Goal: Information Seeking & Learning: Learn about a topic

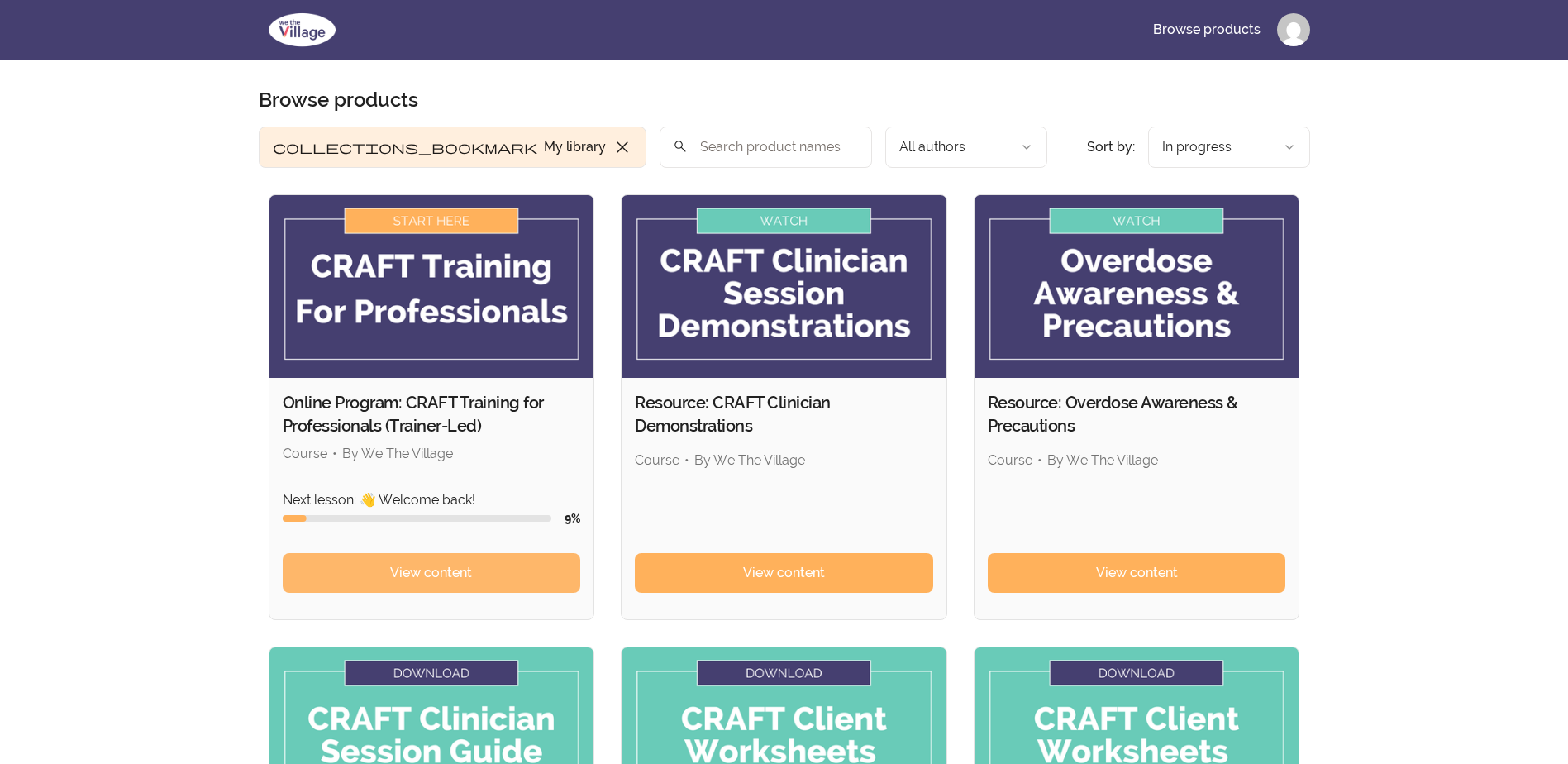
click at [454, 569] on span "View content" at bounding box center [431, 573] width 82 height 20
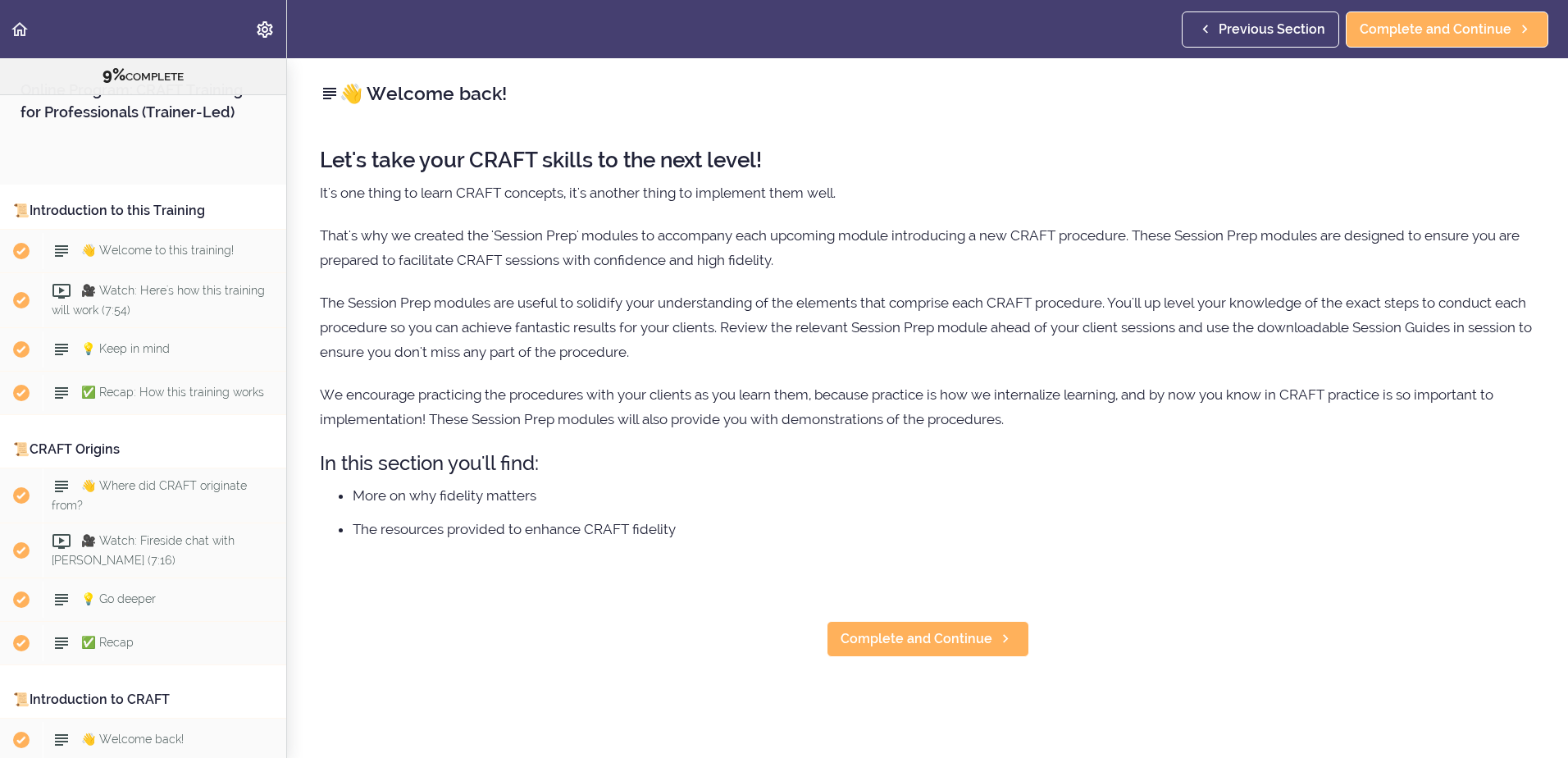
scroll to position [1121, 0]
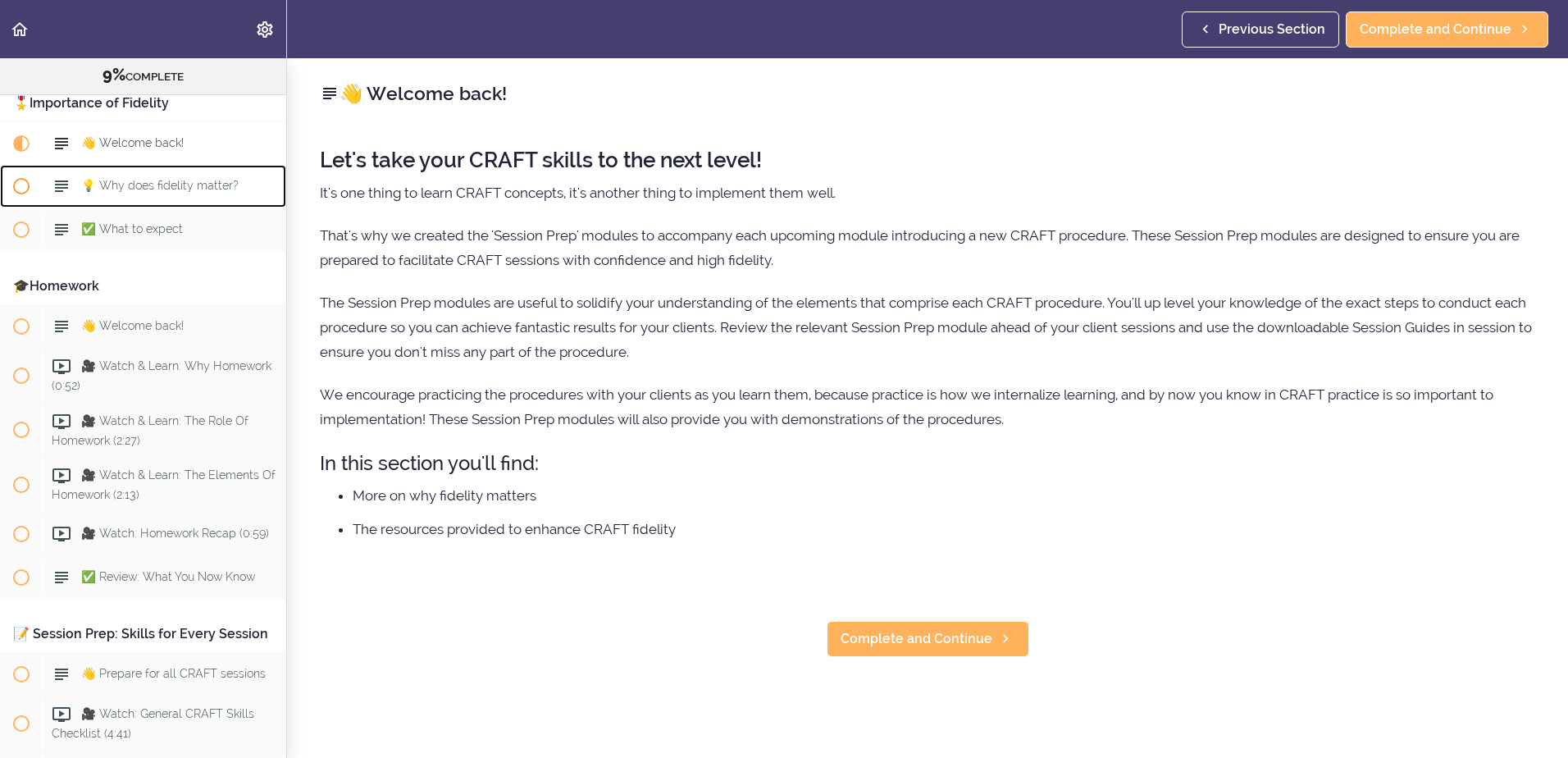
click at [23, 189] on span at bounding box center [21, 186] width 16 height 16
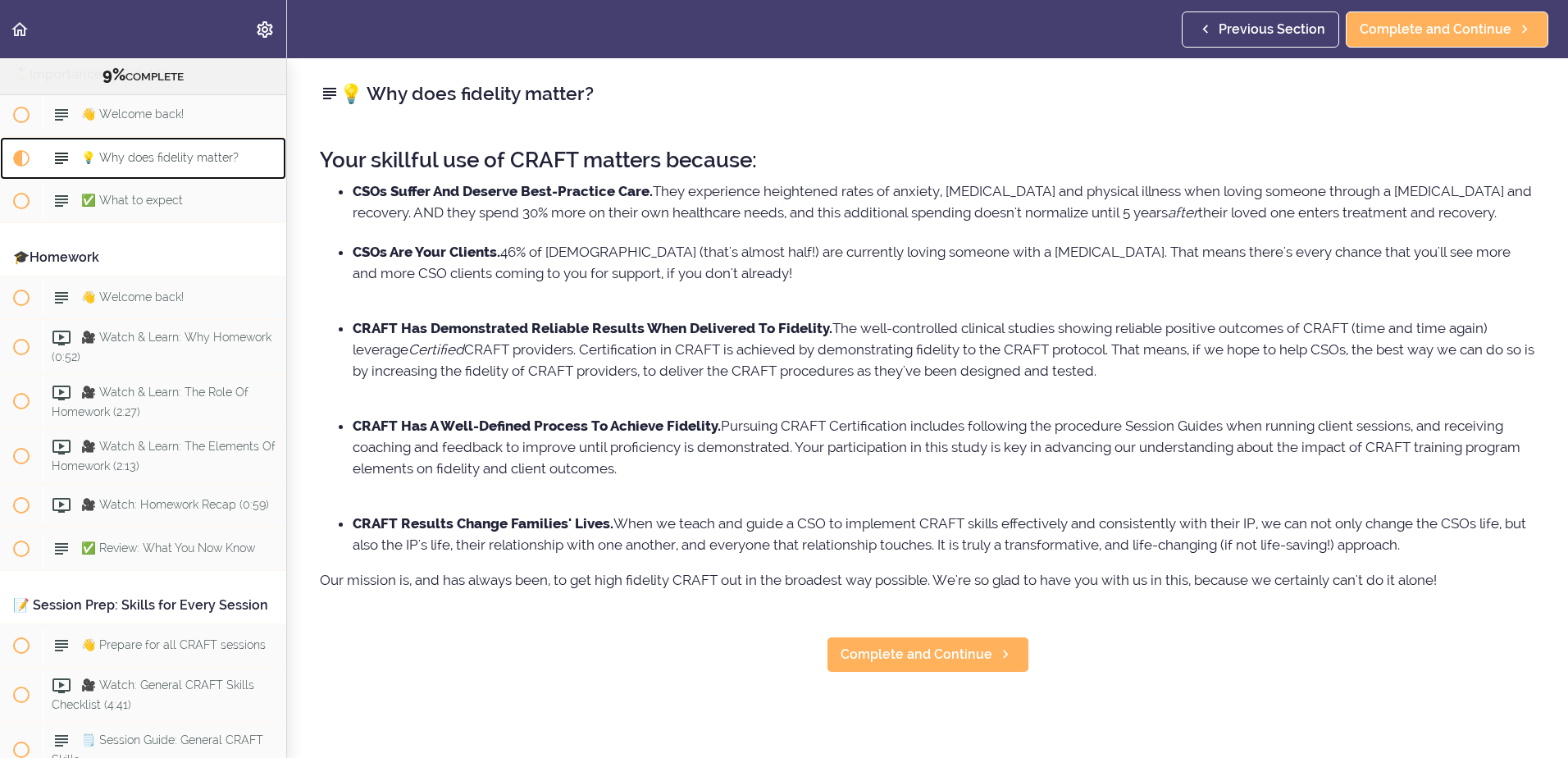
scroll to position [1167, 0]
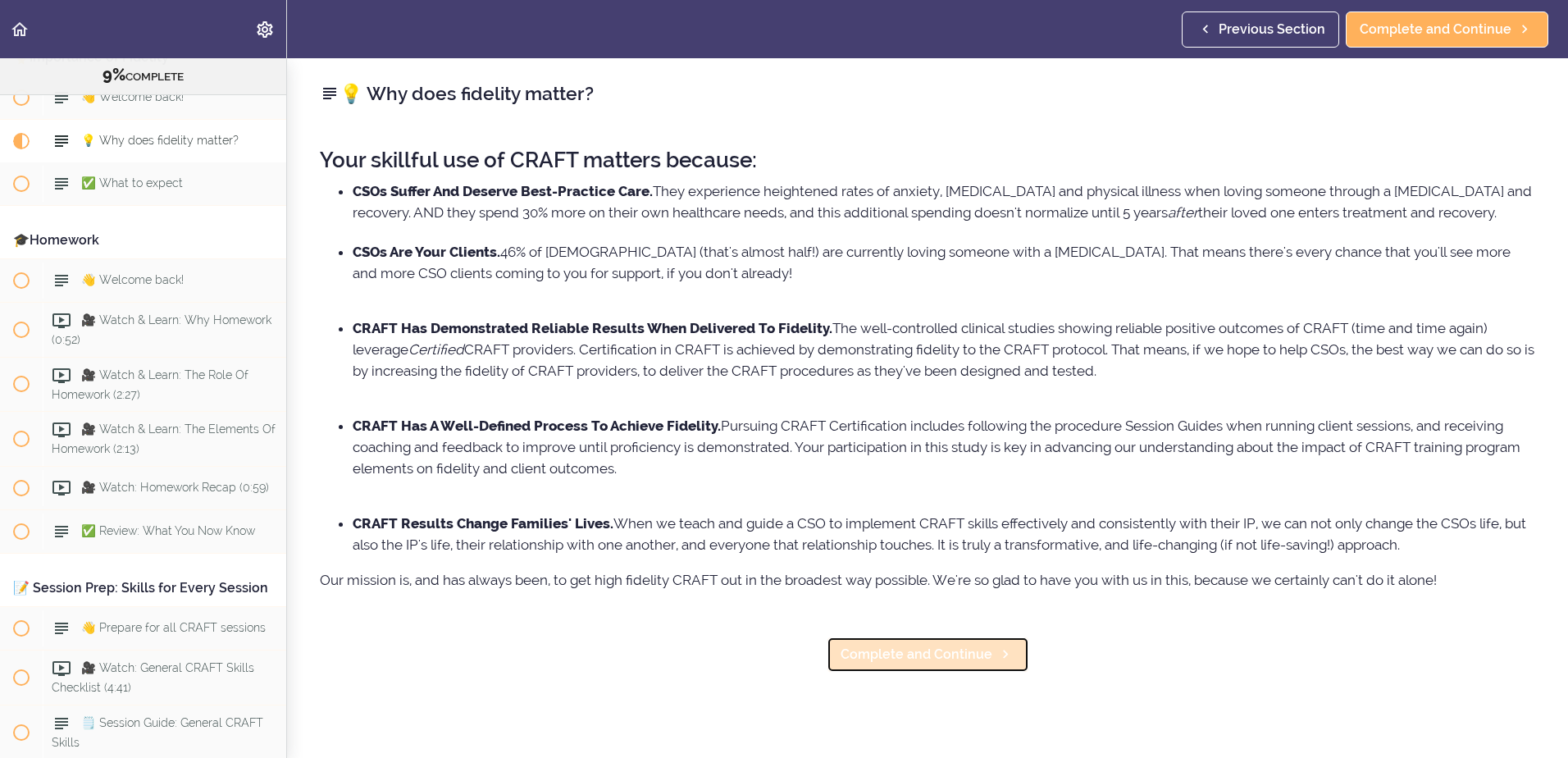
click at [904, 663] on link "Complete and Continue" at bounding box center [928, 655] width 203 height 36
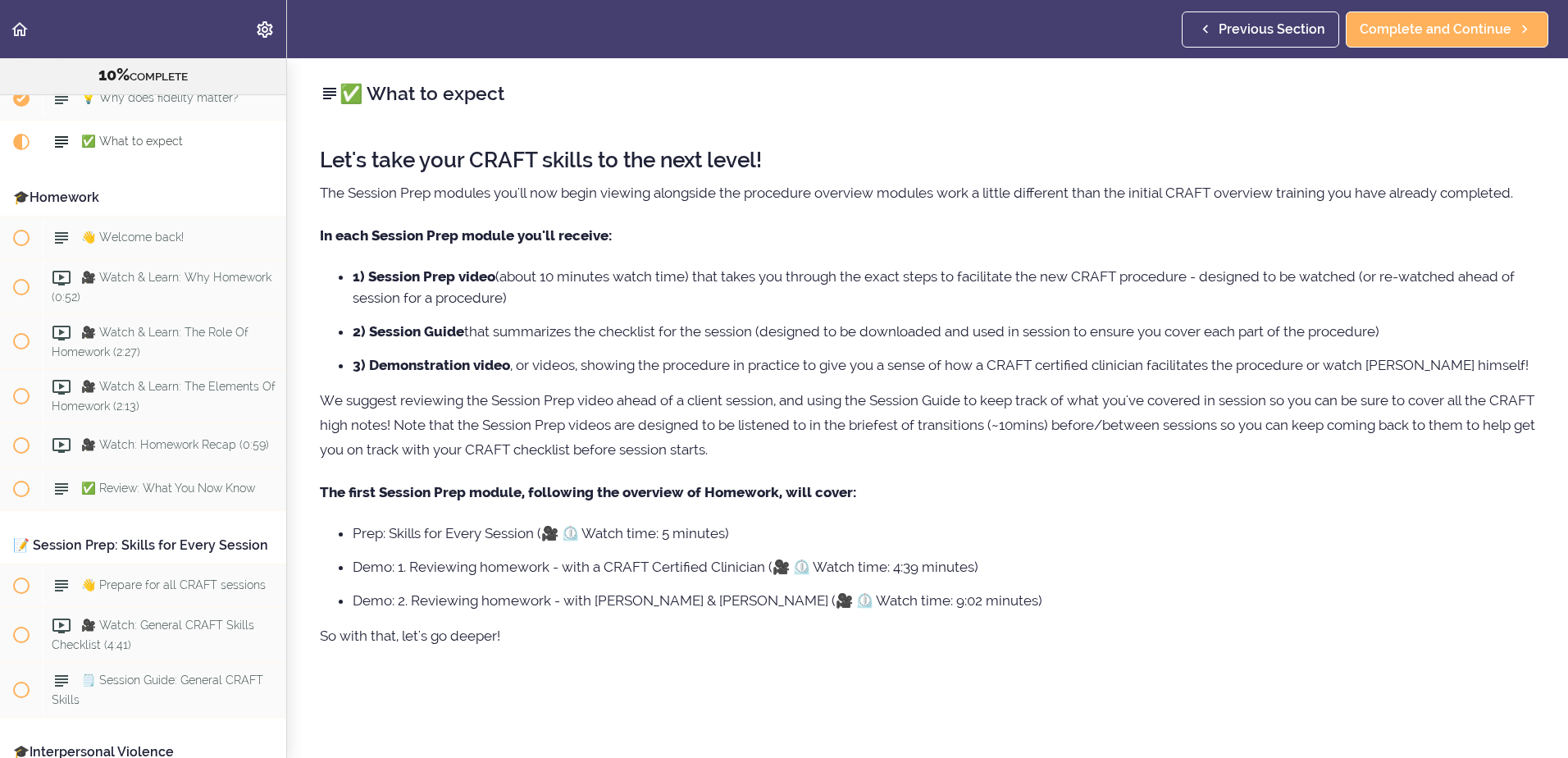
scroll to position [1211, 0]
click at [17, 231] on span at bounding box center [21, 236] width 16 height 16
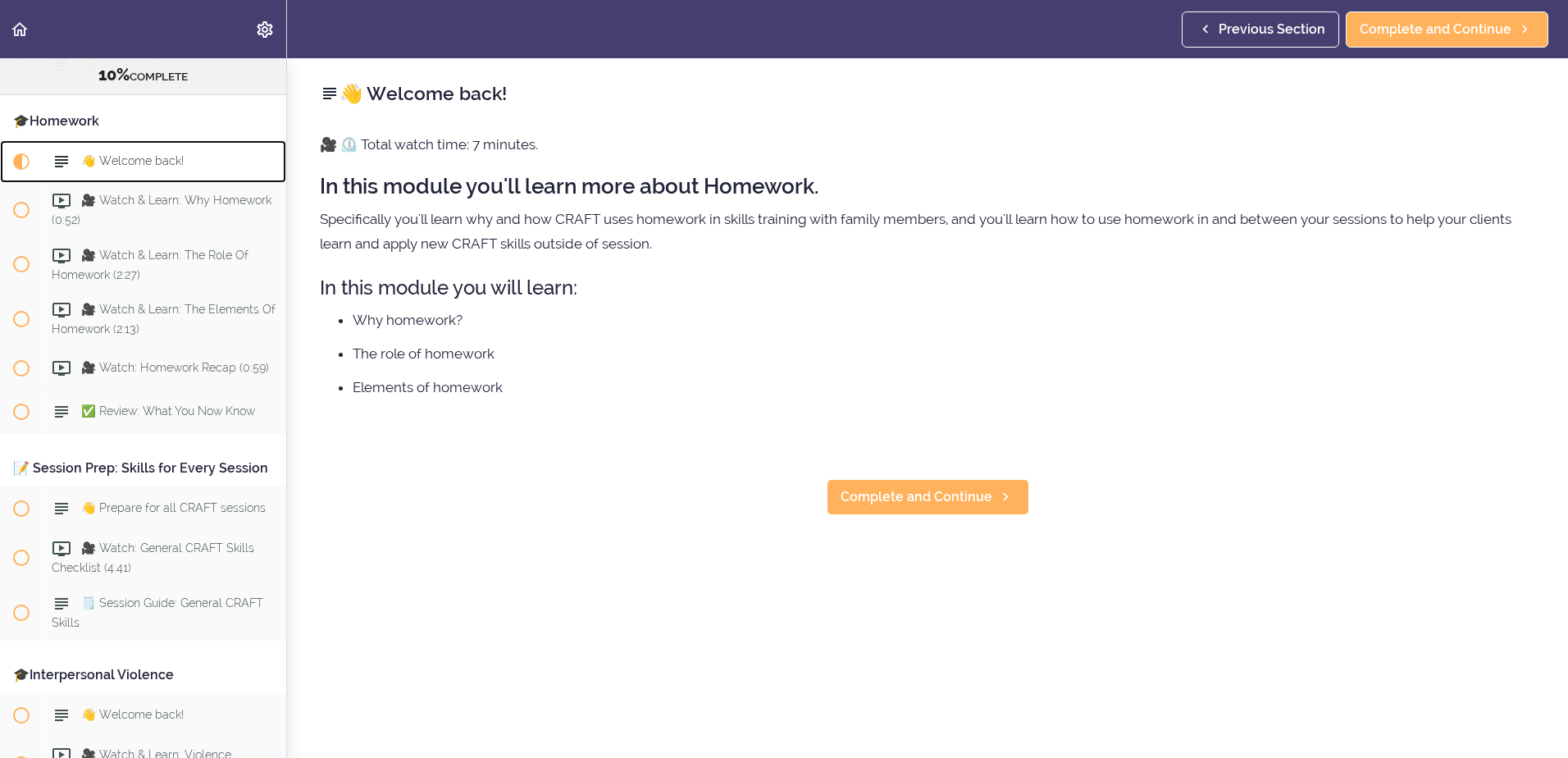
scroll to position [1307, 0]
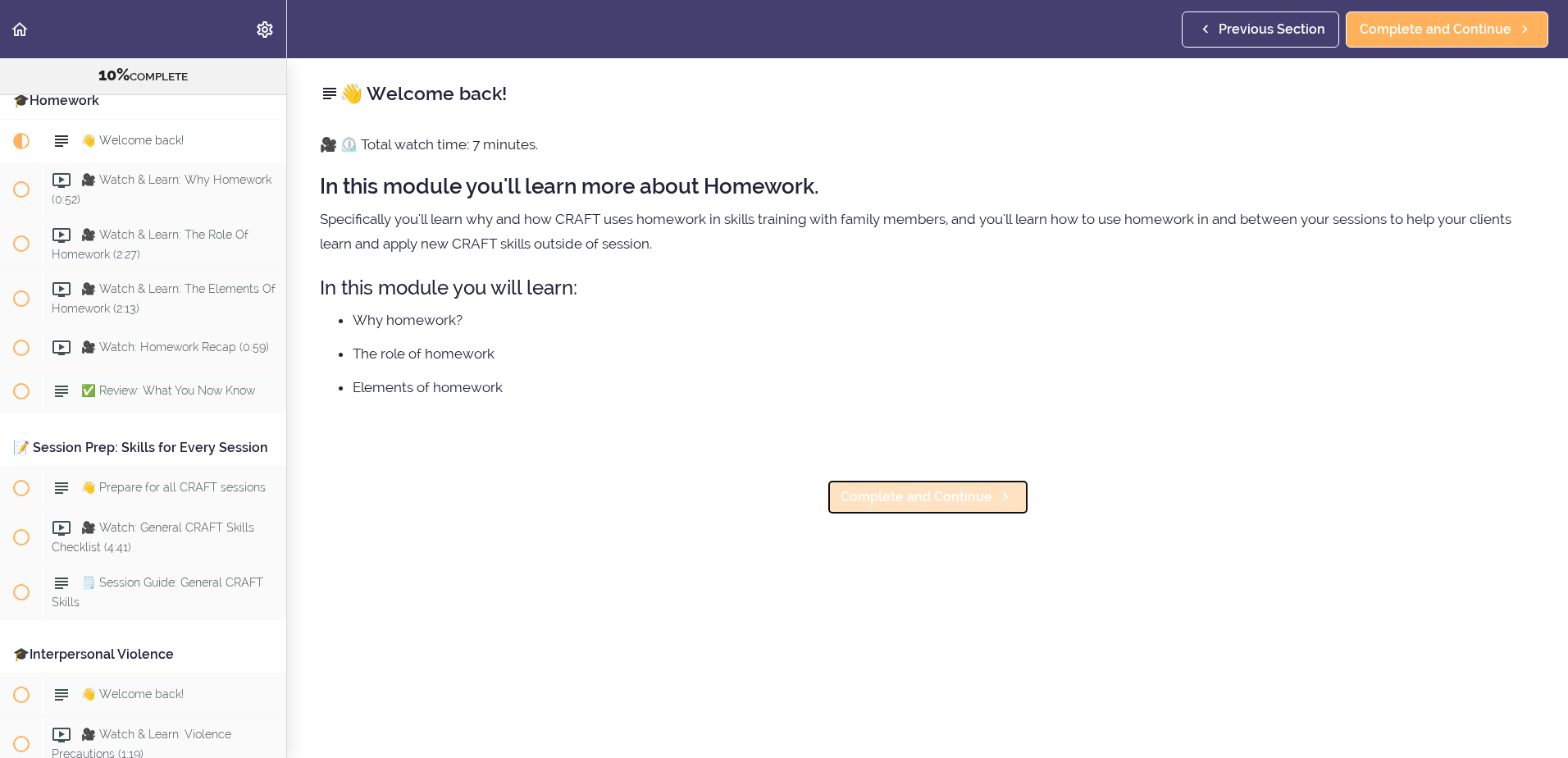
click at [904, 497] on span "Complete and Continue" at bounding box center [916, 496] width 152 height 20
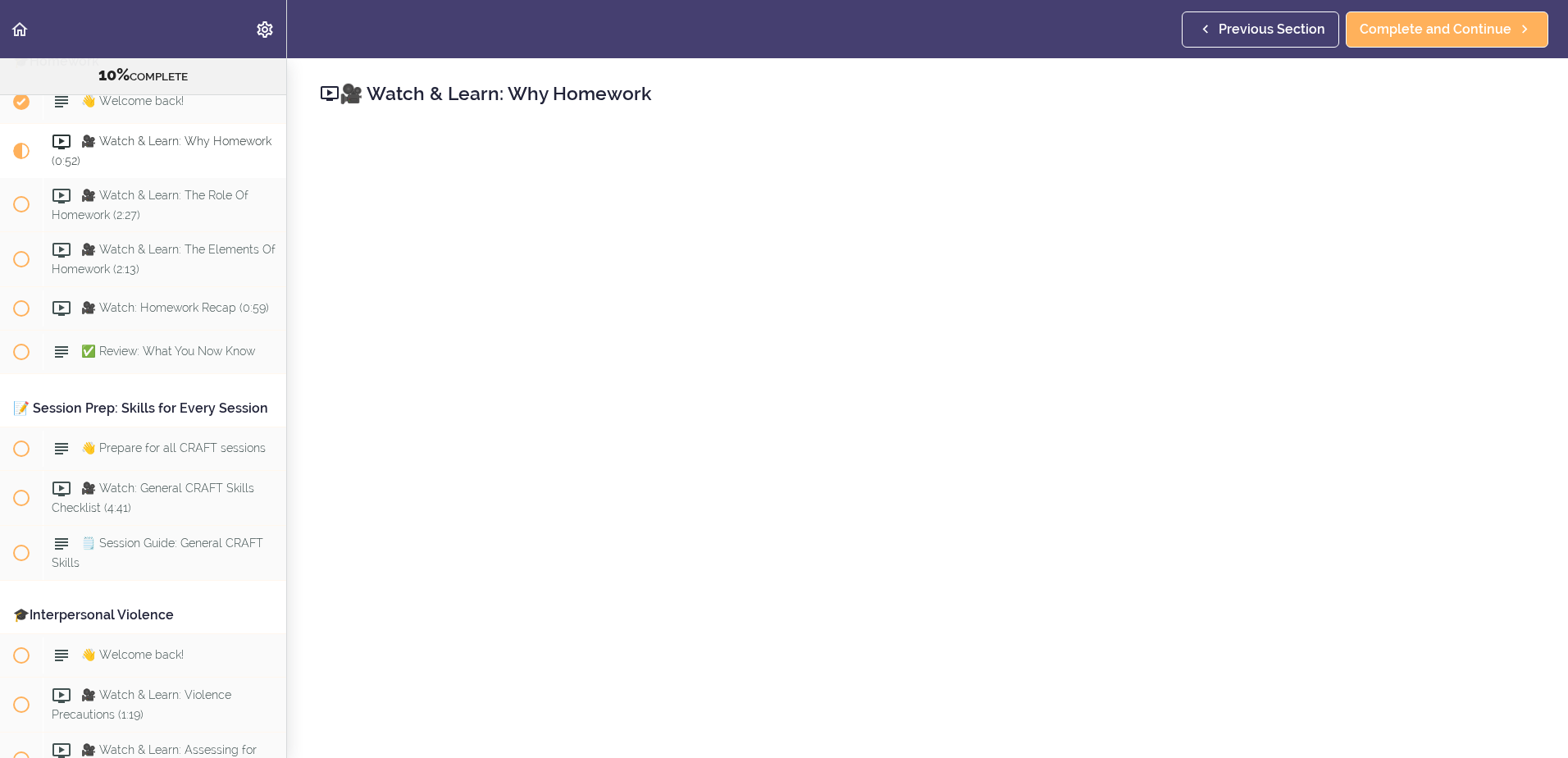
scroll to position [1351, 0]
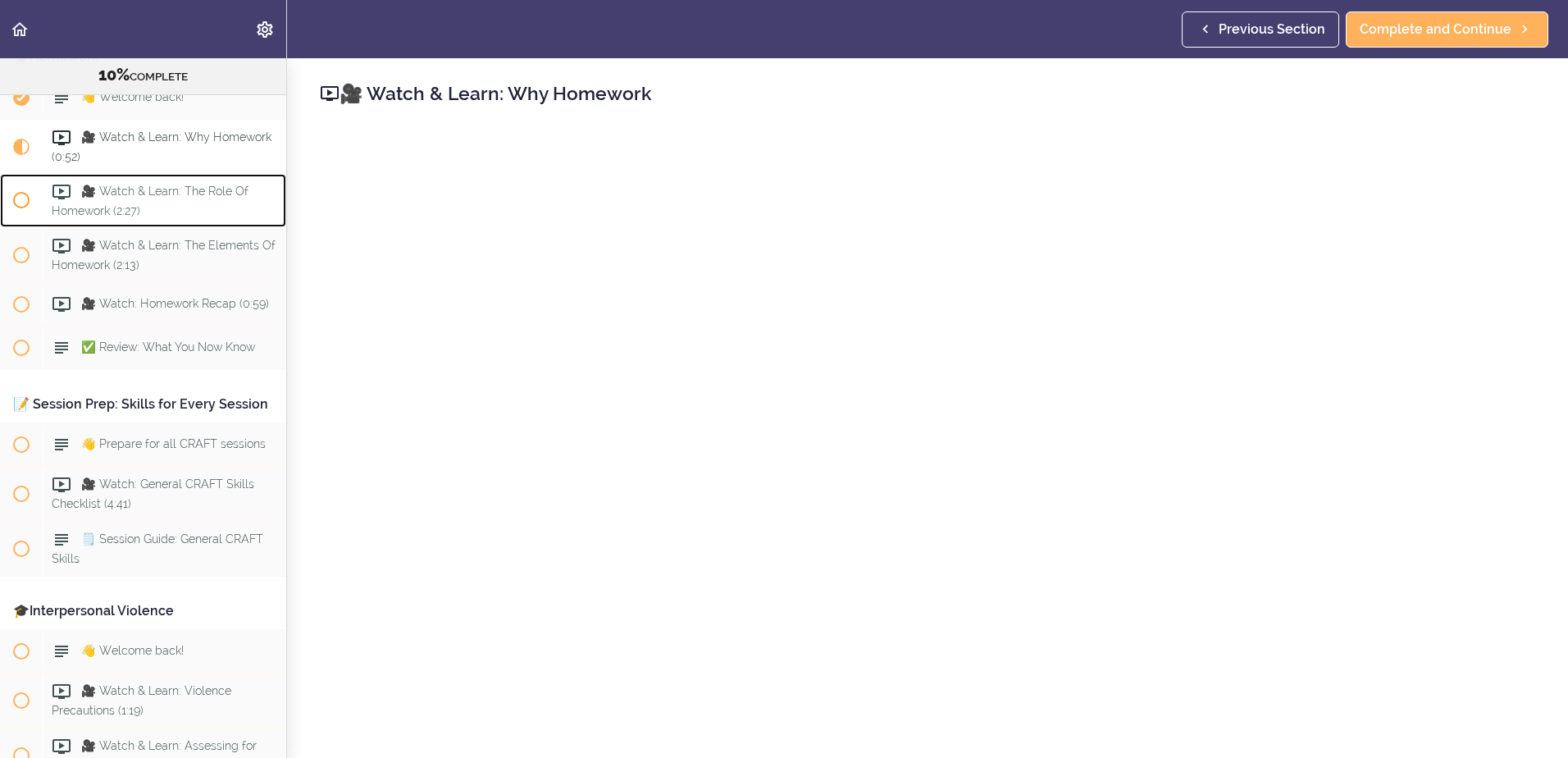
click at [25, 197] on span at bounding box center [21, 199] width 16 height 16
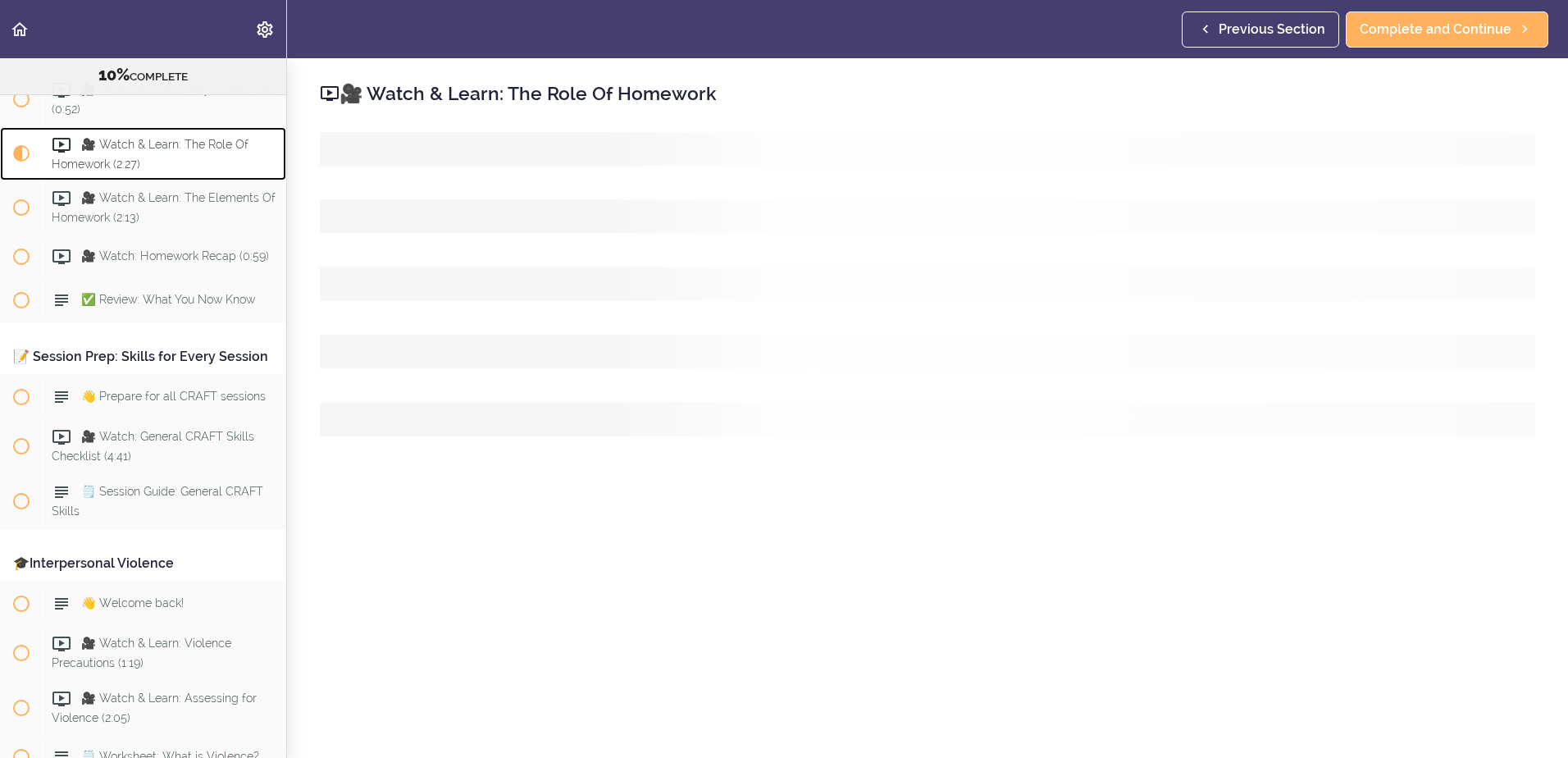
scroll to position [1406, 0]
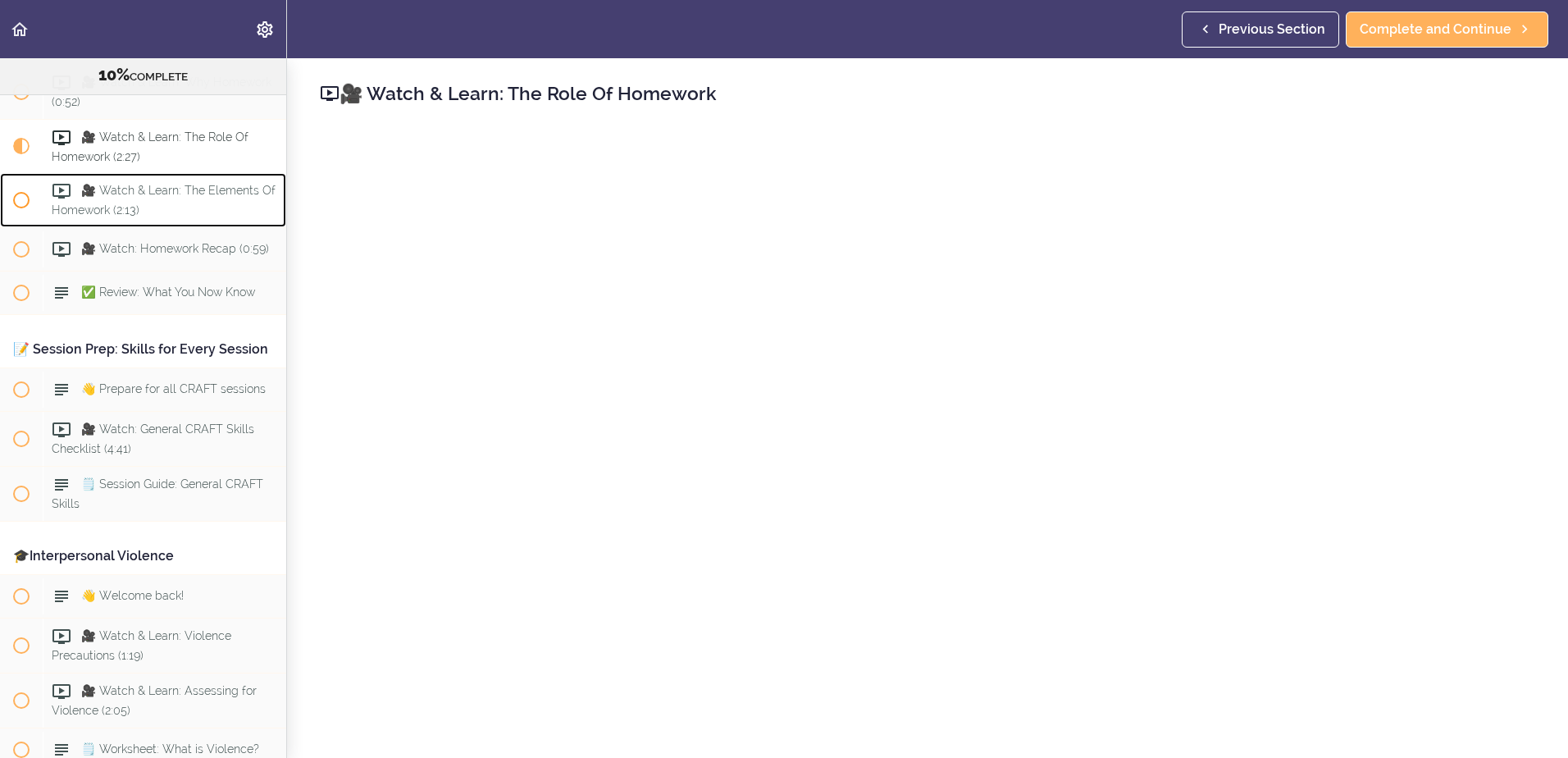
click at [19, 194] on span at bounding box center [21, 199] width 16 height 16
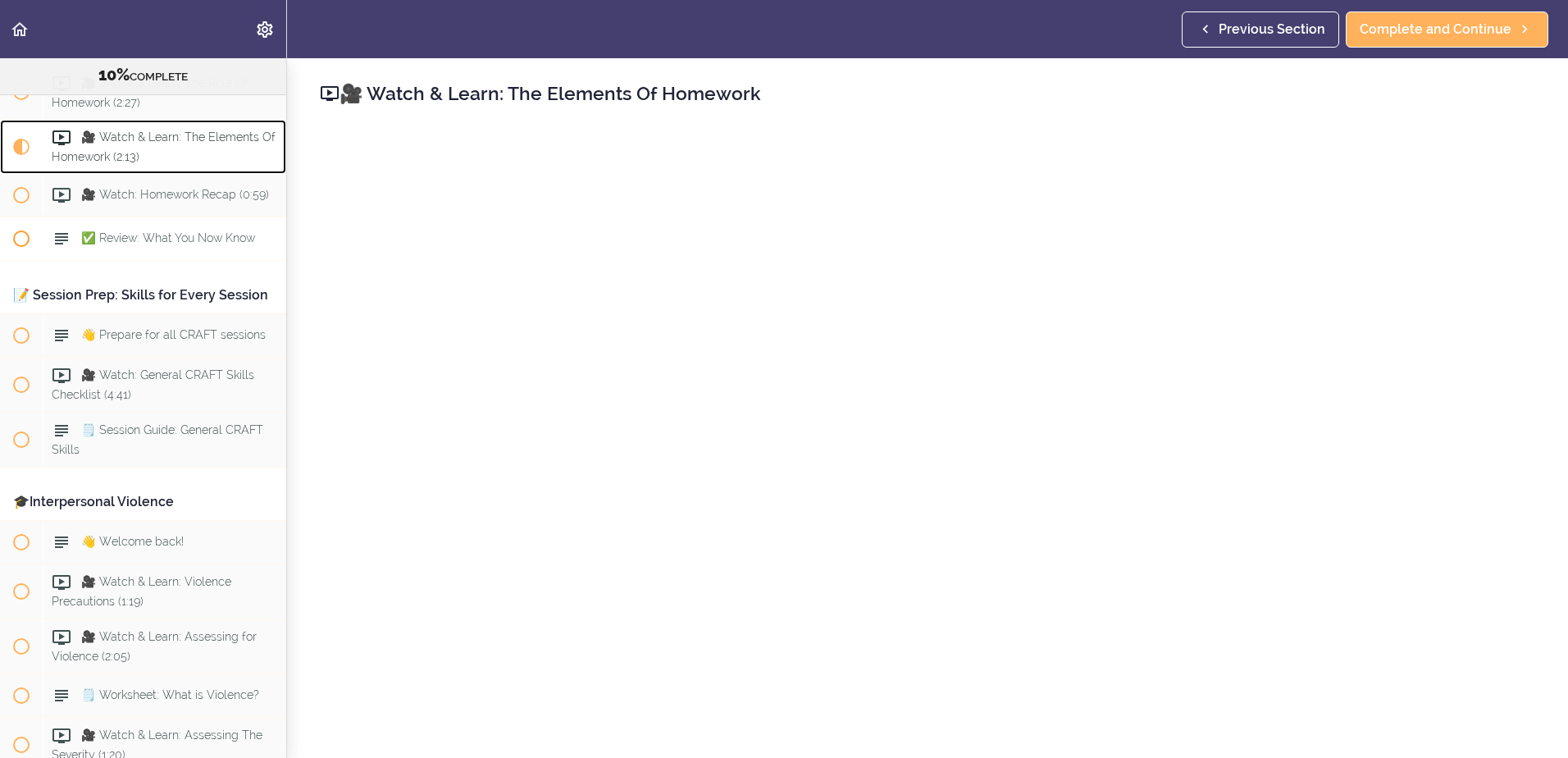
scroll to position [1132, 0]
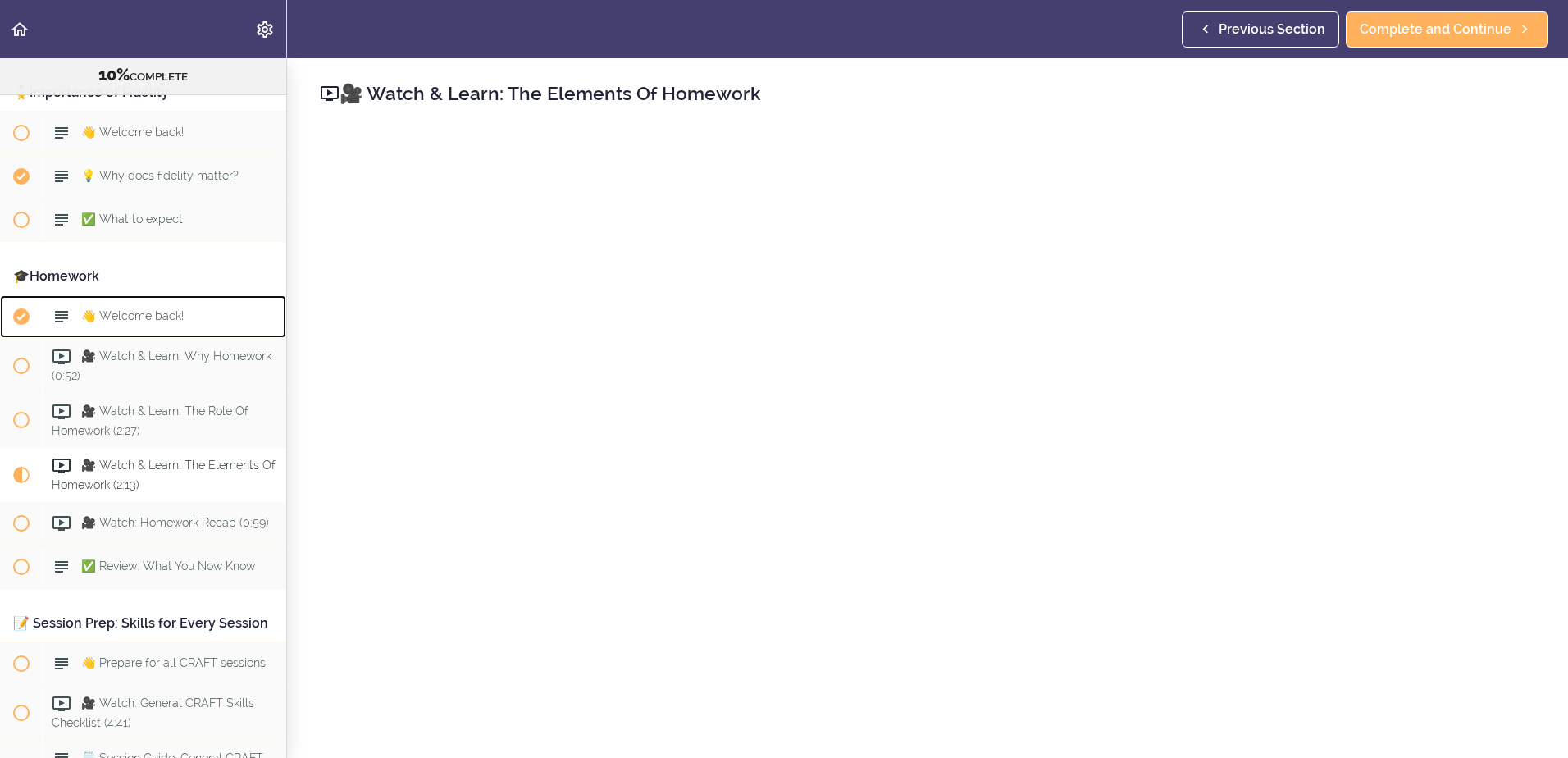
click at [134, 314] on span "👋 Welcome back!" at bounding box center [133, 316] width 102 height 13
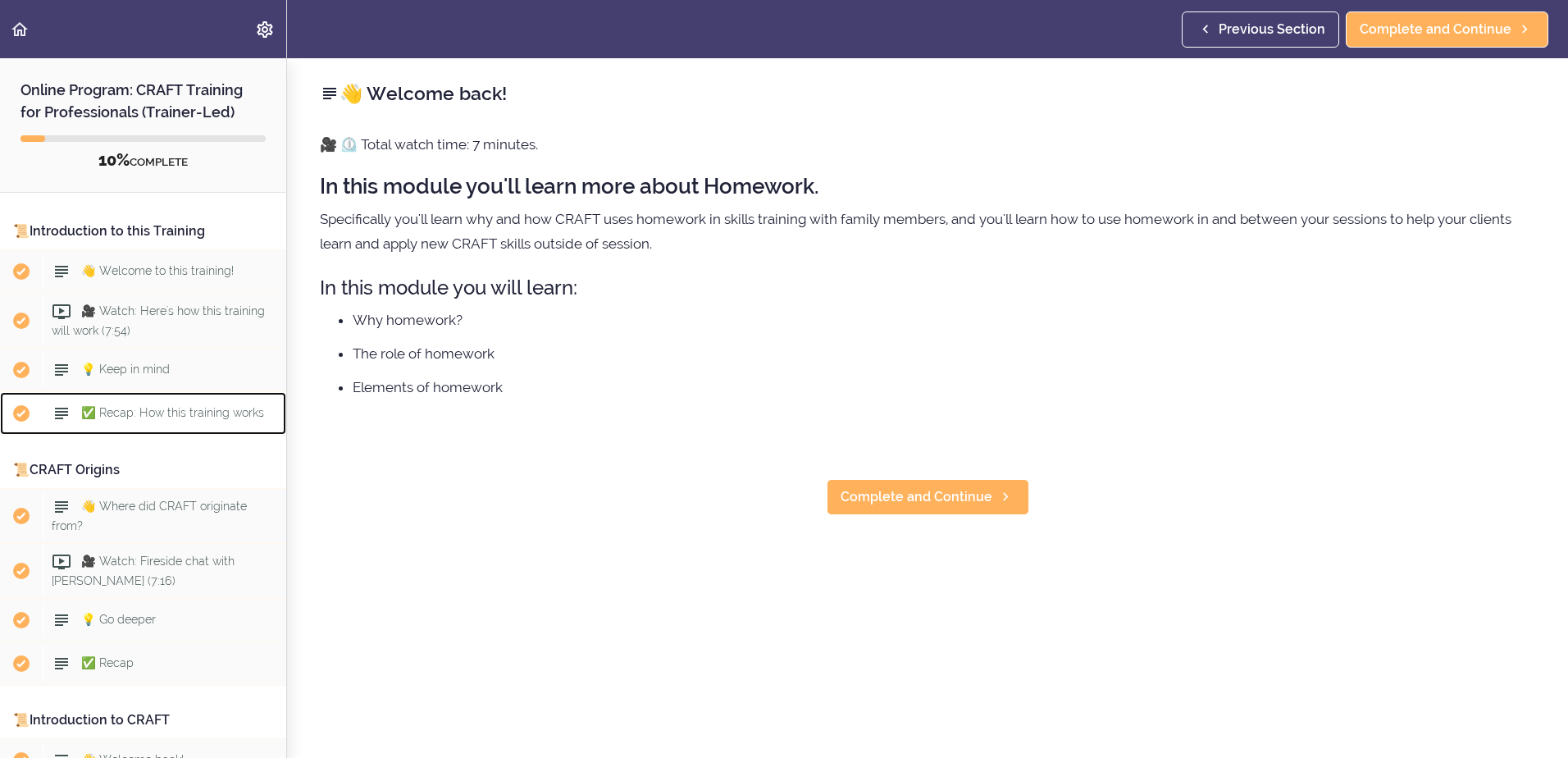
click at [133, 405] on div "✅ Recap: How this training works" at bounding box center [164, 414] width 244 height 36
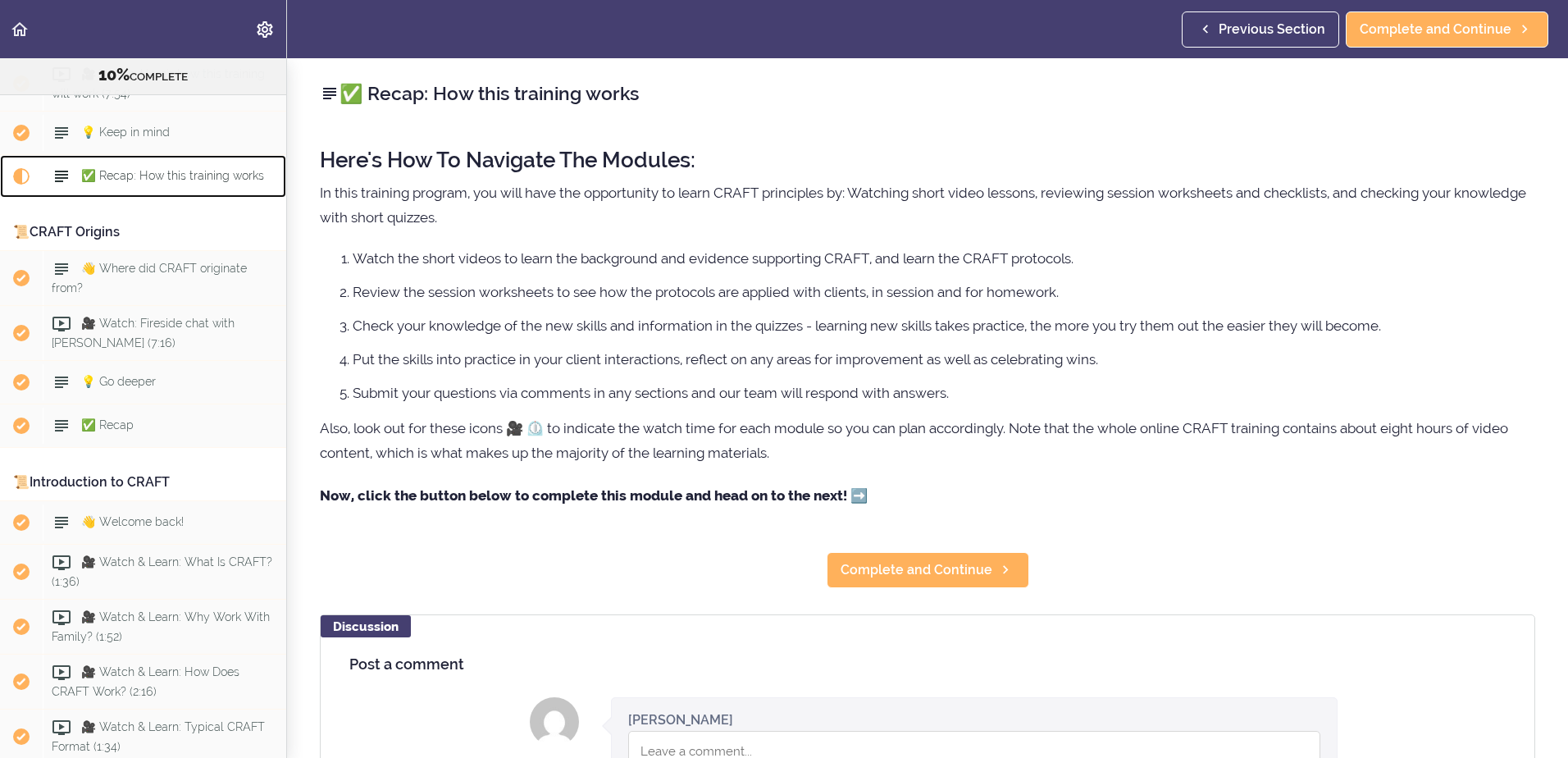
scroll to position [272, 0]
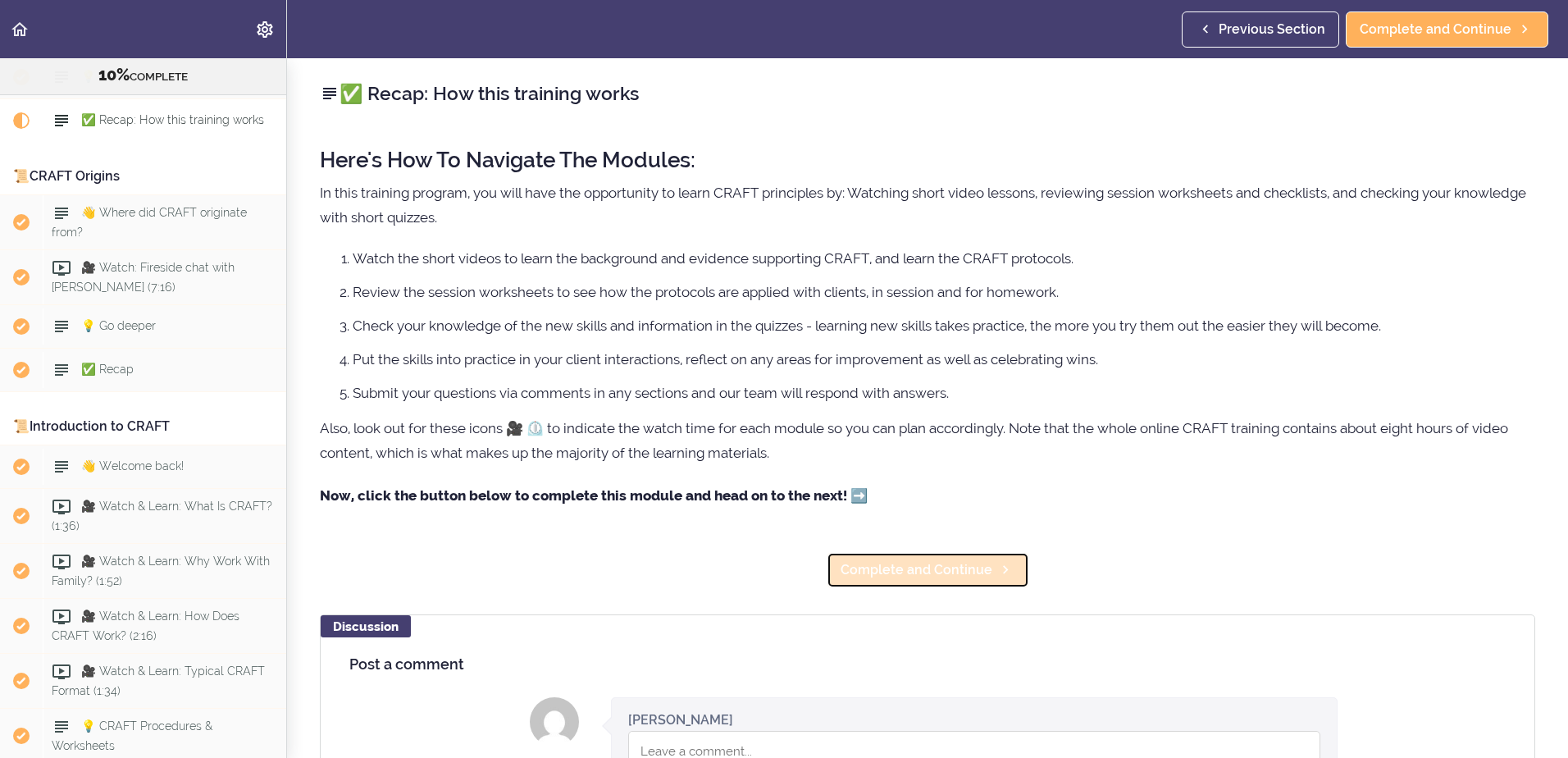
click at [865, 569] on span "Complete and Continue" at bounding box center [916, 569] width 152 height 20
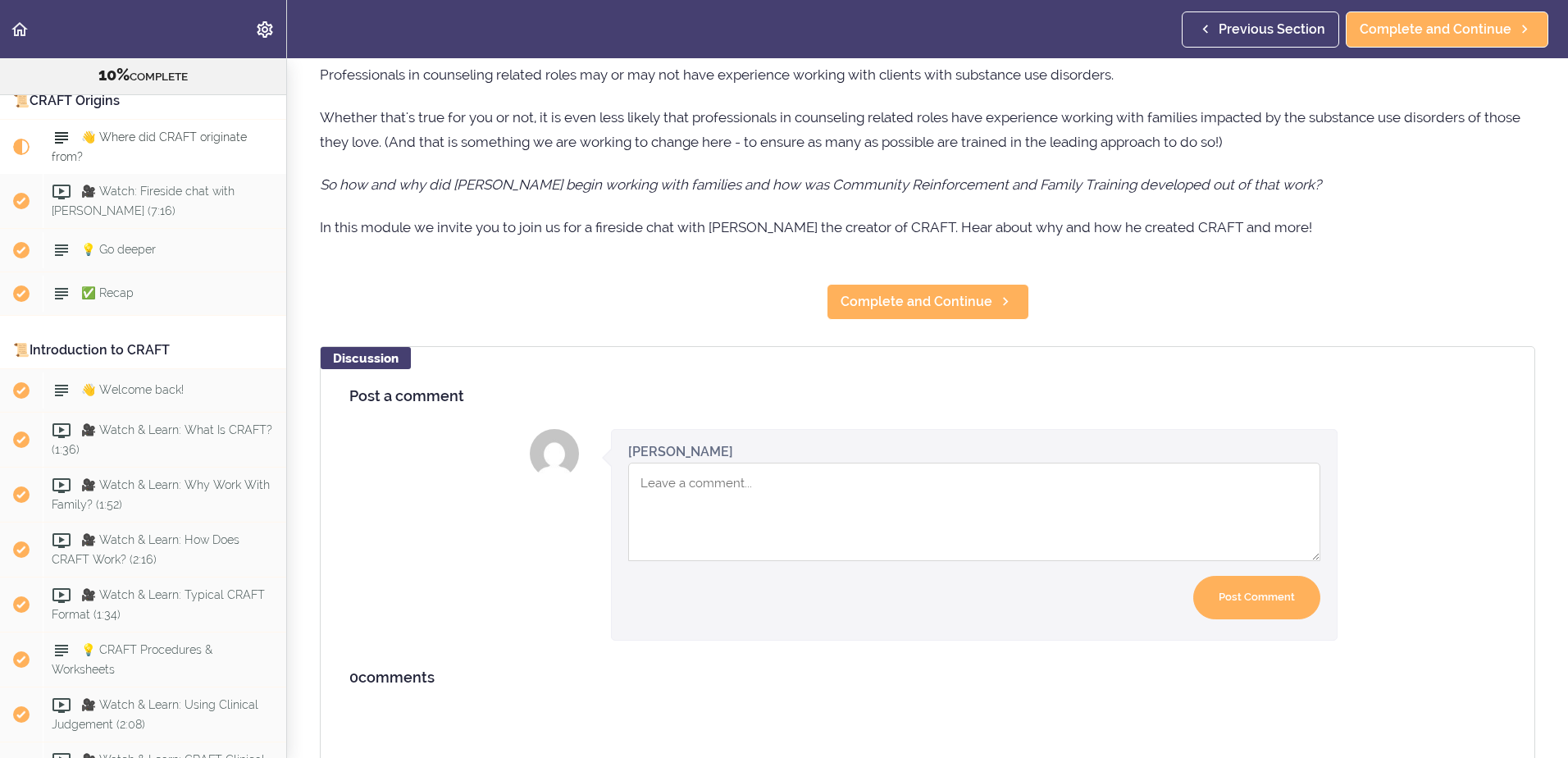
scroll to position [208, 0]
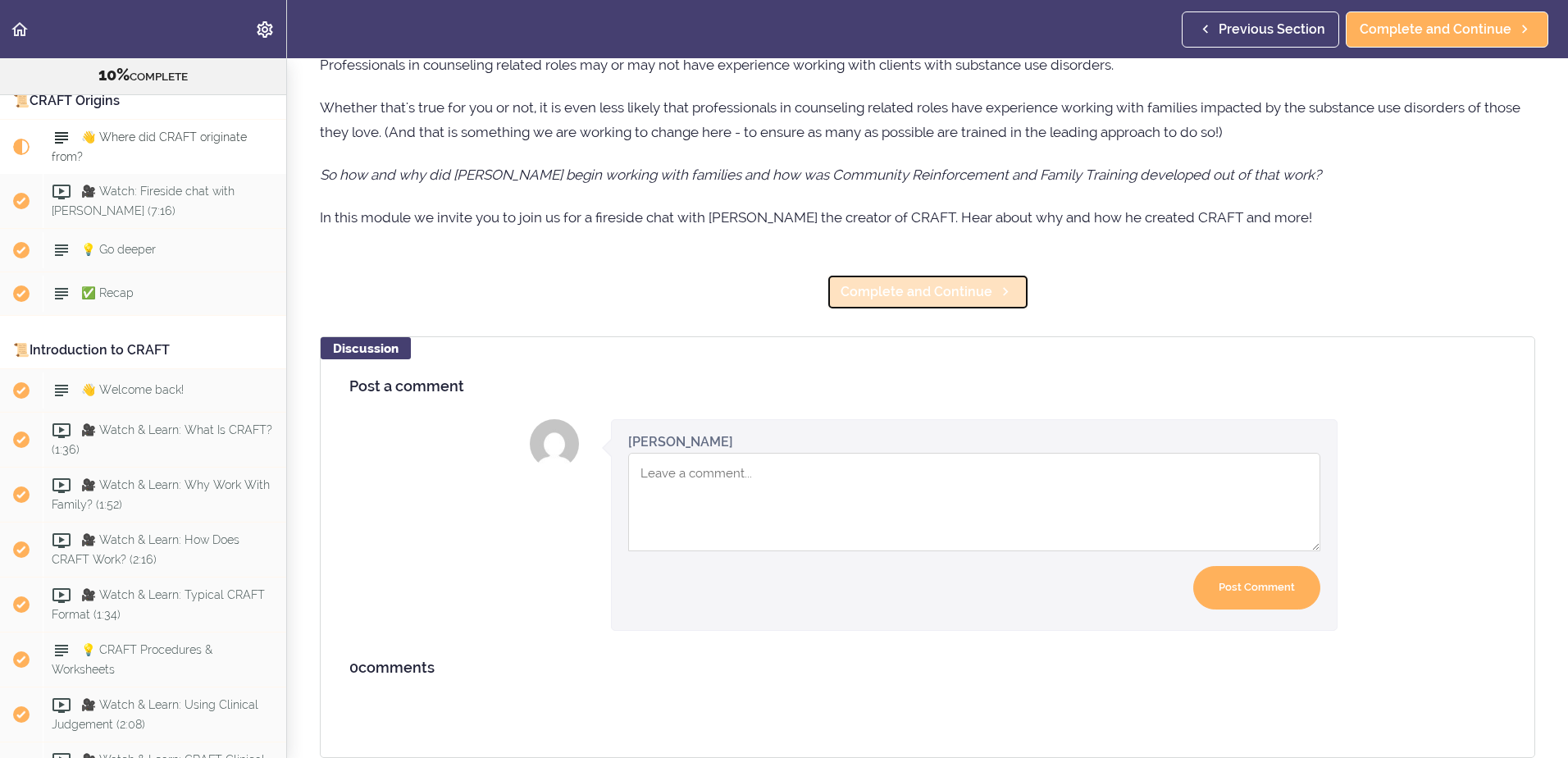
click at [913, 288] on span "Complete and Continue" at bounding box center [916, 291] width 152 height 20
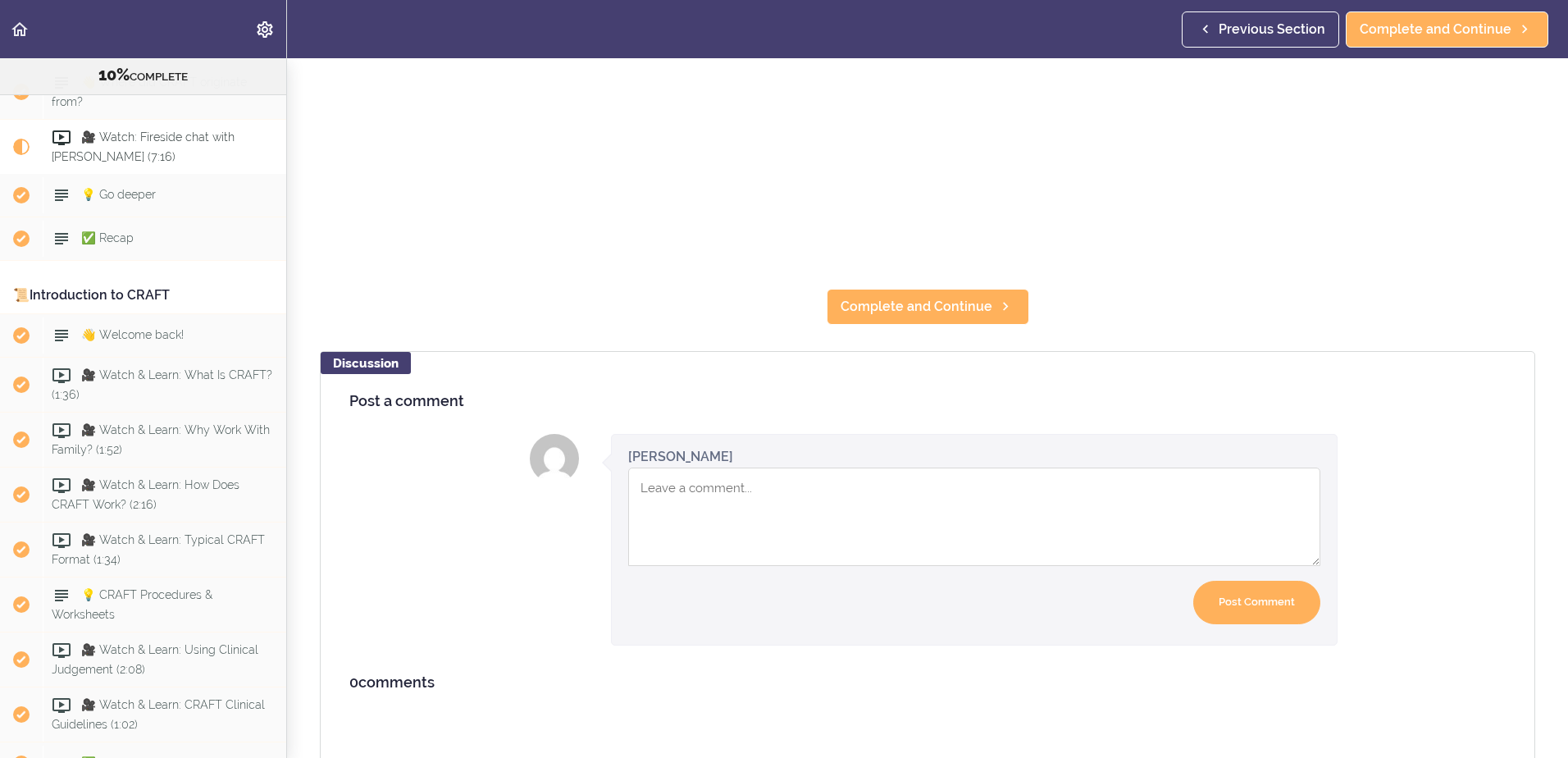
scroll to position [574, 0]
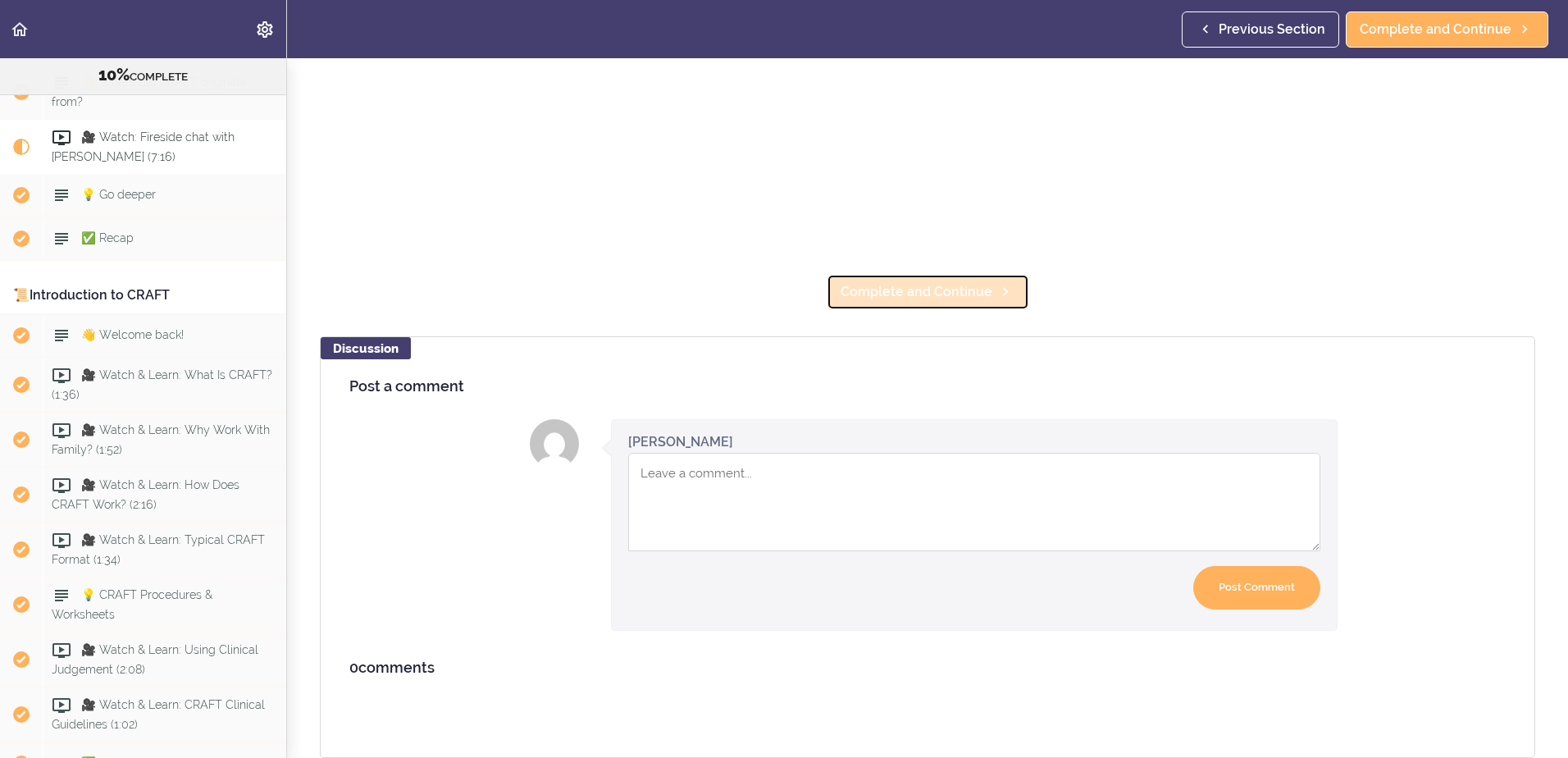
click at [908, 285] on span "Complete and Continue" at bounding box center [916, 291] width 152 height 20
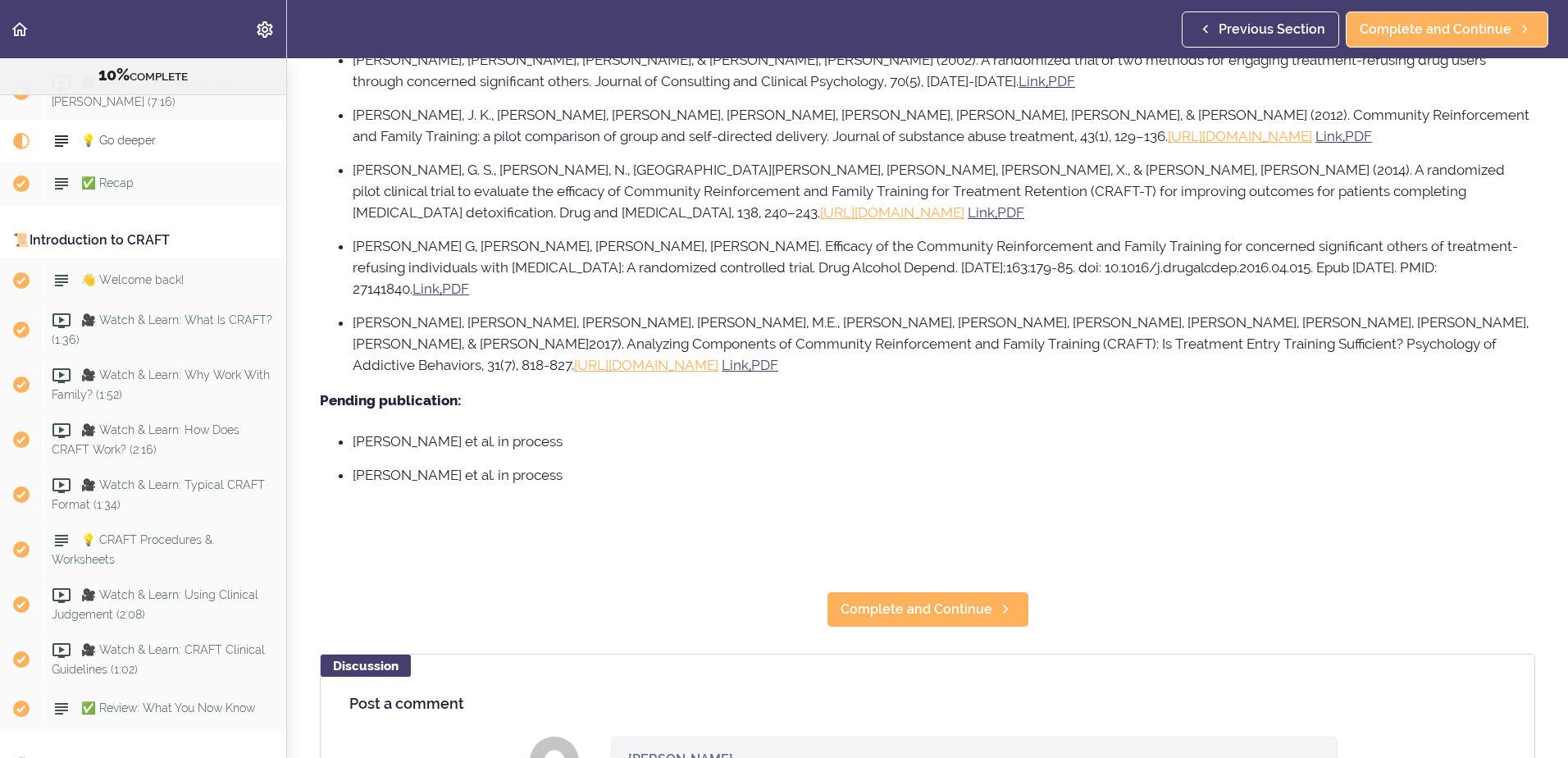
scroll to position [1364, 0]
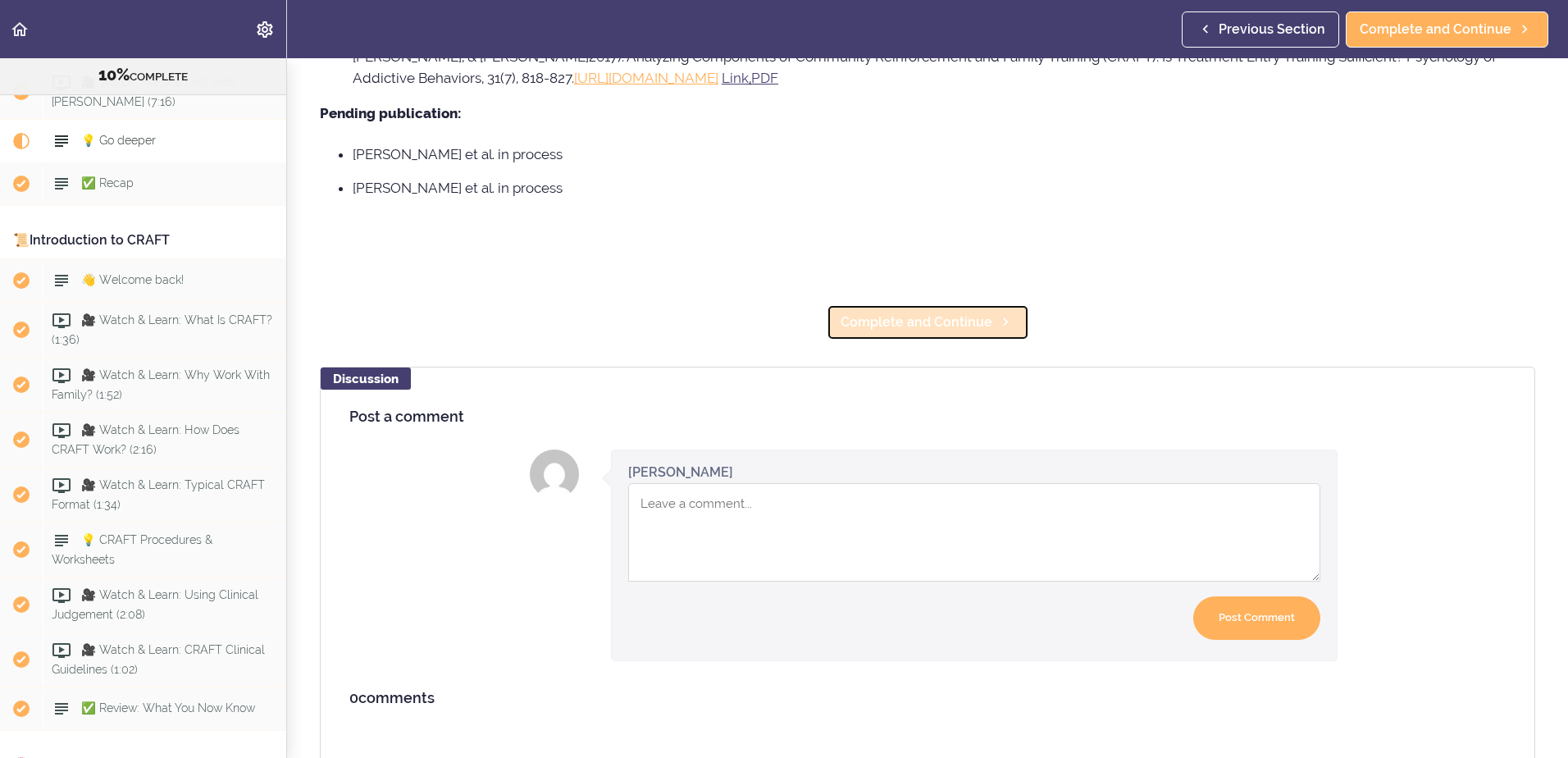
click at [917, 305] on link "Complete and Continue" at bounding box center [928, 323] width 203 height 36
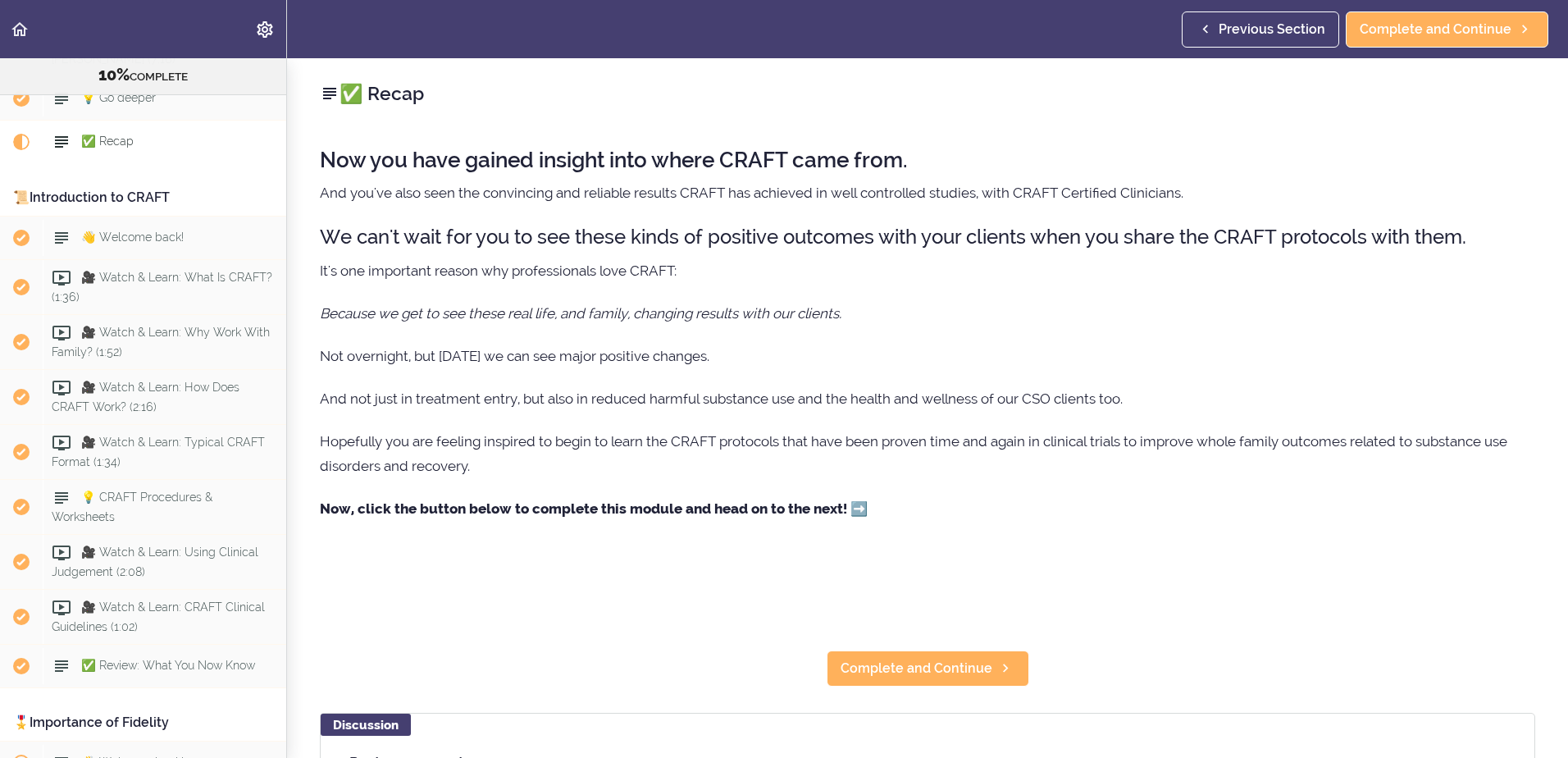
scroll to position [502, 0]
click at [947, 662] on span "Complete and Continue" at bounding box center [916, 668] width 152 height 20
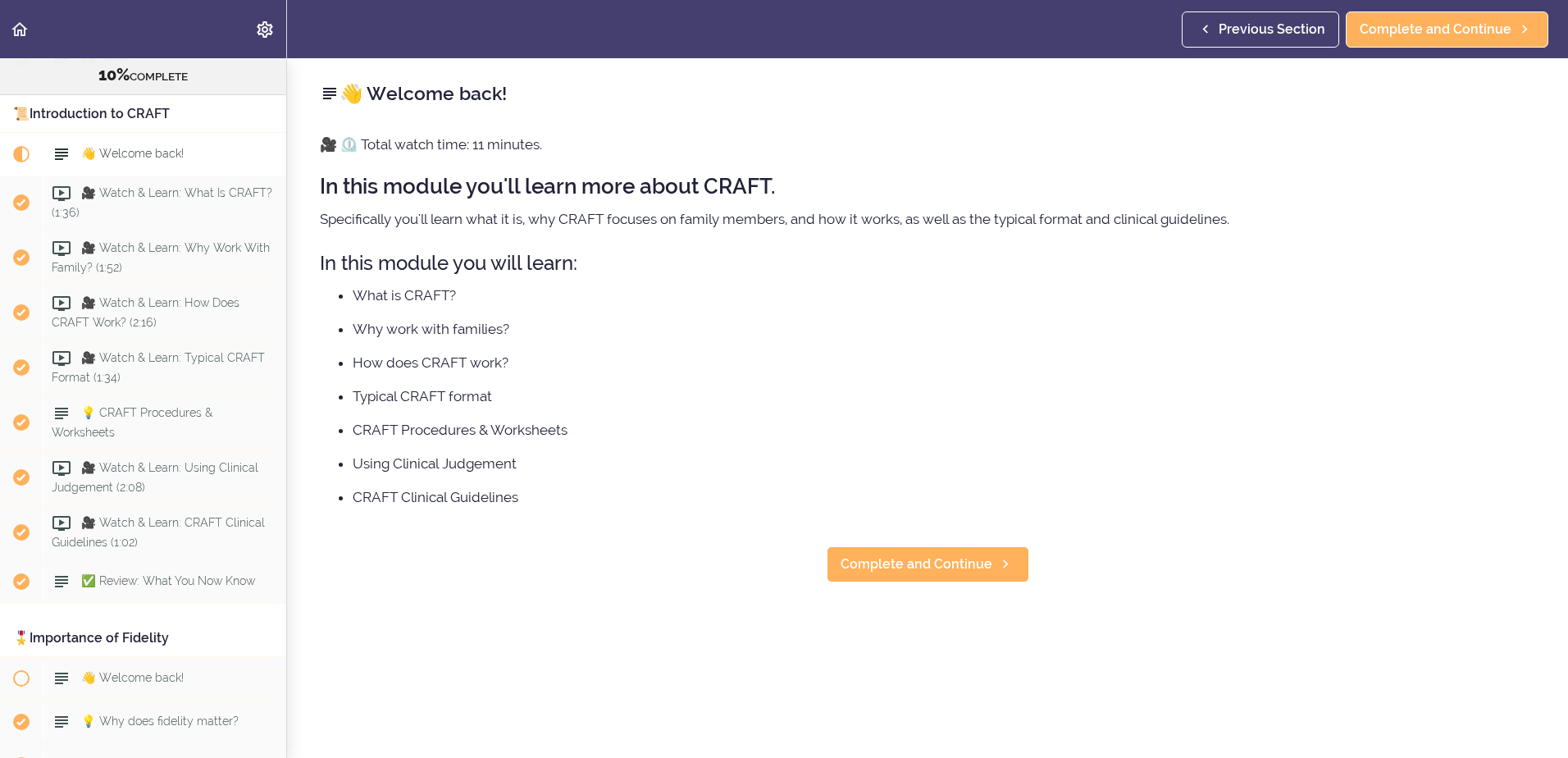
scroll to position [599, 0]
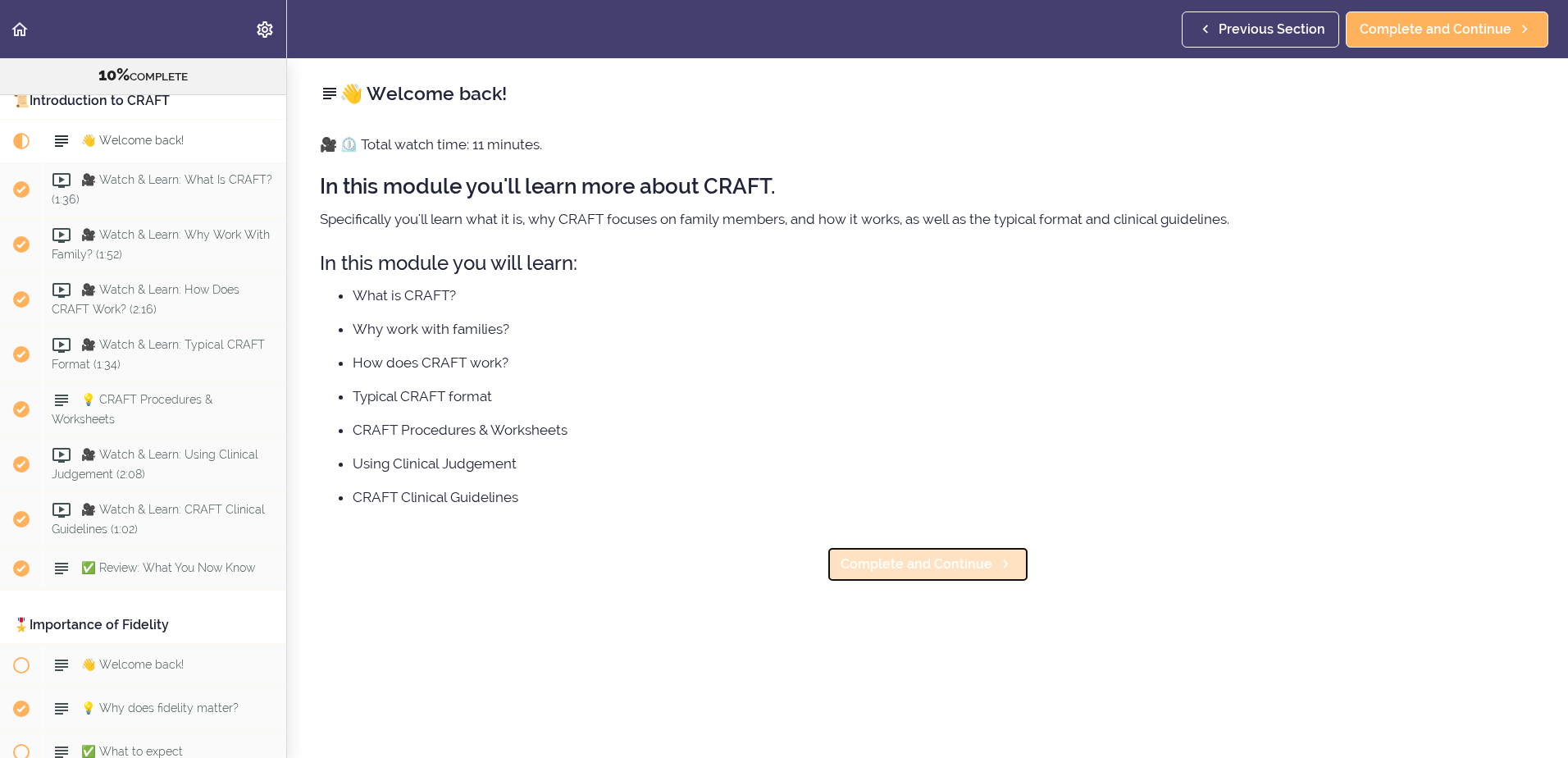
click at [918, 564] on span "Complete and Continue" at bounding box center [916, 564] width 152 height 20
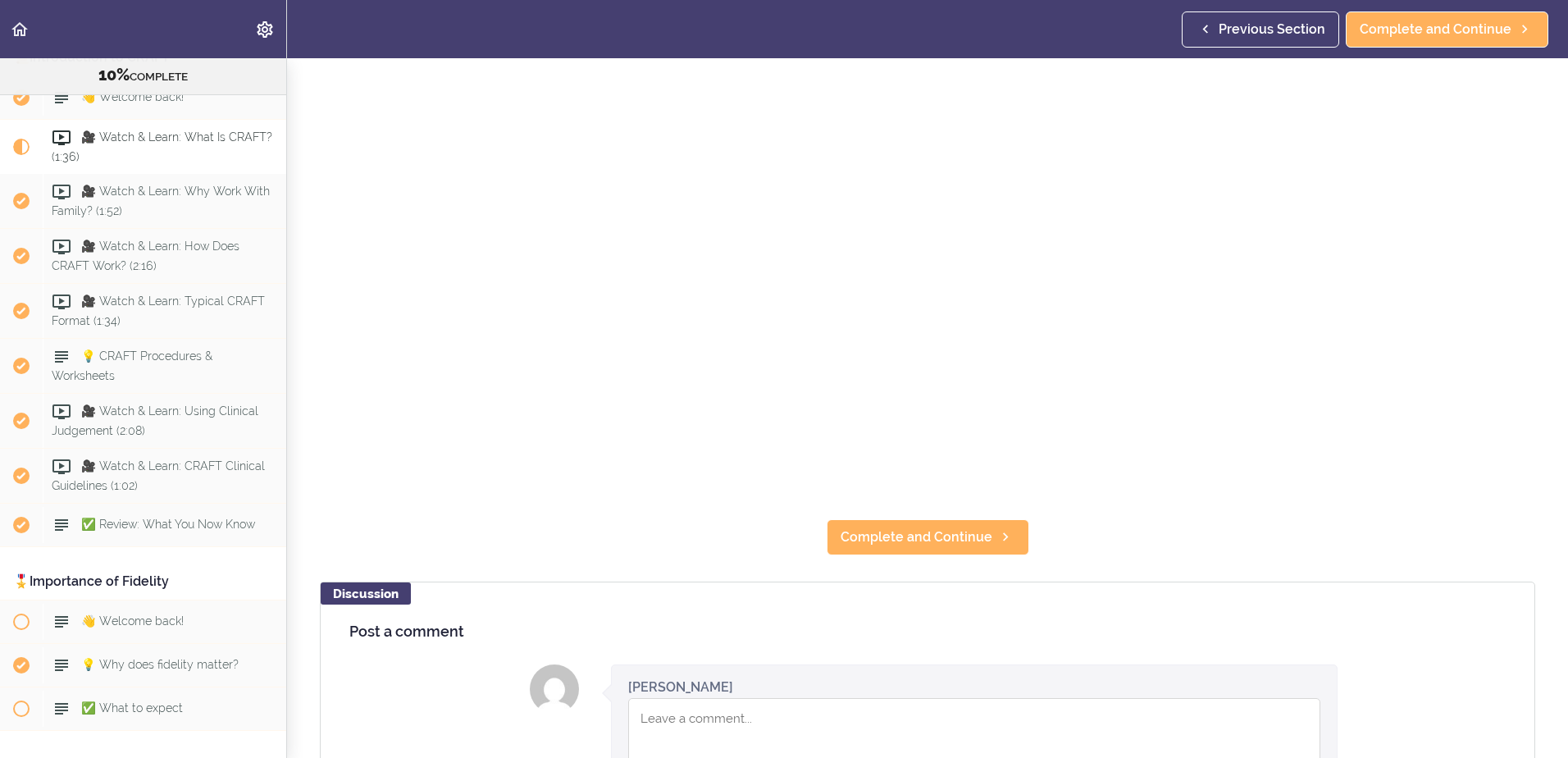
scroll to position [328, 0]
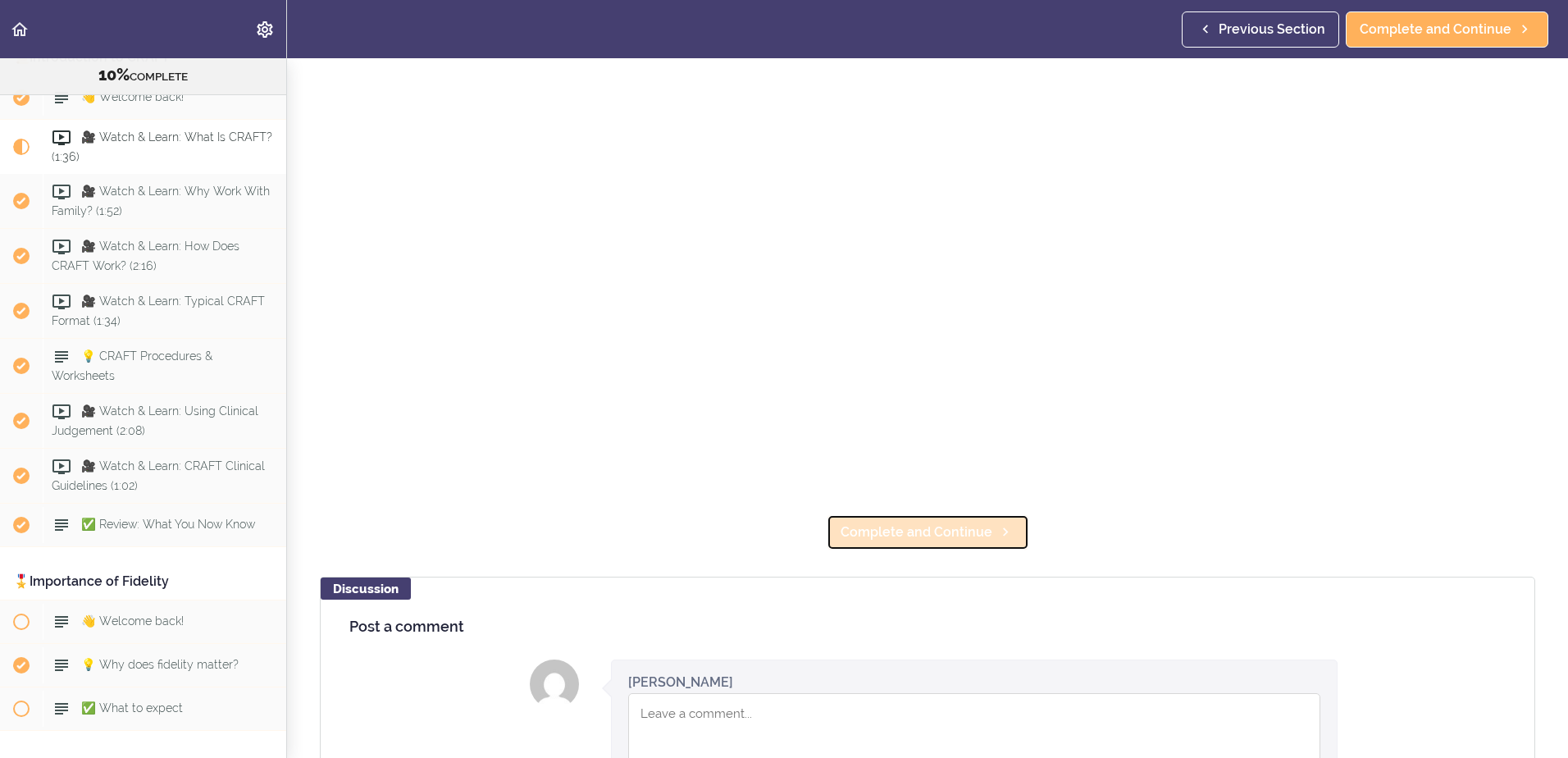
click at [868, 536] on link "Complete and Continue" at bounding box center [928, 532] width 203 height 36
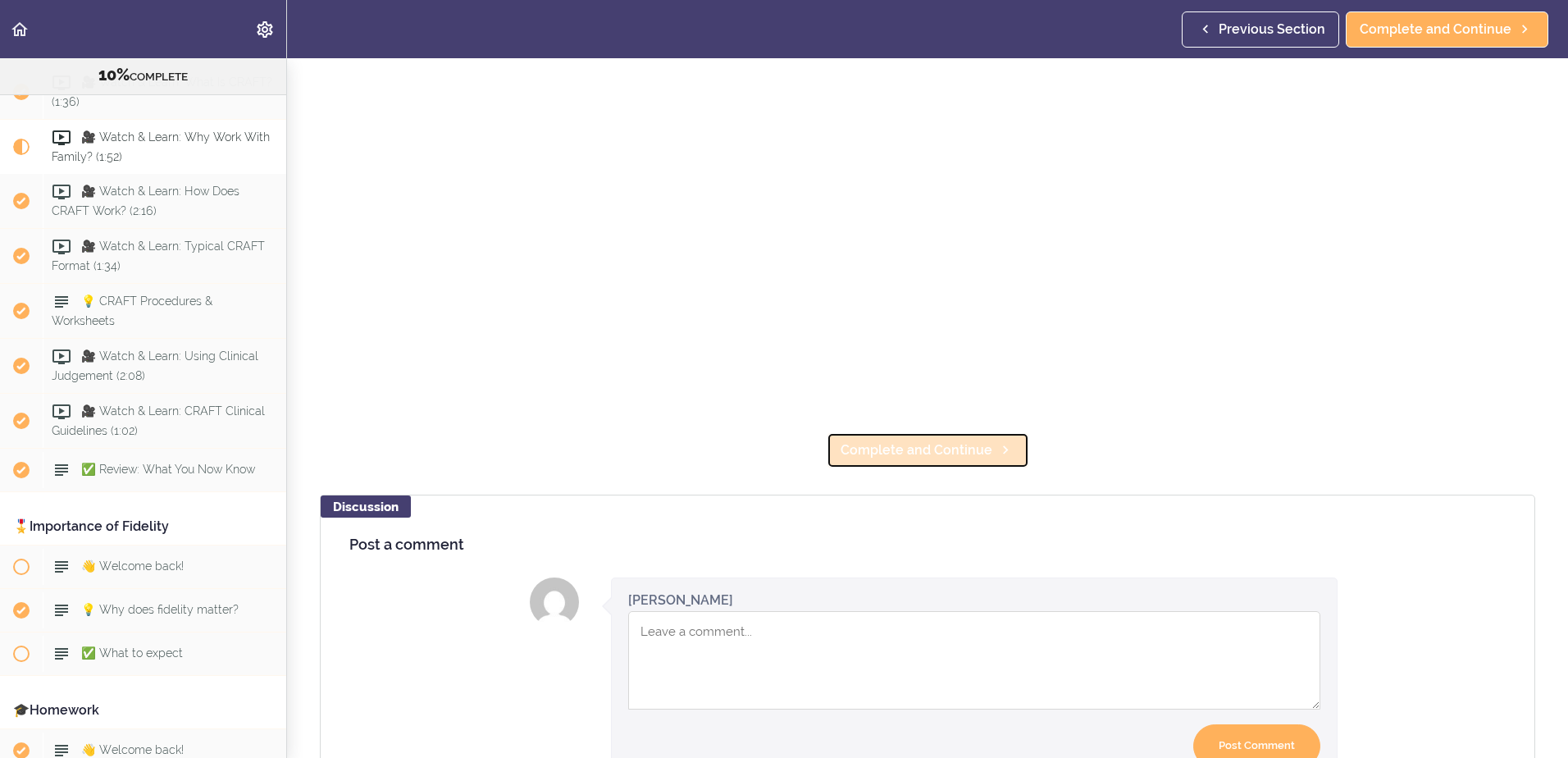
click at [907, 454] on link "Complete and Continue" at bounding box center [928, 451] width 203 height 36
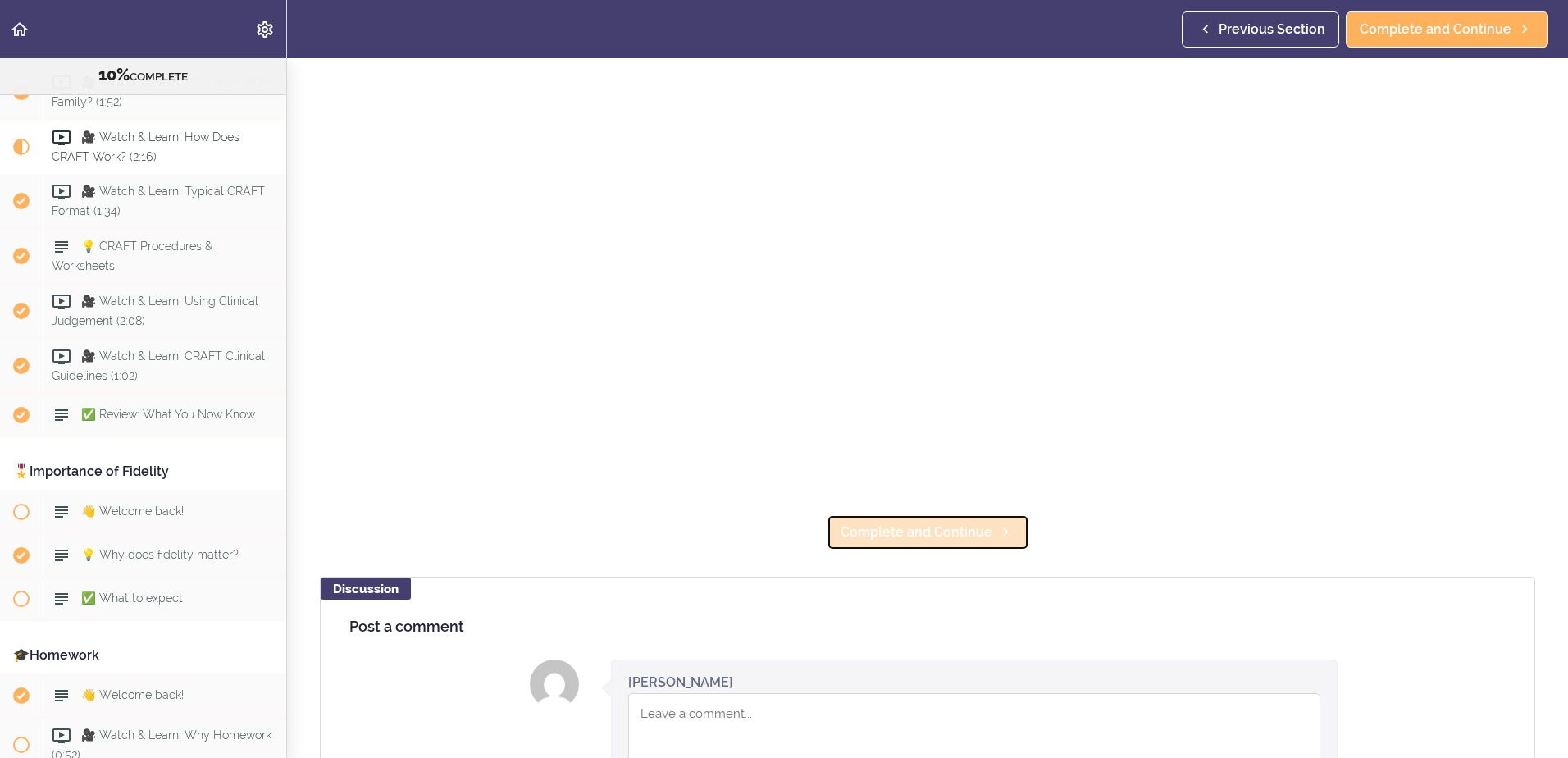
click at [887, 523] on span "Complete and Continue" at bounding box center [916, 532] width 152 height 20
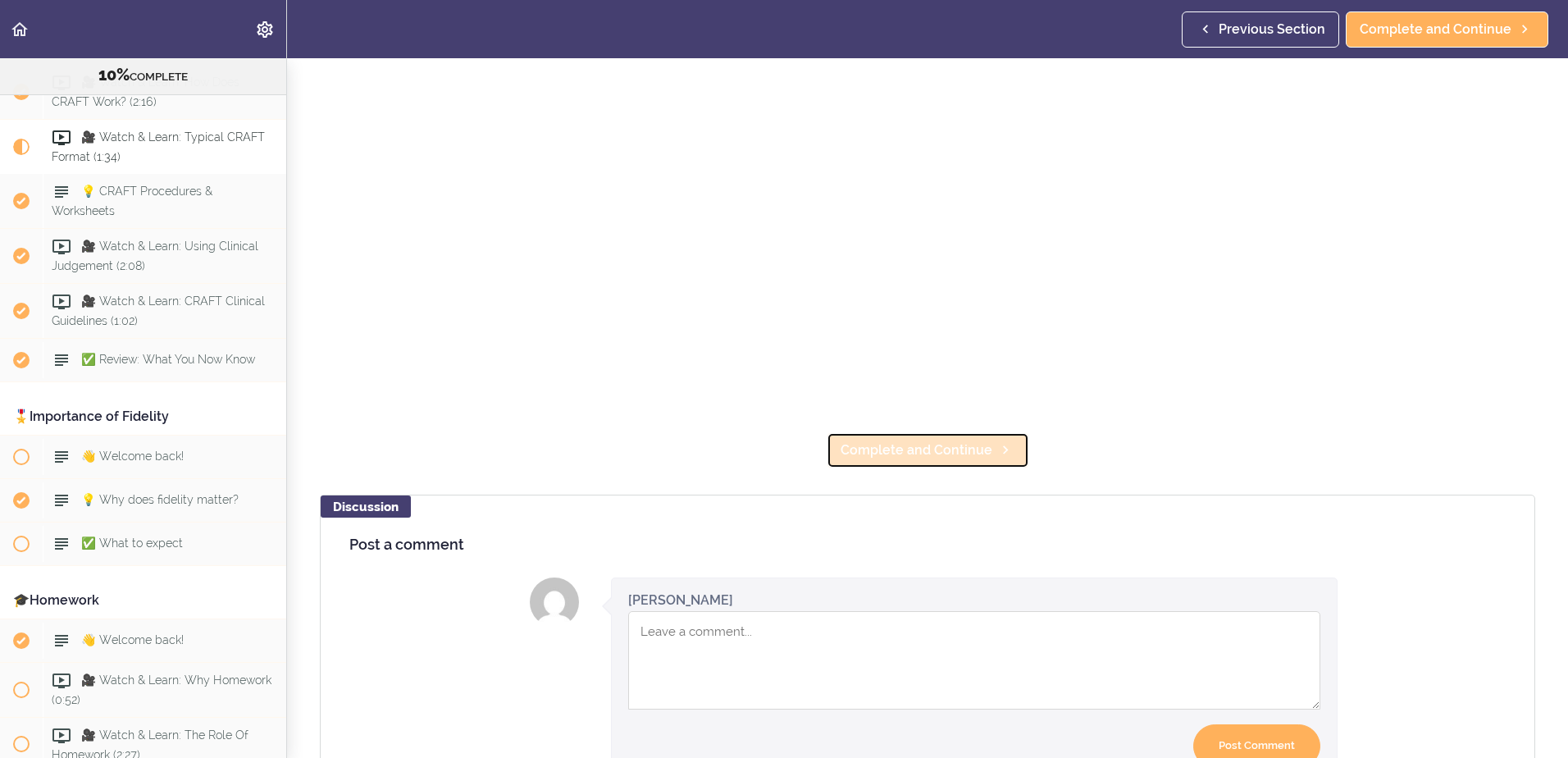
click at [903, 443] on span "Complete and Continue" at bounding box center [916, 450] width 152 height 20
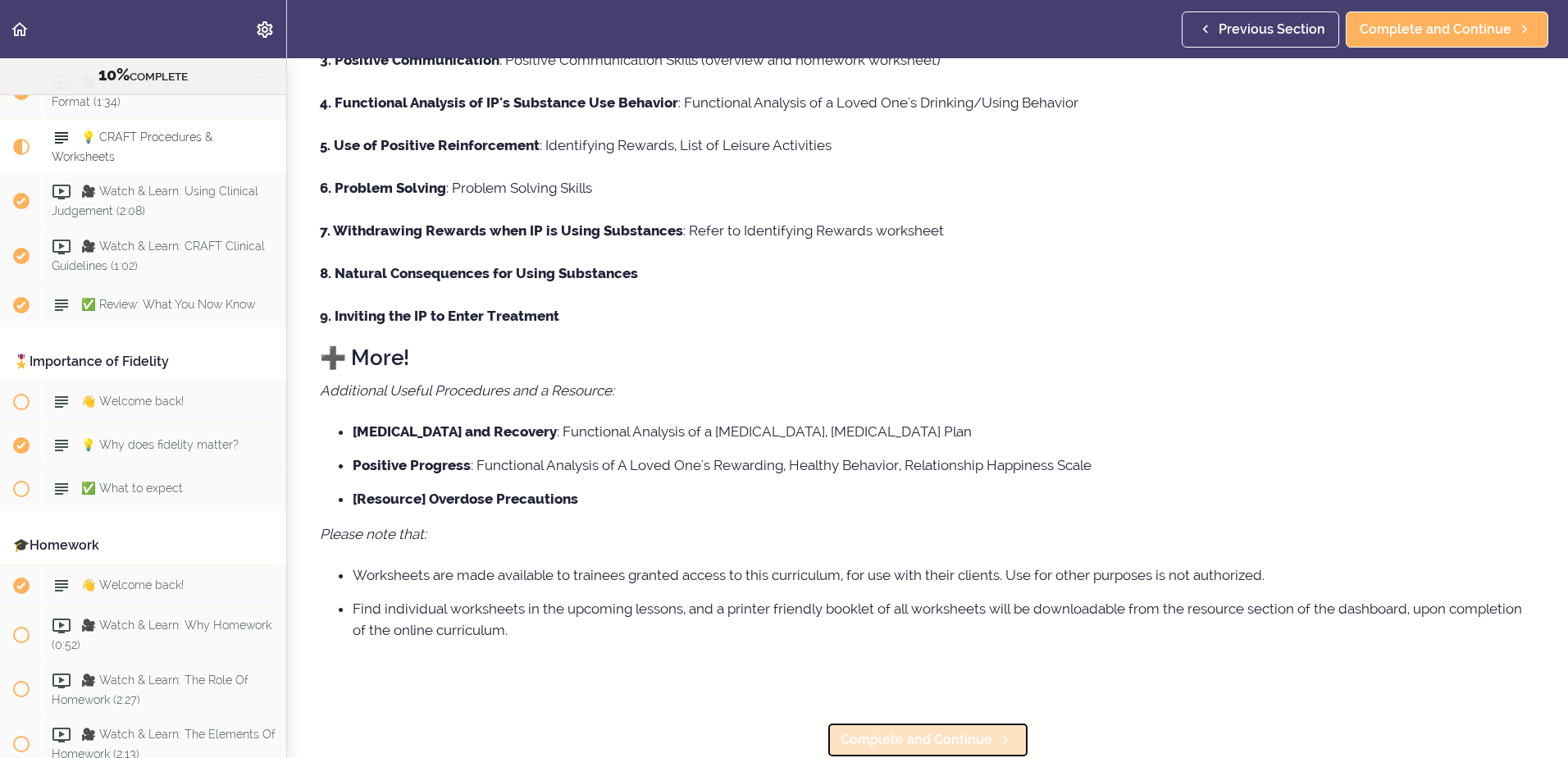
click at [893, 730] on span "Complete and Continue" at bounding box center [916, 739] width 152 height 20
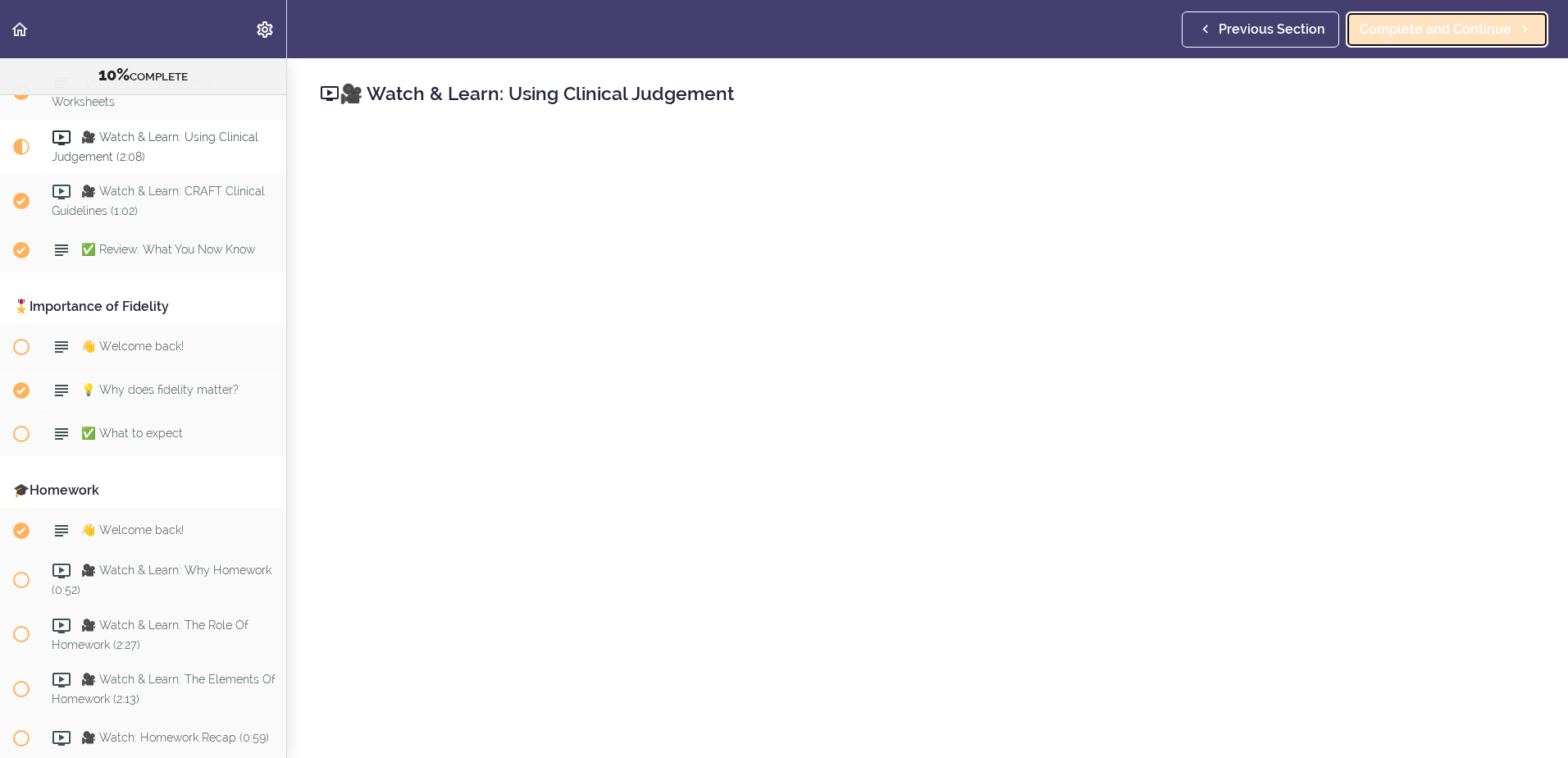
click at [1410, 33] on span "Complete and Continue" at bounding box center [1435, 29] width 152 height 20
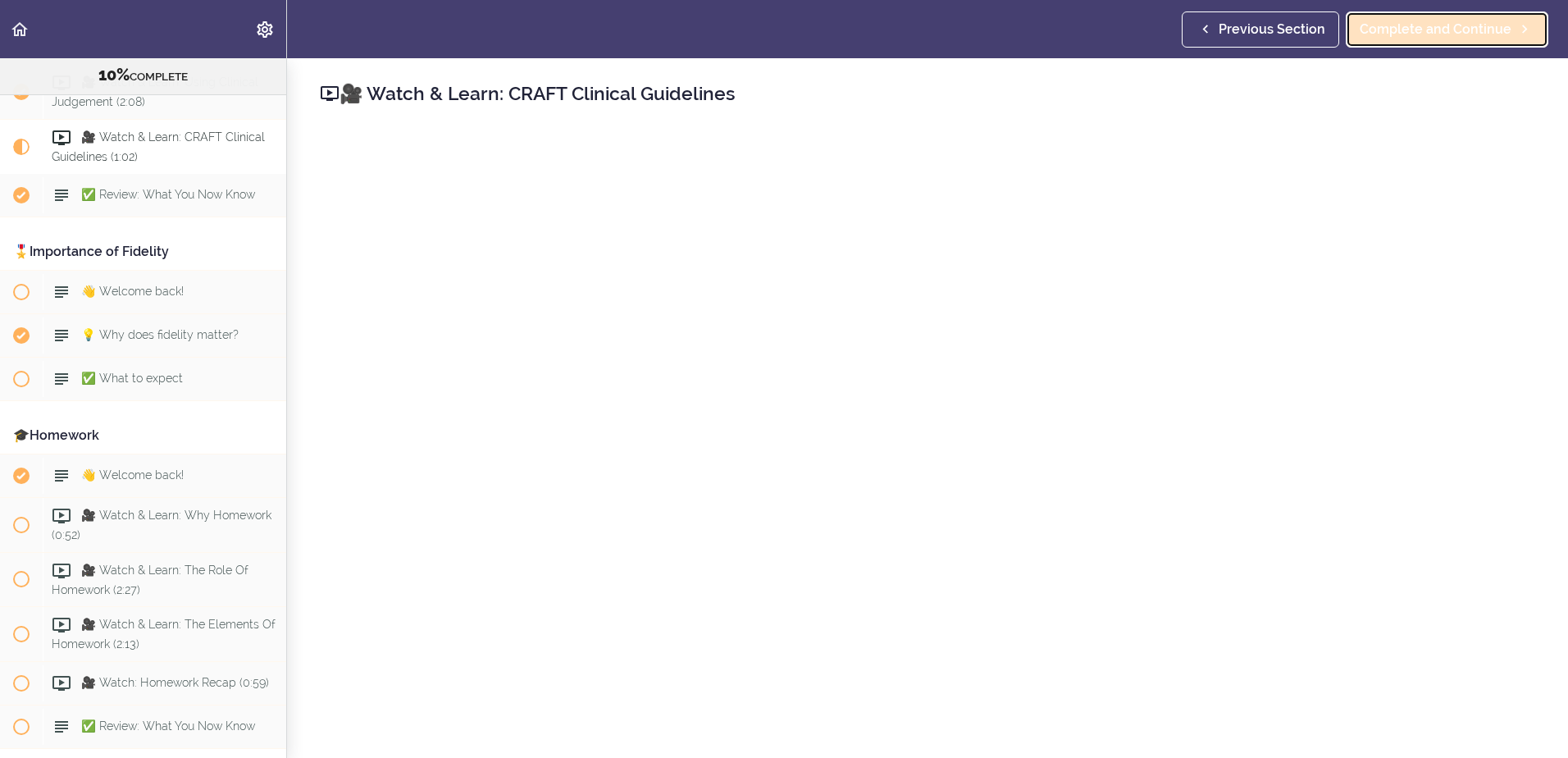
click at [1467, 39] on link "Complete and Continue" at bounding box center [1447, 29] width 203 height 36
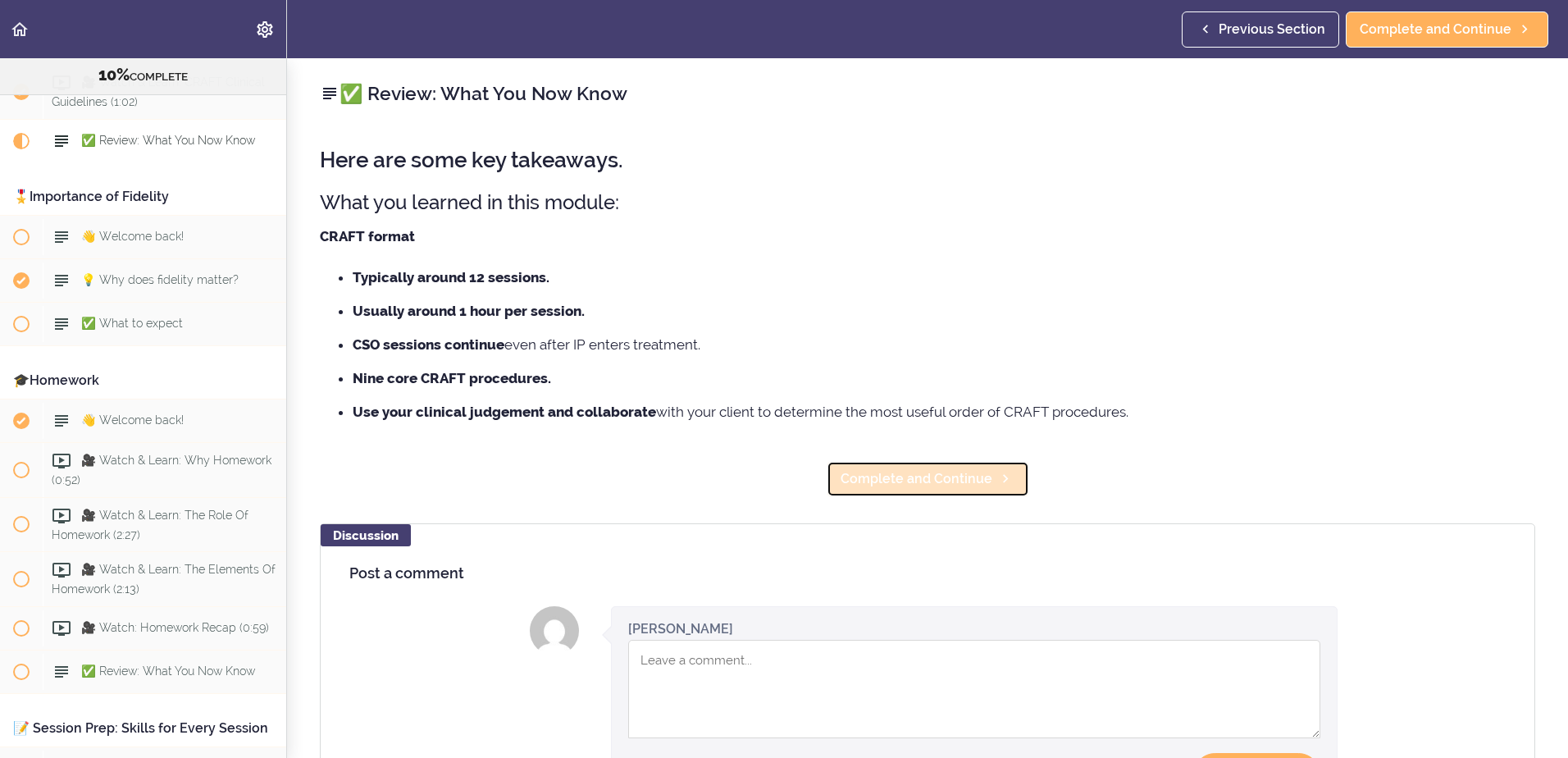
click at [959, 480] on span "Complete and Continue" at bounding box center [916, 478] width 152 height 20
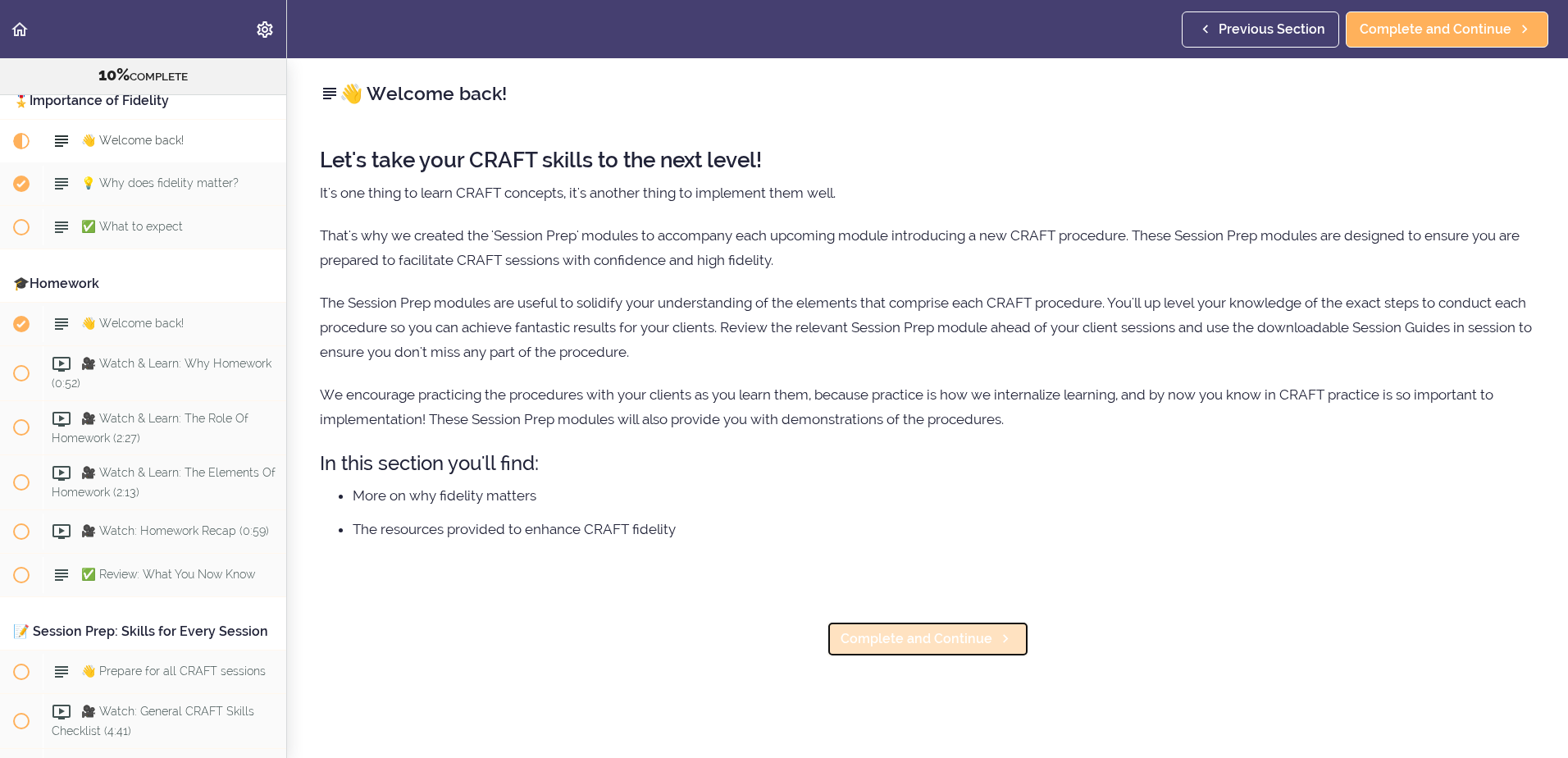
click at [954, 632] on span "Complete and Continue" at bounding box center [916, 638] width 152 height 20
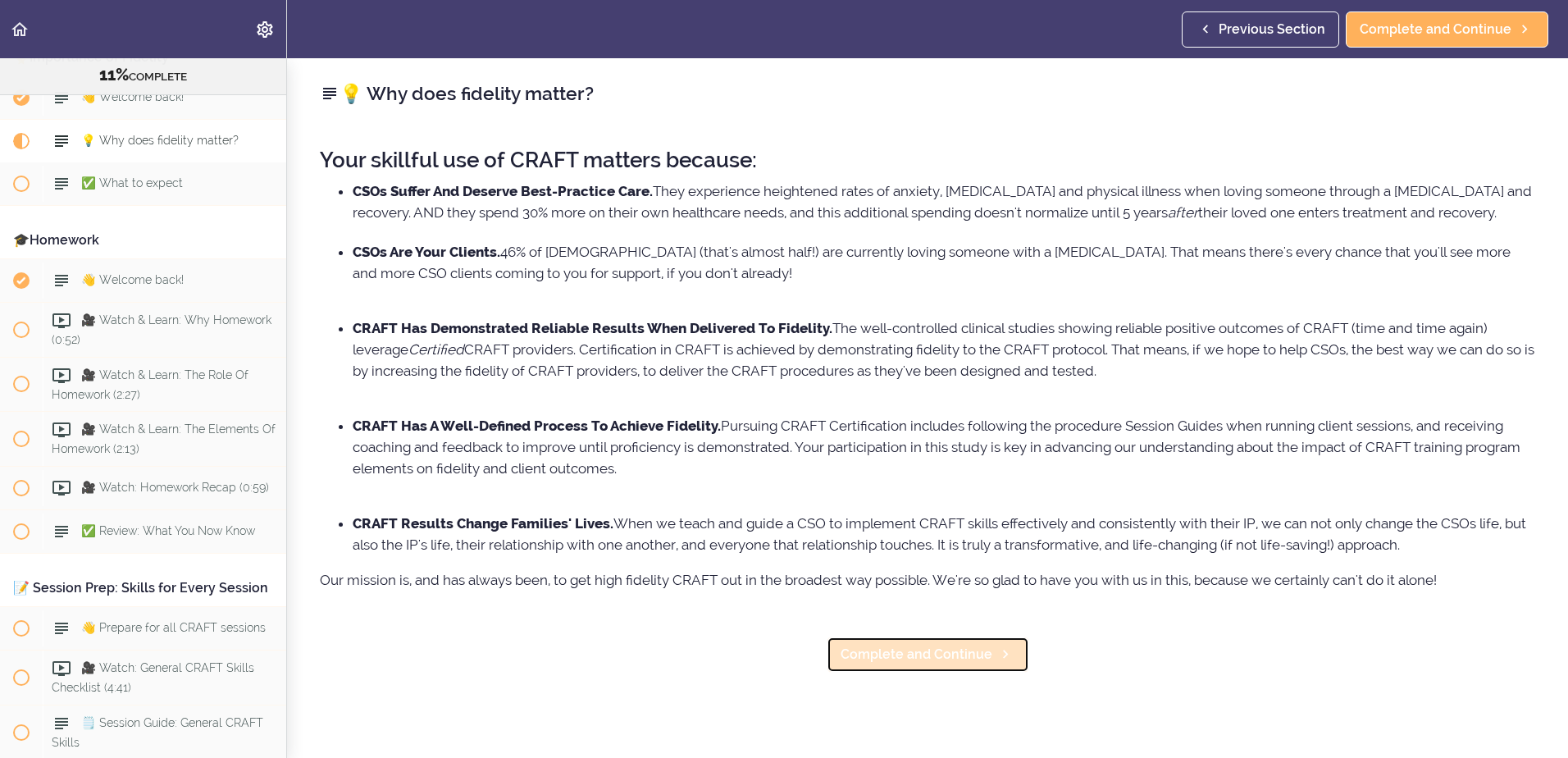
click at [951, 664] on span "Complete and Continue" at bounding box center [916, 654] width 152 height 20
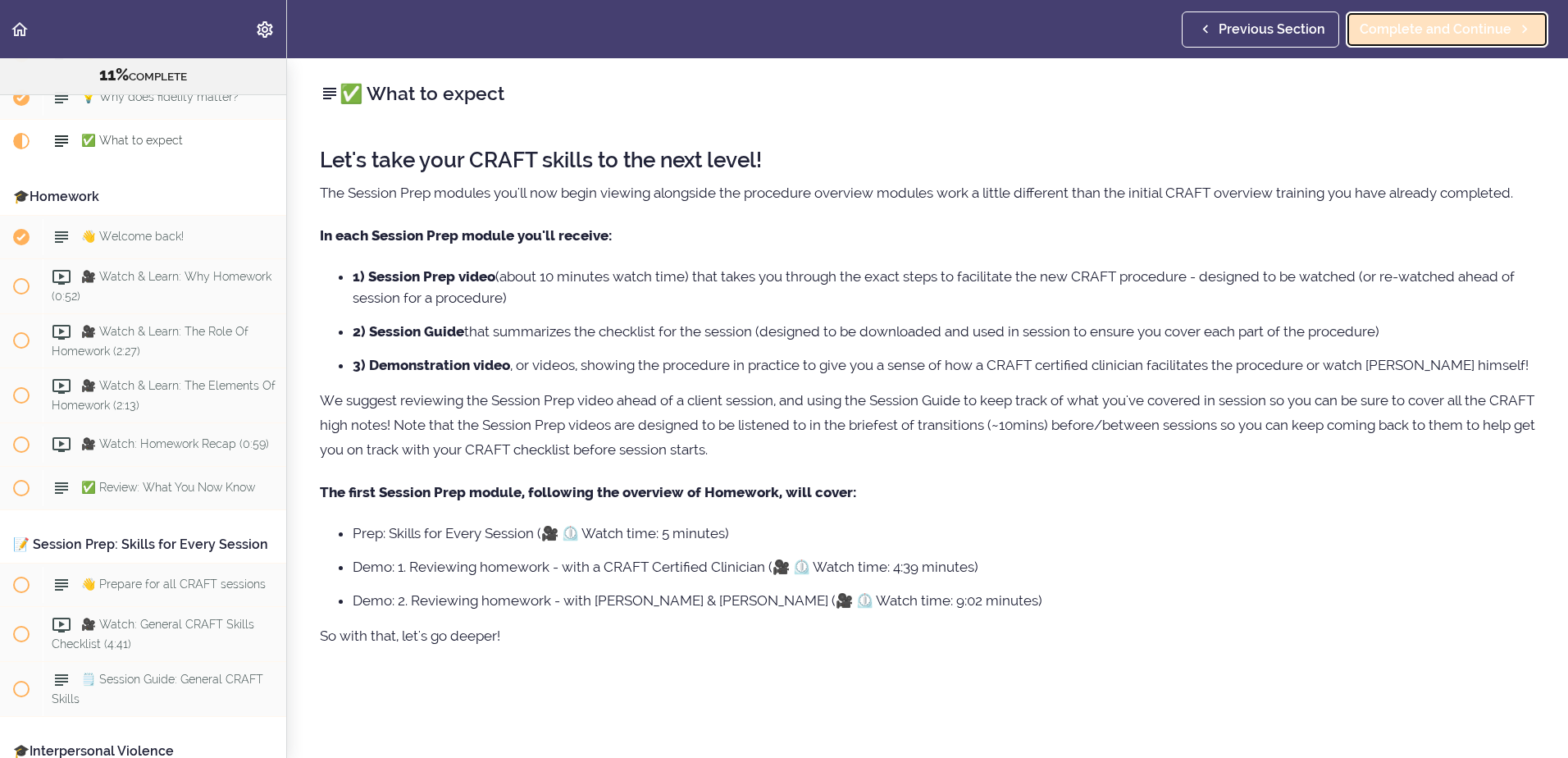
click at [1446, 34] on span "Complete and Continue" at bounding box center [1435, 29] width 152 height 20
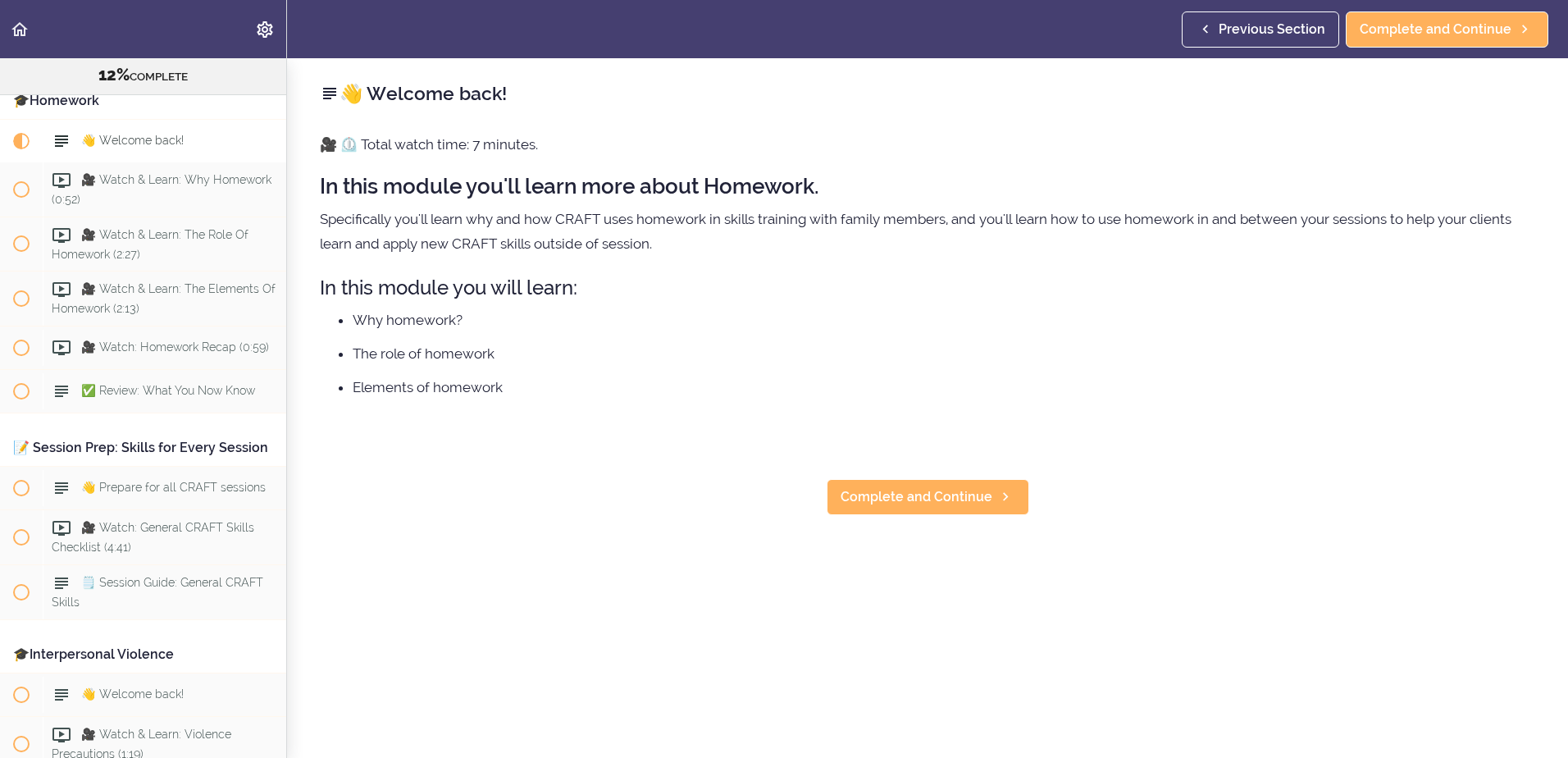
click at [948, 477] on div "👋 Welcome back! 🎥 ⏲️ Total watch time: 7 minutes. In this module you'll learn m…" at bounding box center [928, 407] width 1281 height 699
click at [948, 484] on link "Complete and Continue" at bounding box center [928, 497] width 203 height 36
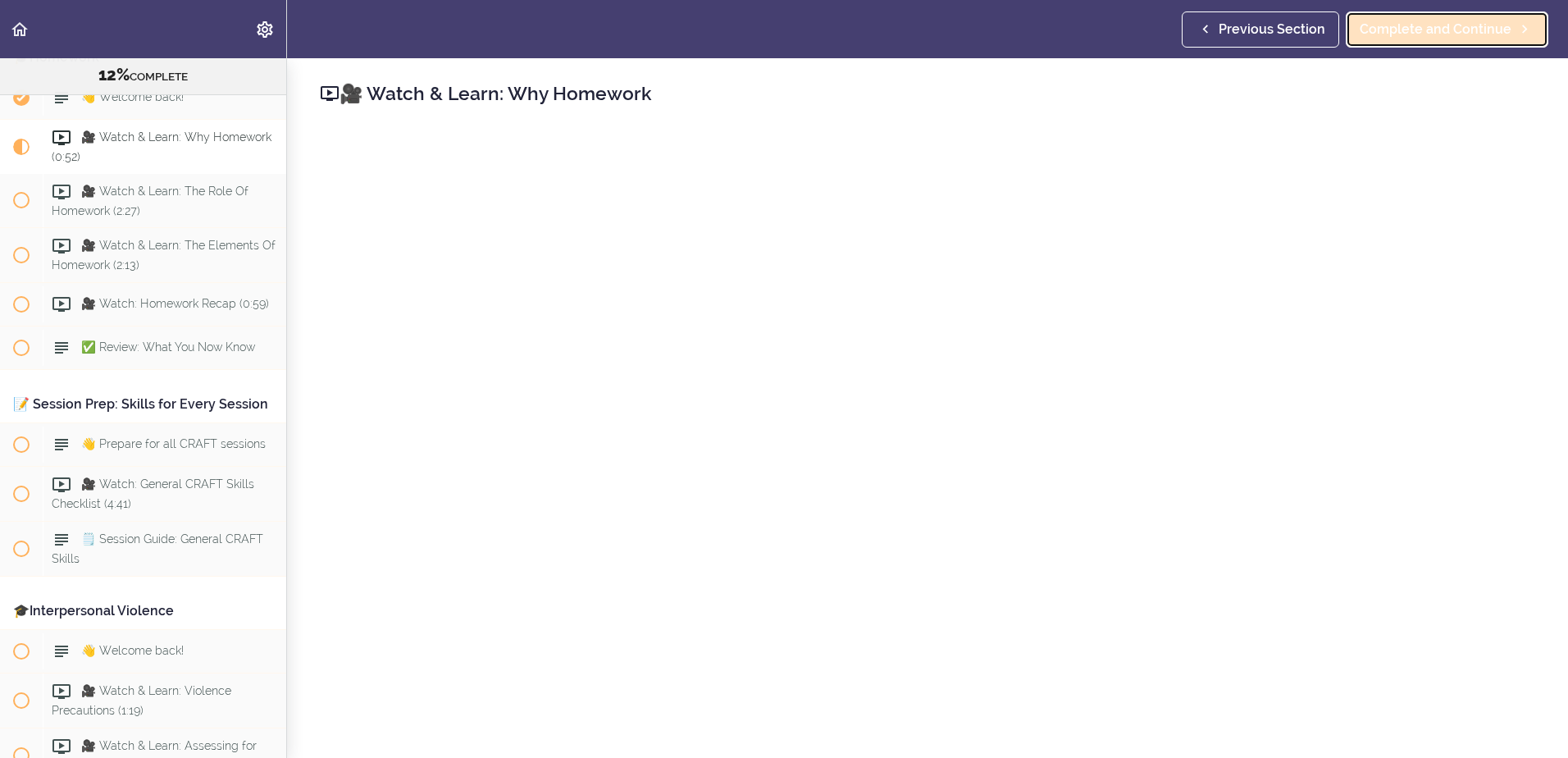
click at [1436, 23] on span "Complete and Continue" at bounding box center [1435, 29] width 152 height 20
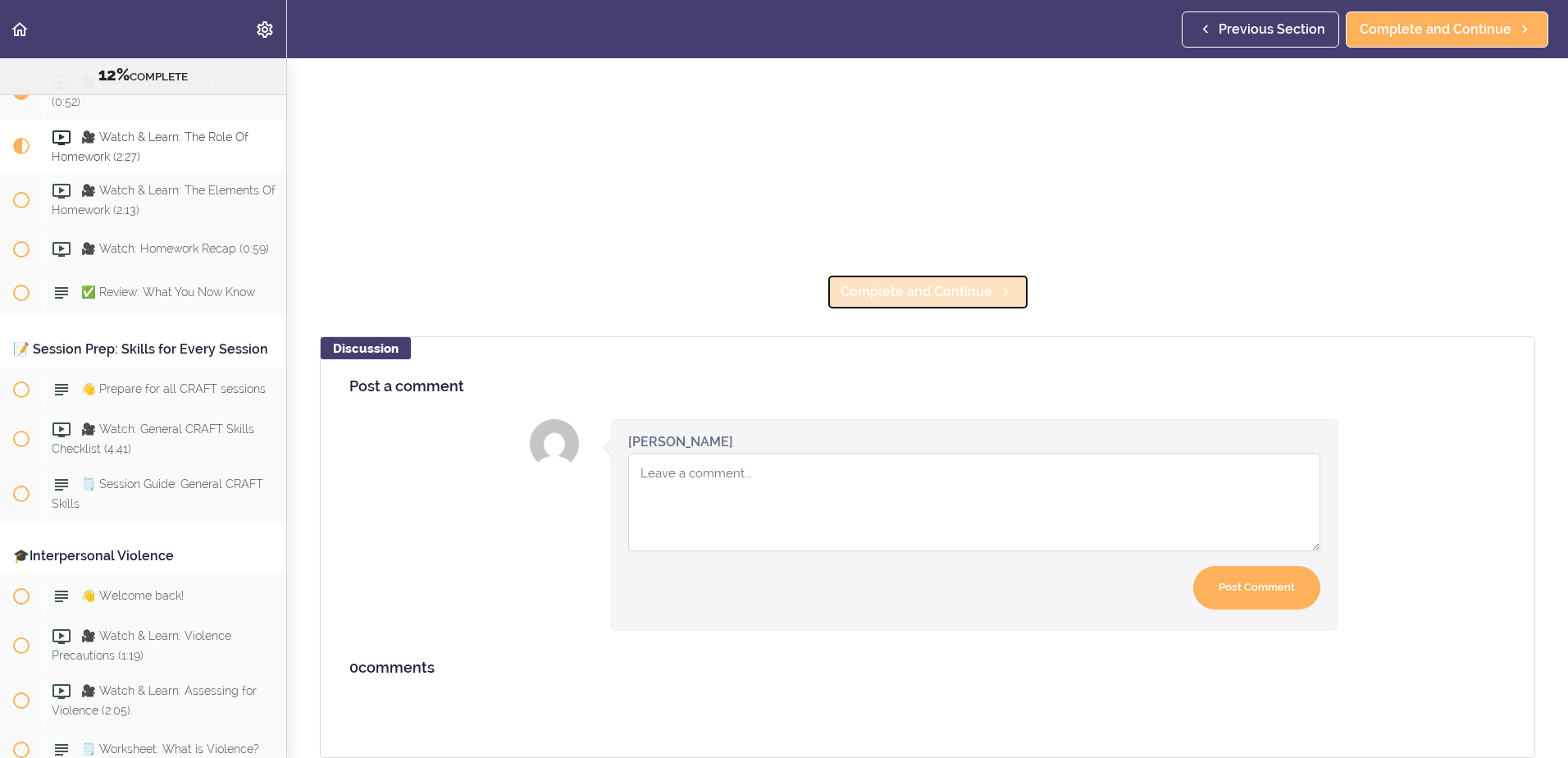
click at [920, 289] on link "Complete and Continue" at bounding box center [928, 292] width 203 height 36
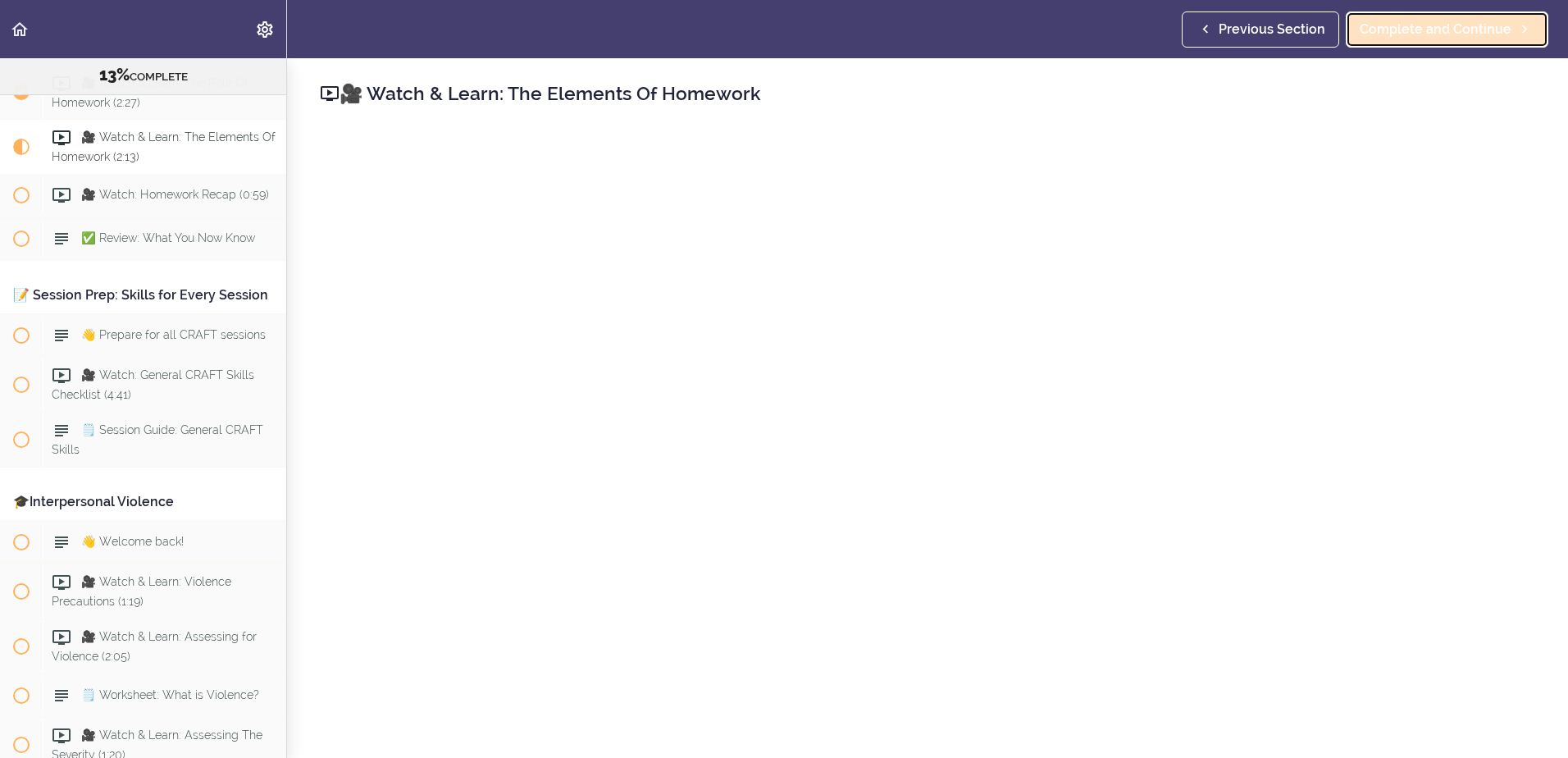
click at [1420, 34] on span "Complete and Continue" at bounding box center [1435, 29] width 152 height 20
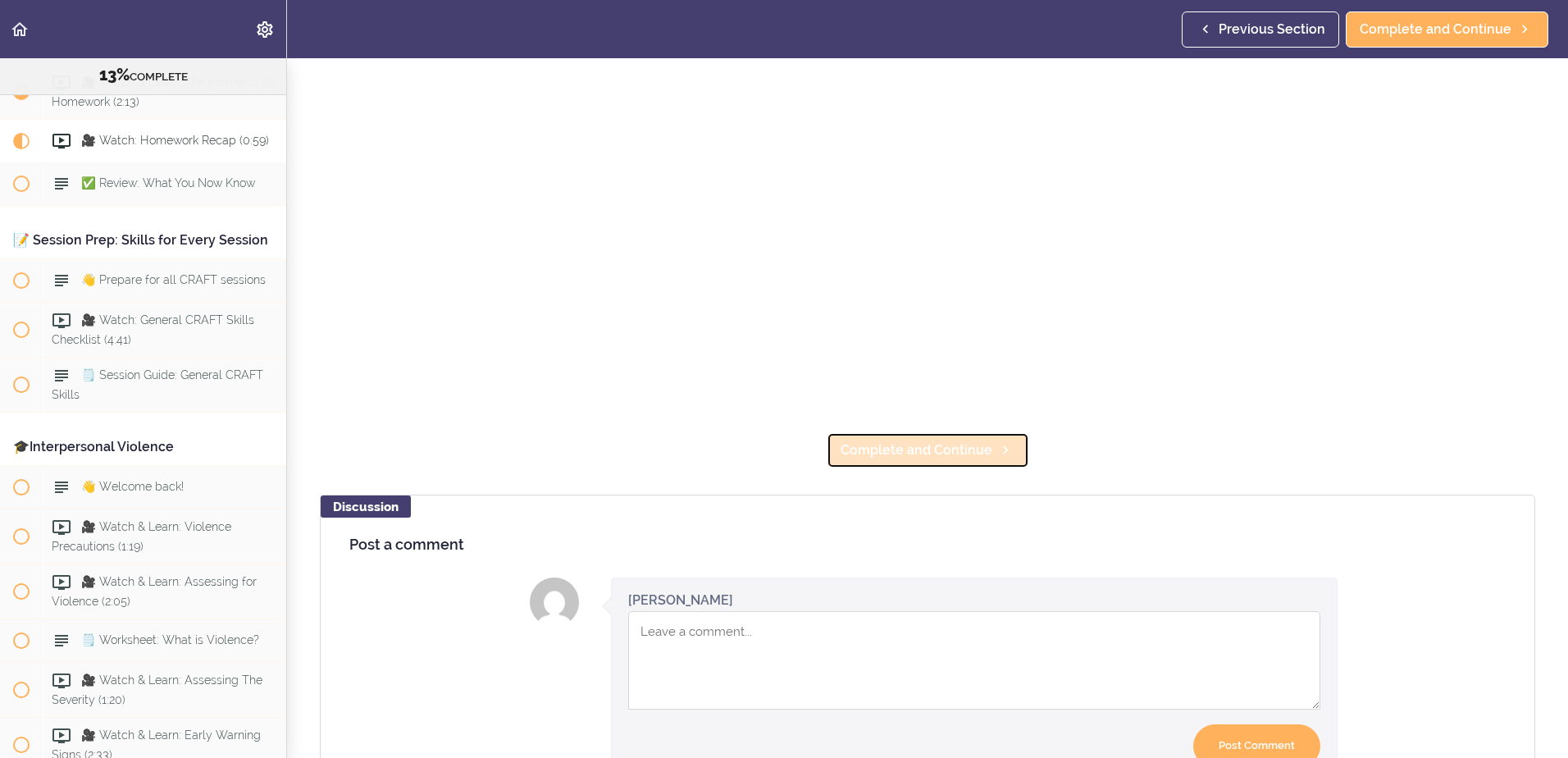
click at [868, 433] on link "Complete and Continue" at bounding box center [928, 451] width 203 height 36
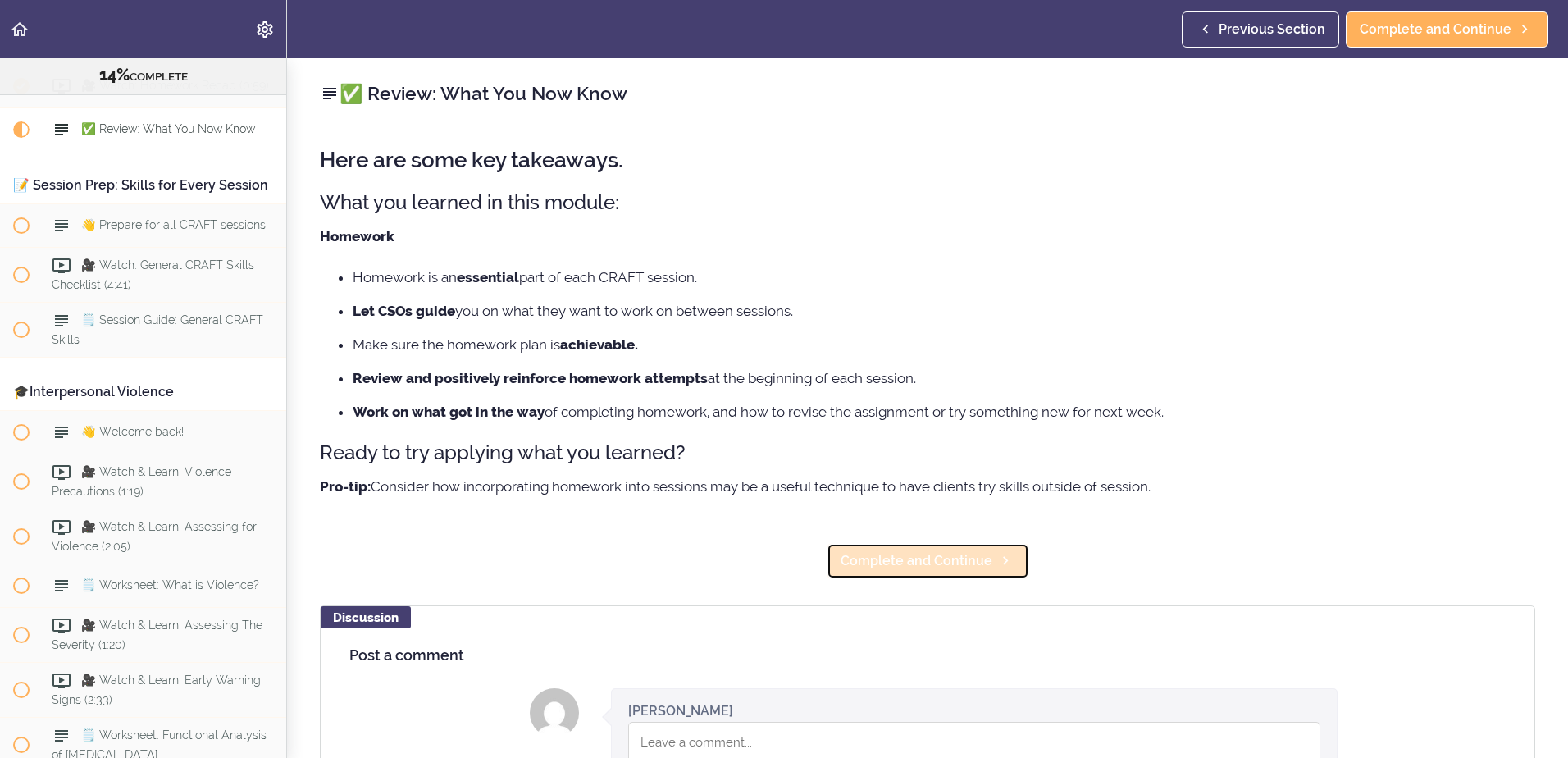
click at [934, 568] on span "Complete and Continue" at bounding box center [916, 561] width 152 height 20
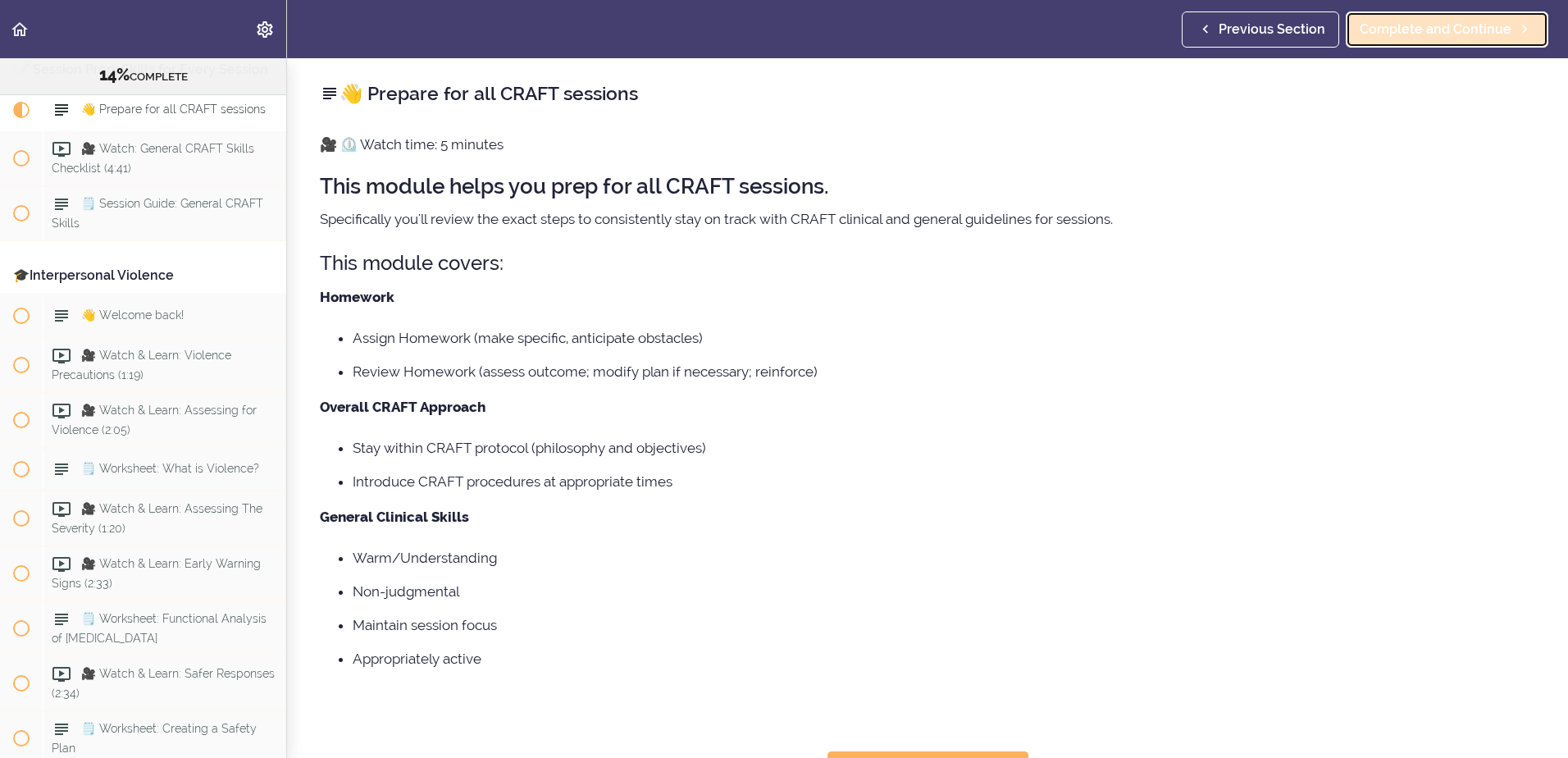
click at [1418, 30] on span "Complete and Continue" at bounding box center [1435, 29] width 152 height 20
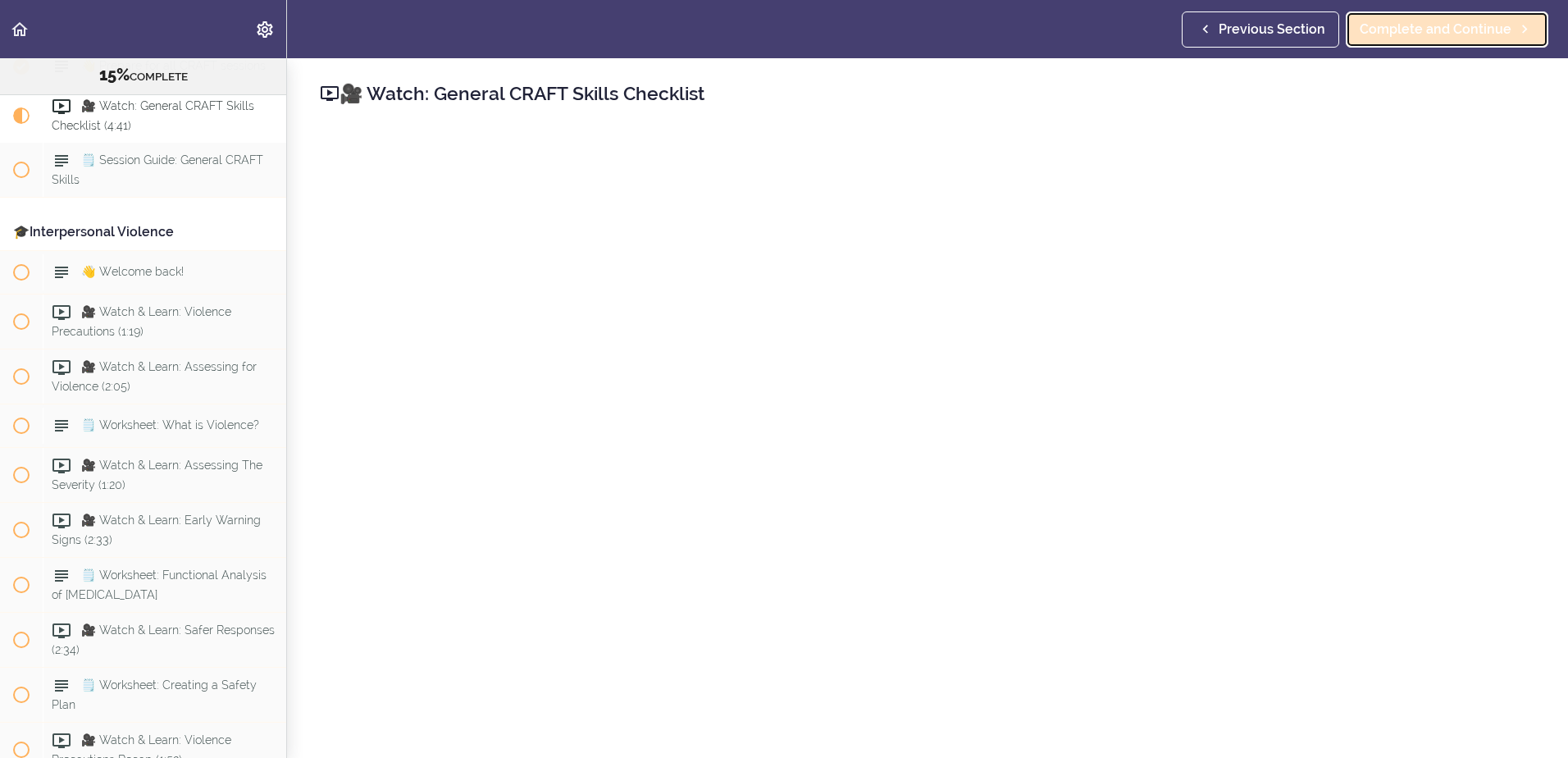
click at [1443, 27] on span "Complete and Continue" at bounding box center [1435, 29] width 152 height 20
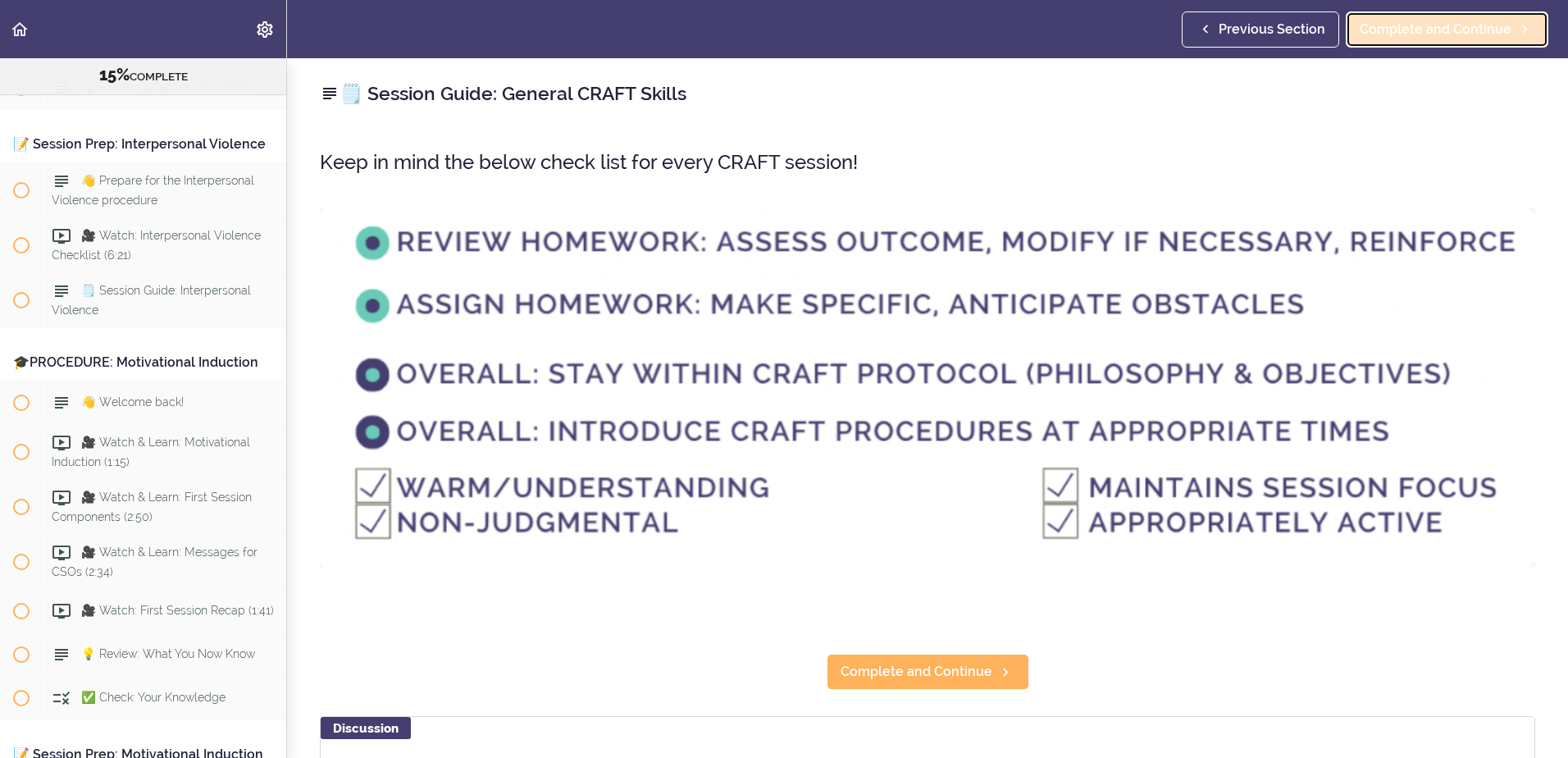
click at [1409, 33] on span "Complete and Continue" at bounding box center [1435, 29] width 152 height 20
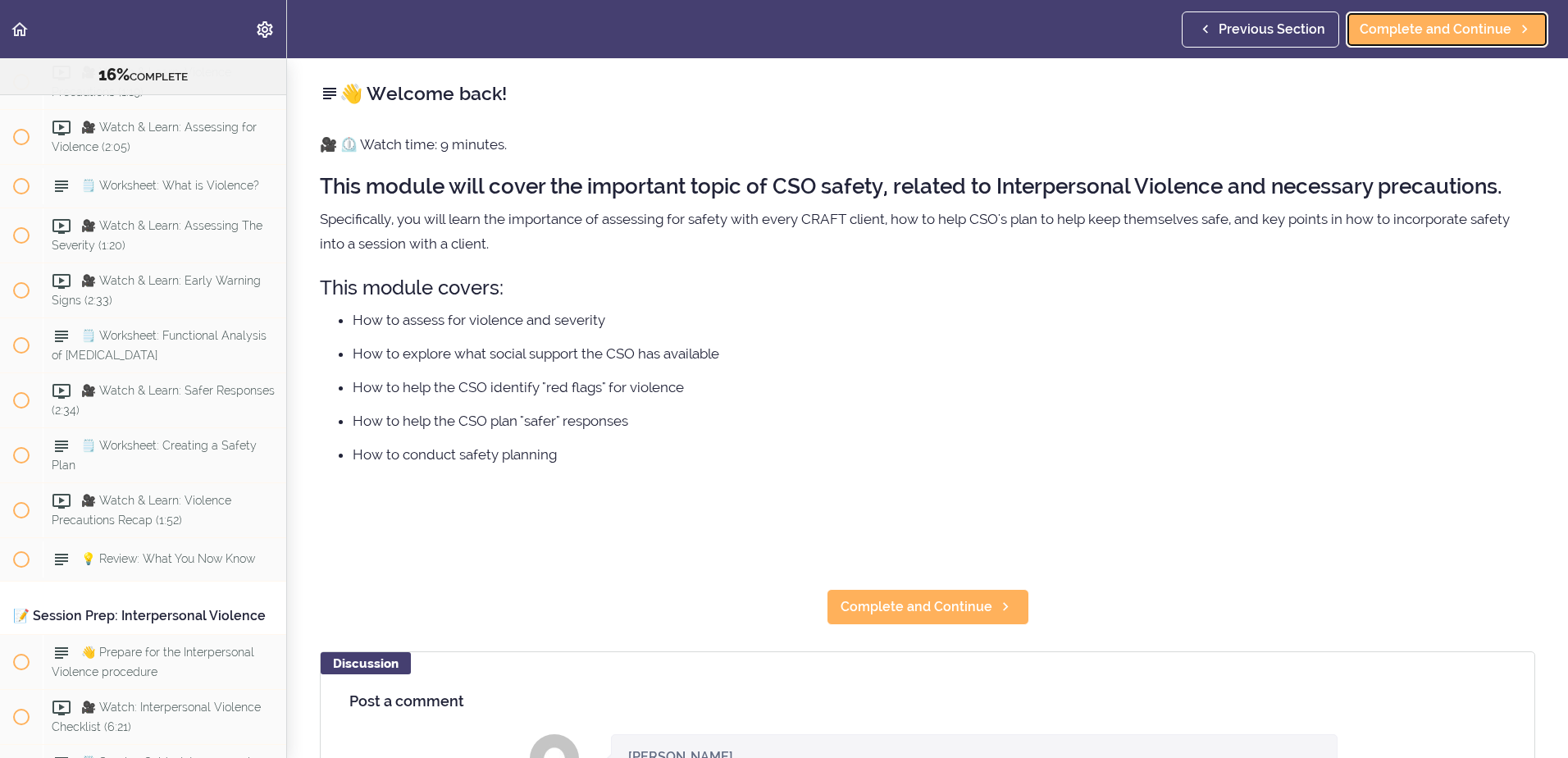
scroll to position [1893, 0]
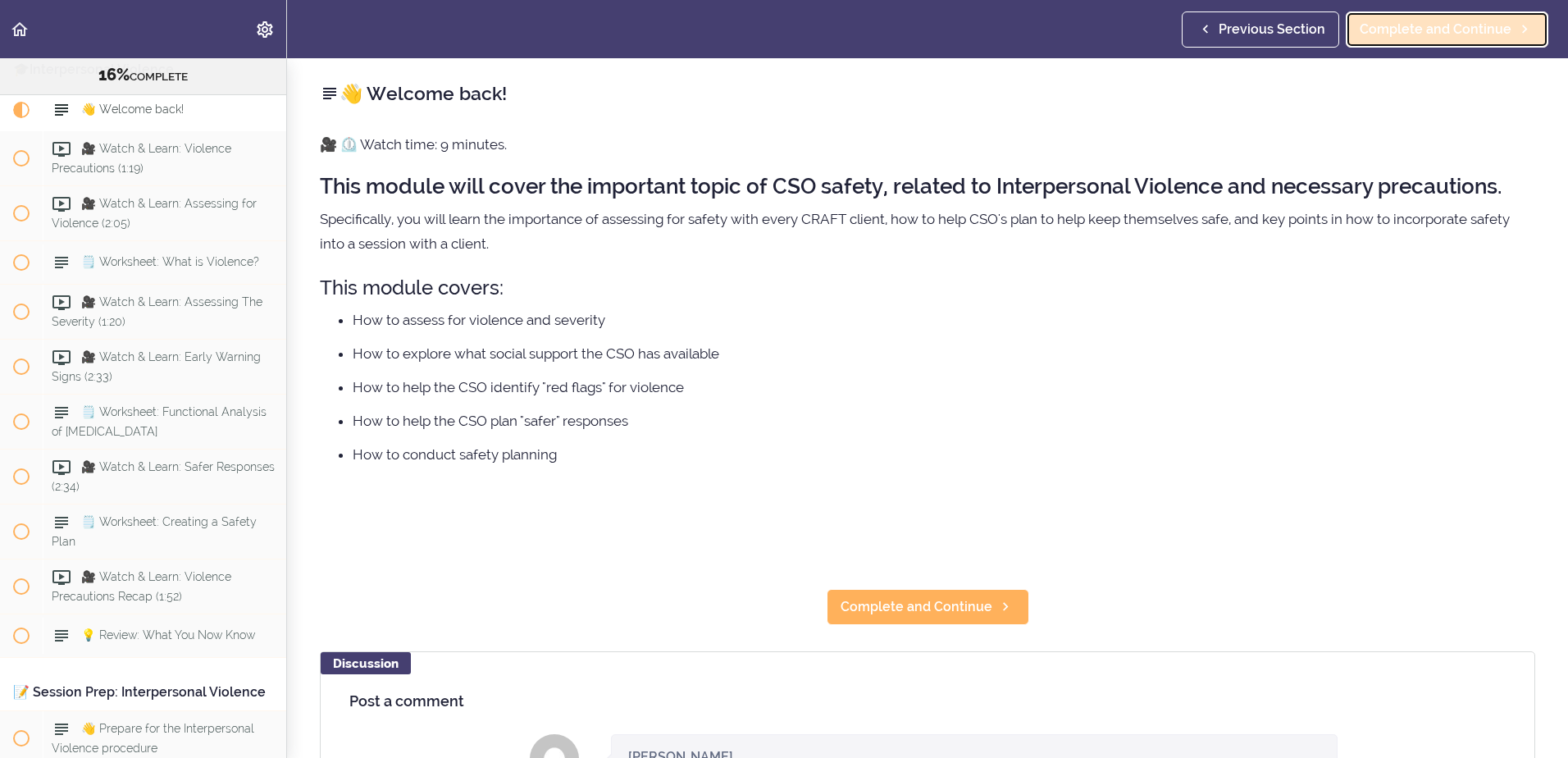
click at [1444, 29] on span "Complete and Continue" at bounding box center [1435, 29] width 152 height 20
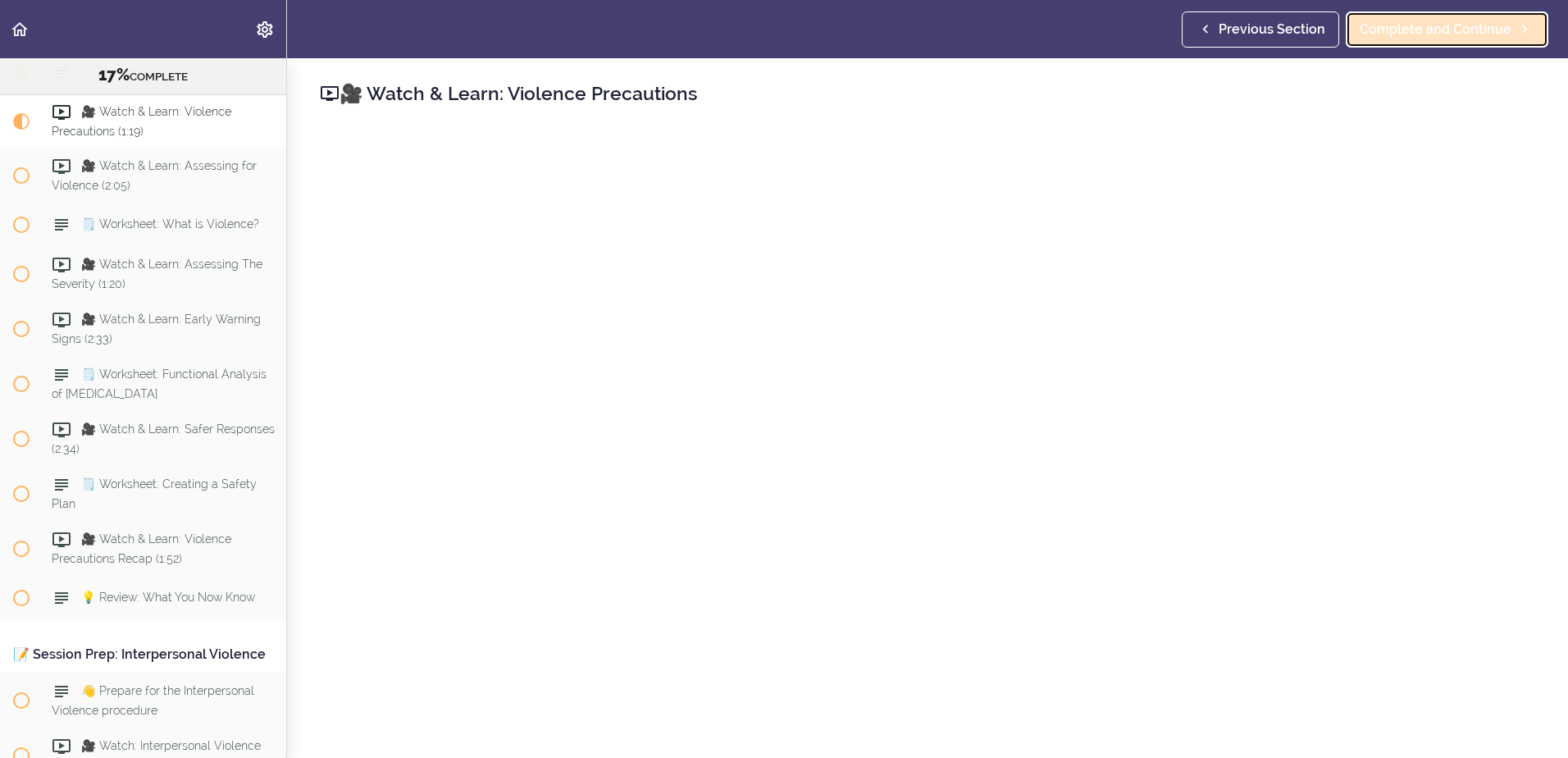
scroll to position [1936, 0]
click at [1439, 36] on span "Complete and Continue" at bounding box center [1435, 29] width 152 height 20
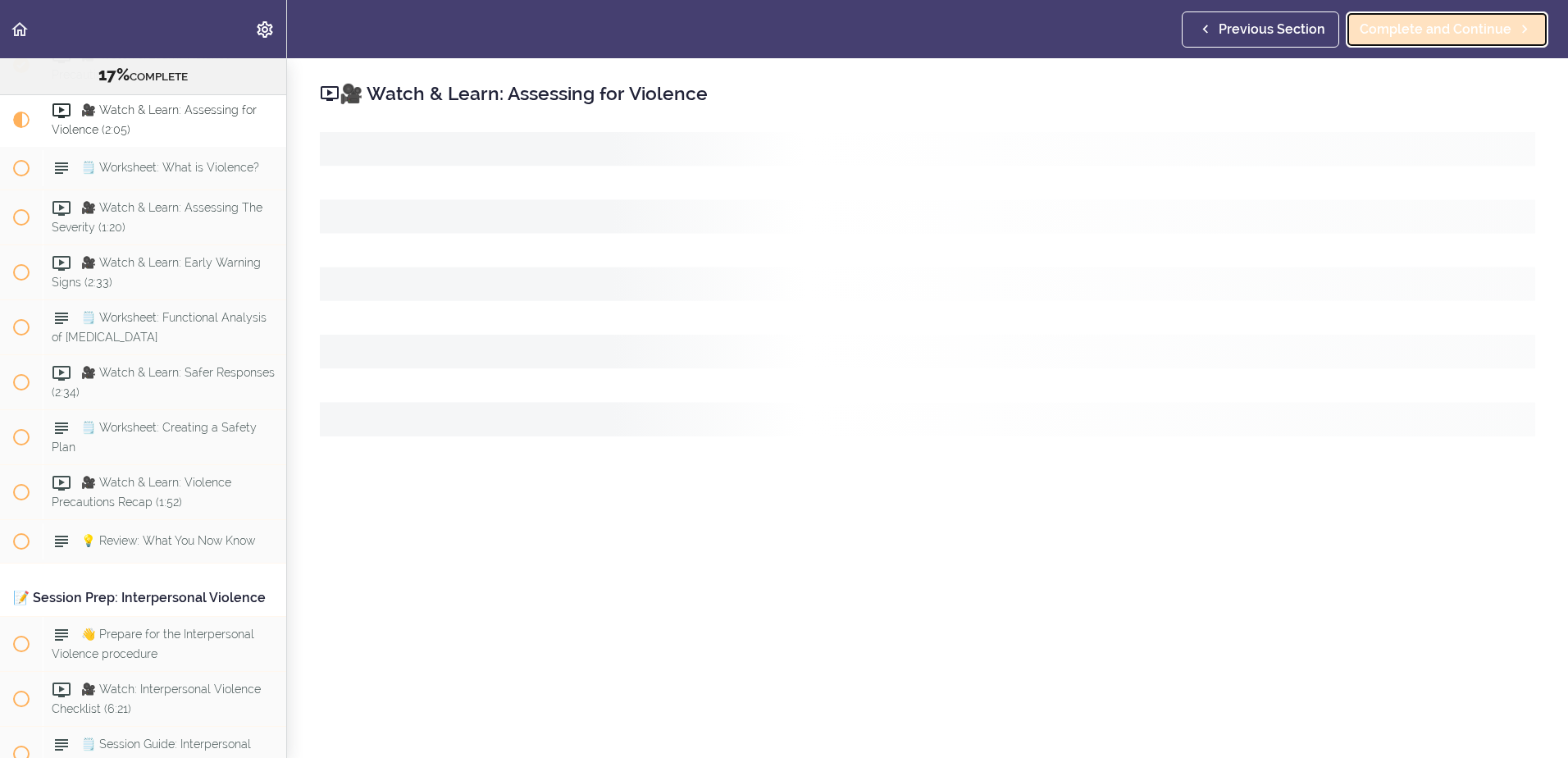
scroll to position [1991, 0]
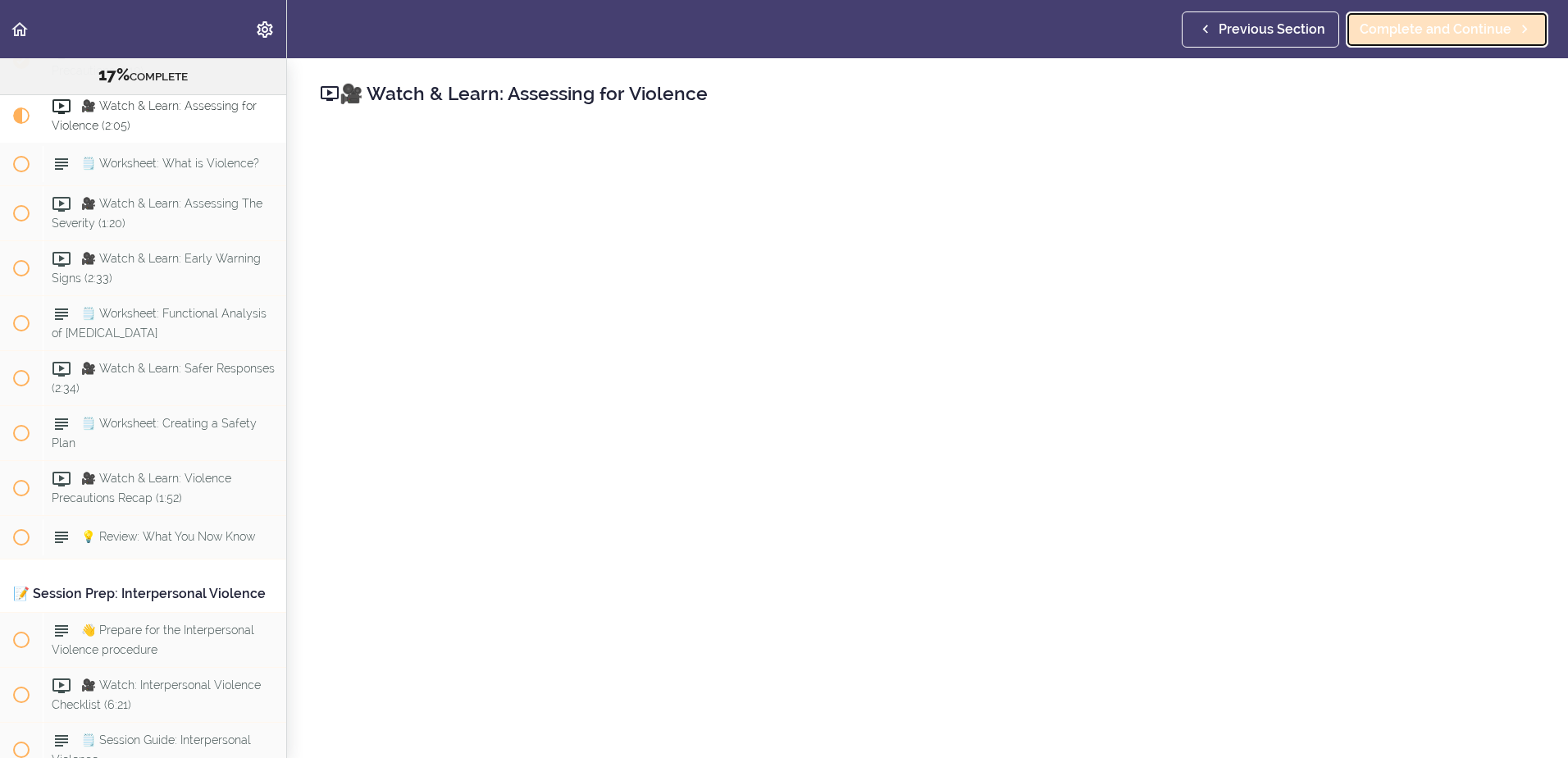
click at [1439, 36] on span "Complete and Continue" at bounding box center [1435, 29] width 152 height 20
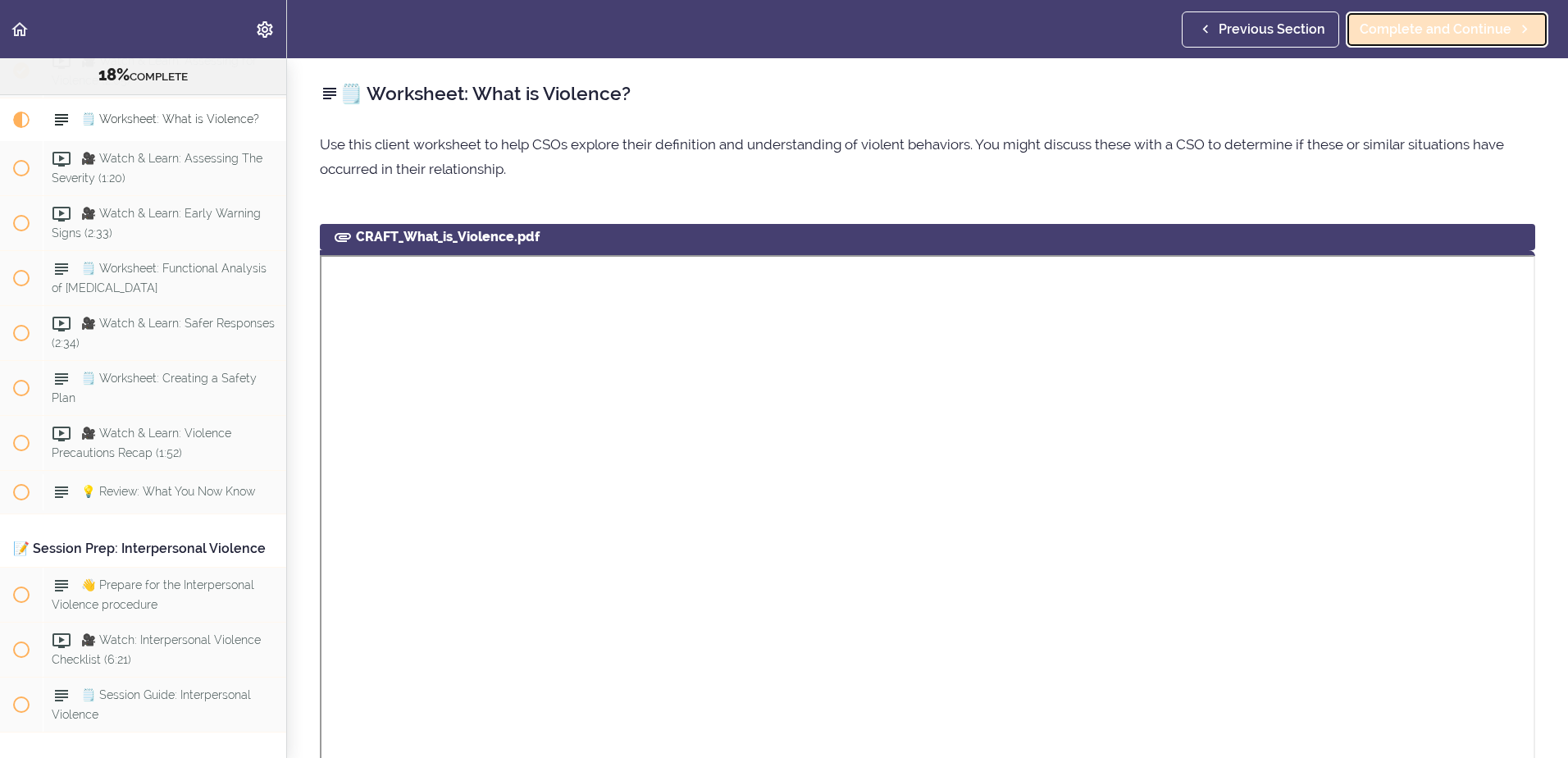
scroll to position [2046, 0]
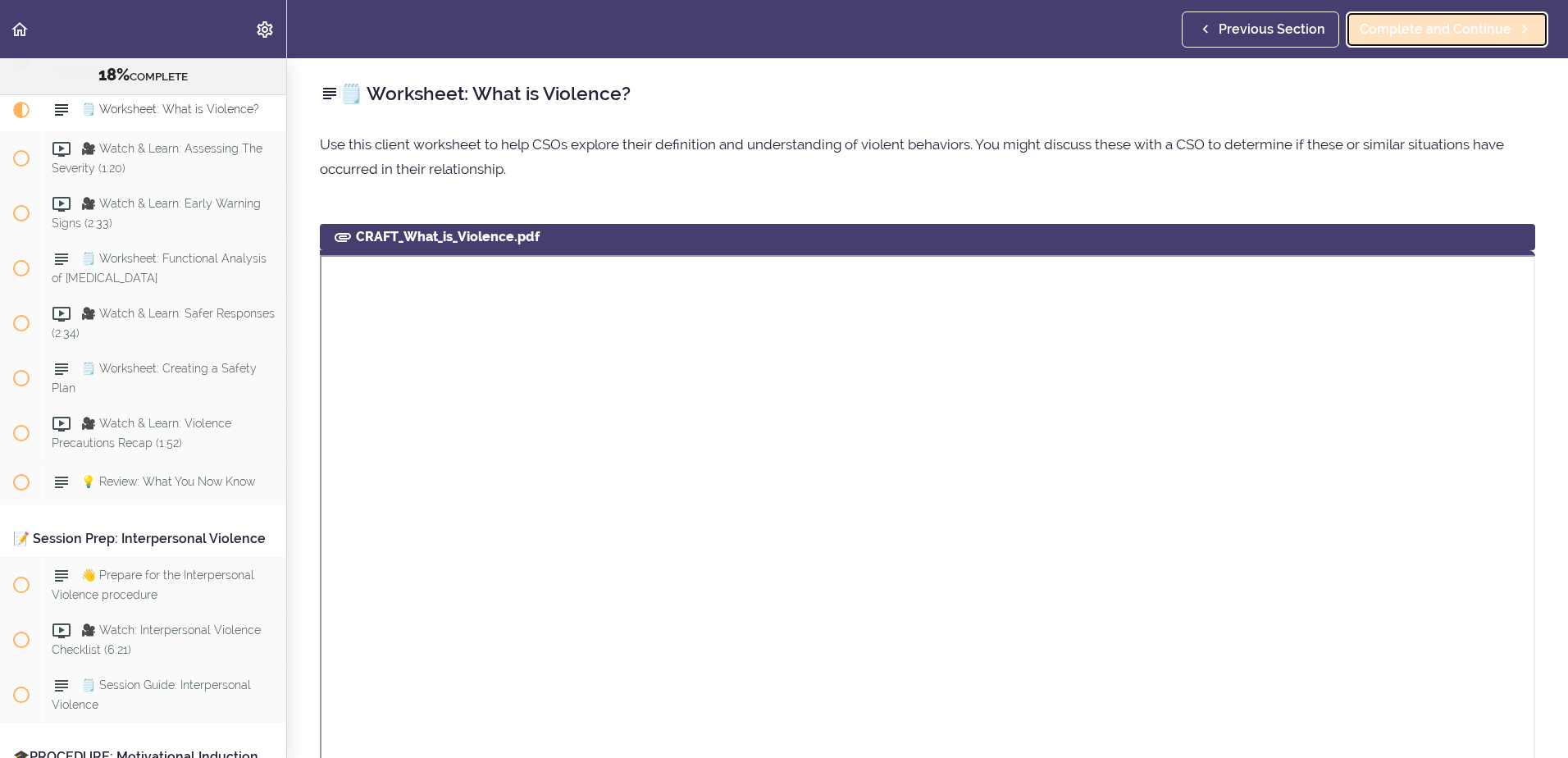
click at [1439, 36] on span "Complete and Continue" at bounding box center [1435, 29] width 152 height 20
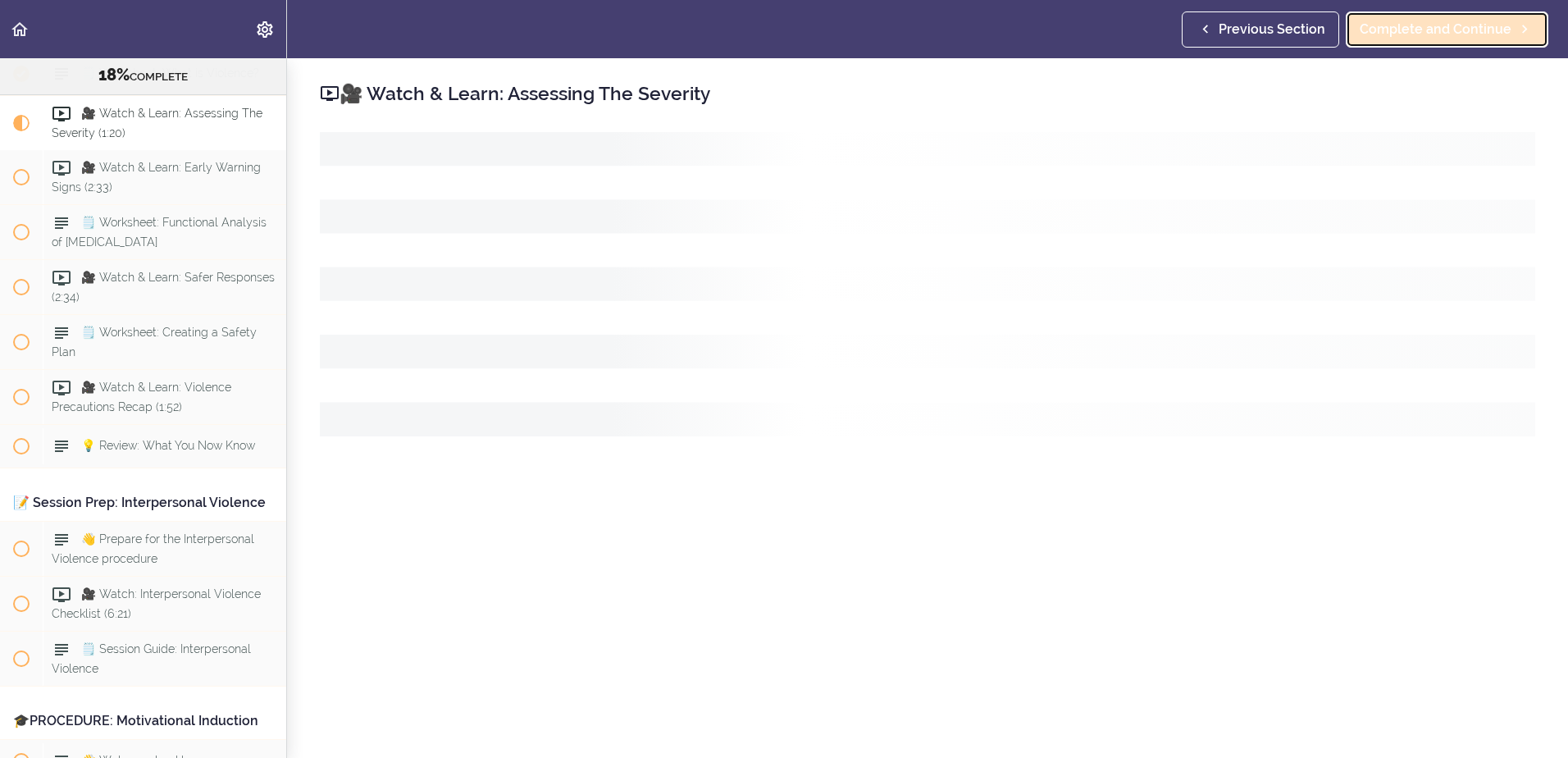
scroll to position [2090, 0]
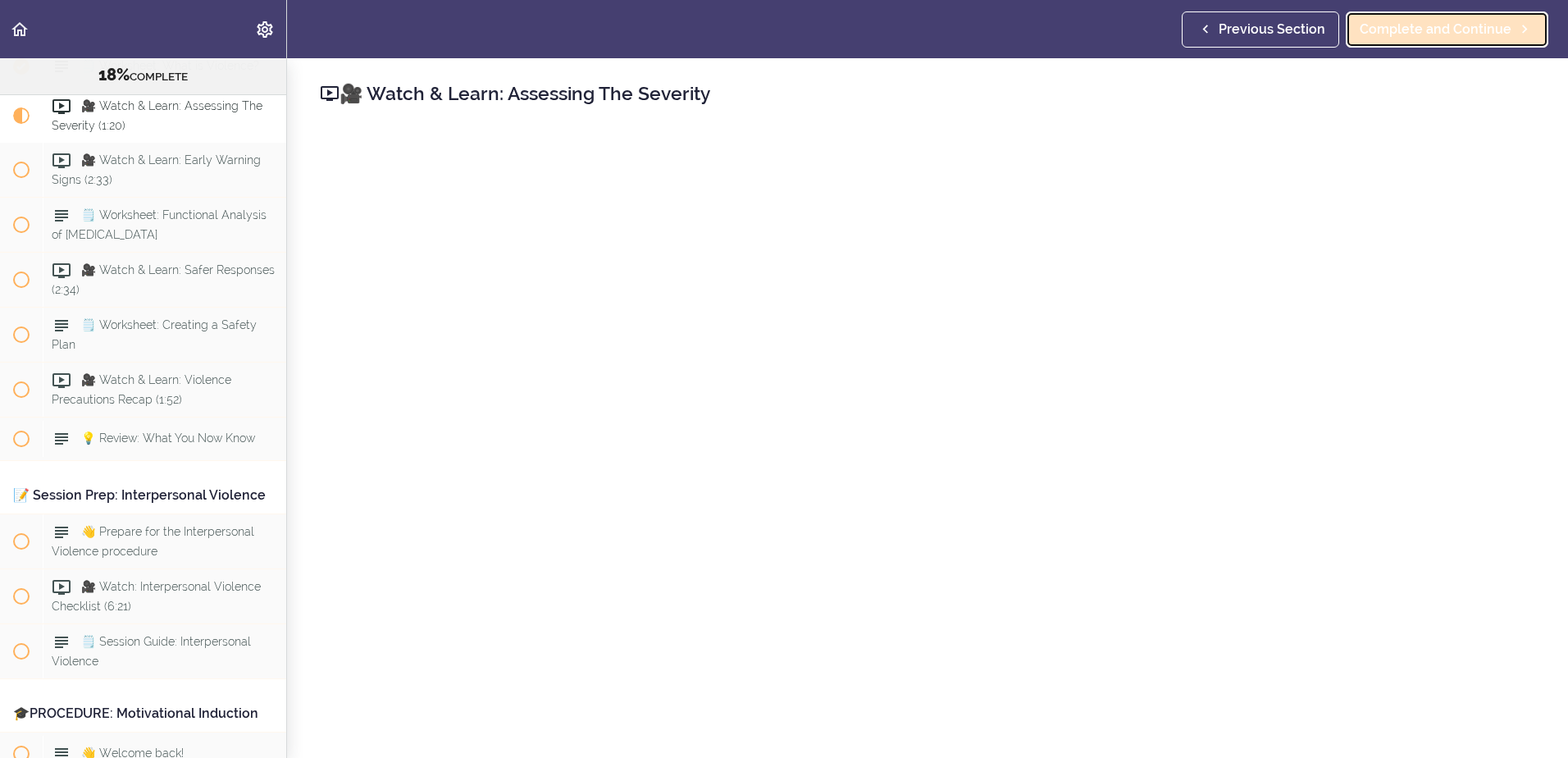
click at [1439, 36] on span "Complete and Continue" at bounding box center [1435, 29] width 152 height 20
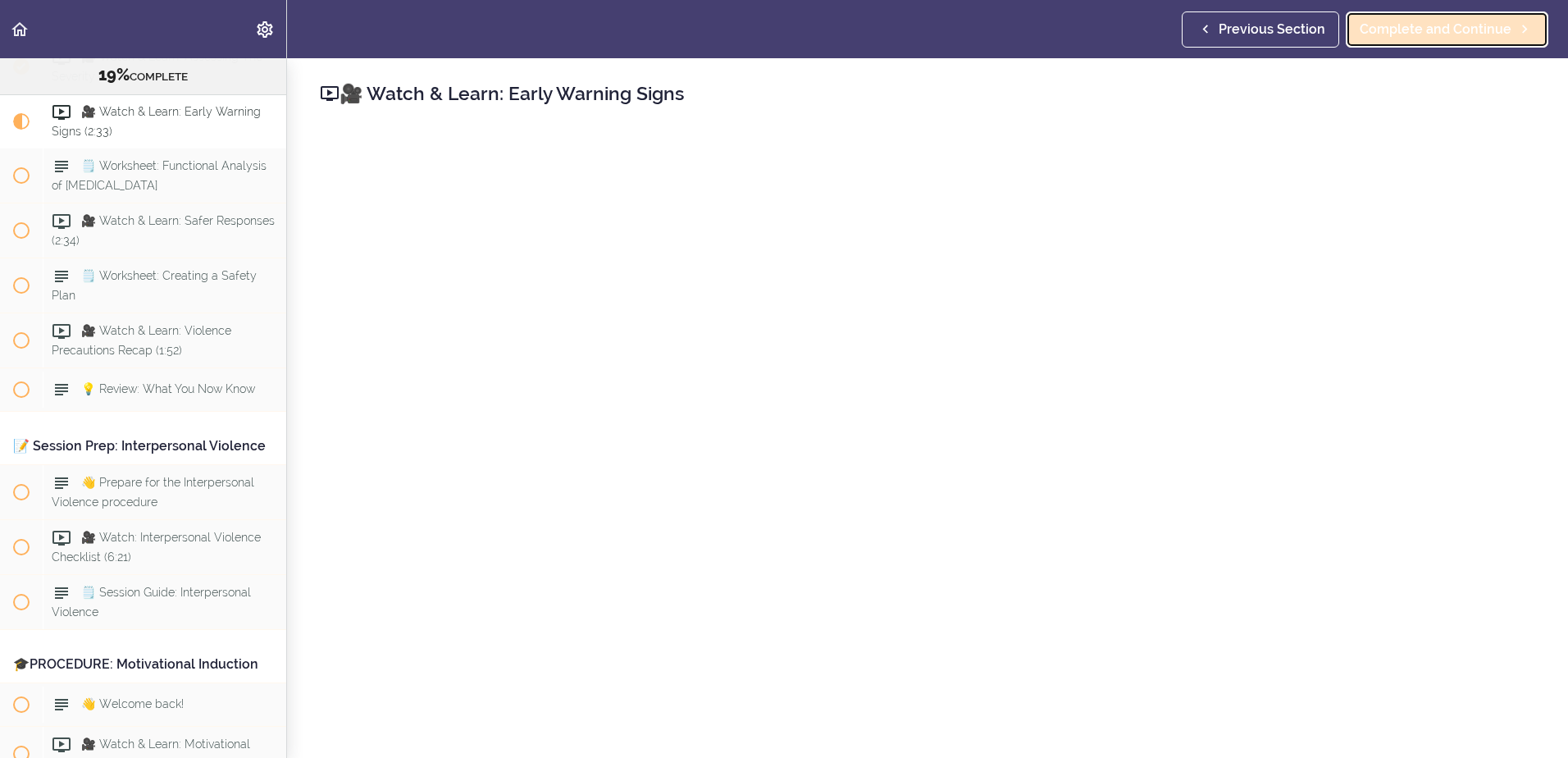
scroll to position [2144, 0]
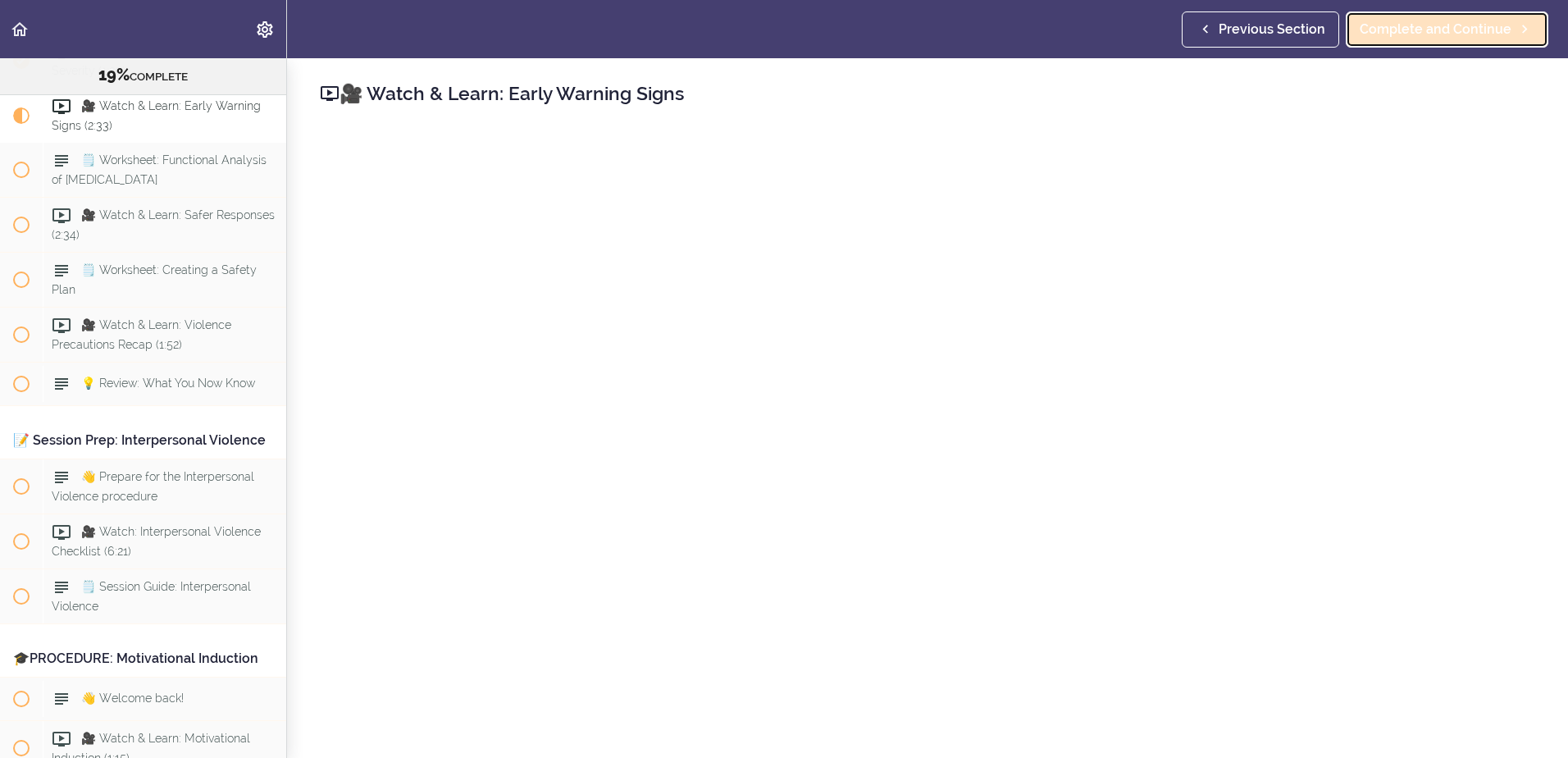
click at [1439, 36] on span "Complete and Continue" at bounding box center [1435, 29] width 152 height 20
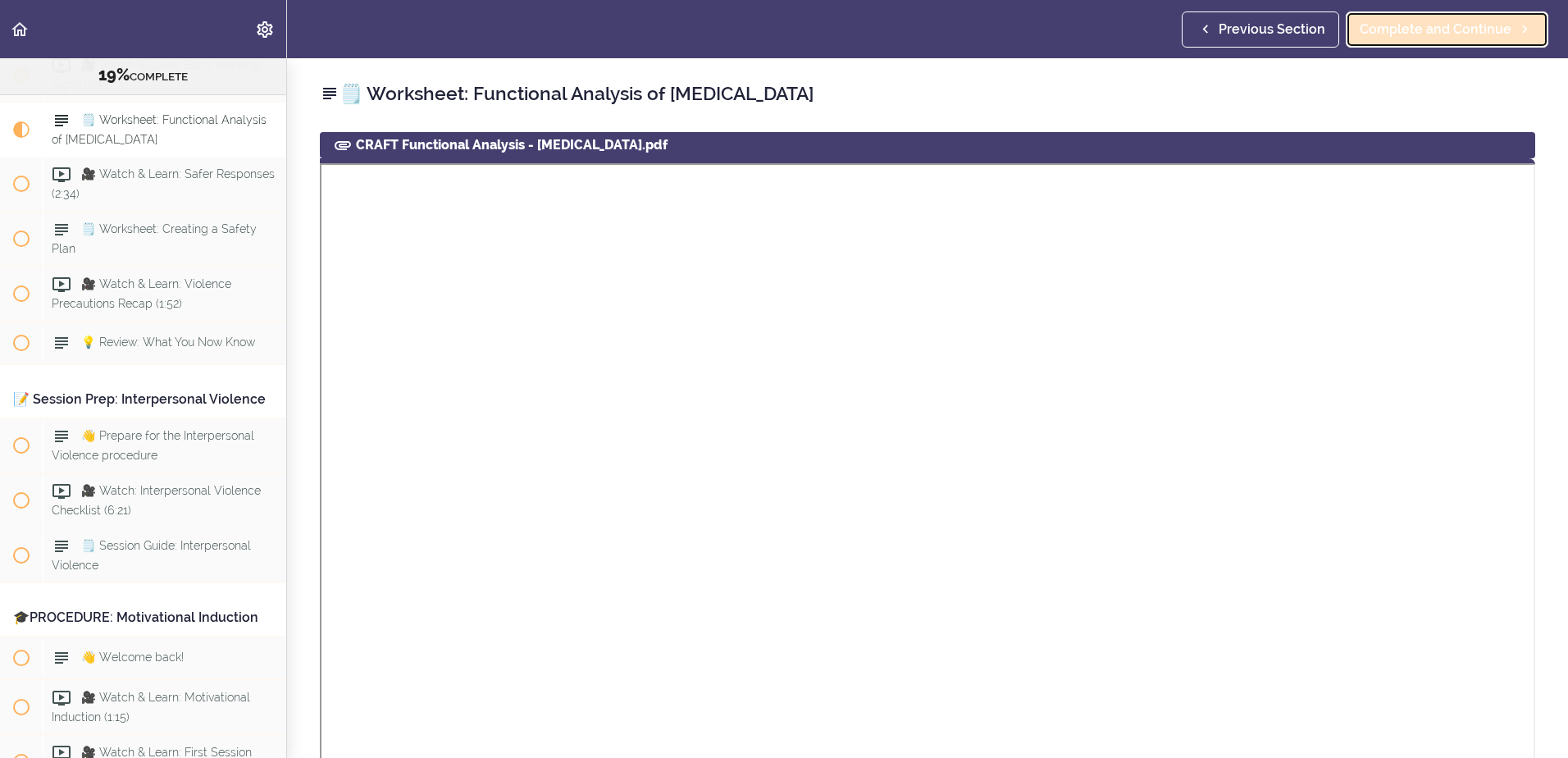
scroll to position [2199, 0]
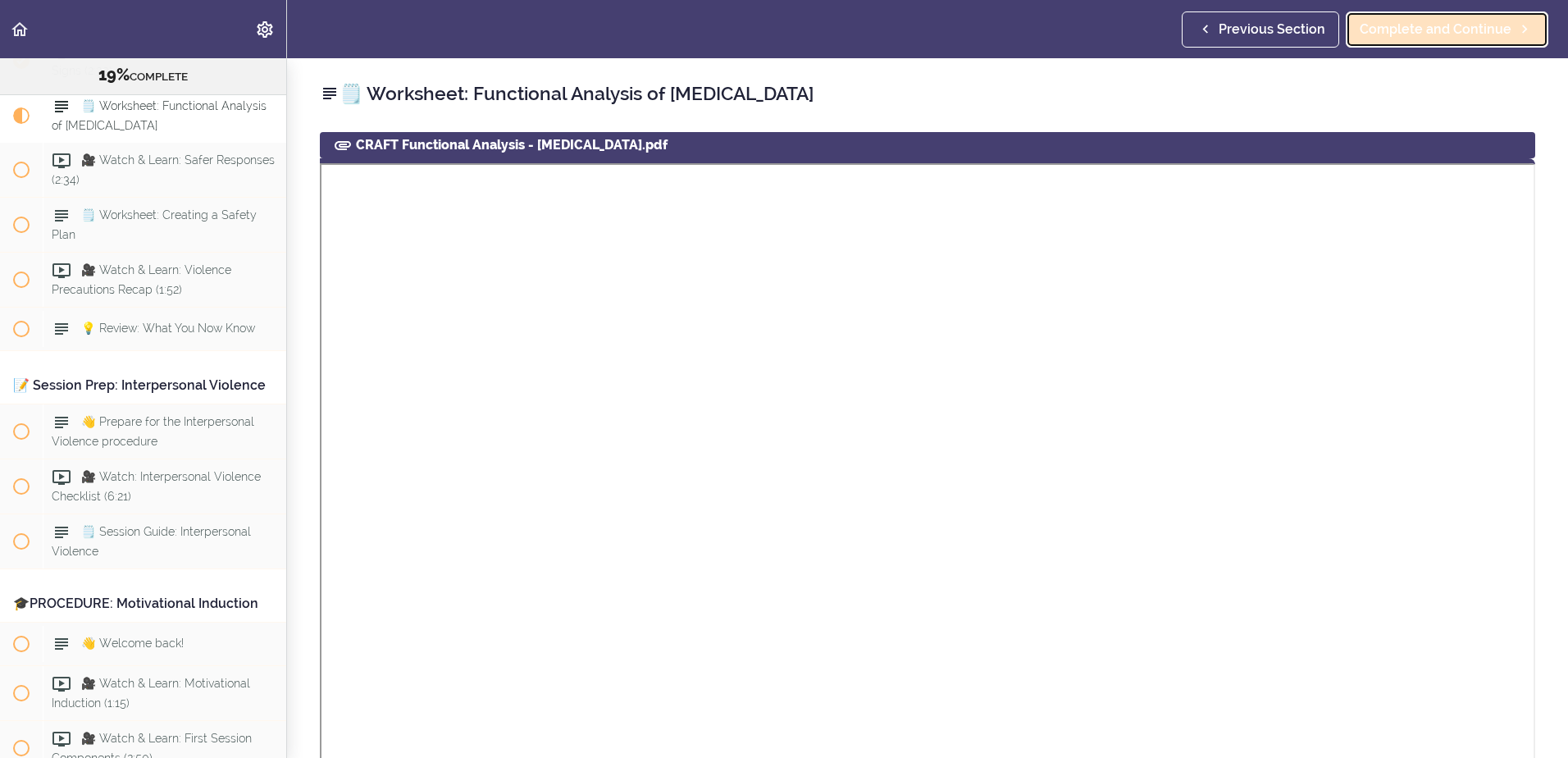
click at [1439, 36] on span "Complete and Continue" at bounding box center [1435, 29] width 152 height 20
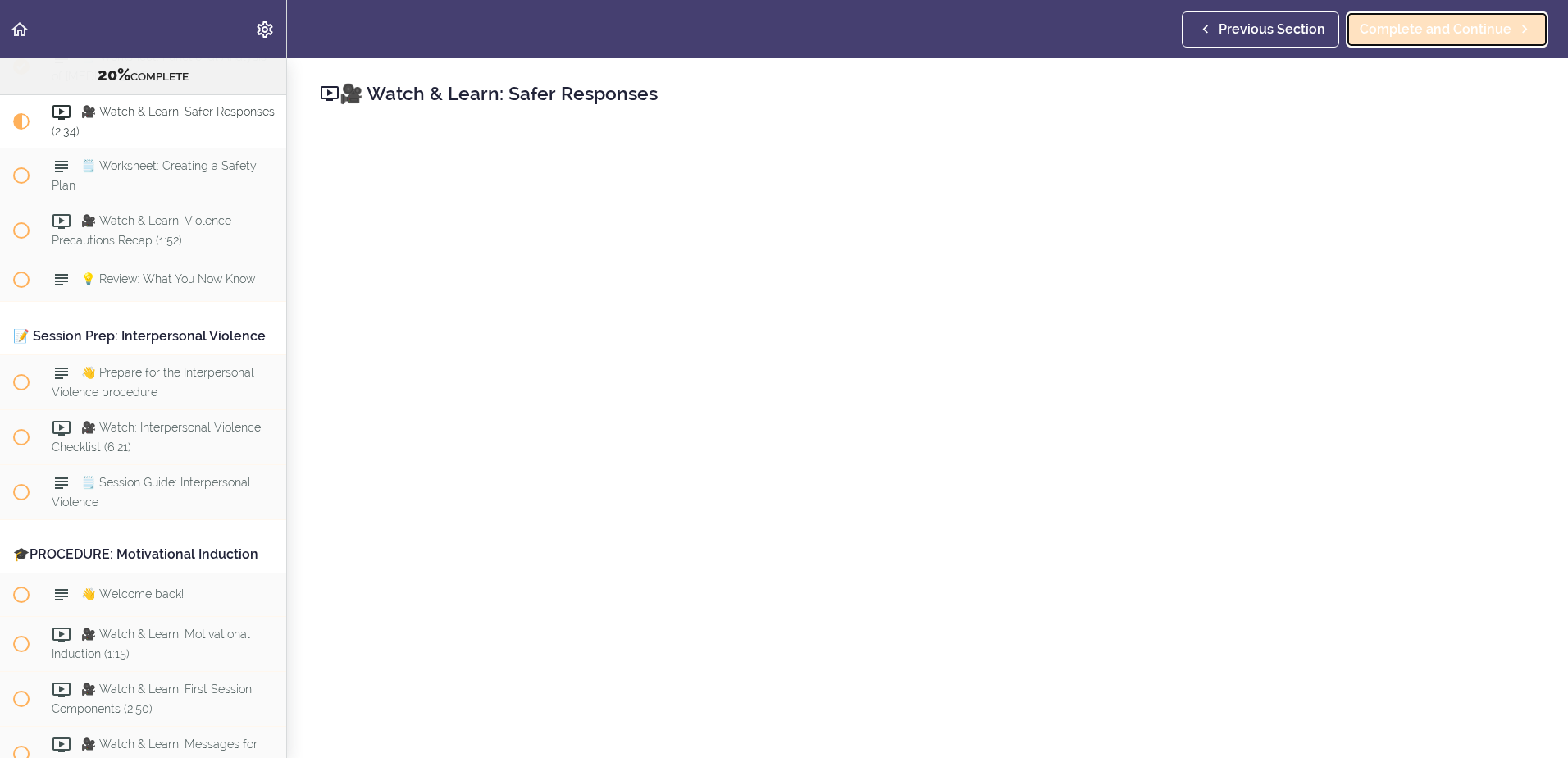
scroll to position [2254, 0]
click at [1439, 36] on span "Complete and Continue" at bounding box center [1435, 29] width 152 height 20
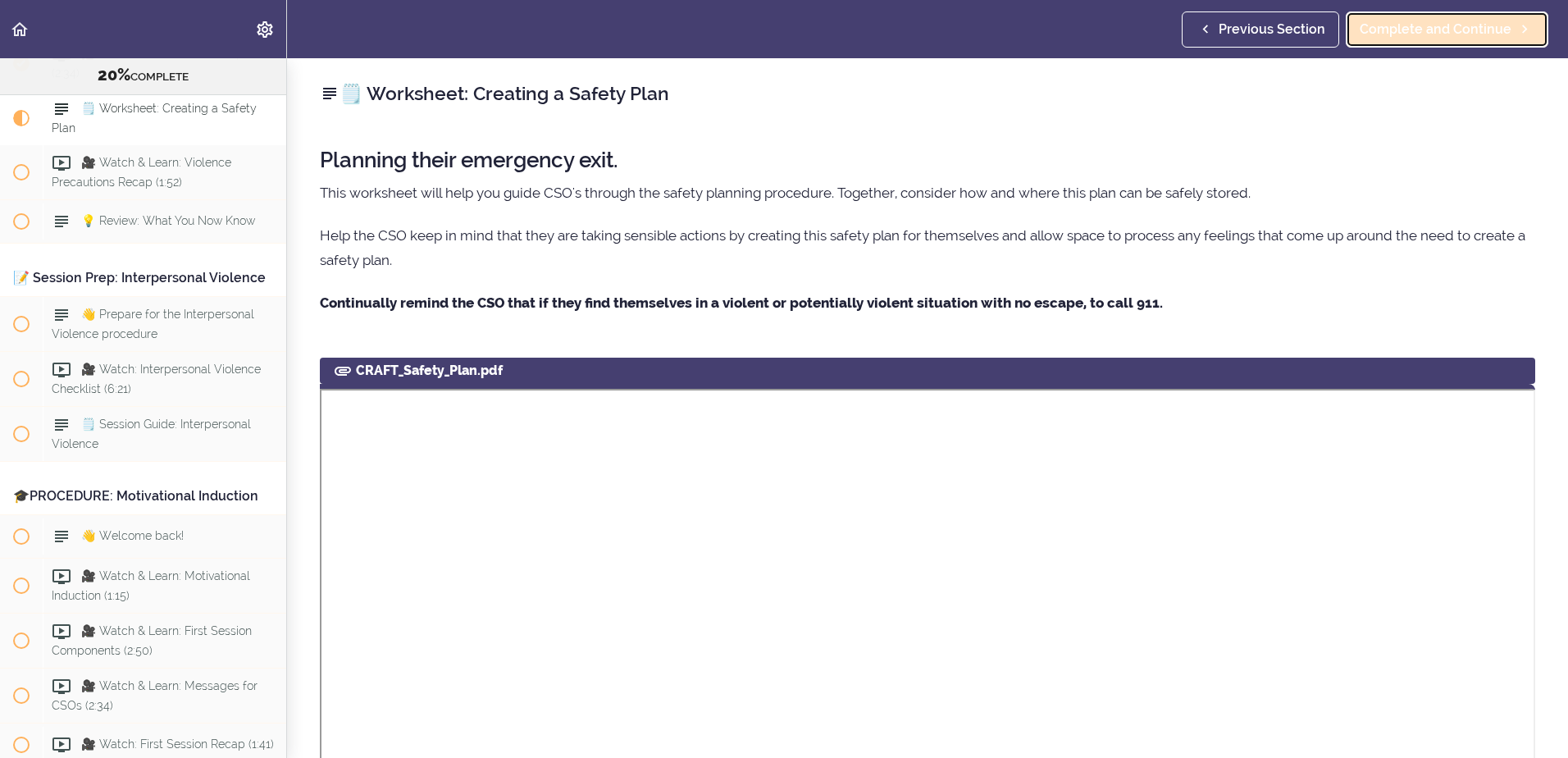
scroll to position [2309, 0]
click at [1439, 36] on span "Complete and Continue" at bounding box center [1435, 29] width 152 height 20
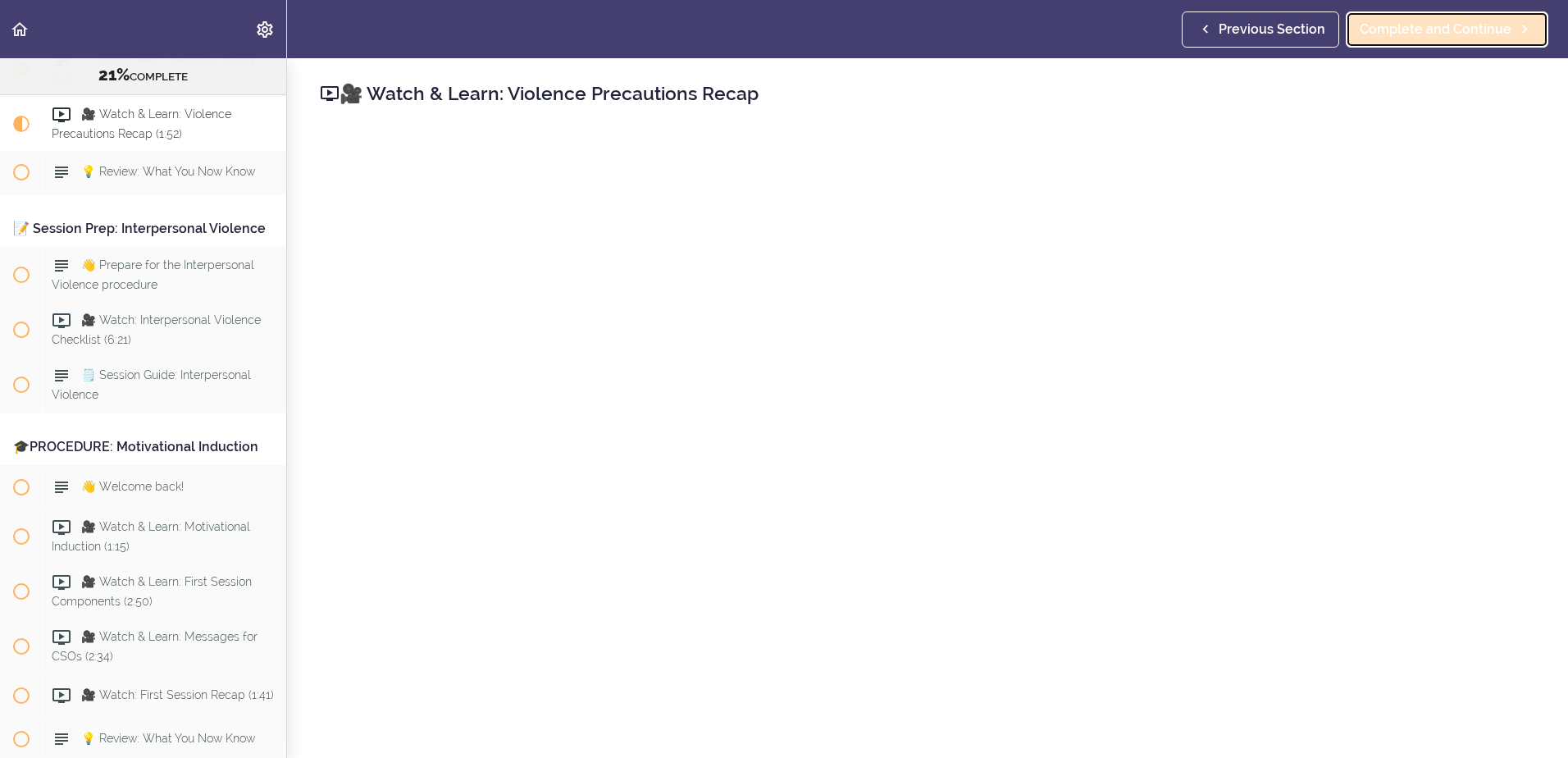
scroll to position [2364, 0]
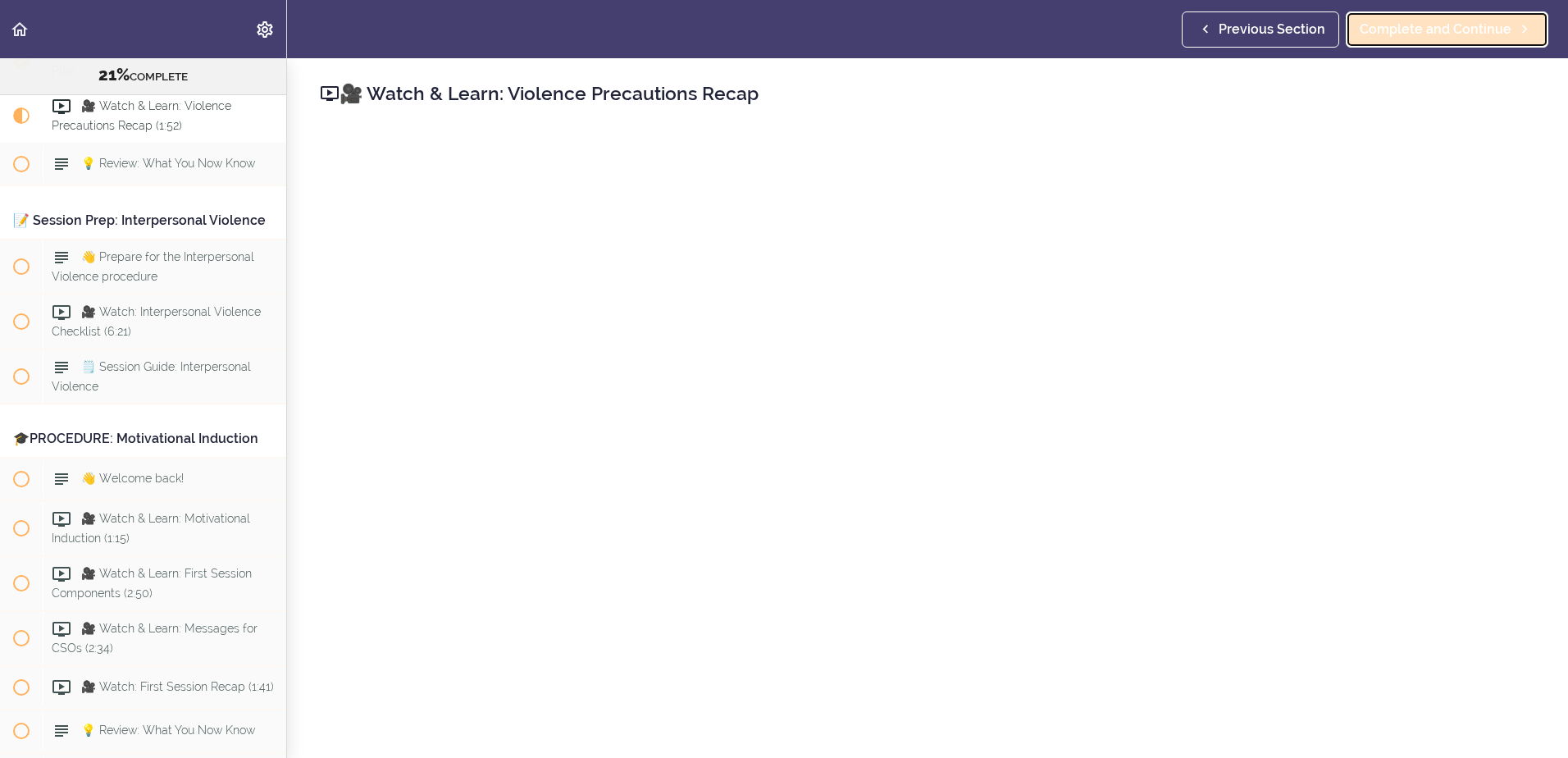
click at [1439, 36] on span "Complete and Continue" at bounding box center [1435, 29] width 152 height 20
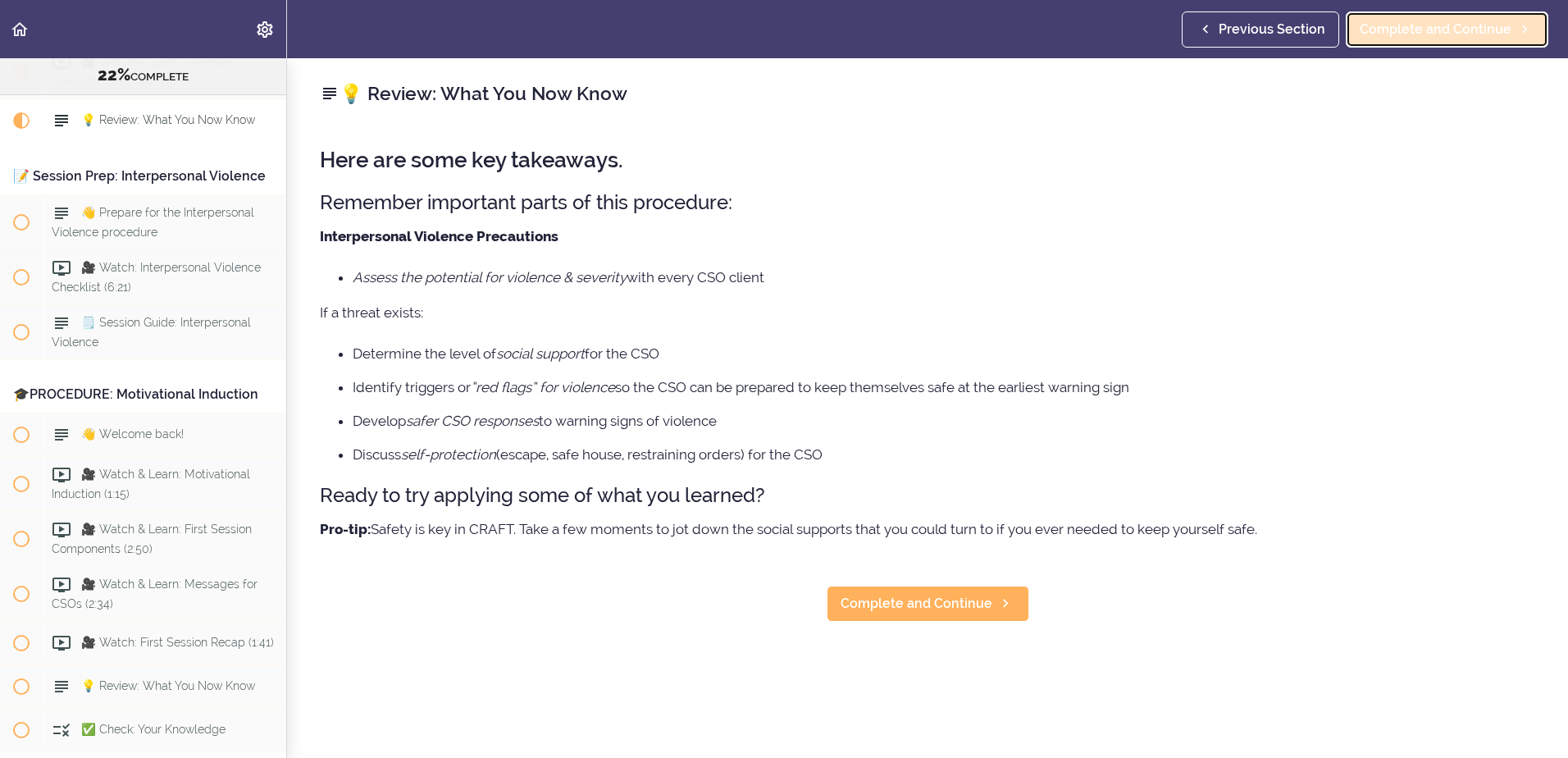
scroll to position [2419, 0]
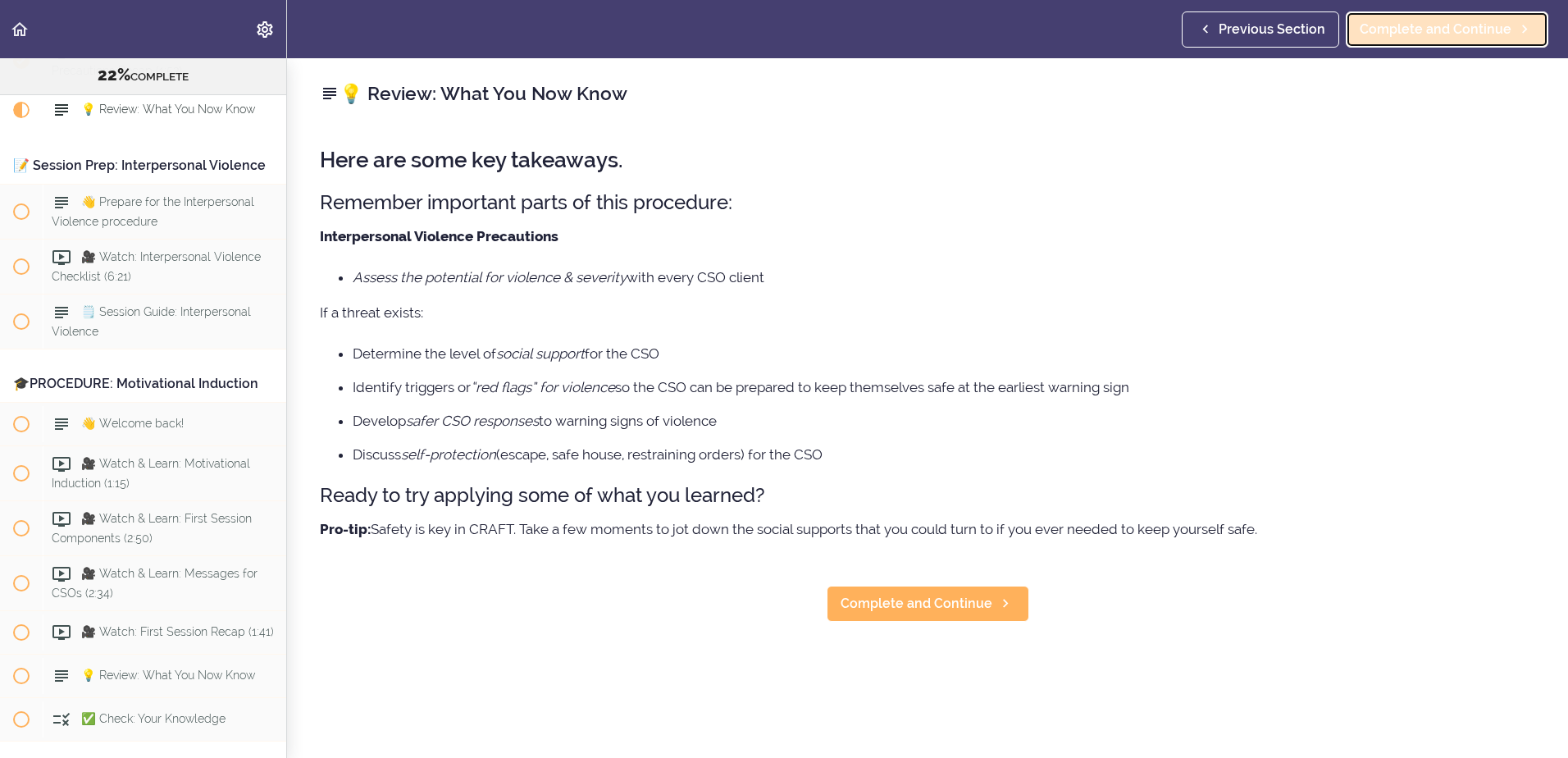
click at [1439, 36] on span "Complete and Continue" at bounding box center [1435, 29] width 152 height 20
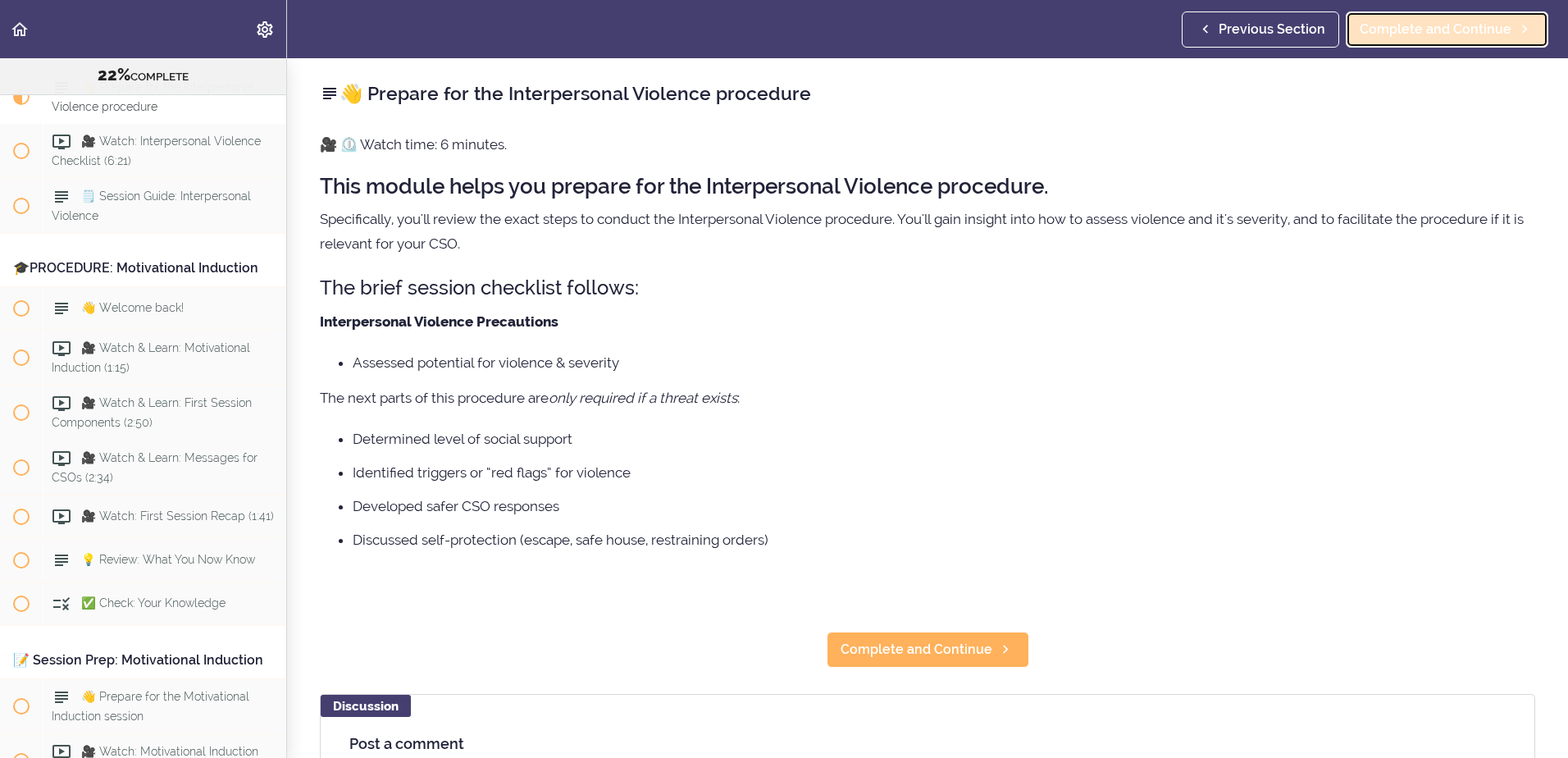
scroll to position [2536, 0]
click at [1439, 36] on span "Complete and Continue" at bounding box center [1435, 29] width 152 height 20
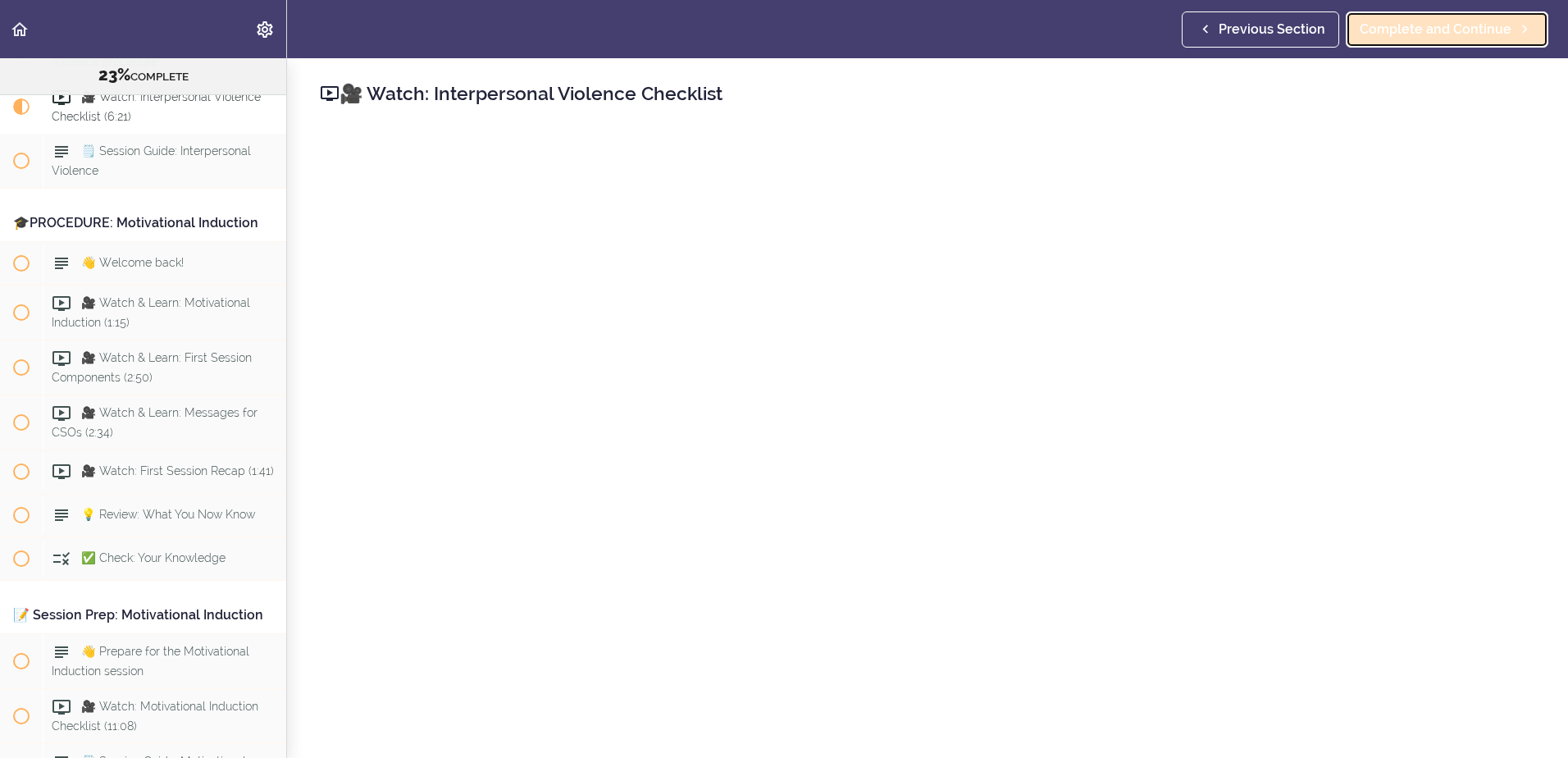
scroll to position [2591, 0]
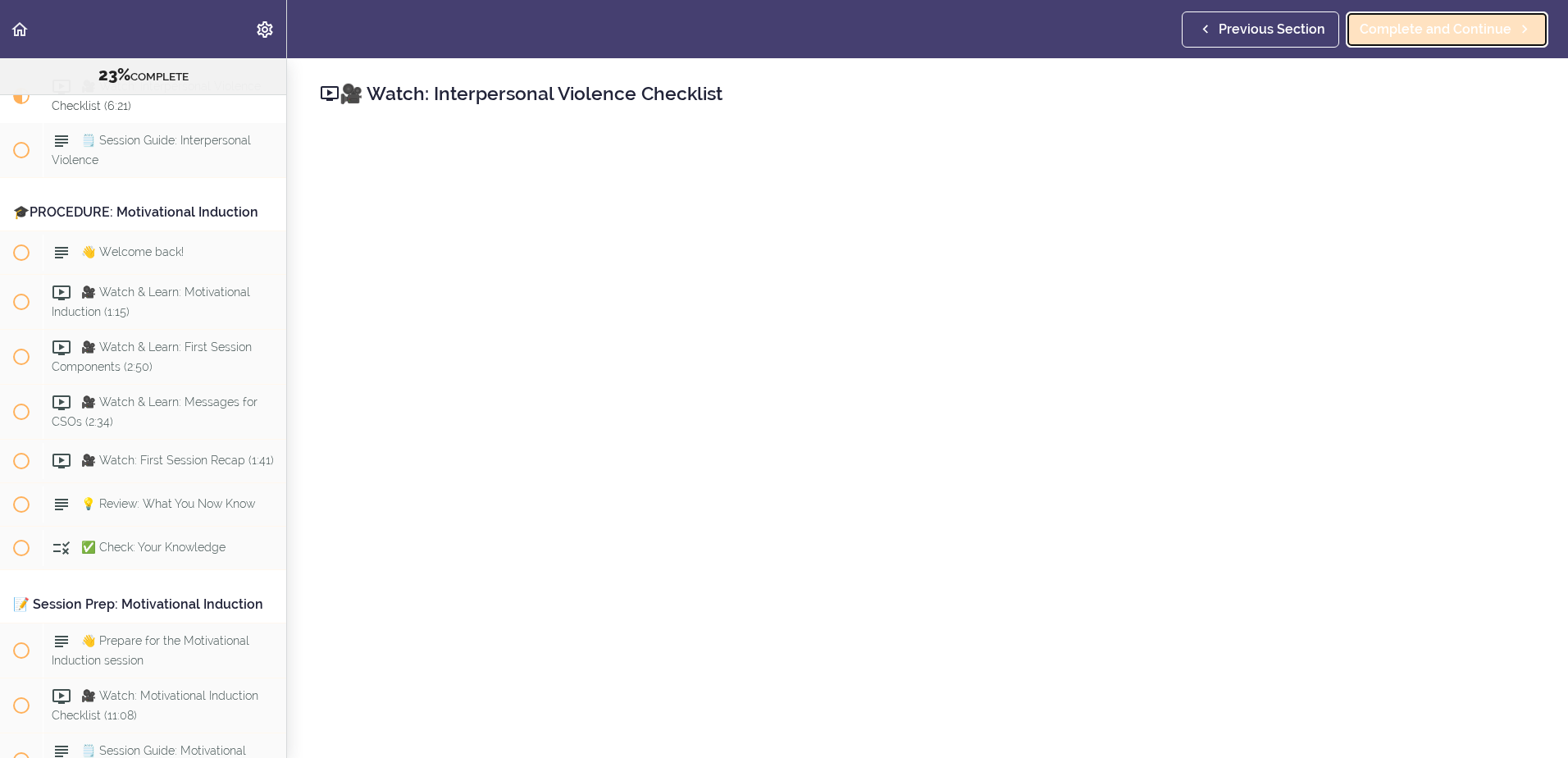
click at [1439, 36] on span "Complete and Continue" at bounding box center [1435, 29] width 152 height 20
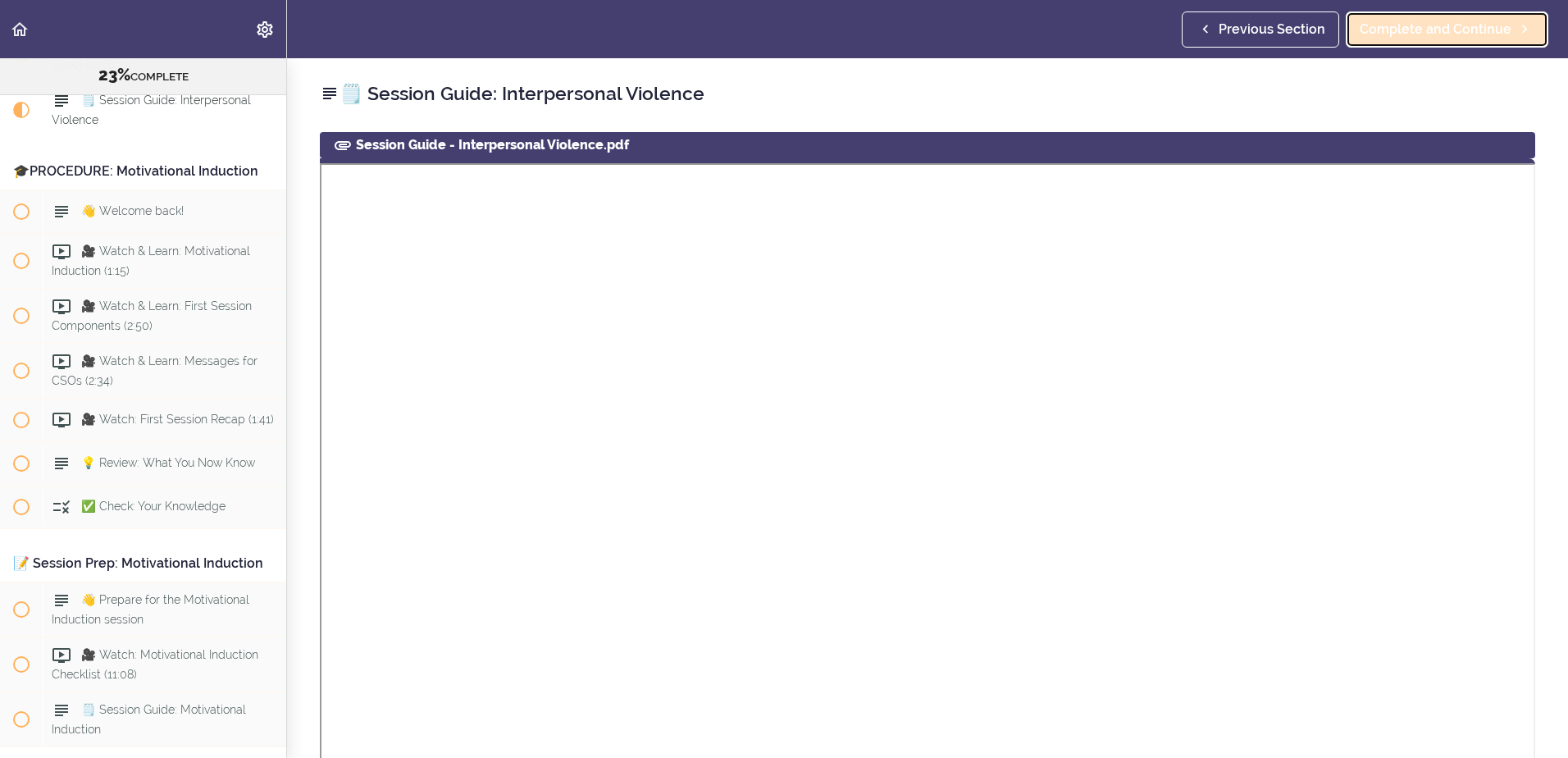
scroll to position [2646, 0]
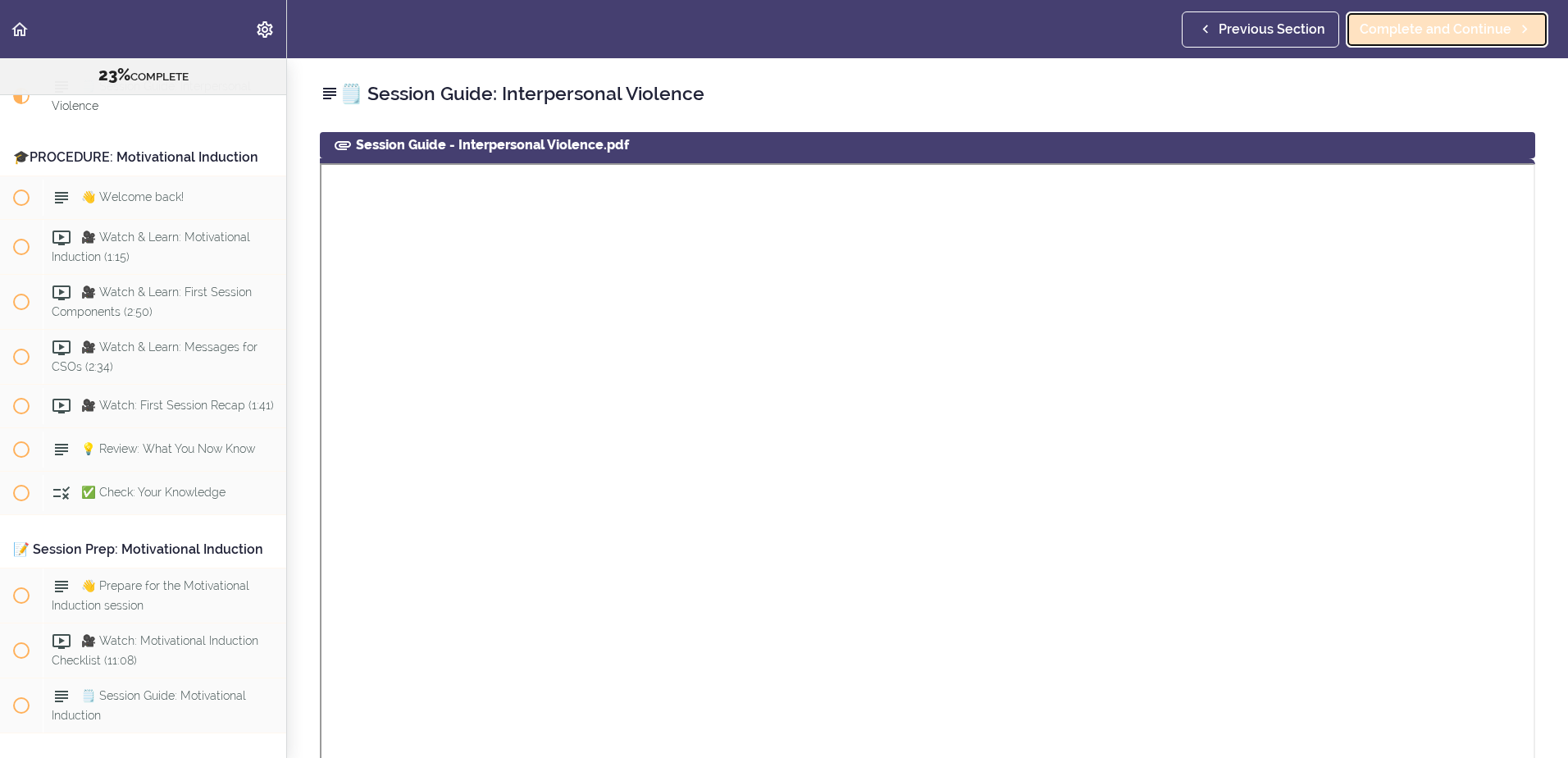
click at [1437, 39] on span "Complete and Continue" at bounding box center [1435, 29] width 152 height 20
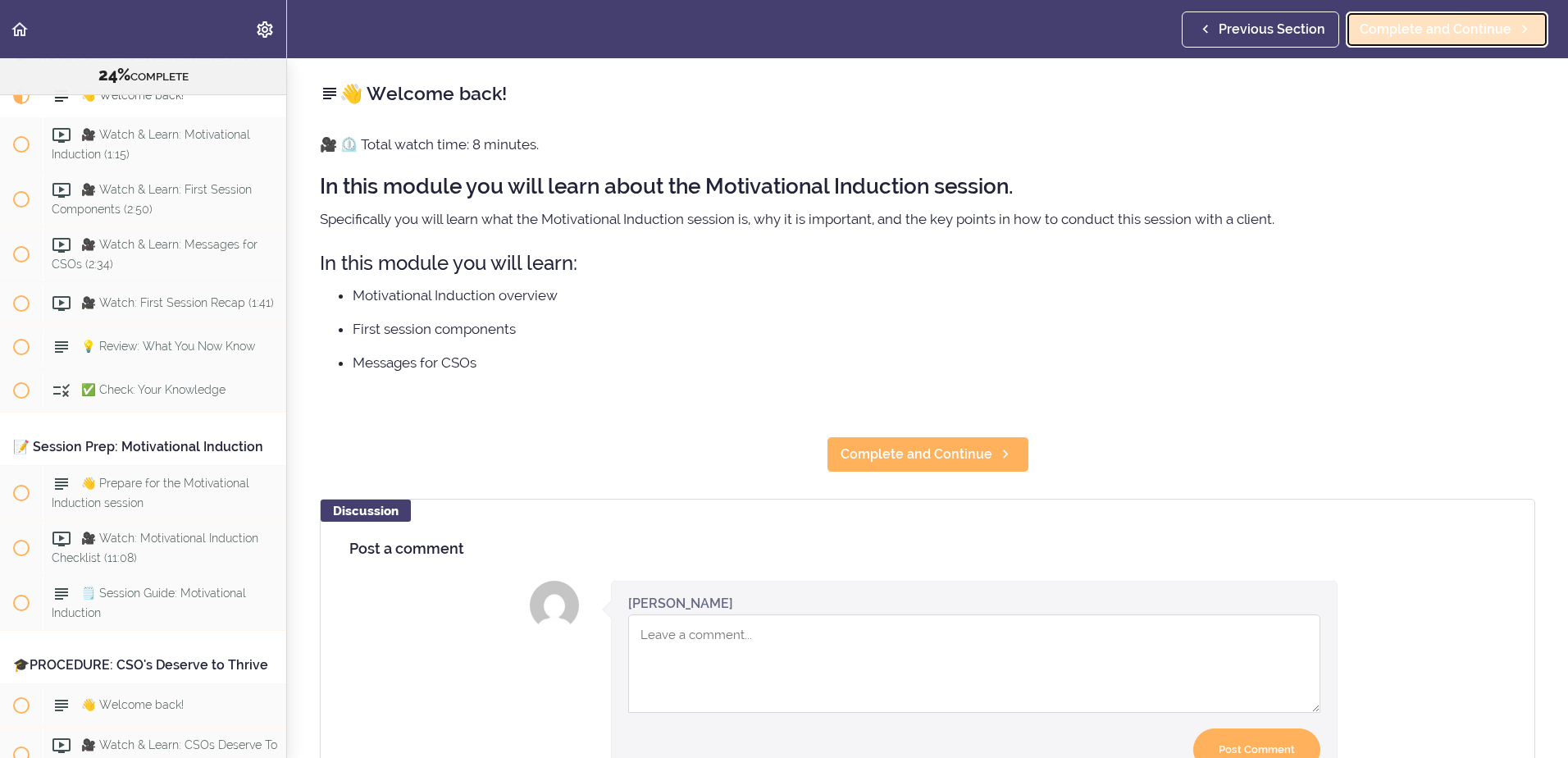
scroll to position [2754, 0]
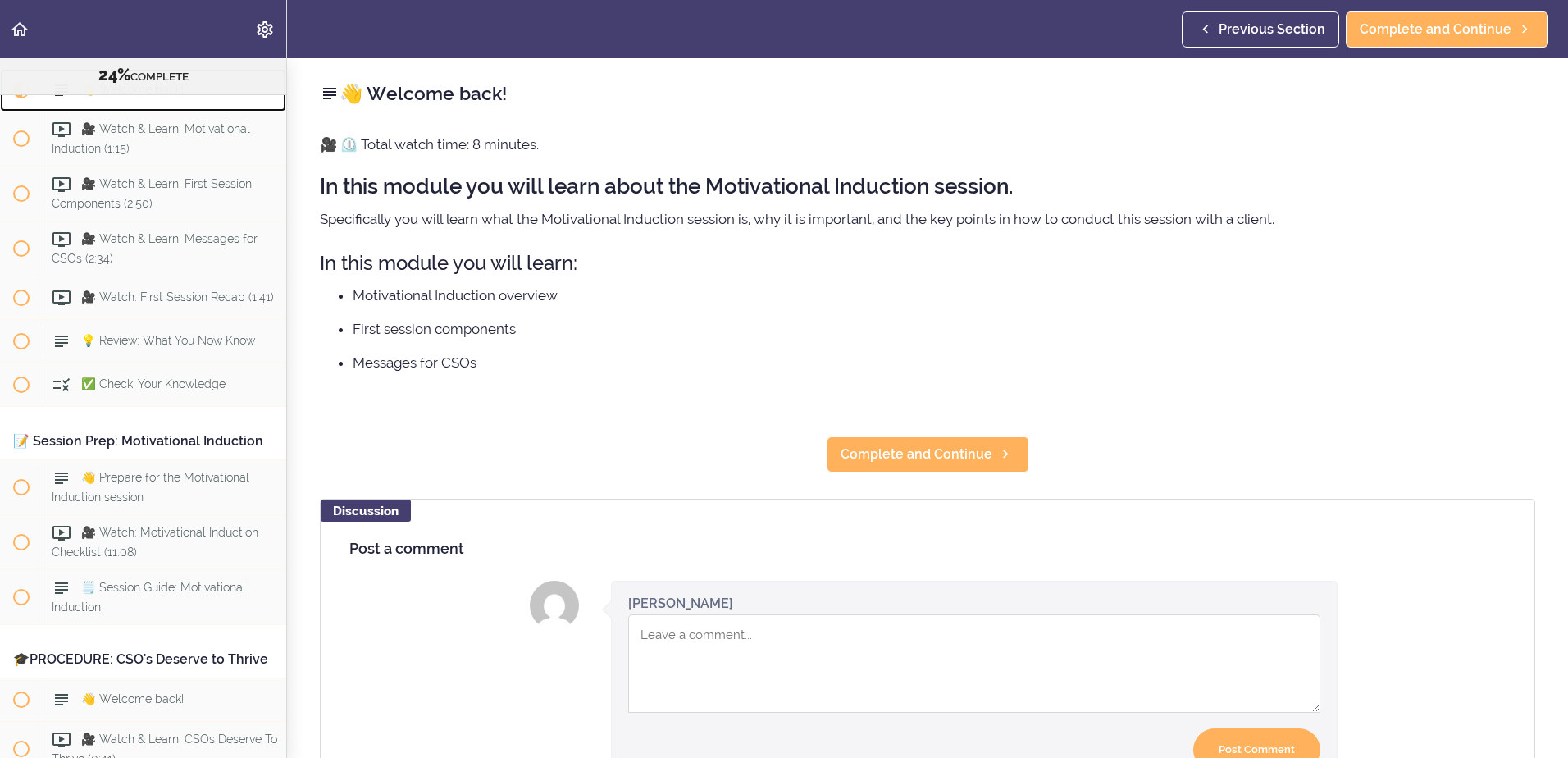
click at [133, 96] on span "👋 Welcome back!" at bounding box center [133, 89] width 102 height 13
click at [903, 455] on span "Complete and Continue" at bounding box center [916, 454] width 152 height 20
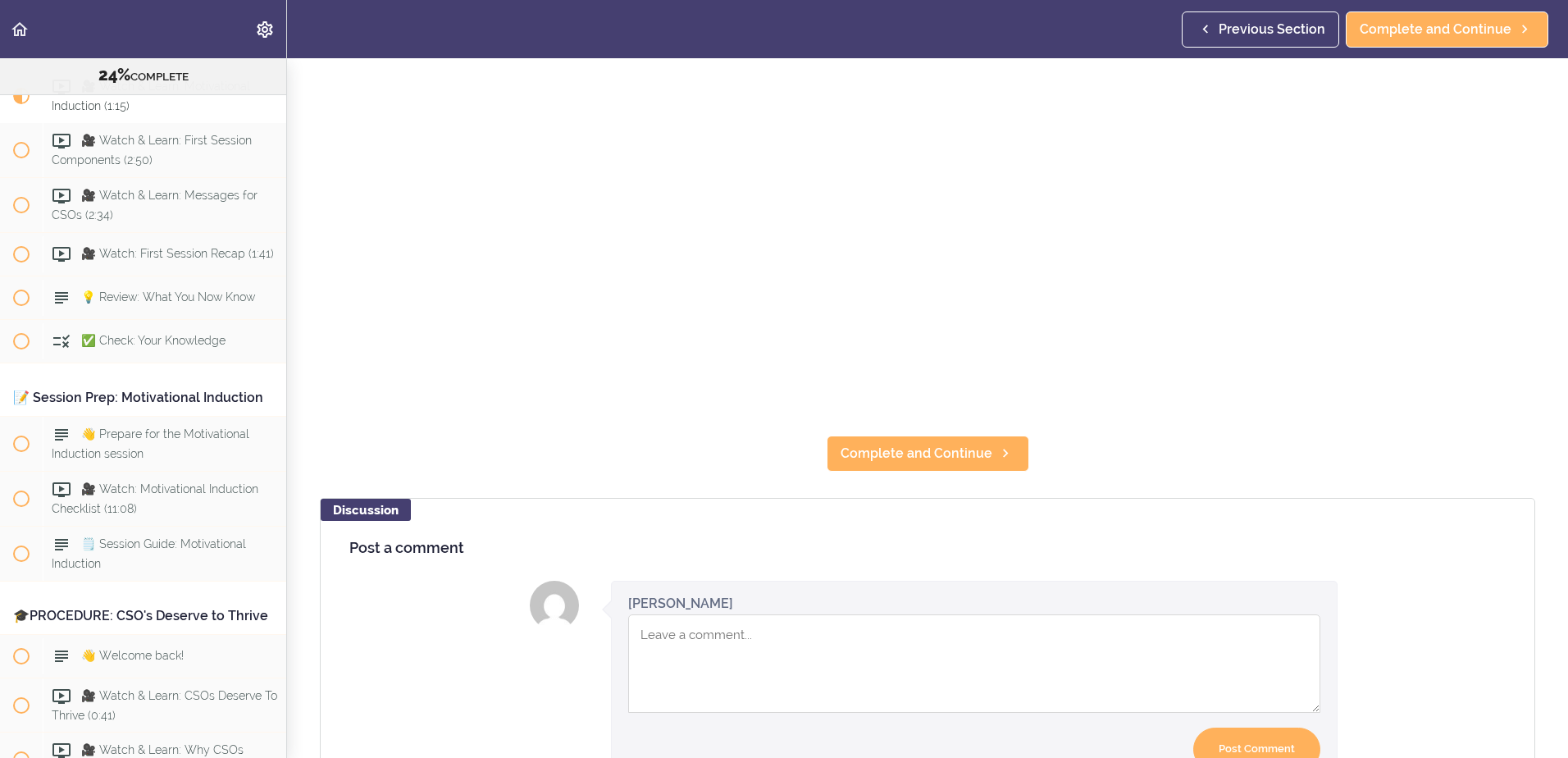
scroll to position [410, 0]
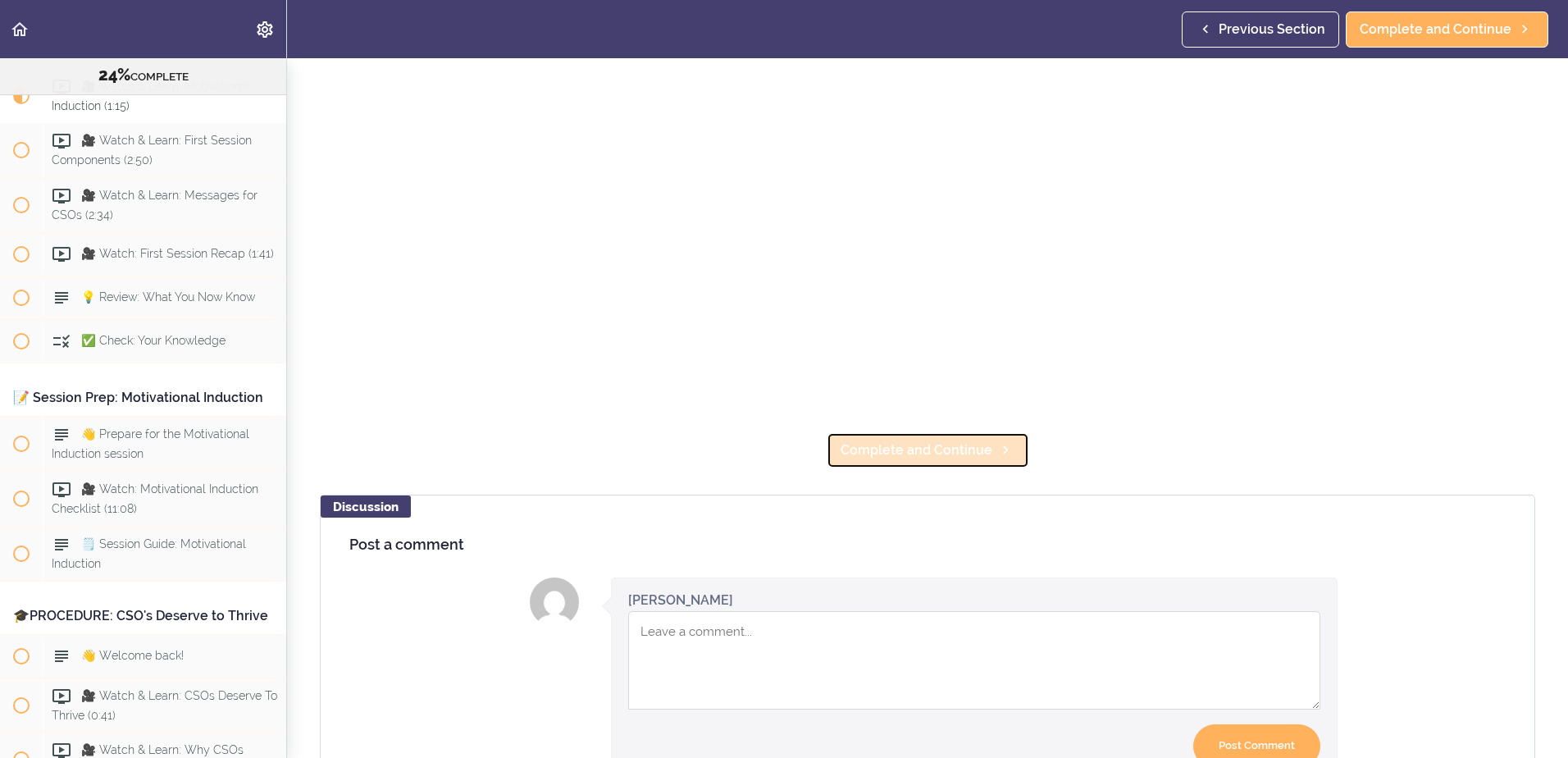
click at [876, 440] on span "Complete and Continue" at bounding box center [916, 450] width 152 height 20
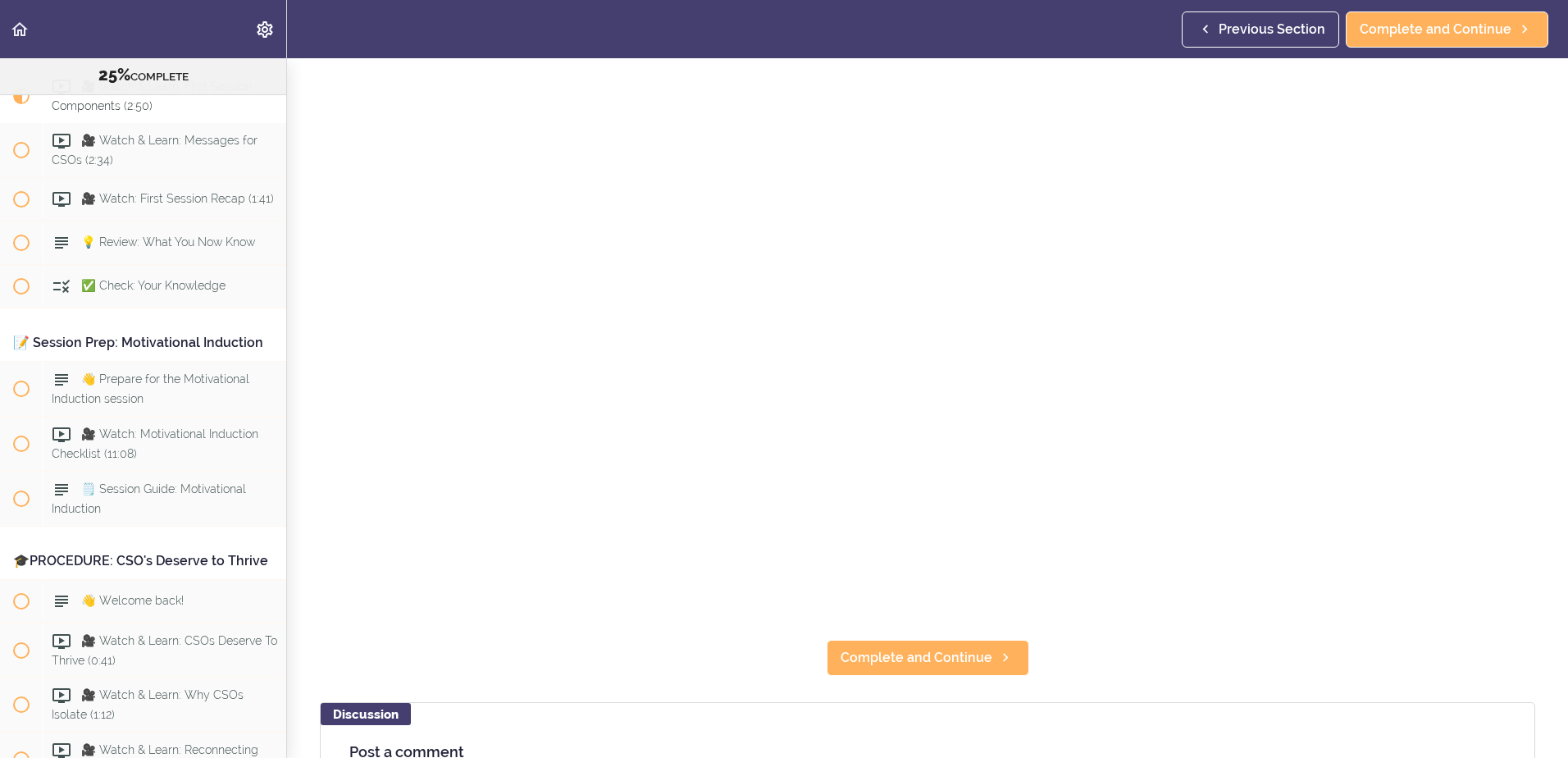
scroll to position [328, 0]
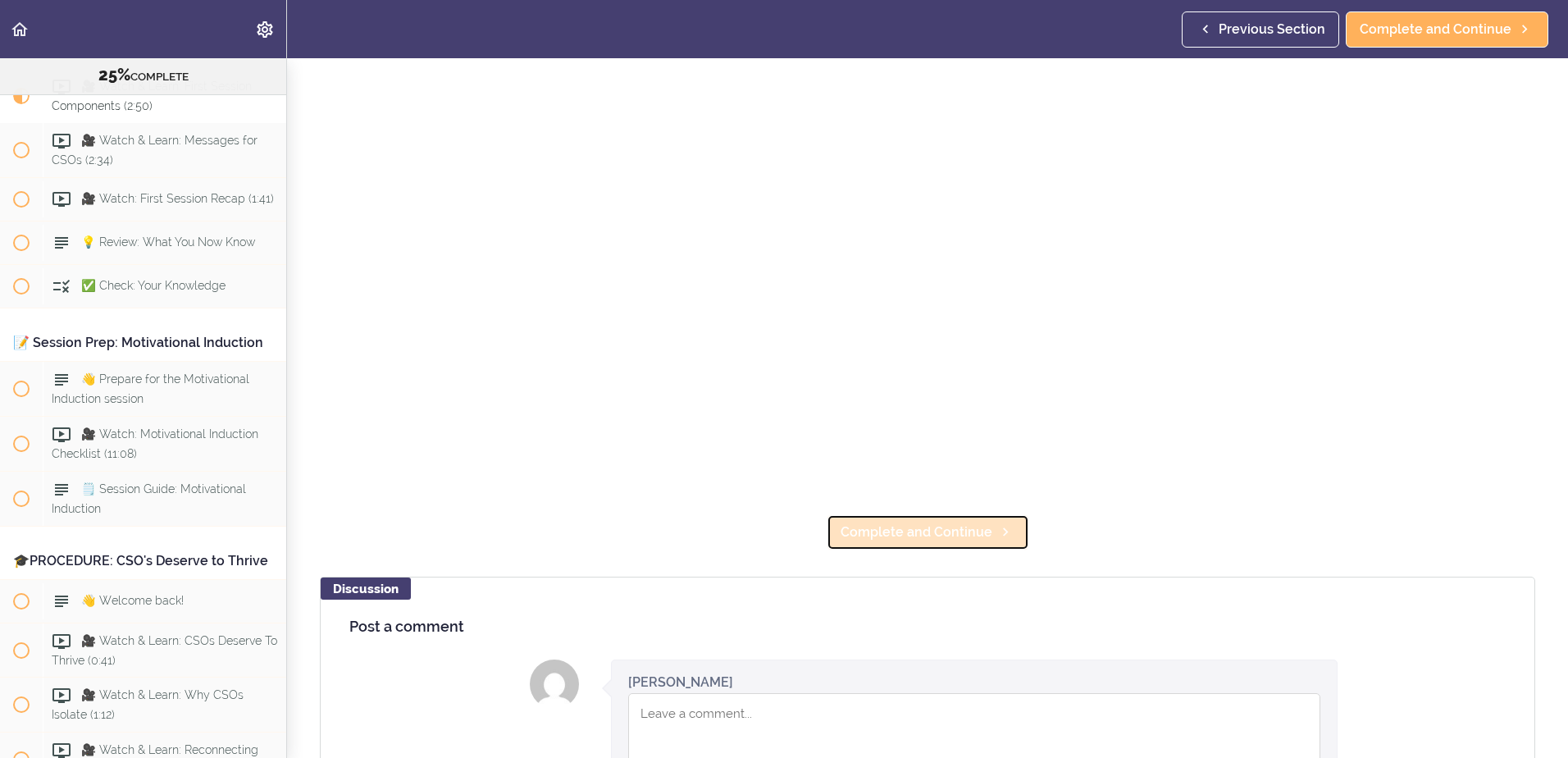
click at [923, 523] on span "Complete and Continue" at bounding box center [916, 532] width 152 height 20
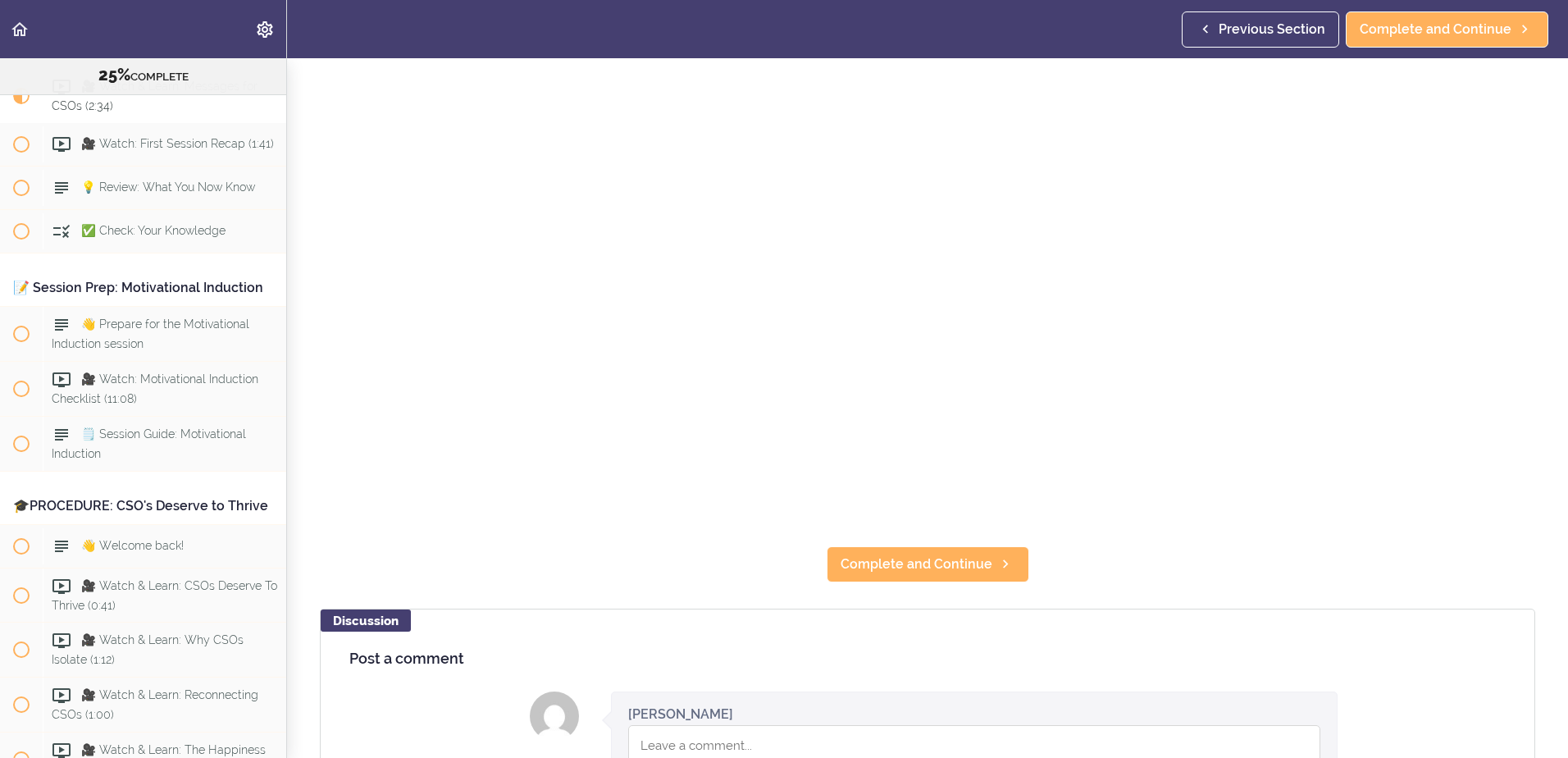
scroll to position [410, 0]
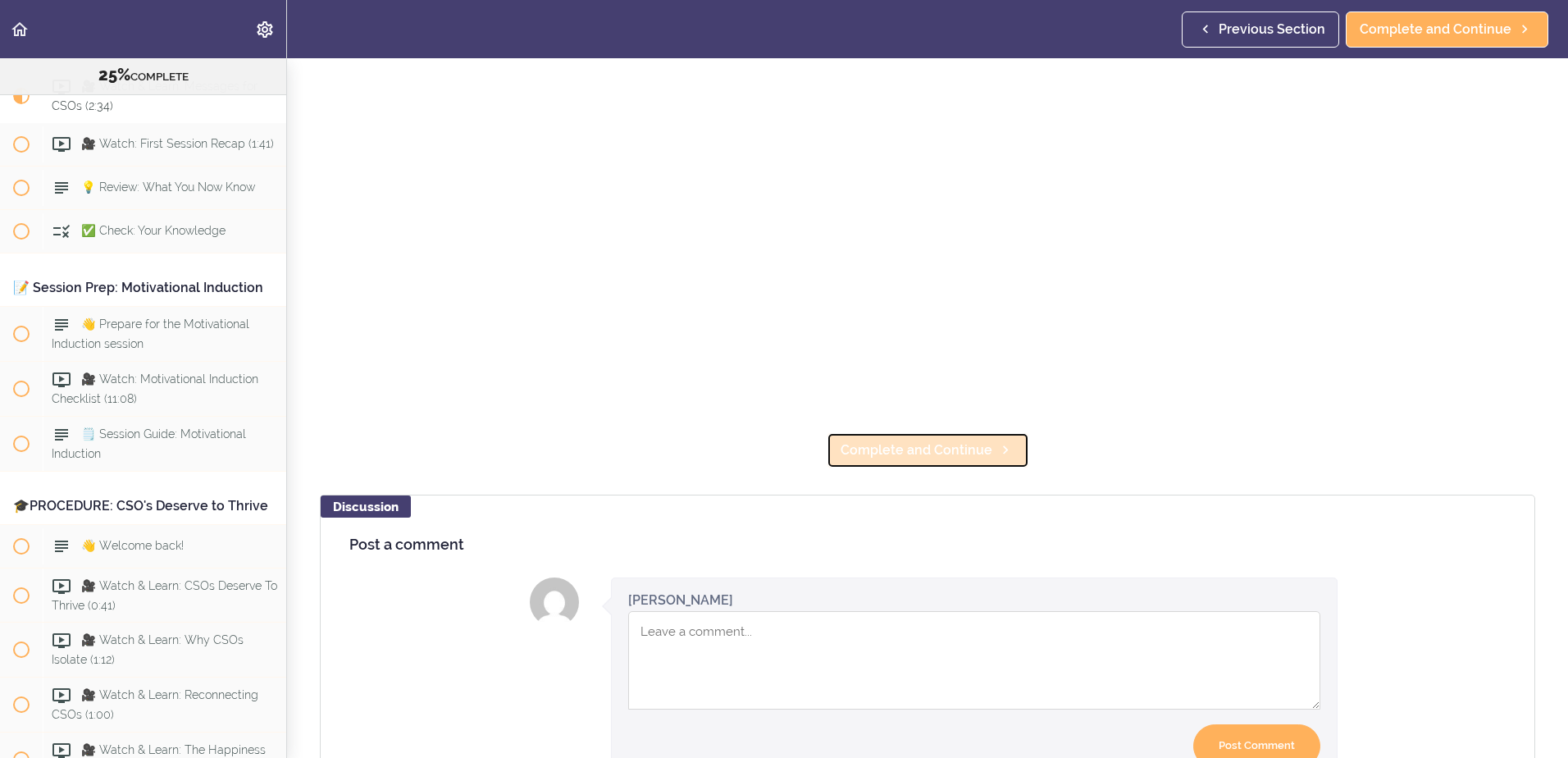
click at [934, 456] on link "Complete and Continue" at bounding box center [928, 451] width 203 height 36
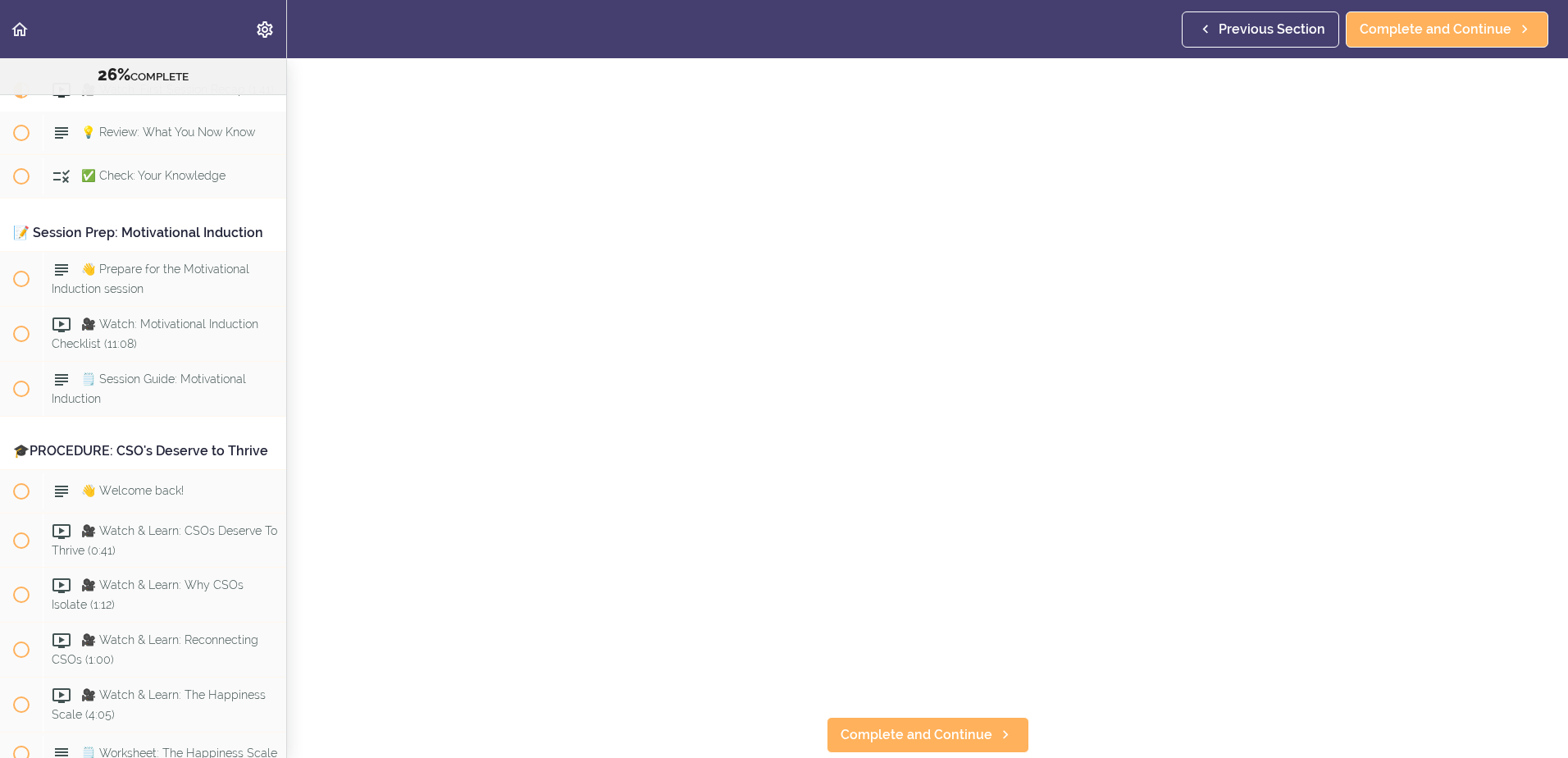
scroll to position [246, 0]
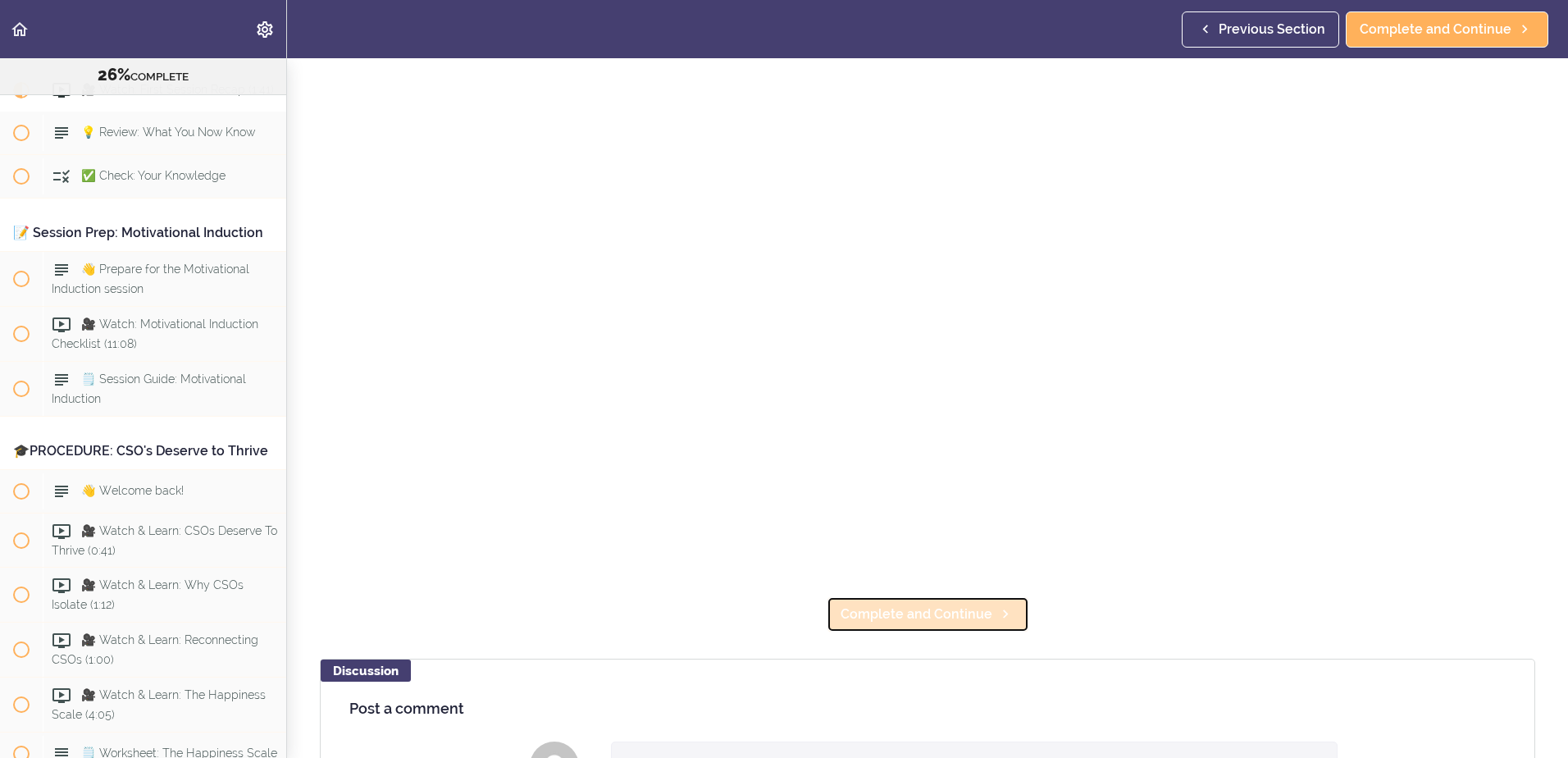
click at [891, 608] on span "Complete and Continue" at bounding box center [916, 614] width 152 height 20
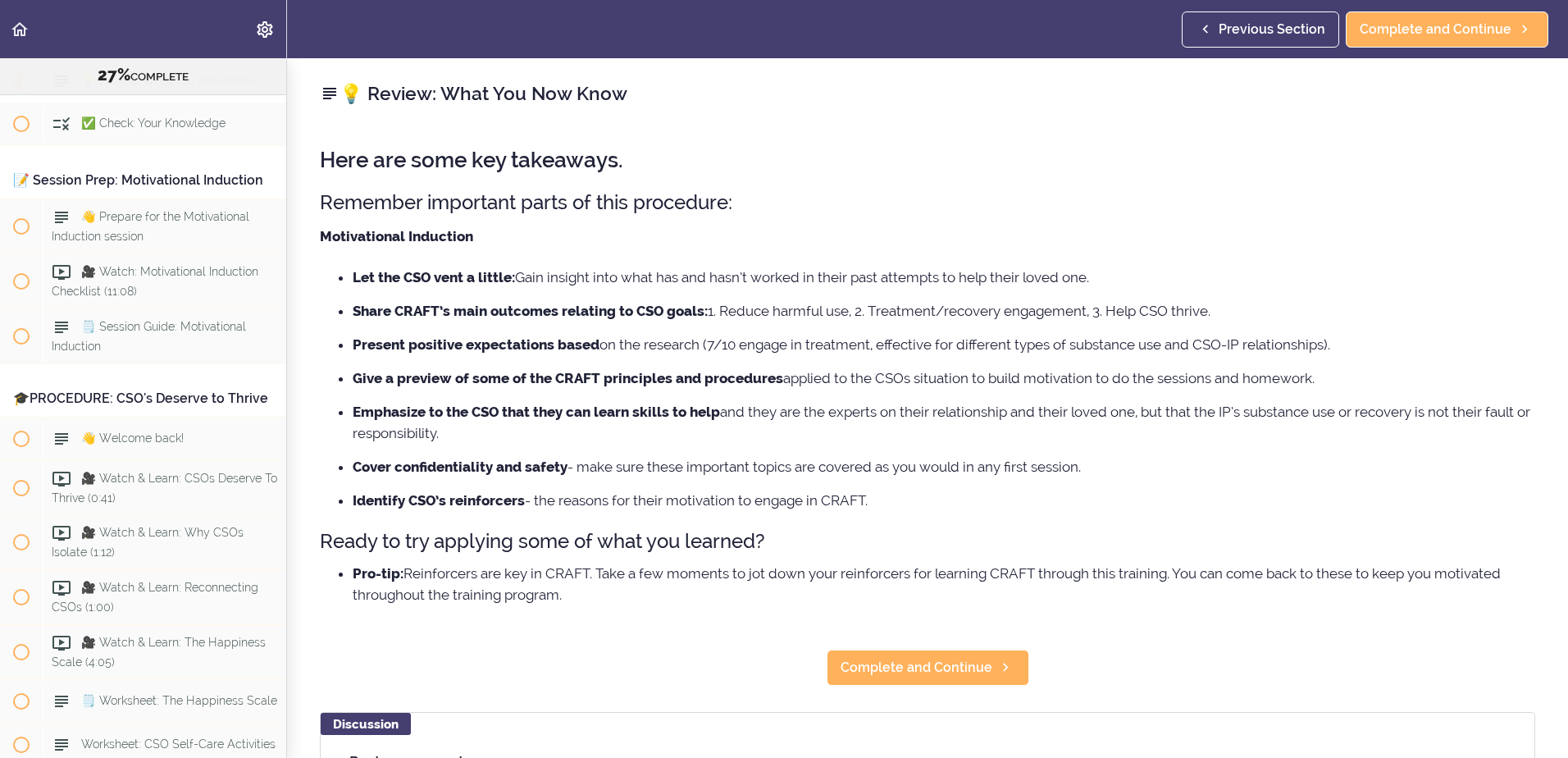
scroll to position [3017, 0]
click at [908, 668] on span "Complete and Continue" at bounding box center [916, 667] width 152 height 20
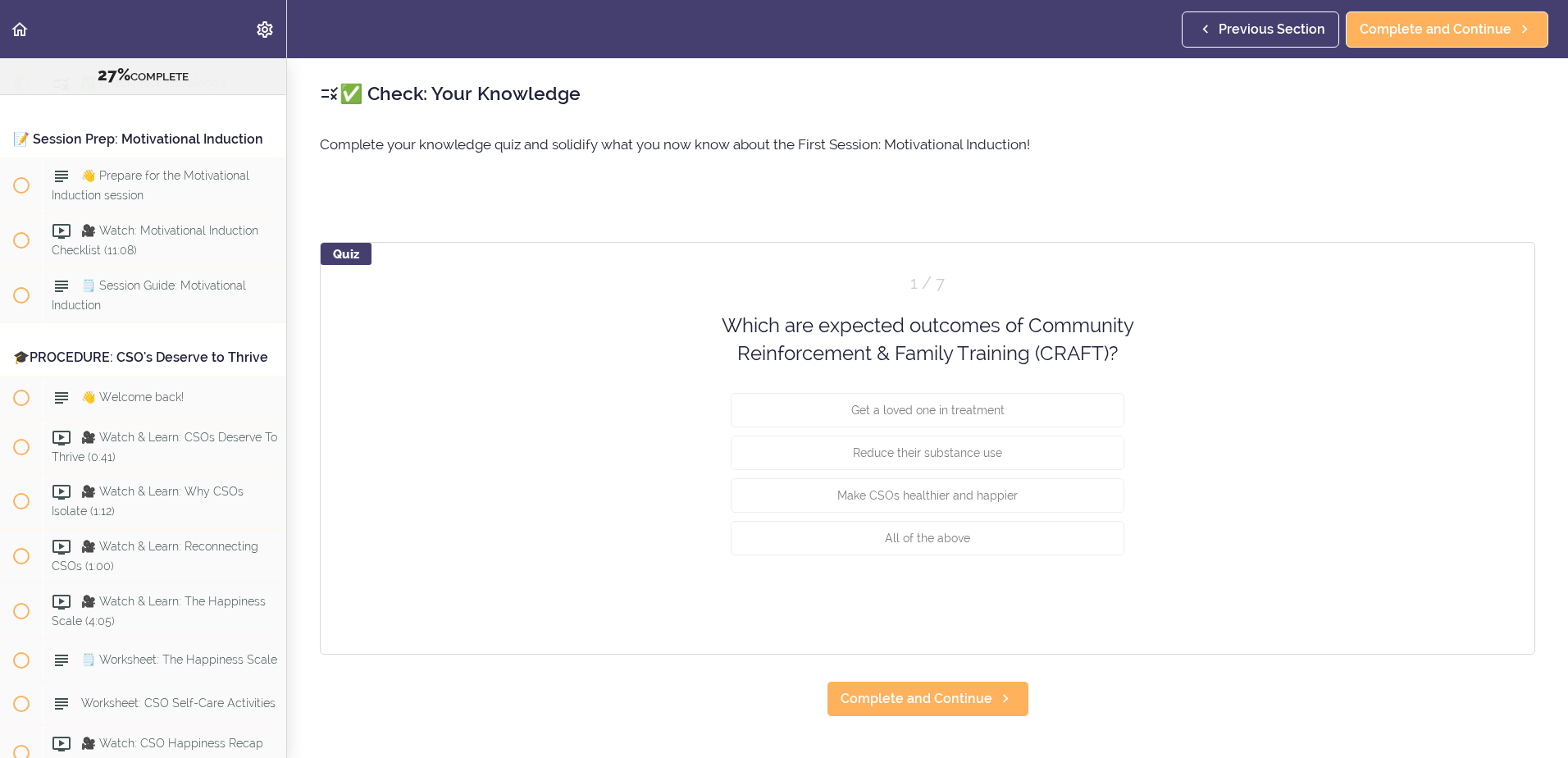
scroll to position [3060, 0]
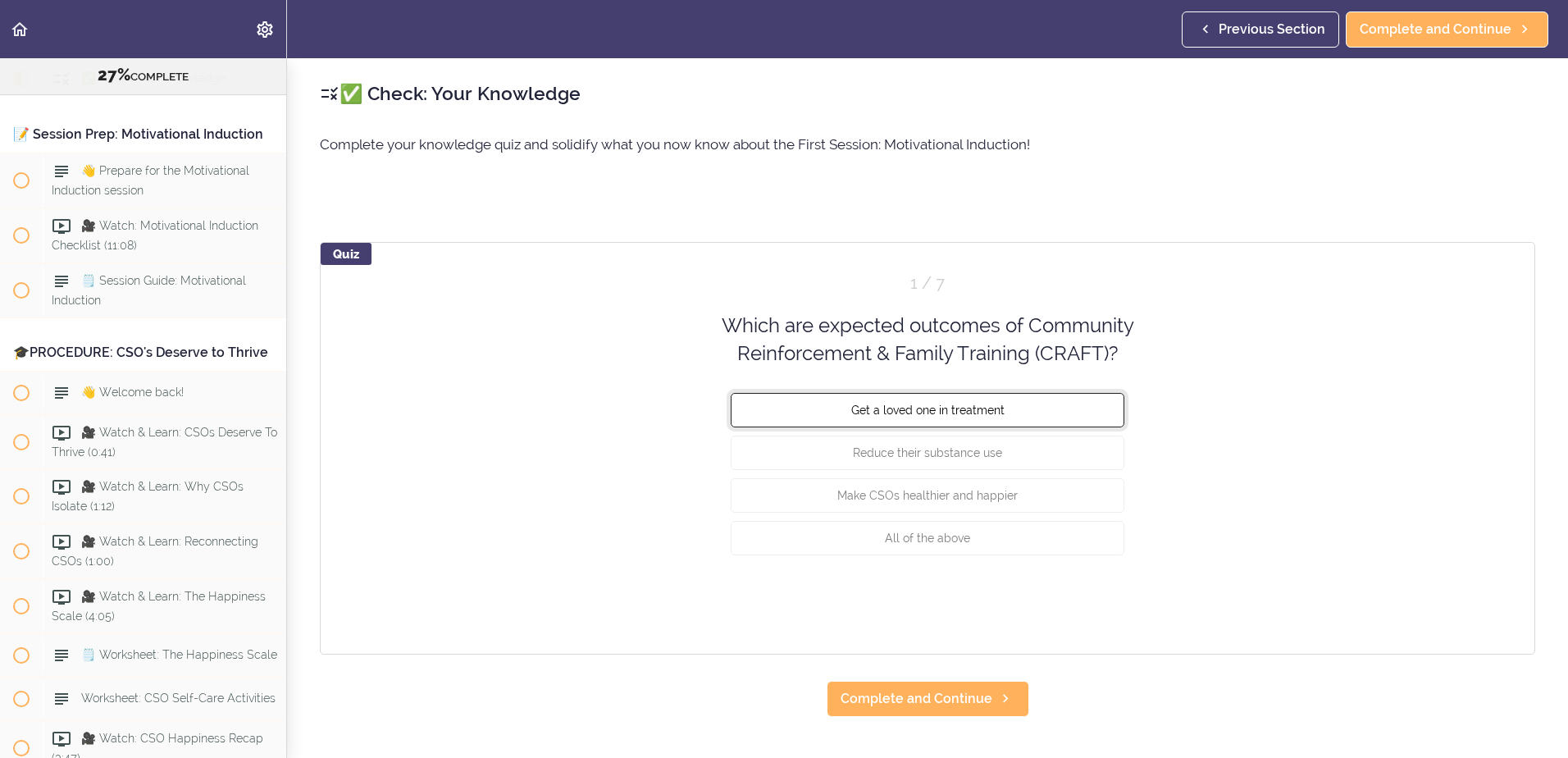
click at [903, 412] on span "Get a loved one in treatment" at bounding box center [928, 409] width 154 height 13
click at [1095, 596] on button "Check" at bounding box center [1092, 600] width 65 height 23
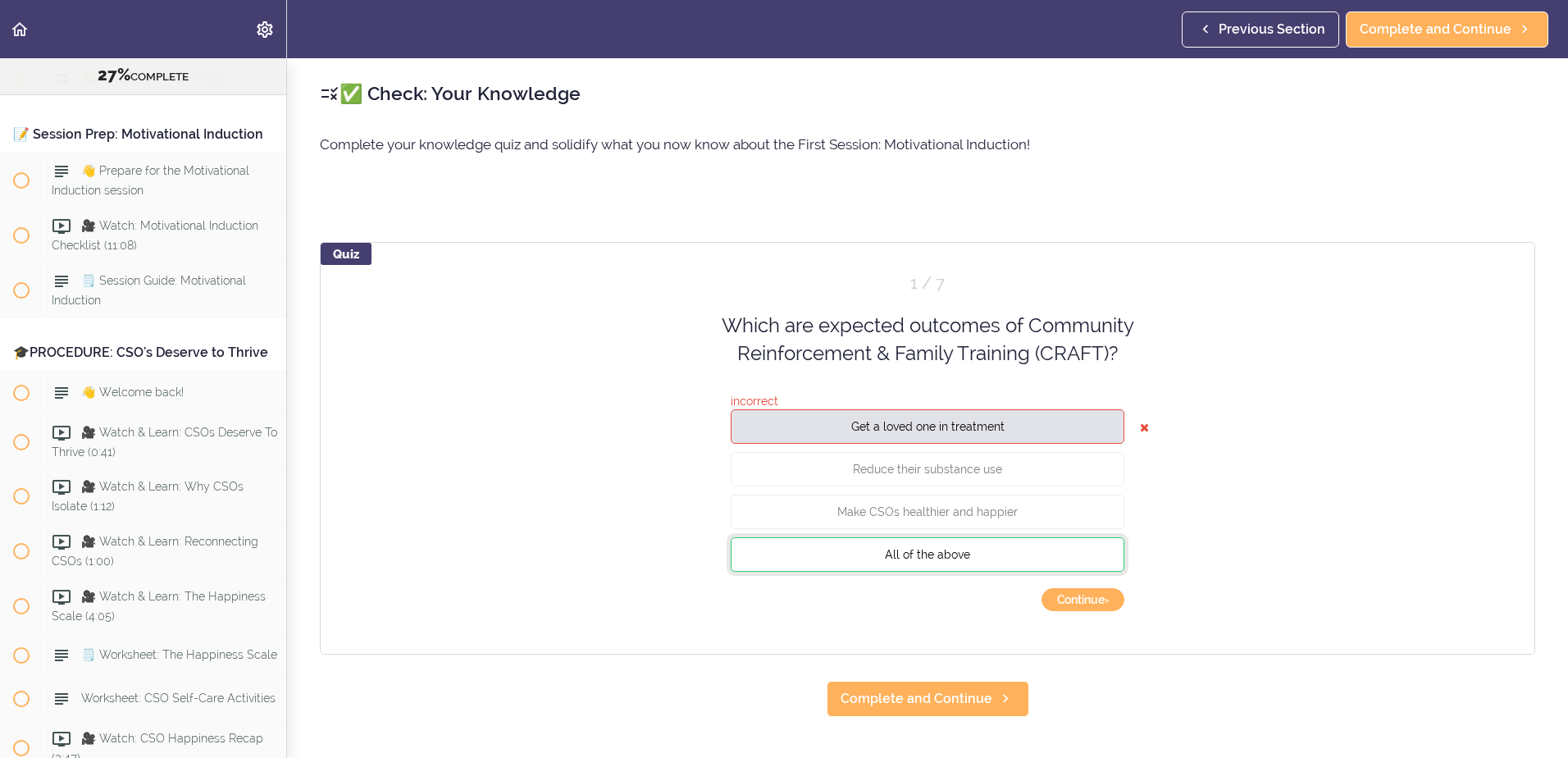
click at [918, 565] on button "All of the above" at bounding box center [927, 553] width 394 height 34
click at [1059, 599] on button "Continue ›" at bounding box center [1082, 600] width 83 height 23
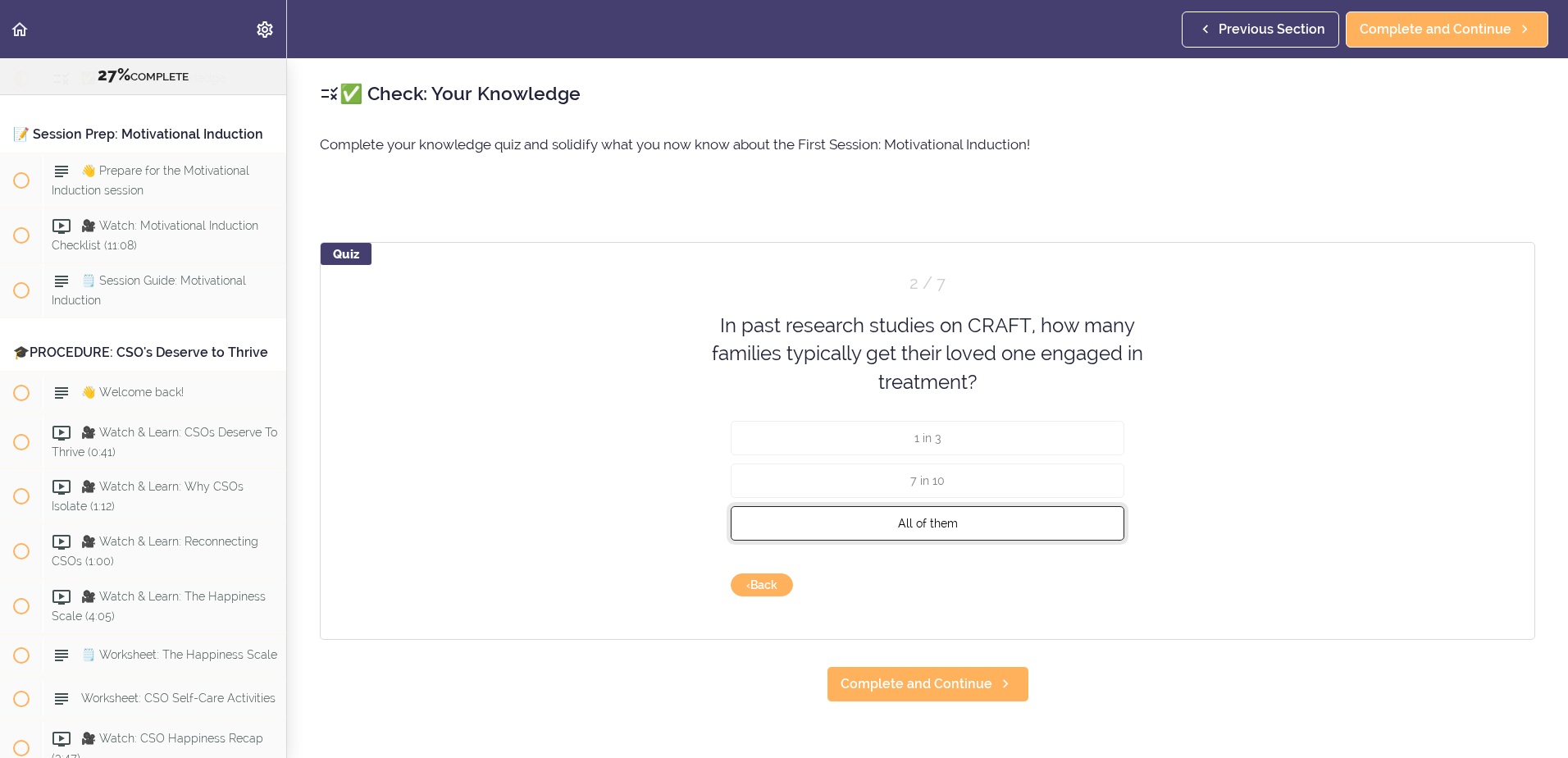
click at [949, 523] on span "All of them" at bounding box center [928, 524] width 60 height 13
click at [1095, 582] on button "Check" at bounding box center [1092, 584] width 65 height 23
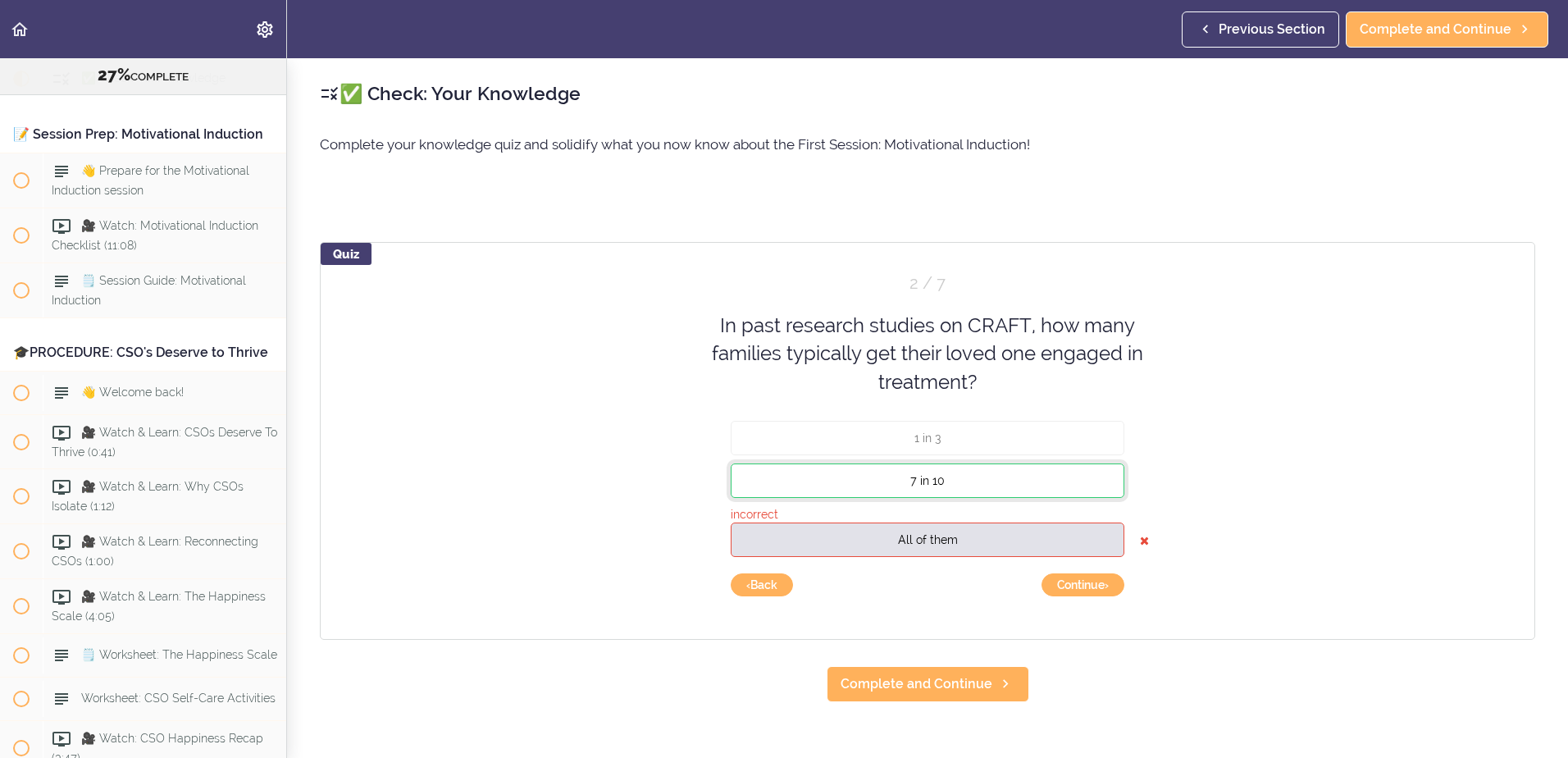
click at [982, 488] on button "7 in 10" at bounding box center [927, 480] width 394 height 34
click at [1081, 585] on button "Continue ›" at bounding box center [1082, 584] width 83 height 23
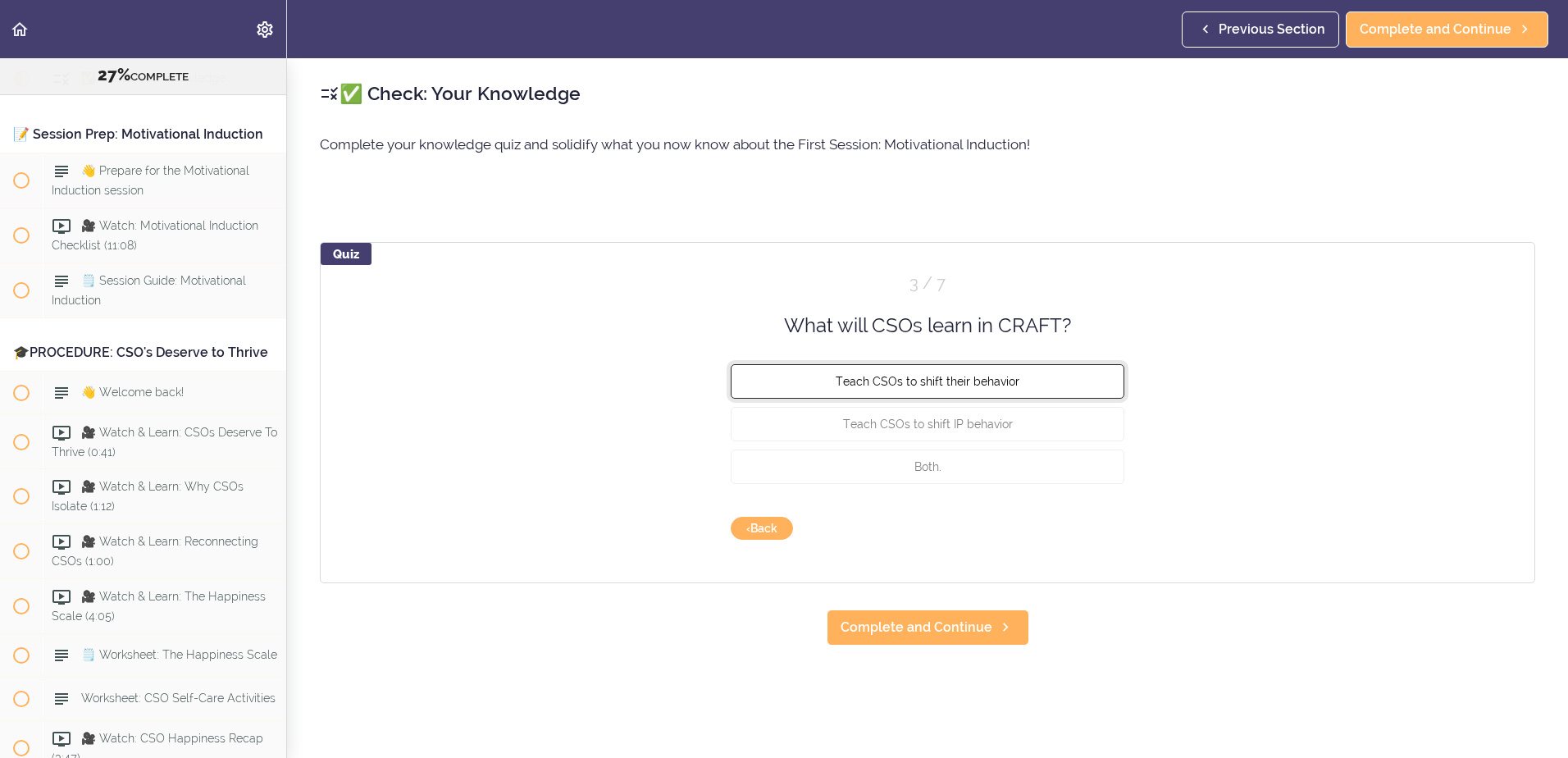
click at [933, 386] on span "Teach CSOs to shift their behavior" at bounding box center [928, 381] width 184 height 13
click at [1083, 534] on button "Check" at bounding box center [1092, 528] width 65 height 23
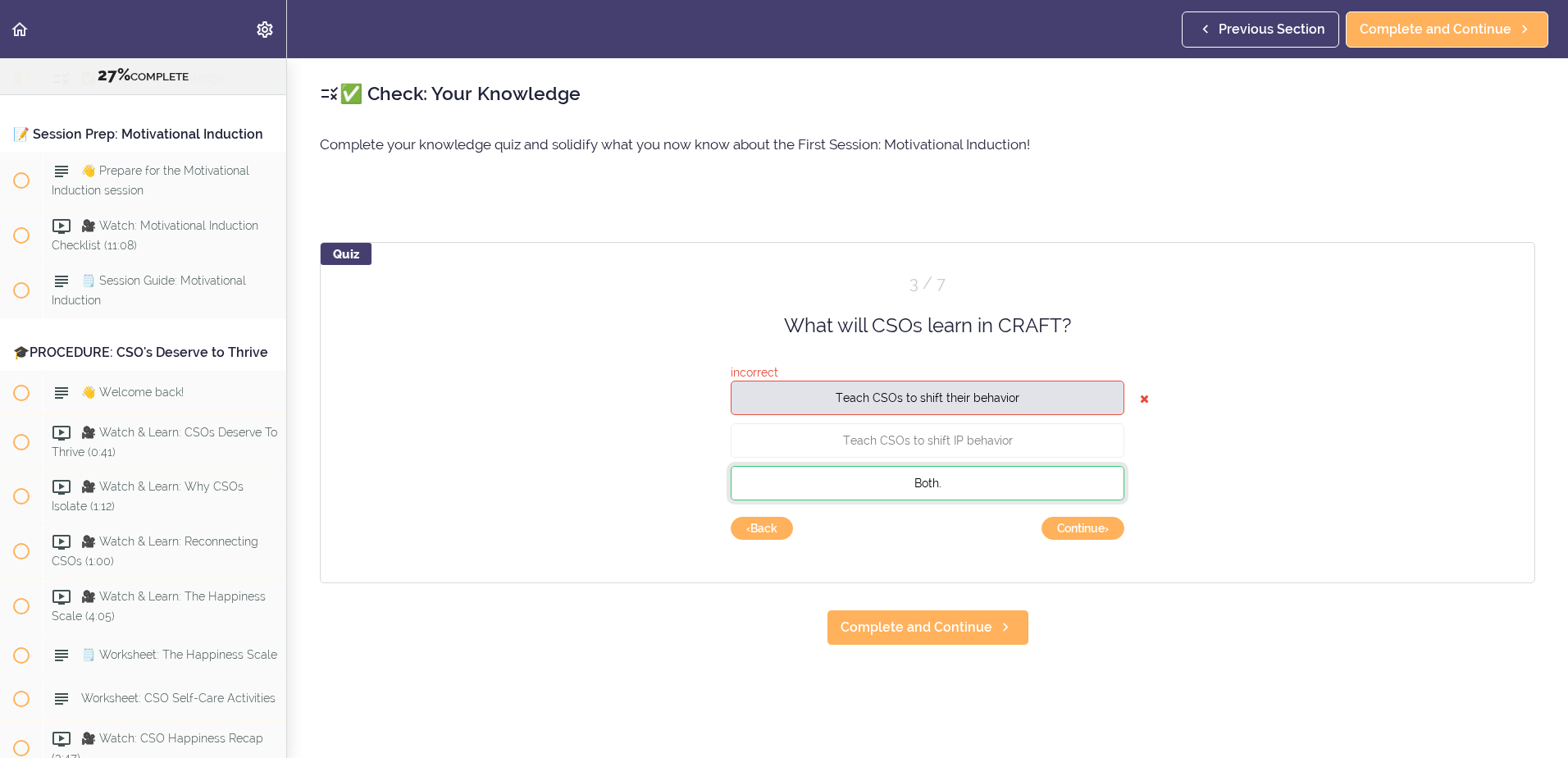
click at [956, 482] on button "Both." at bounding box center [927, 483] width 394 height 34
click at [1082, 530] on button "Continue ›" at bounding box center [1082, 528] width 83 height 23
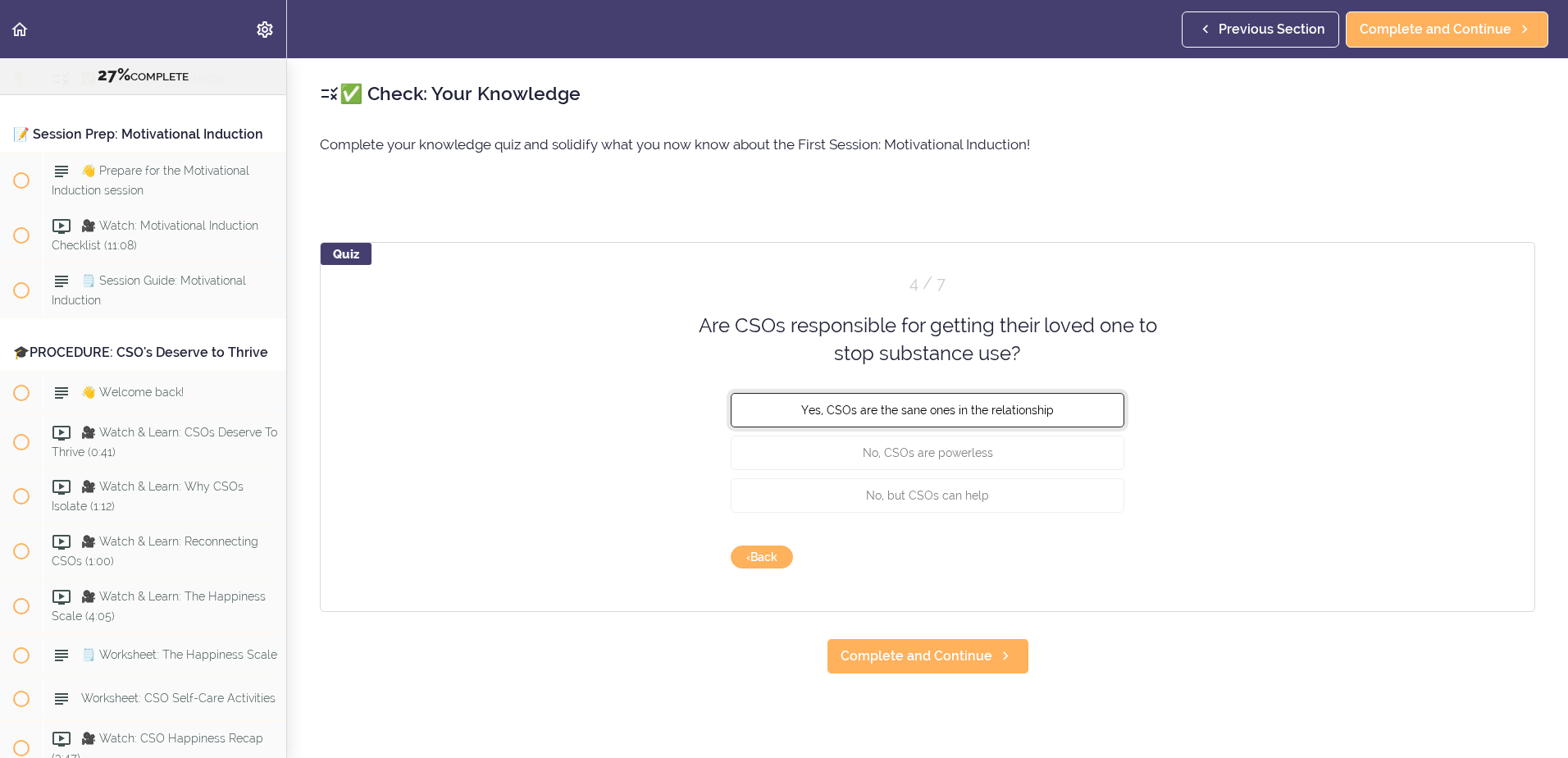
click at [924, 410] on span "Yes, CSOs are the sane ones in the relationship" at bounding box center [928, 409] width 252 height 13
click at [1079, 564] on button "Check" at bounding box center [1092, 557] width 65 height 23
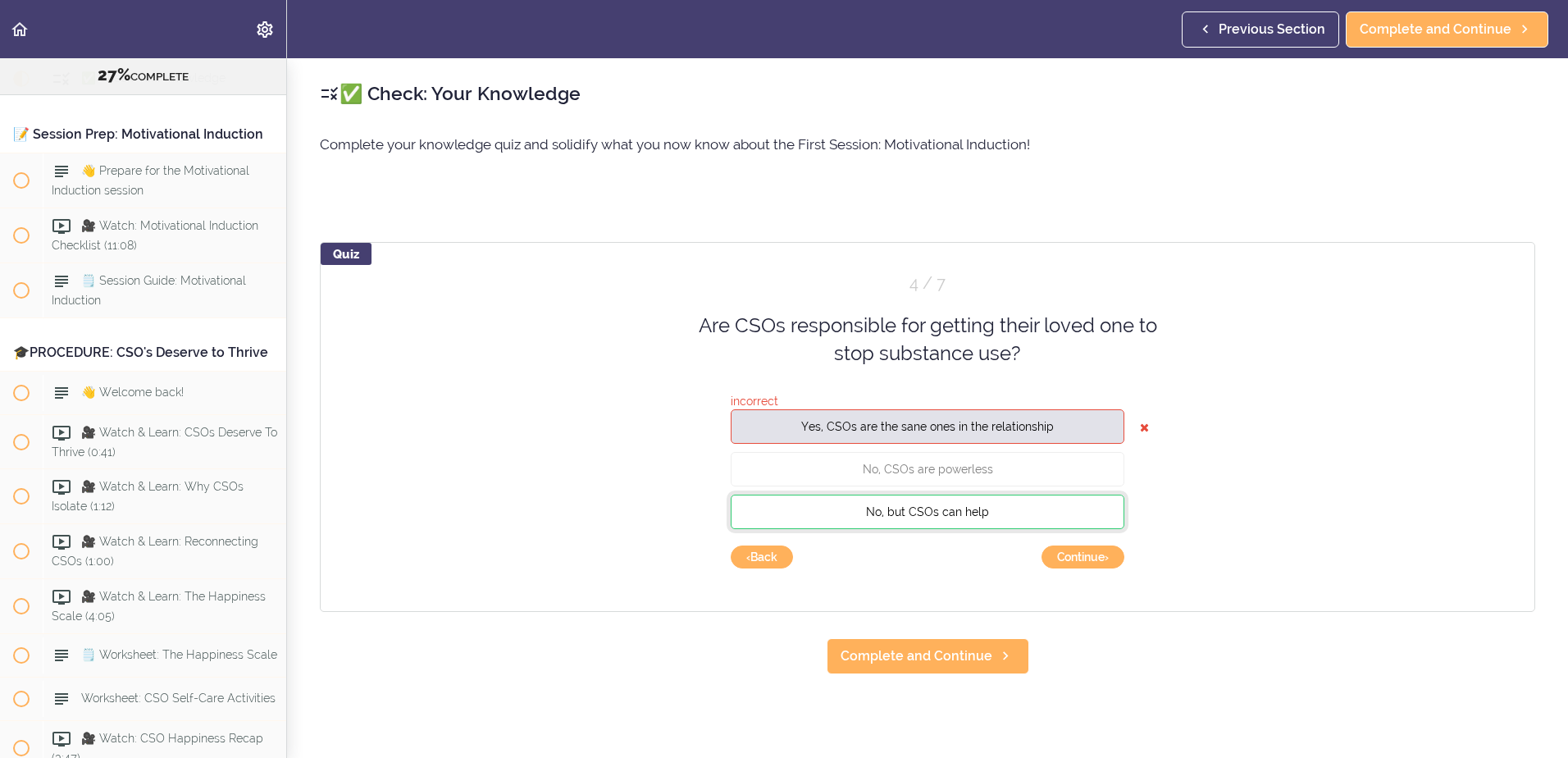
click at [953, 513] on span "No, but CSOs can help" at bounding box center [928, 511] width 123 height 13
click at [1073, 560] on button "Continue ›" at bounding box center [1082, 557] width 83 height 23
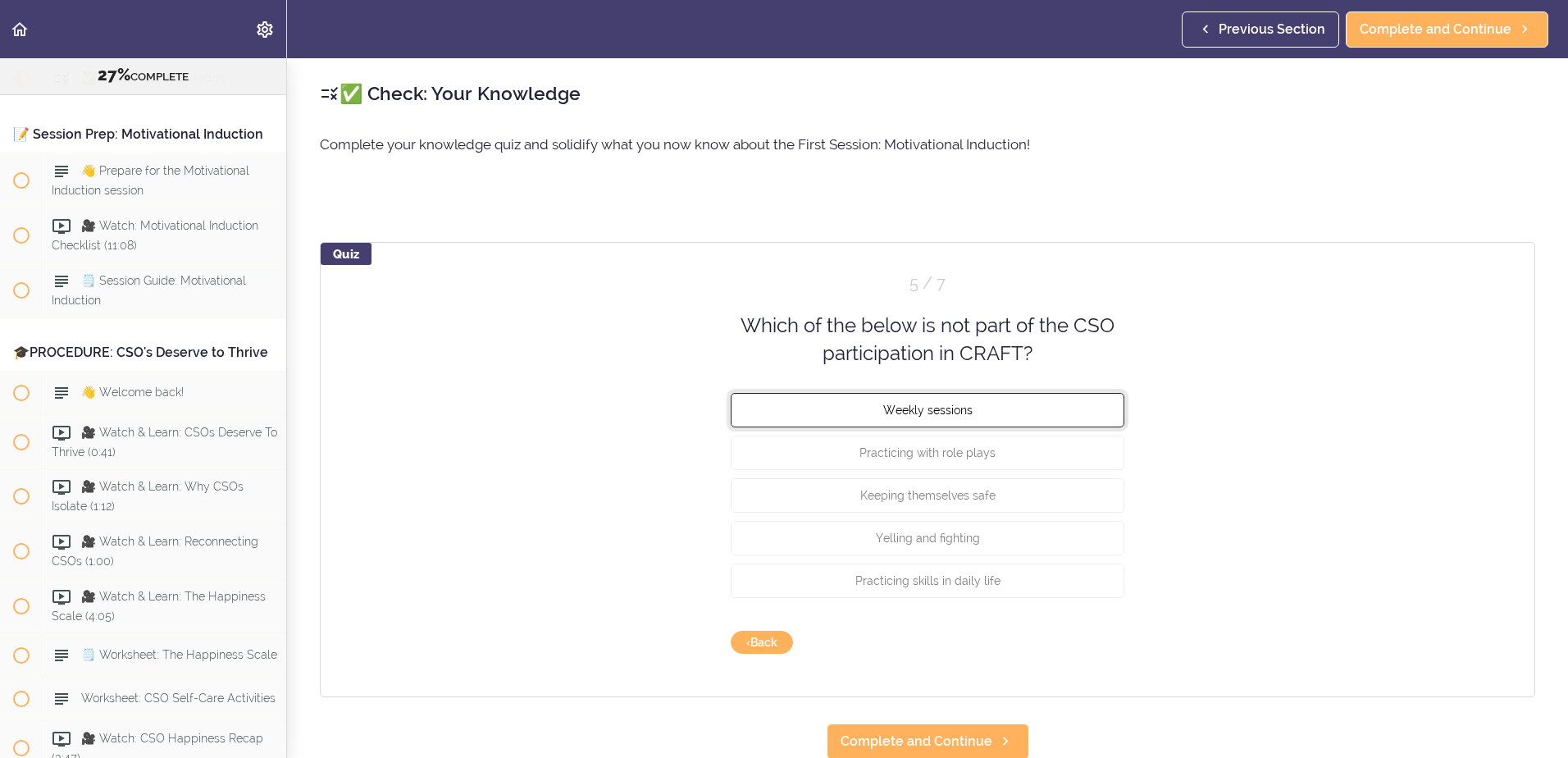
click at [936, 419] on button "Weekly sessions" at bounding box center [927, 409] width 394 height 34
click at [1092, 642] on button "Check" at bounding box center [1092, 642] width 65 height 23
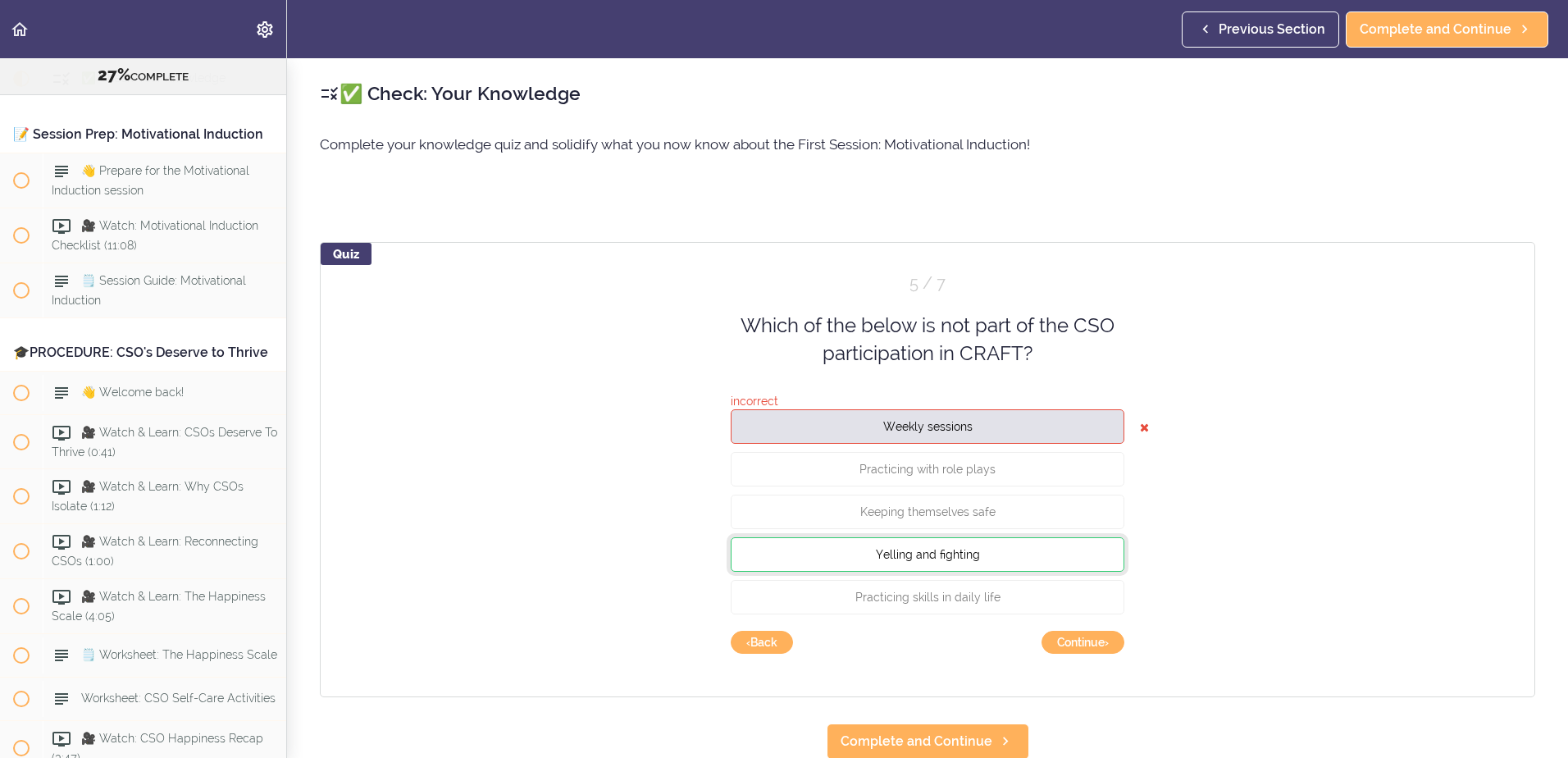
click at [1000, 557] on button "Yelling and fighting" at bounding box center [927, 553] width 394 height 34
click at [1088, 643] on button "Continue ›" at bounding box center [1082, 642] width 83 height 23
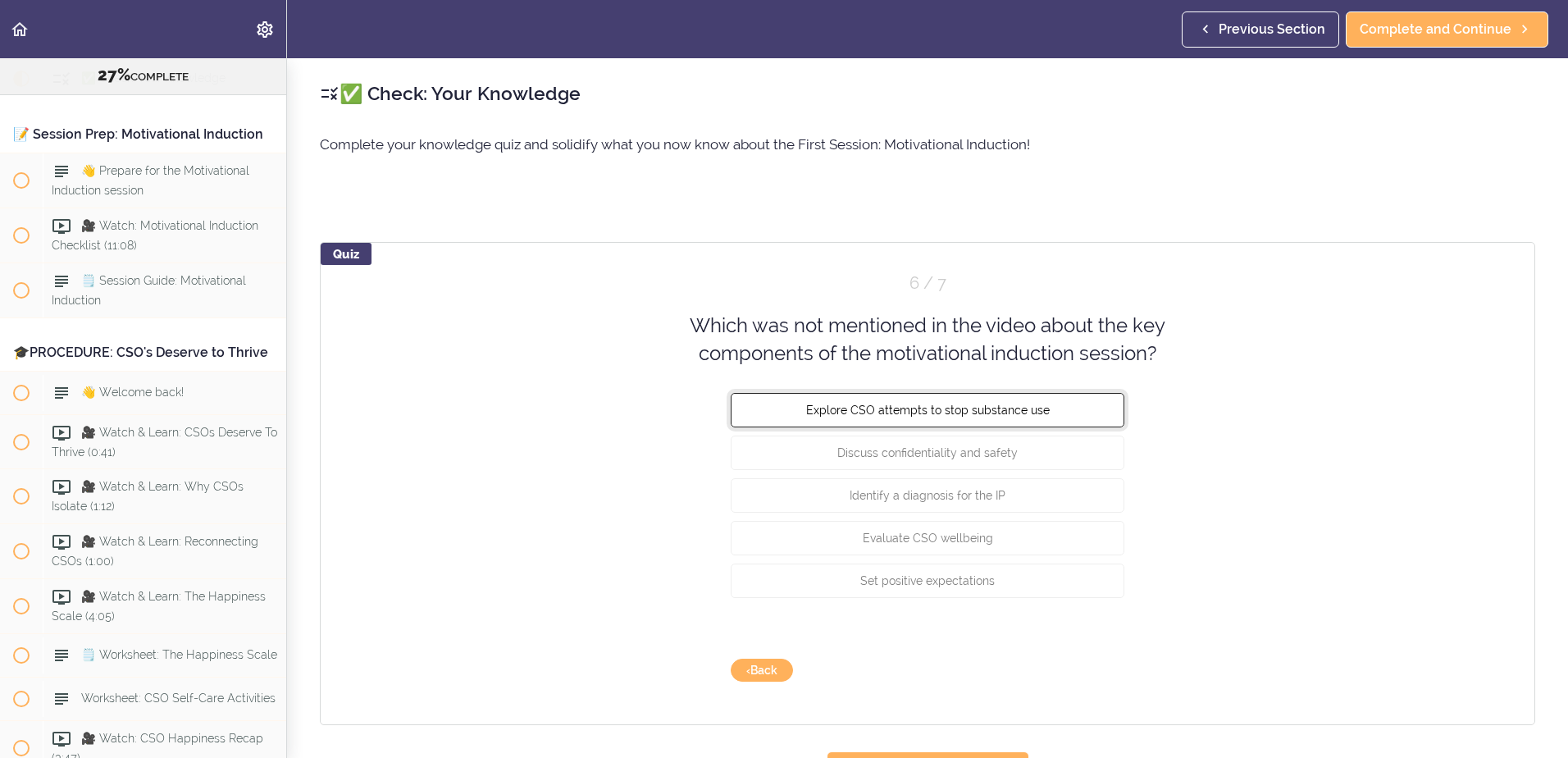
click at [969, 416] on span "Explore CSO attempts to stop substance use" at bounding box center [928, 409] width 244 height 13
click at [1098, 670] on button "Check" at bounding box center [1092, 670] width 65 height 23
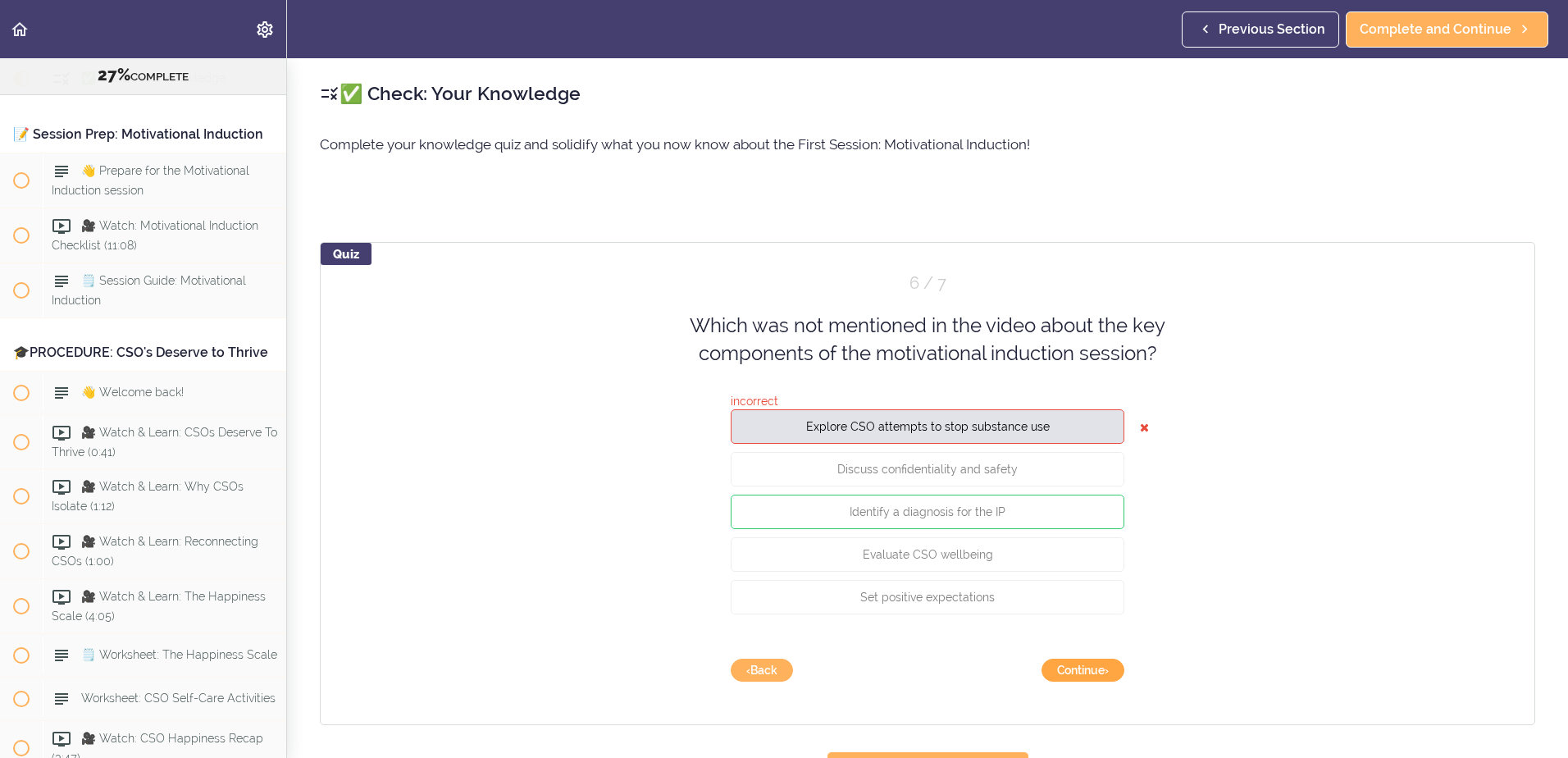
click at [1093, 668] on button "Continue ›" at bounding box center [1082, 670] width 83 height 23
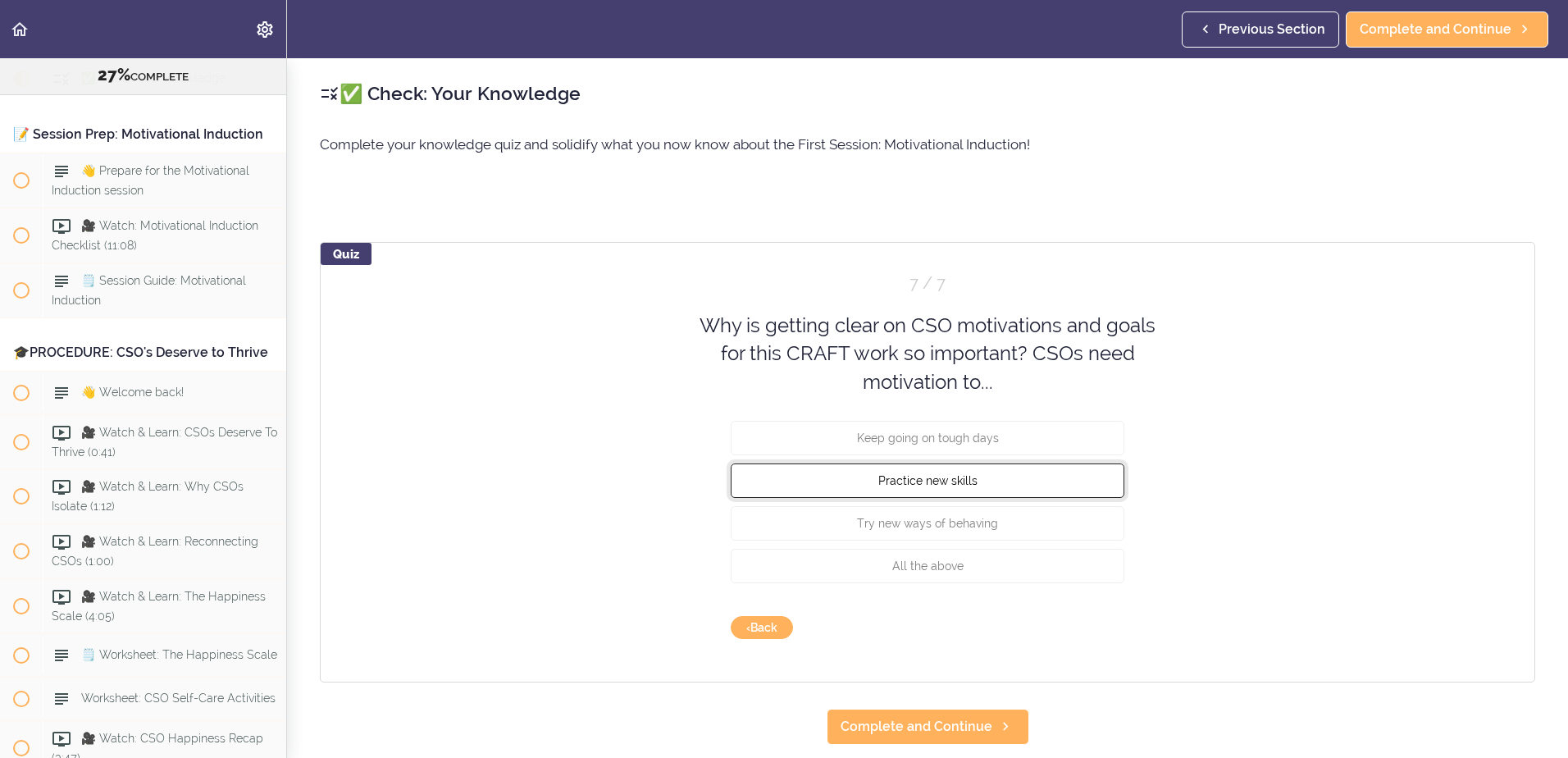
click at [942, 485] on span "Practice new skills" at bounding box center [928, 481] width 100 height 13
click at [1085, 637] on button "Check" at bounding box center [1092, 627] width 65 height 23
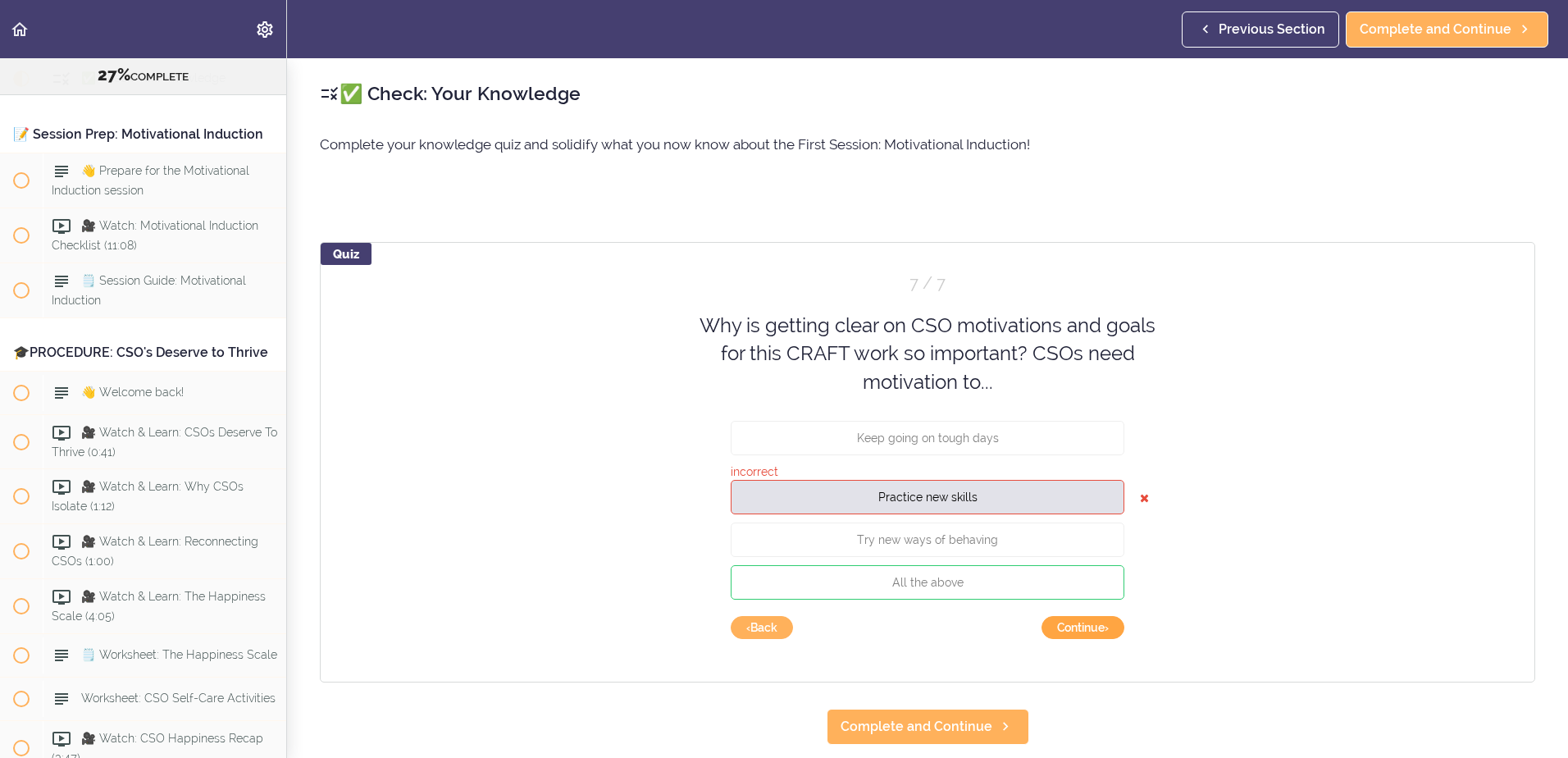
click at [1089, 626] on button "Continue ›" at bounding box center [1082, 627] width 83 height 23
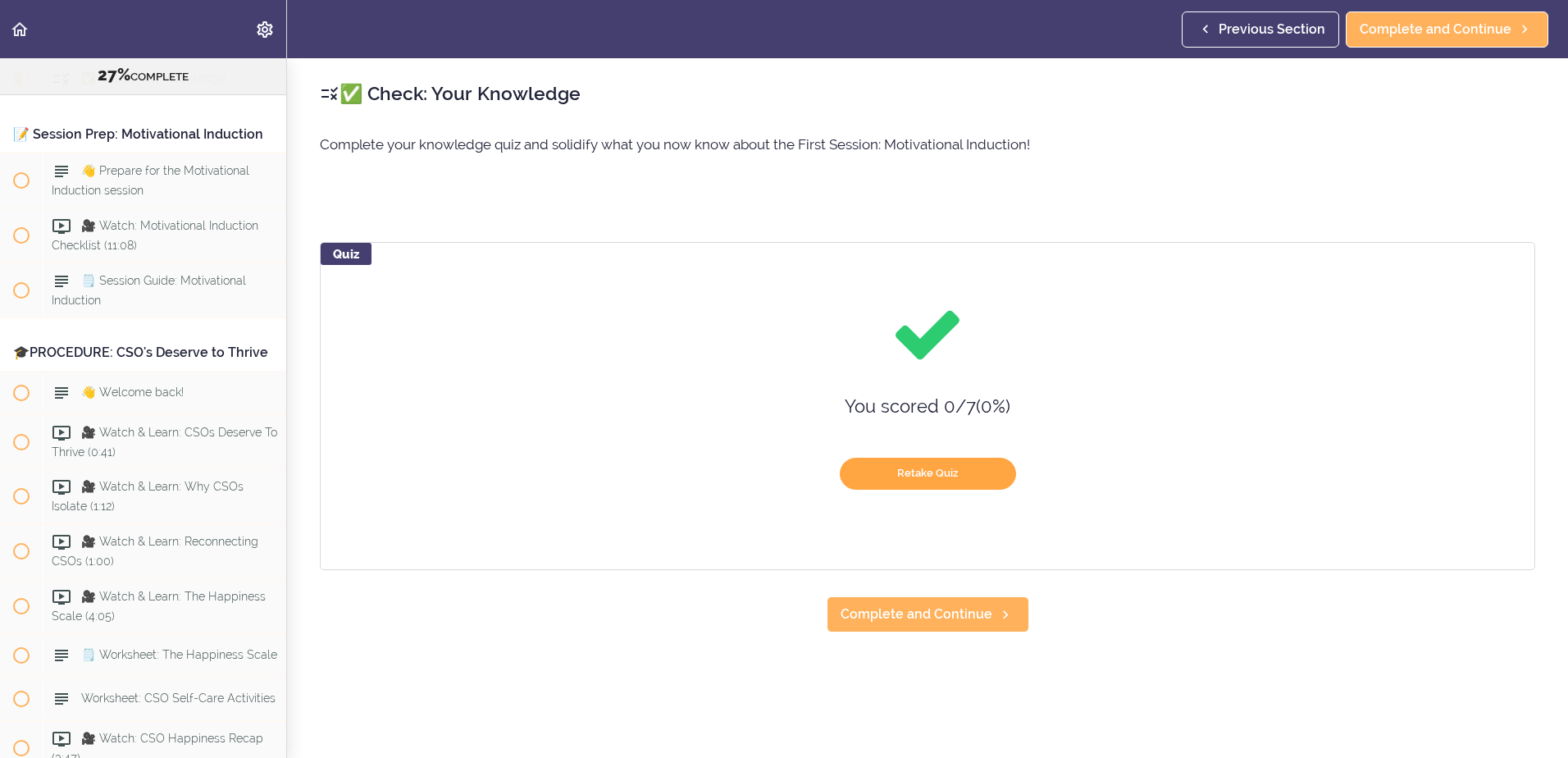
click at [907, 467] on button "Retake Quiz" at bounding box center [928, 473] width 176 height 32
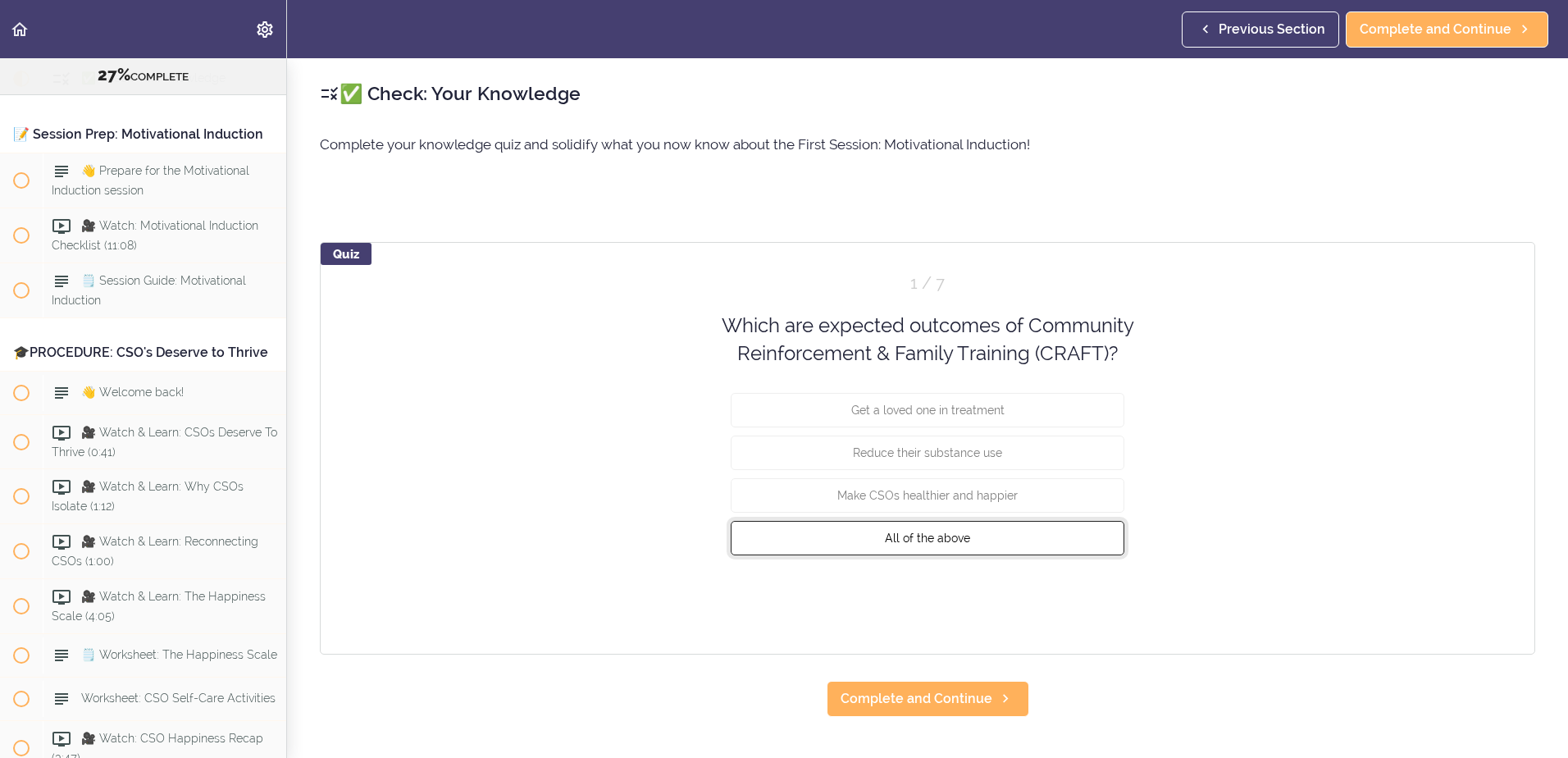
click at [900, 547] on button "All of the above" at bounding box center [927, 537] width 394 height 34
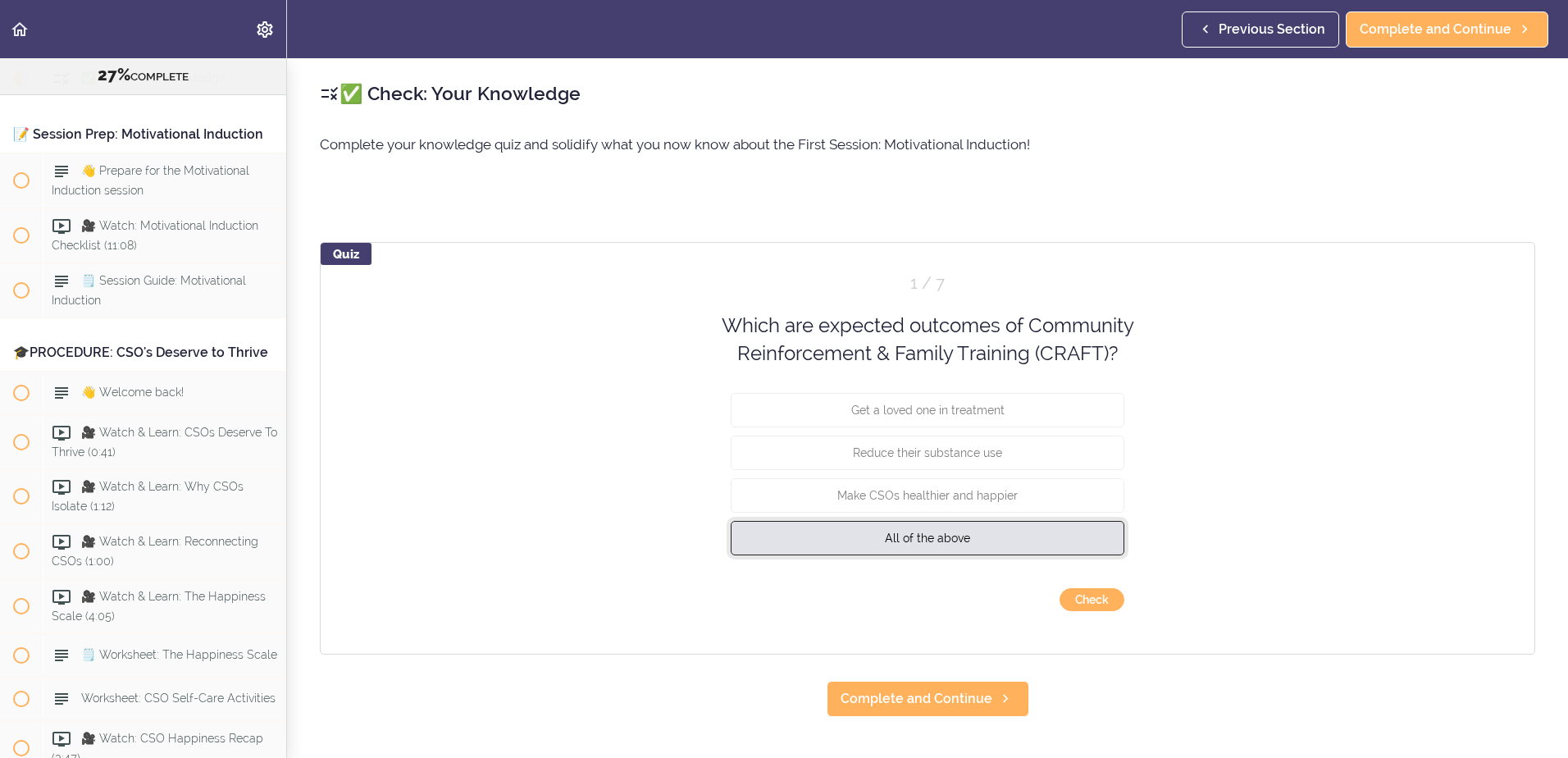
click at [928, 531] on span "All of the above" at bounding box center [928, 537] width 85 height 13
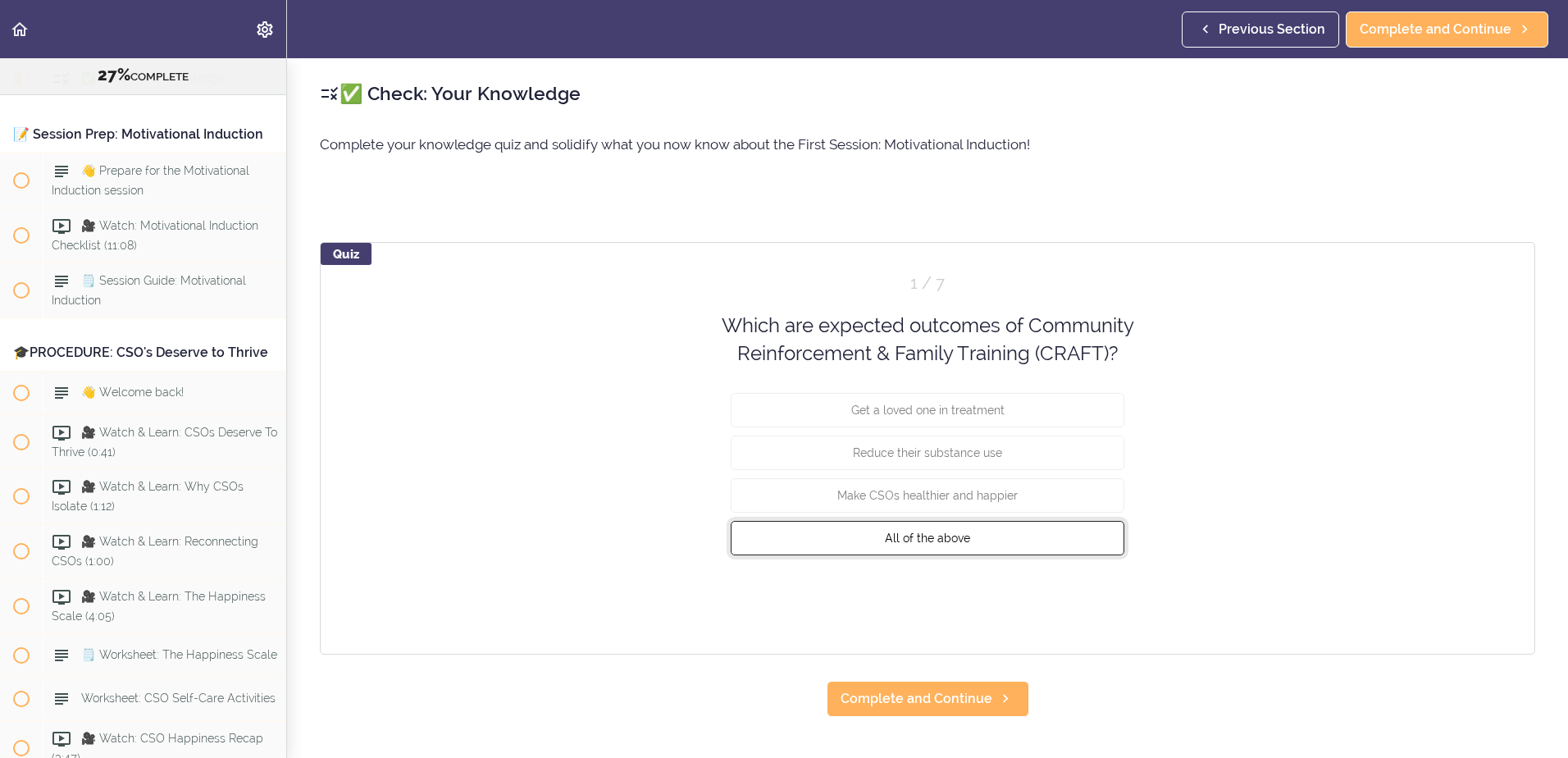
click at [994, 547] on button "All of the above" at bounding box center [927, 537] width 394 height 34
click at [1094, 603] on button "Check" at bounding box center [1092, 600] width 65 height 23
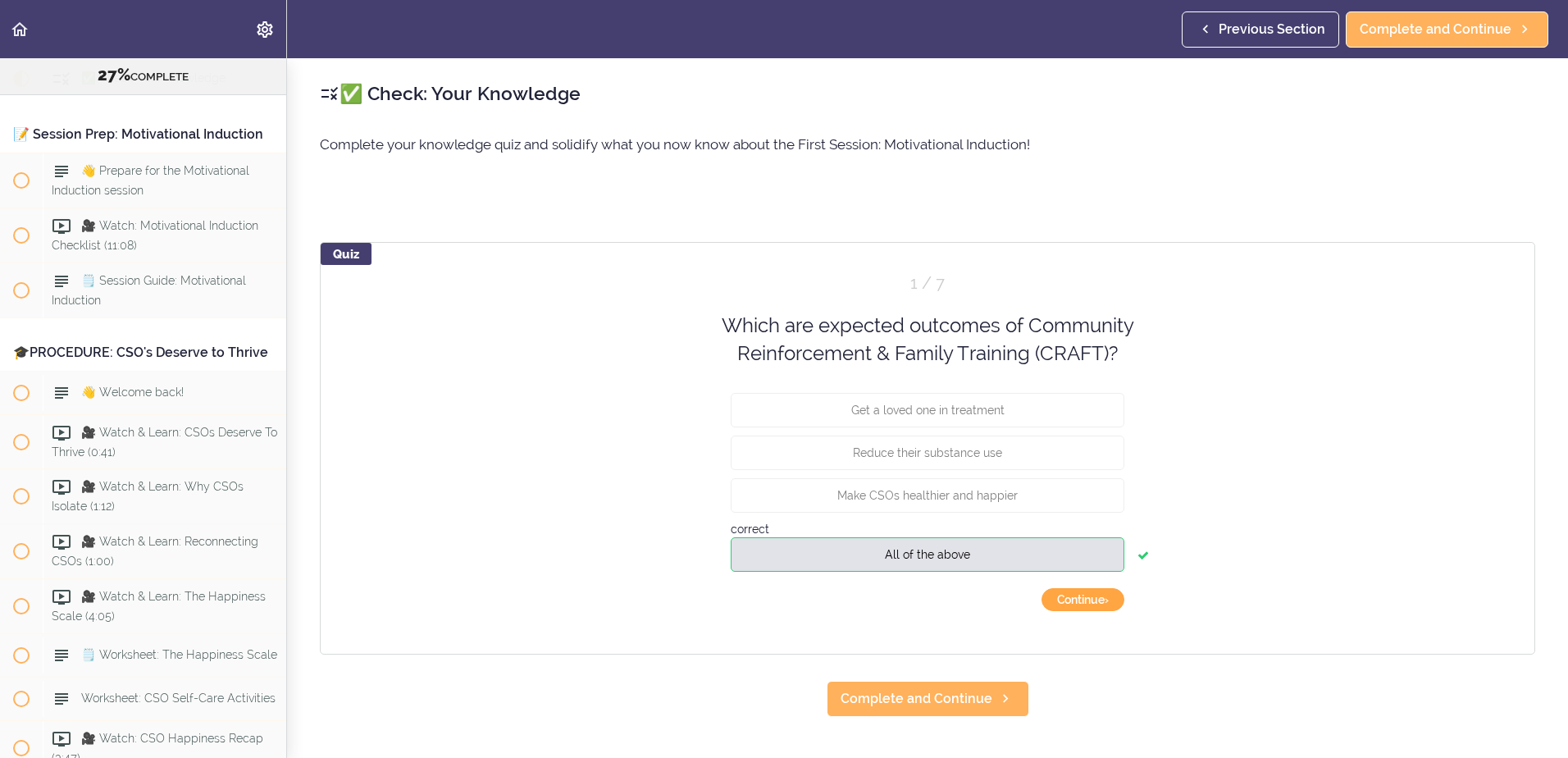
click at [1074, 601] on button "Continue ›" at bounding box center [1082, 600] width 83 height 23
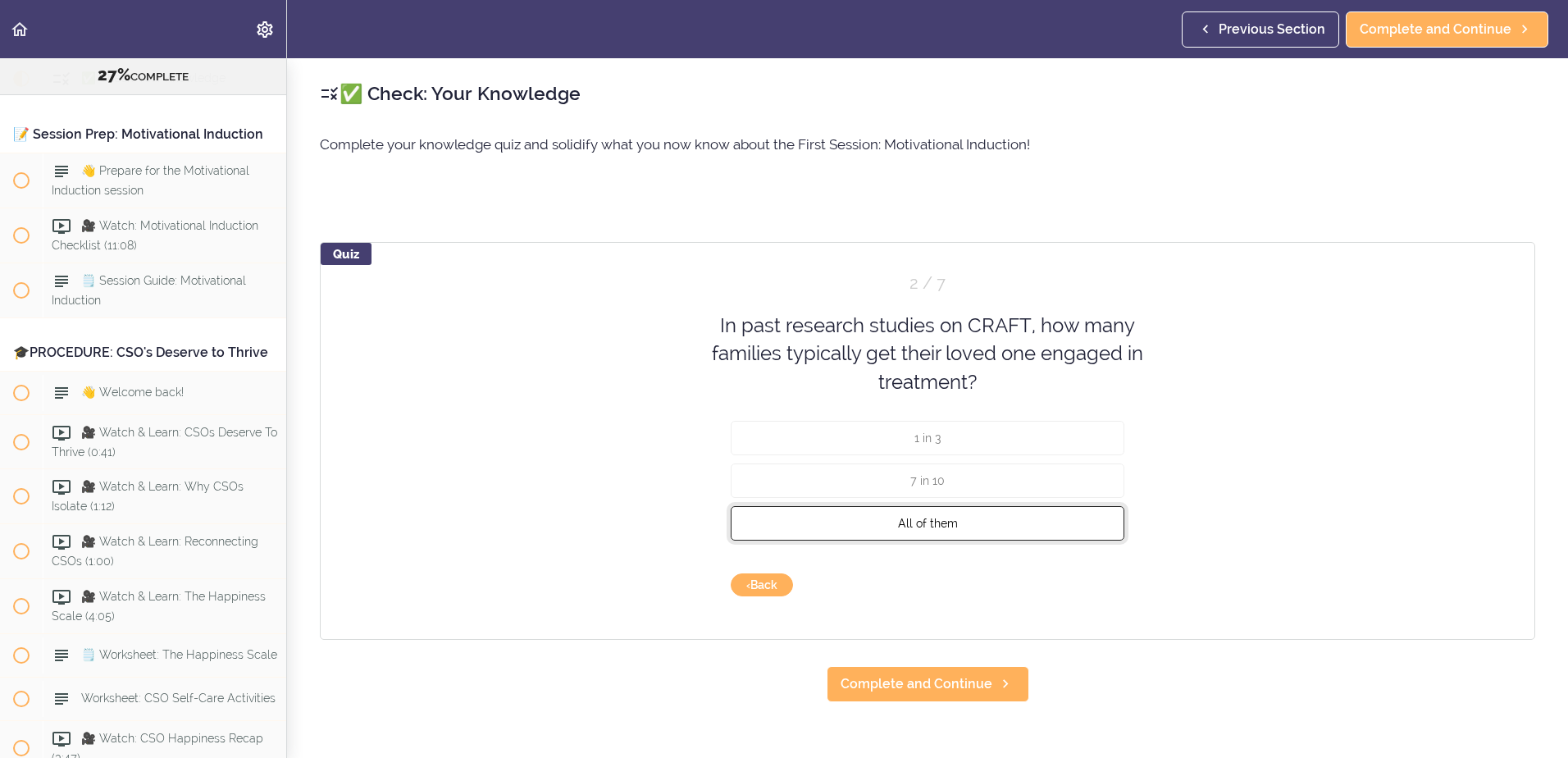
click at [932, 529] on span "All of them" at bounding box center [928, 524] width 60 height 13
click at [1097, 585] on button "Check" at bounding box center [1092, 584] width 65 height 23
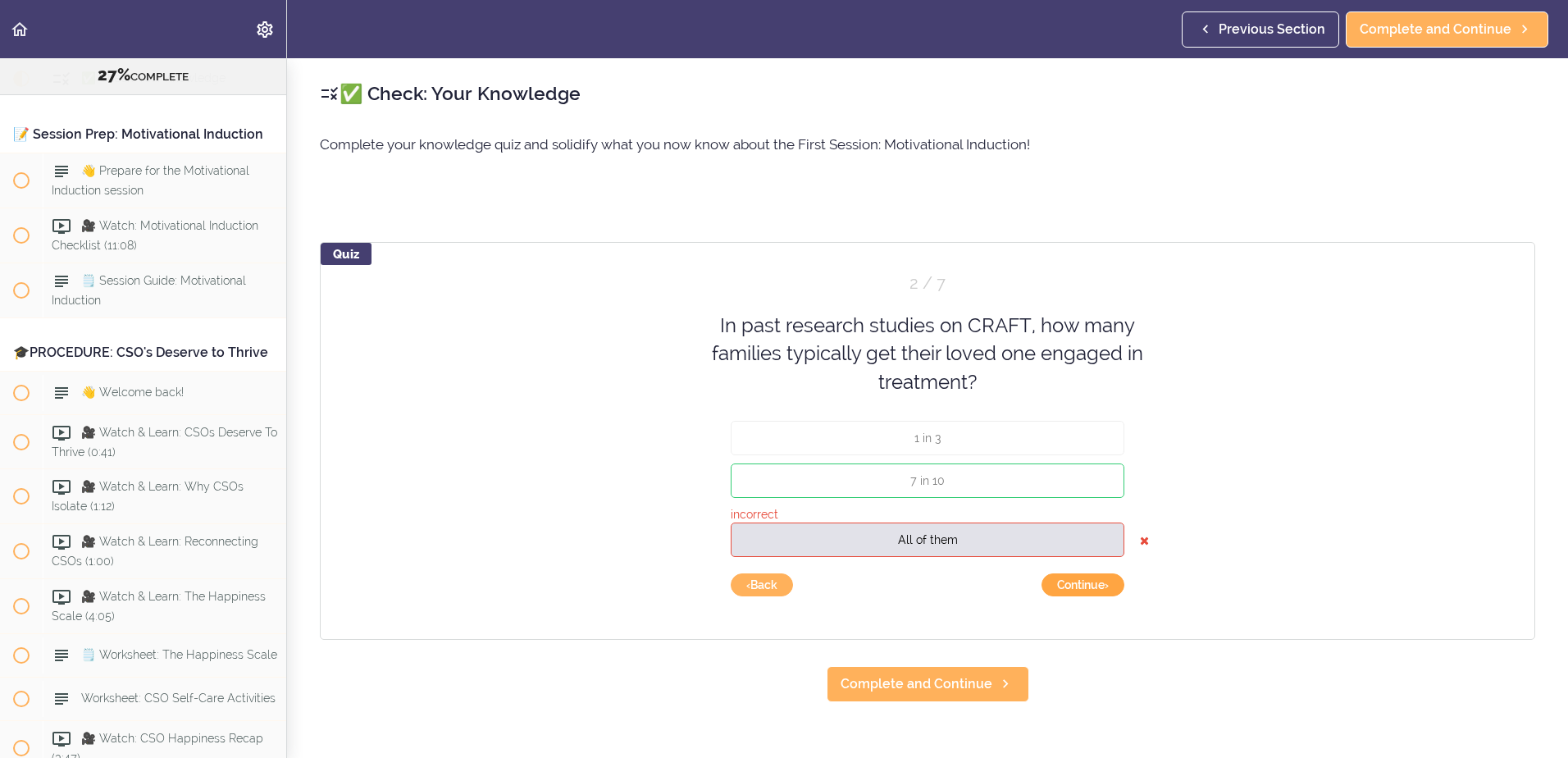
click at [1062, 582] on button "Continue ›" at bounding box center [1082, 584] width 83 height 23
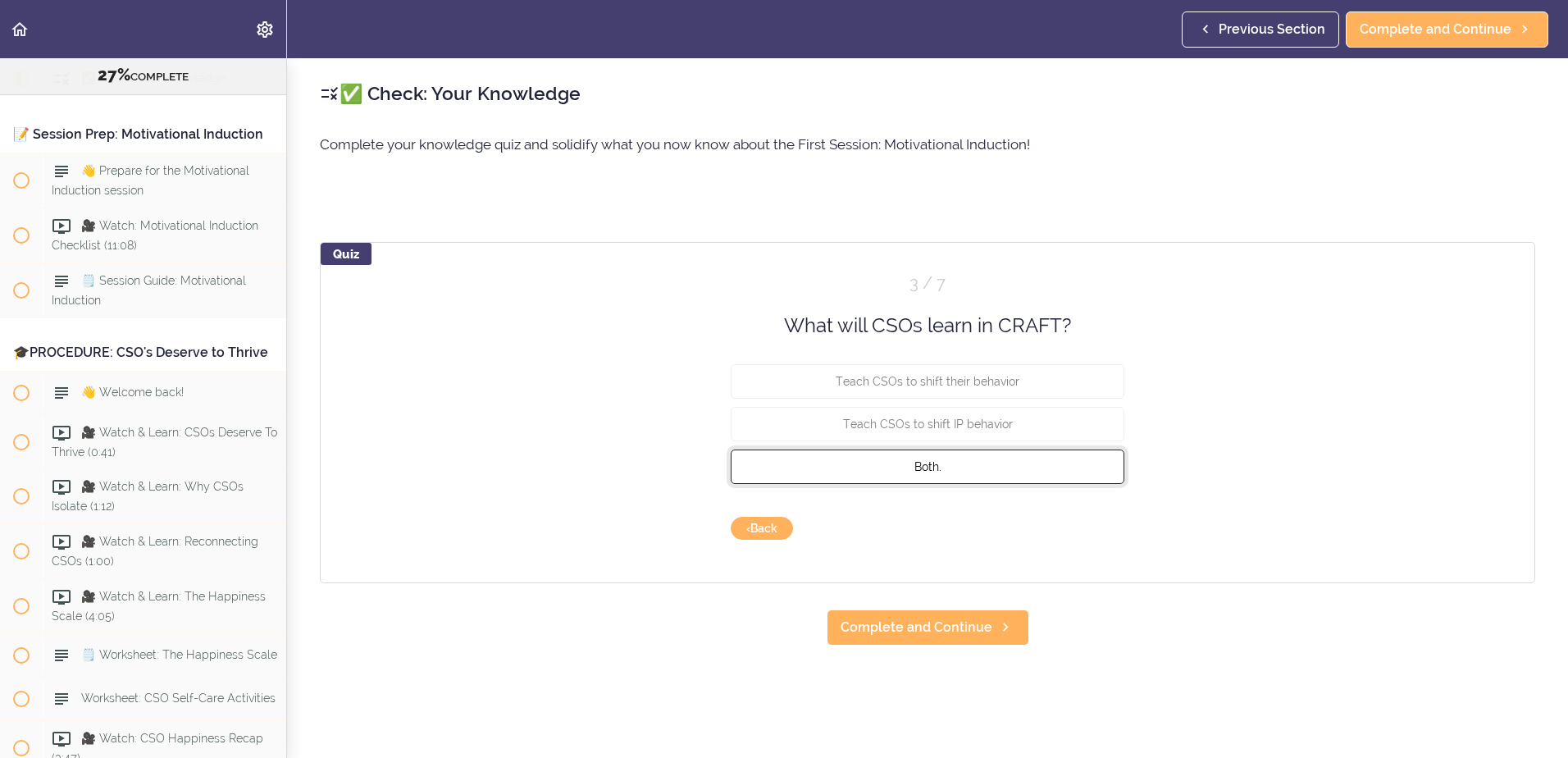
click at [932, 471] on span "Both." at bounding box center [928, 467] width 28 height 13
click at [1092, 527] on button "Check" at bounding box center [1092, 528] width 65 height 23
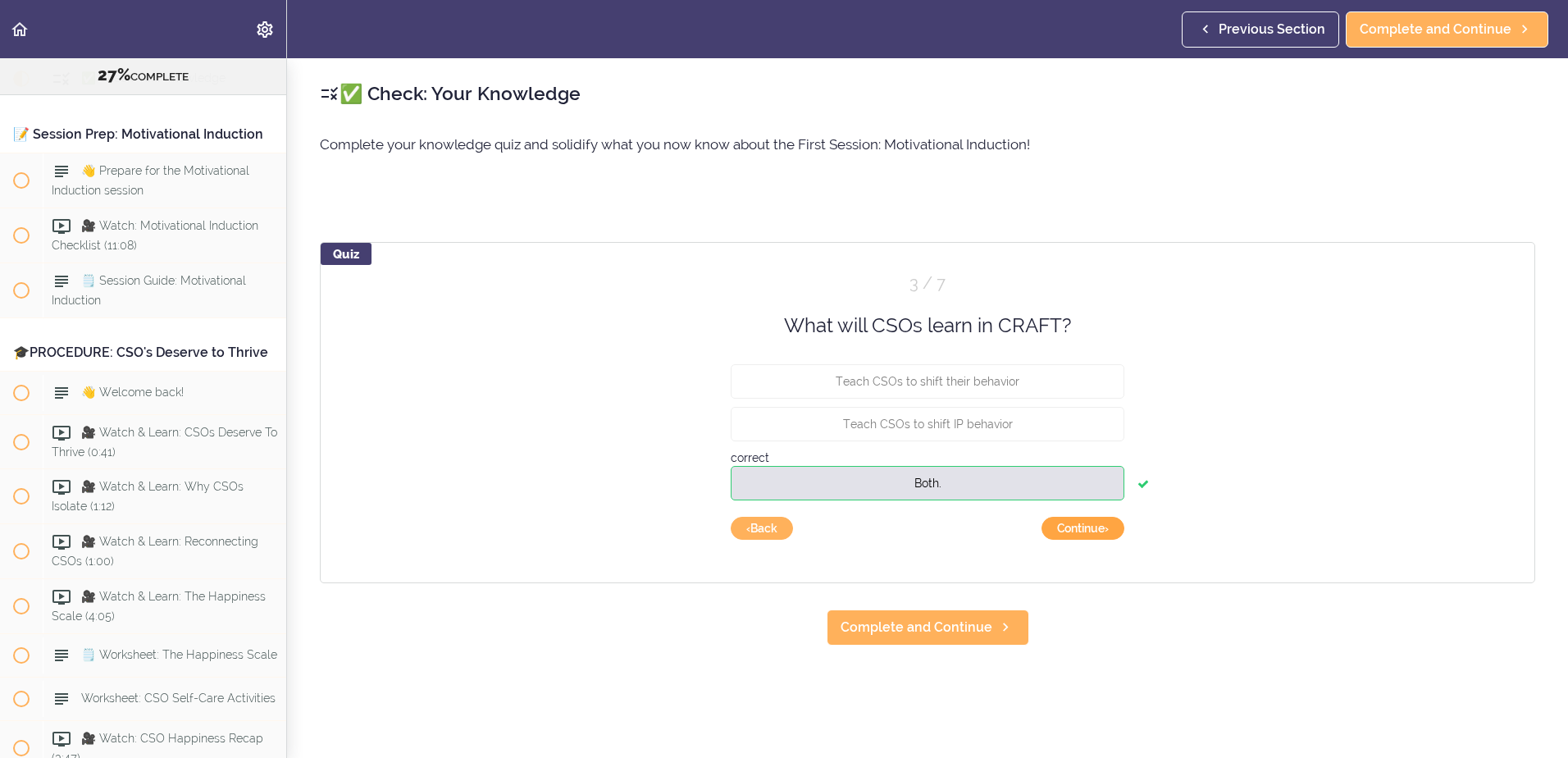
click at [1073, 535] on button "Continue ›" at bounding box center [1082, 528] width 83 height 23
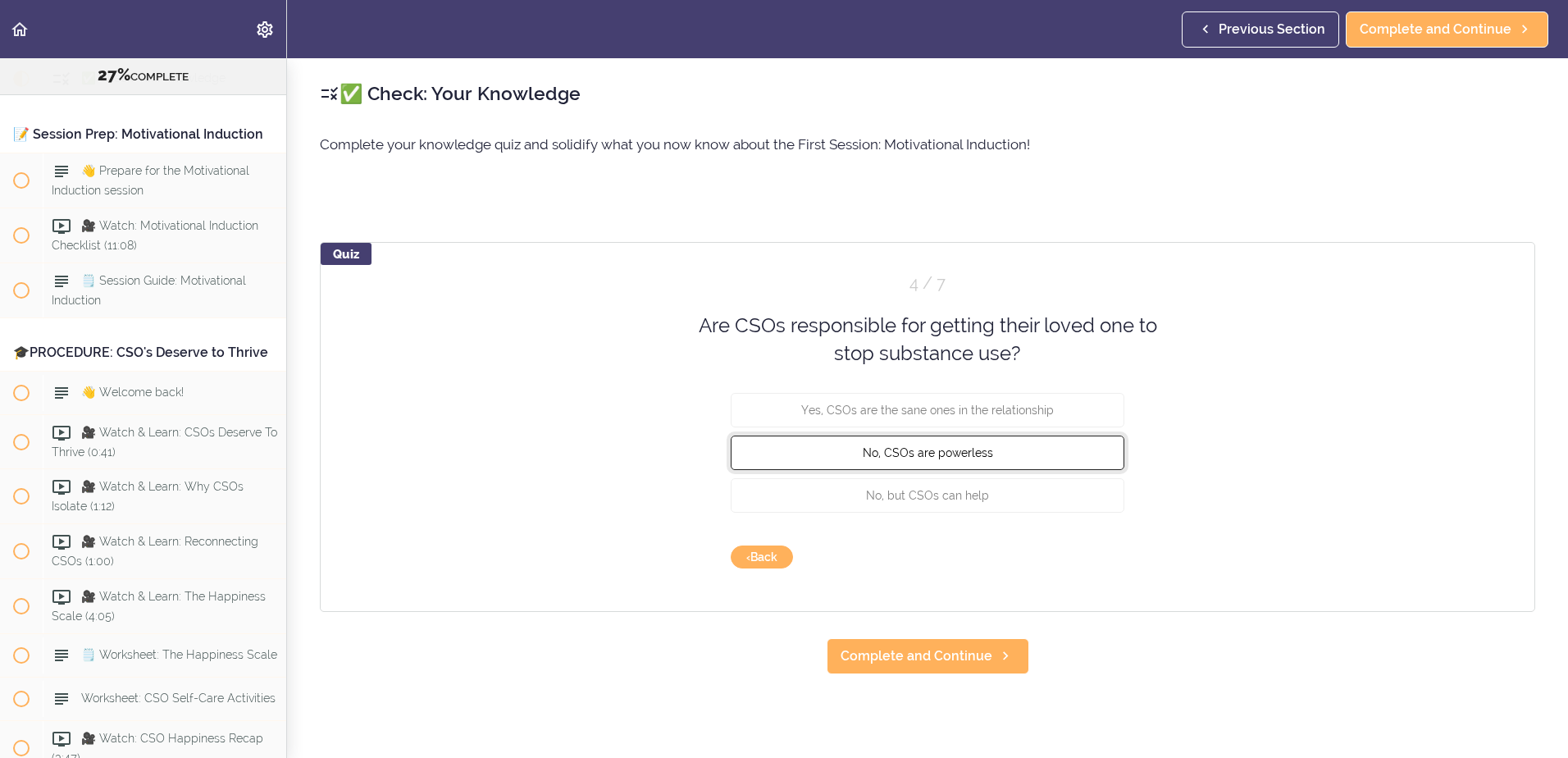
click at [955, 442] on button "No, CSOs are powerless" at bounding box center [927, 452] width 394 height 34
click at [1089, 555] on button "Check" at bounding box center [1092, 557] width 65 height 23
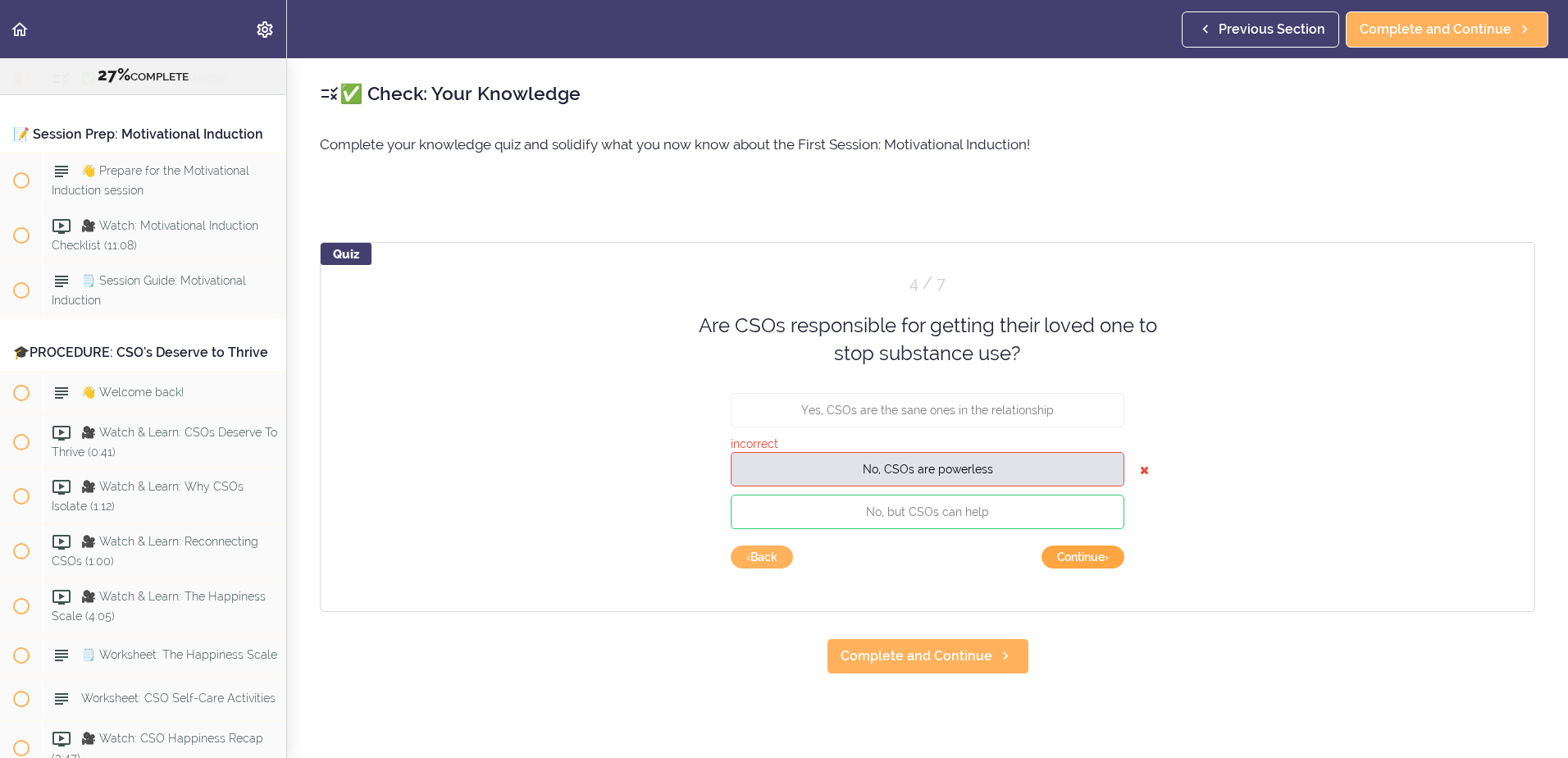
click at [1086, 562] on button "Continue ›" at bounding box center [1082, 557] width 83 height 23
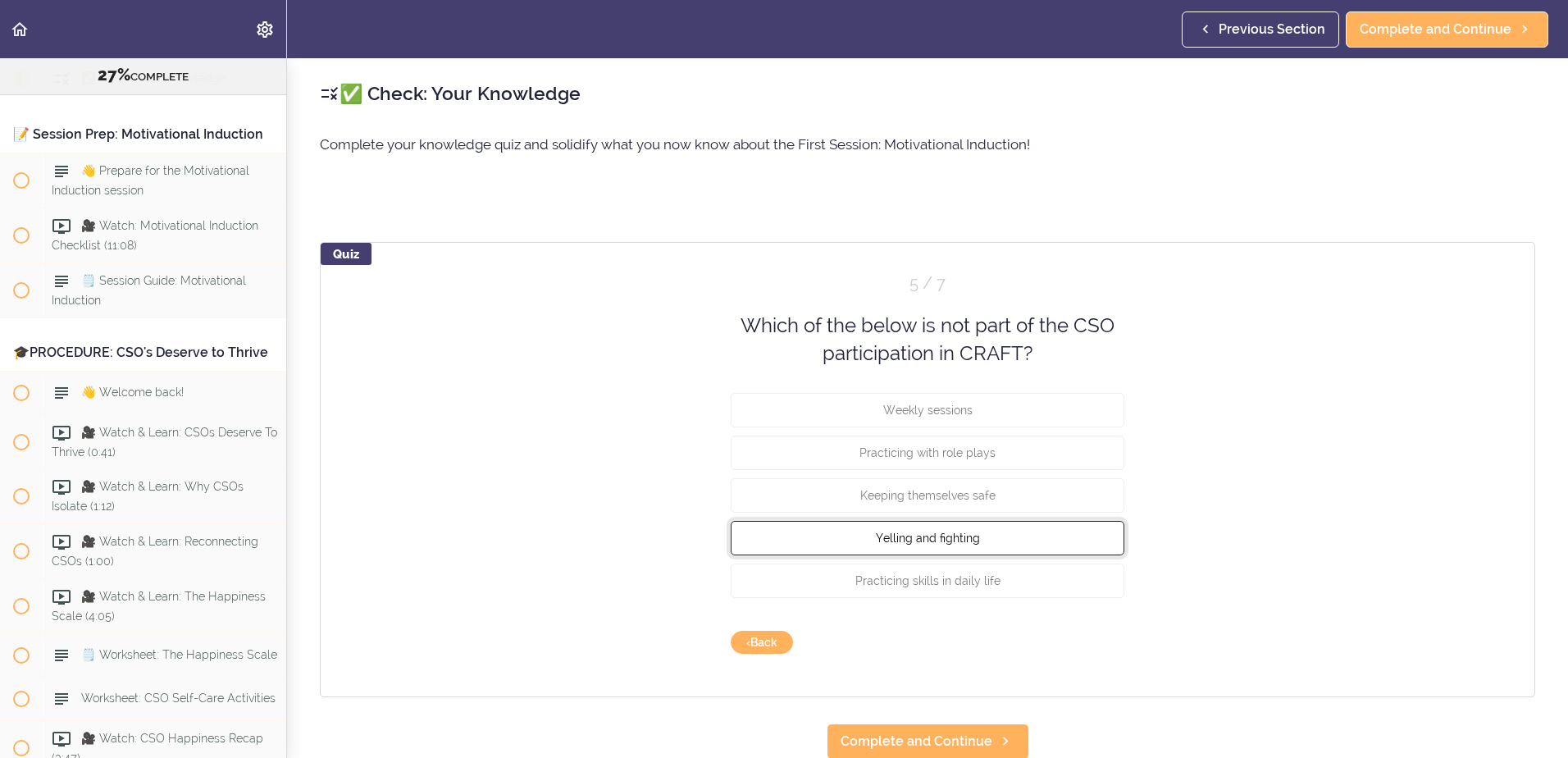
click at [927, 539] on span "Yelling and fighting" at bounding box center [928, 537] width 104 height 13
click at [1090, 650] on button "Check" at bounding box center [1092, 642] width 65 height 23
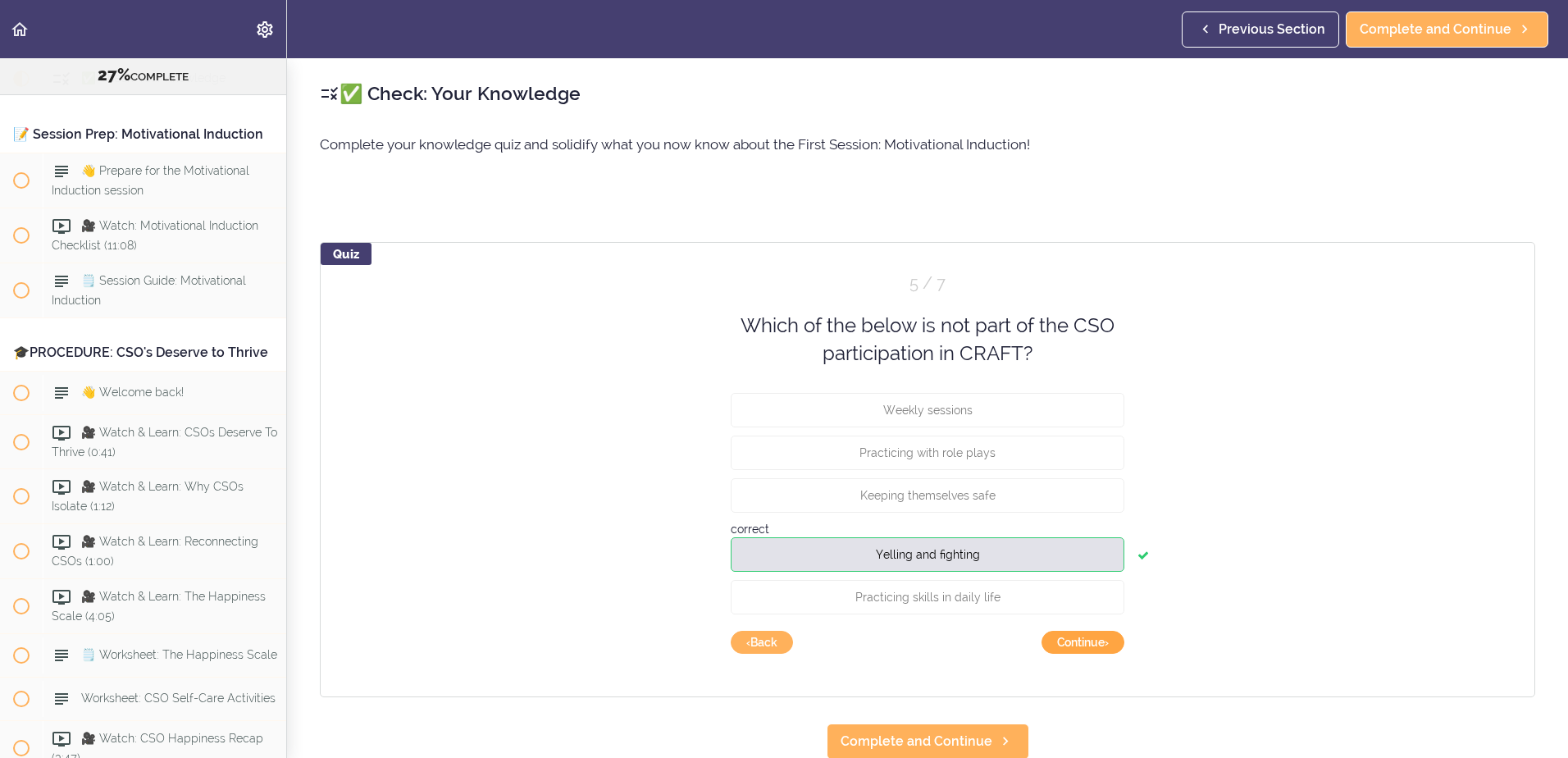
click at [1065, 642] on button "Continue ›" at bounding box center [1082, 642] width 83 height 23
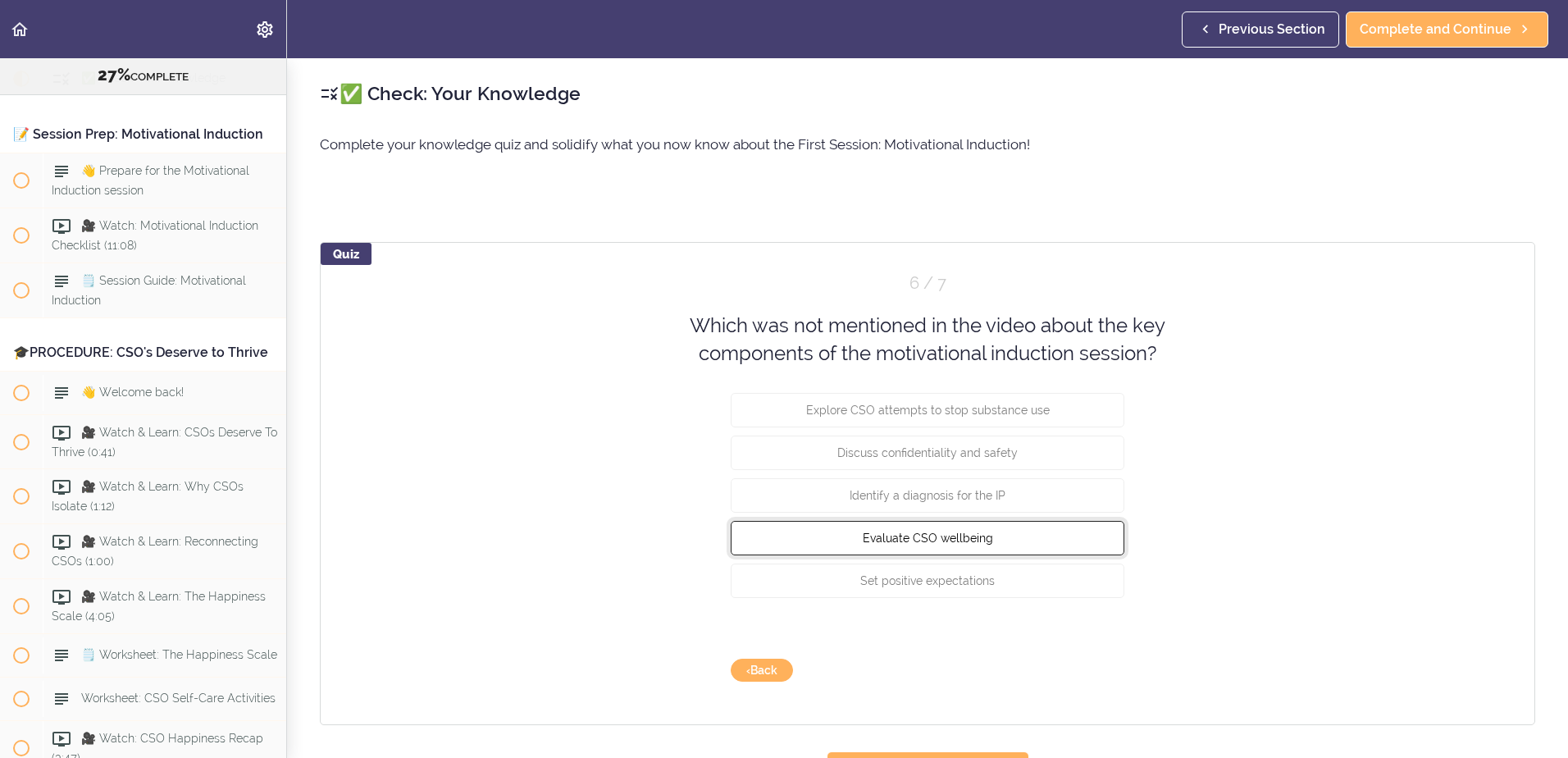
click at [933, 544] on span "Evaluate CSO wellbeing" at bounding box center [927, 537] width 130 height 13
click at [1079, 673] on button "Check" at bounding box center [1092, 670] width 65 height 23
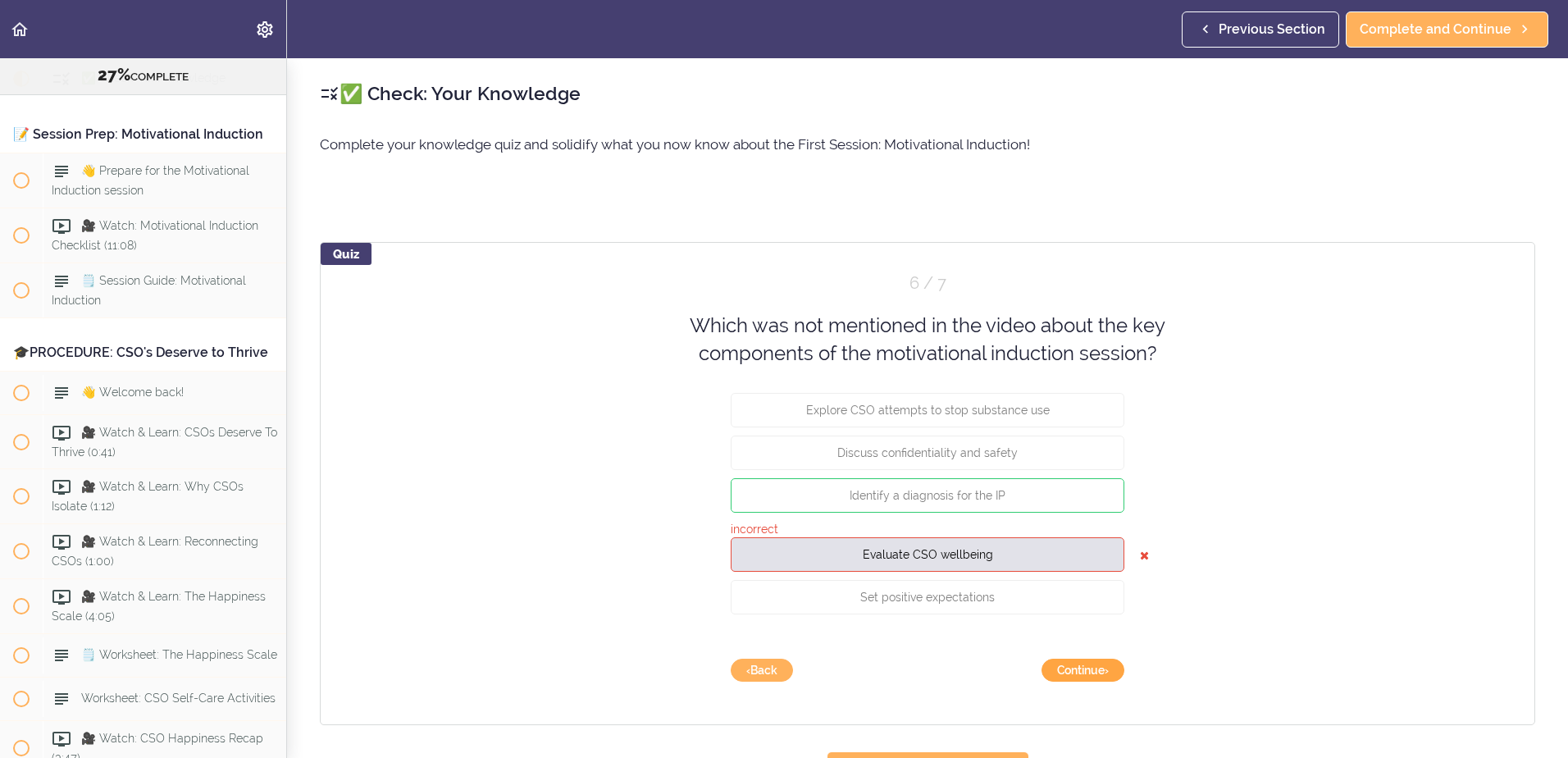
click at [1097, 671] on button "Continue ›" at bounding box center [1082, 670] width 83 height 23
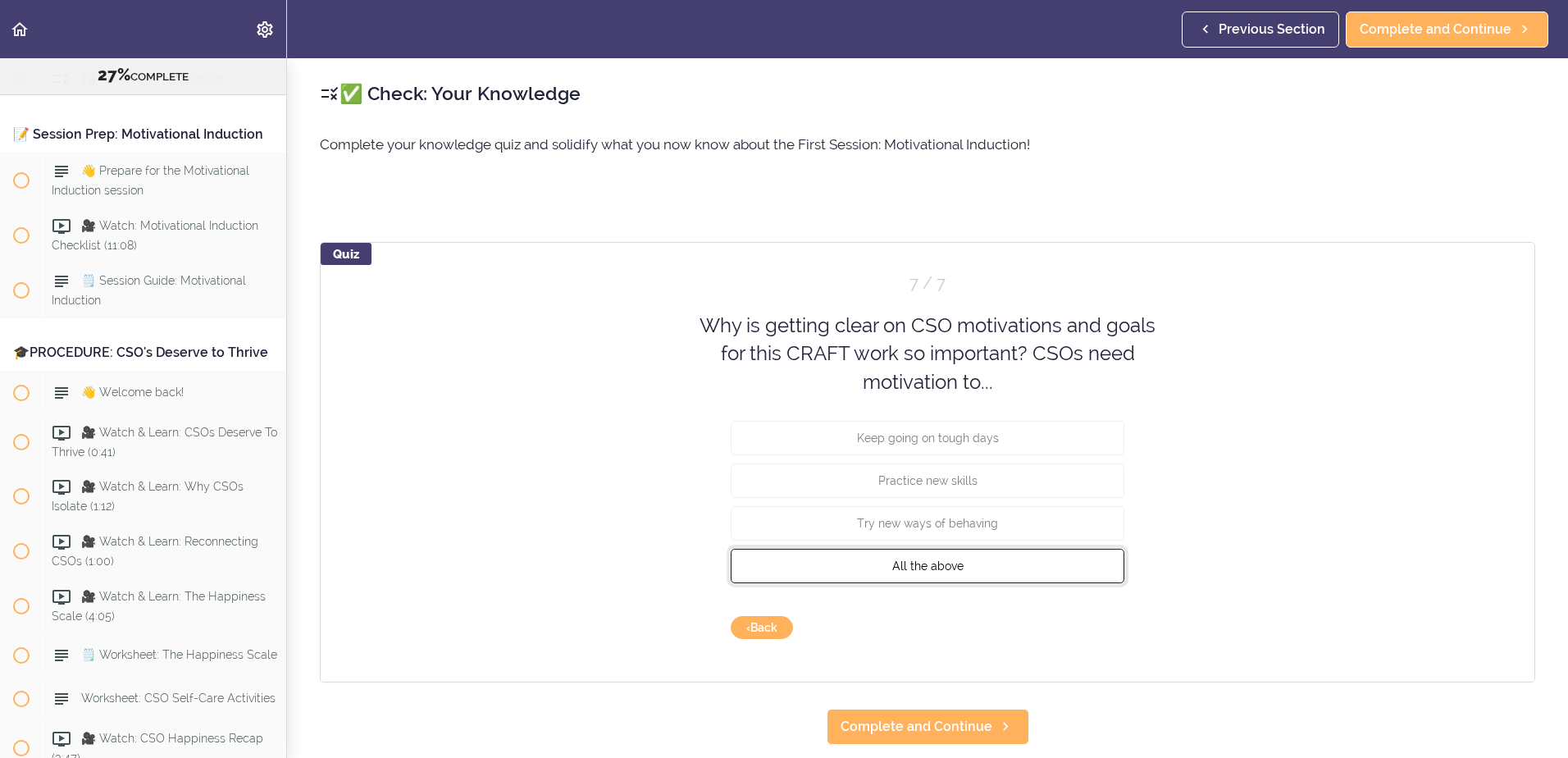
click at [922, 553] on button "All the above" at bounding box center [927, 565] width 394 height 34
click at [1091, 629] on button "Check" at bounding box center [1092, 627] width 65 height 23
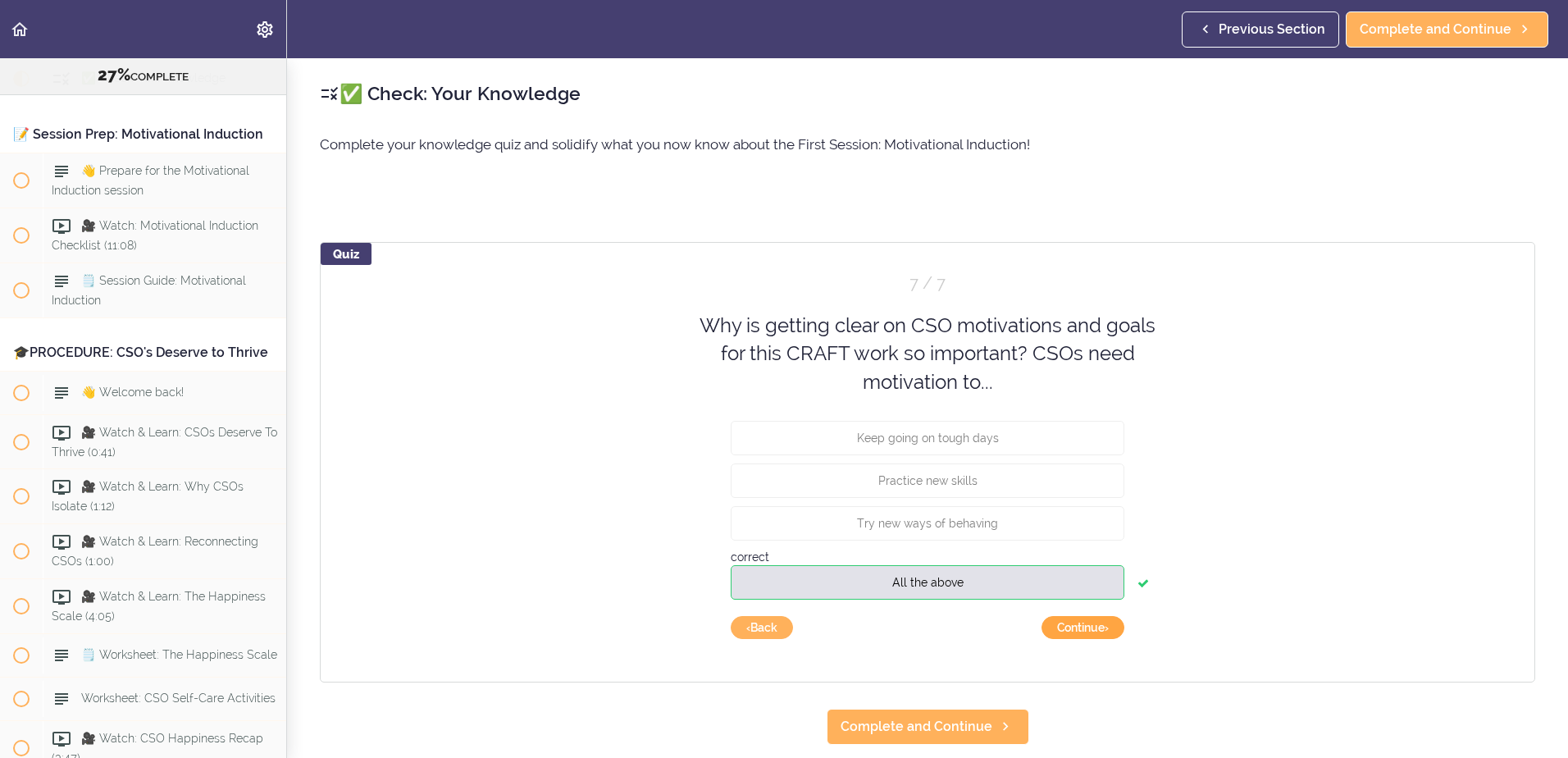
click at [1066, 633] on button "Continue ›" at bounding box center [1082, 627] width 83 height 23
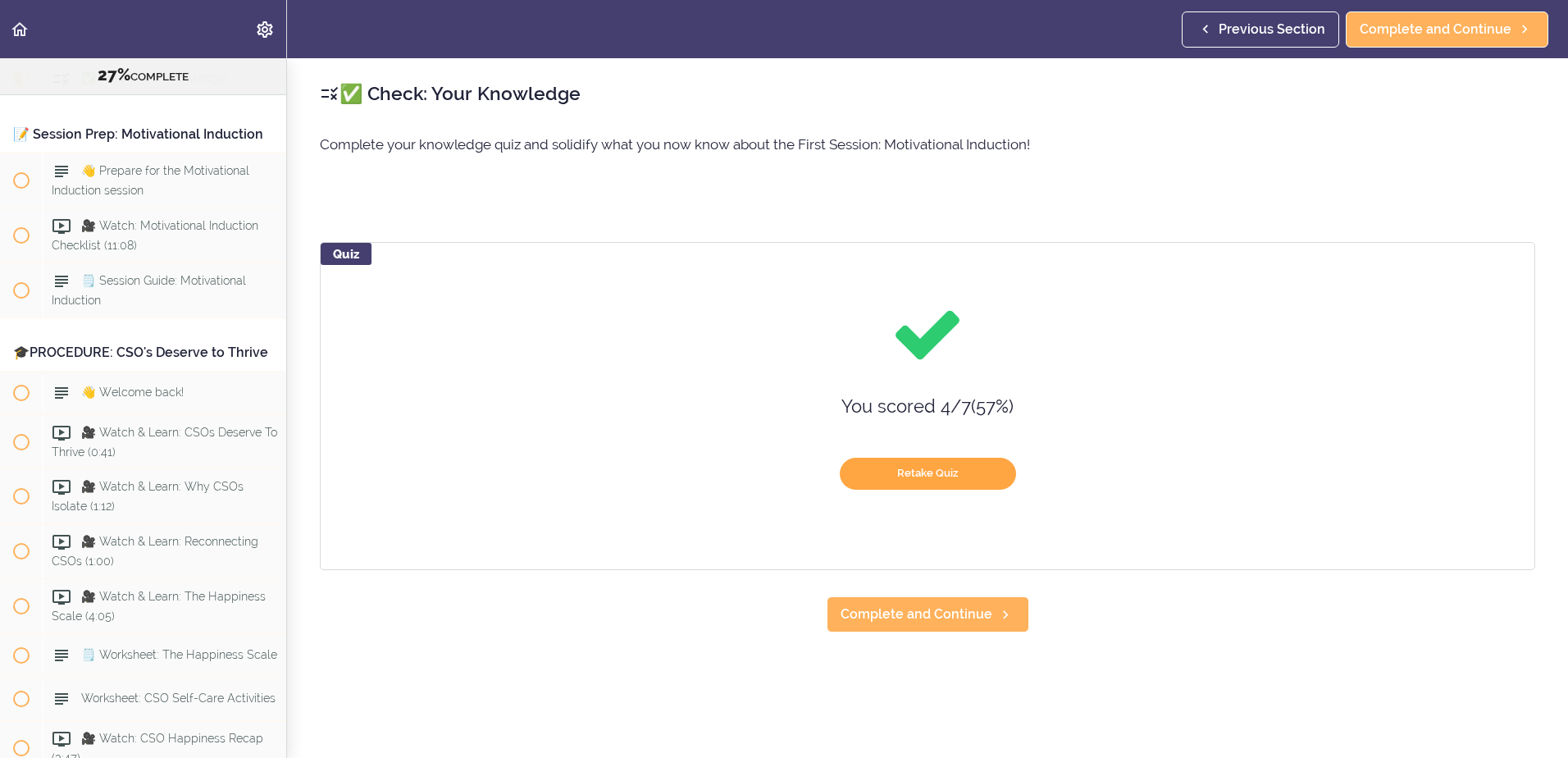
click at [959, 481] on button "Retake Quiz" at bounding box center [928, 473] width 176 height 32
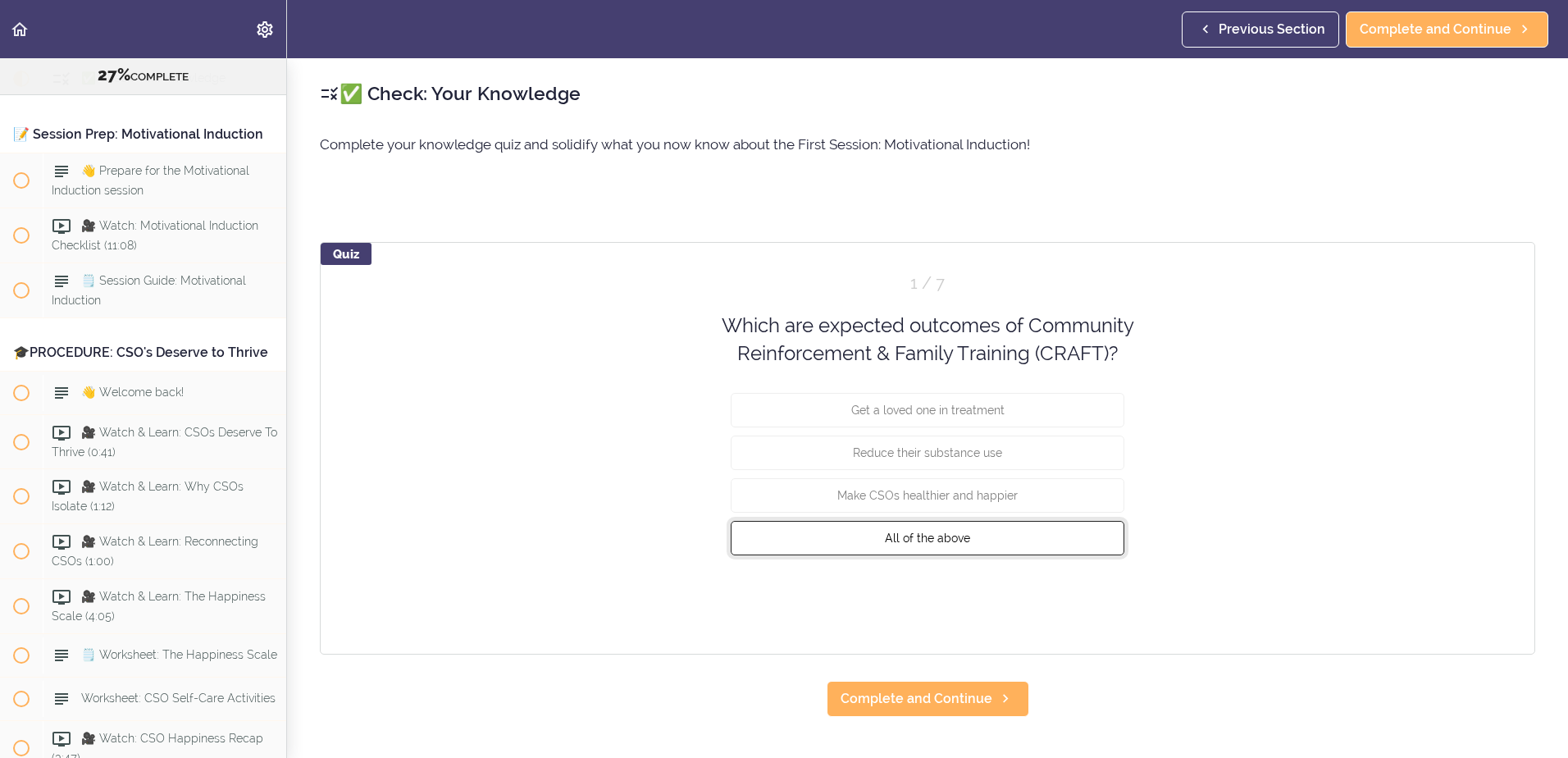
click at [954, 548] on button "All of the above" at bounding box center [927, 537] width 394 height 34
click at [1092, 601] on button "Check" at bounding box center [1092, 600] width 65 height 23
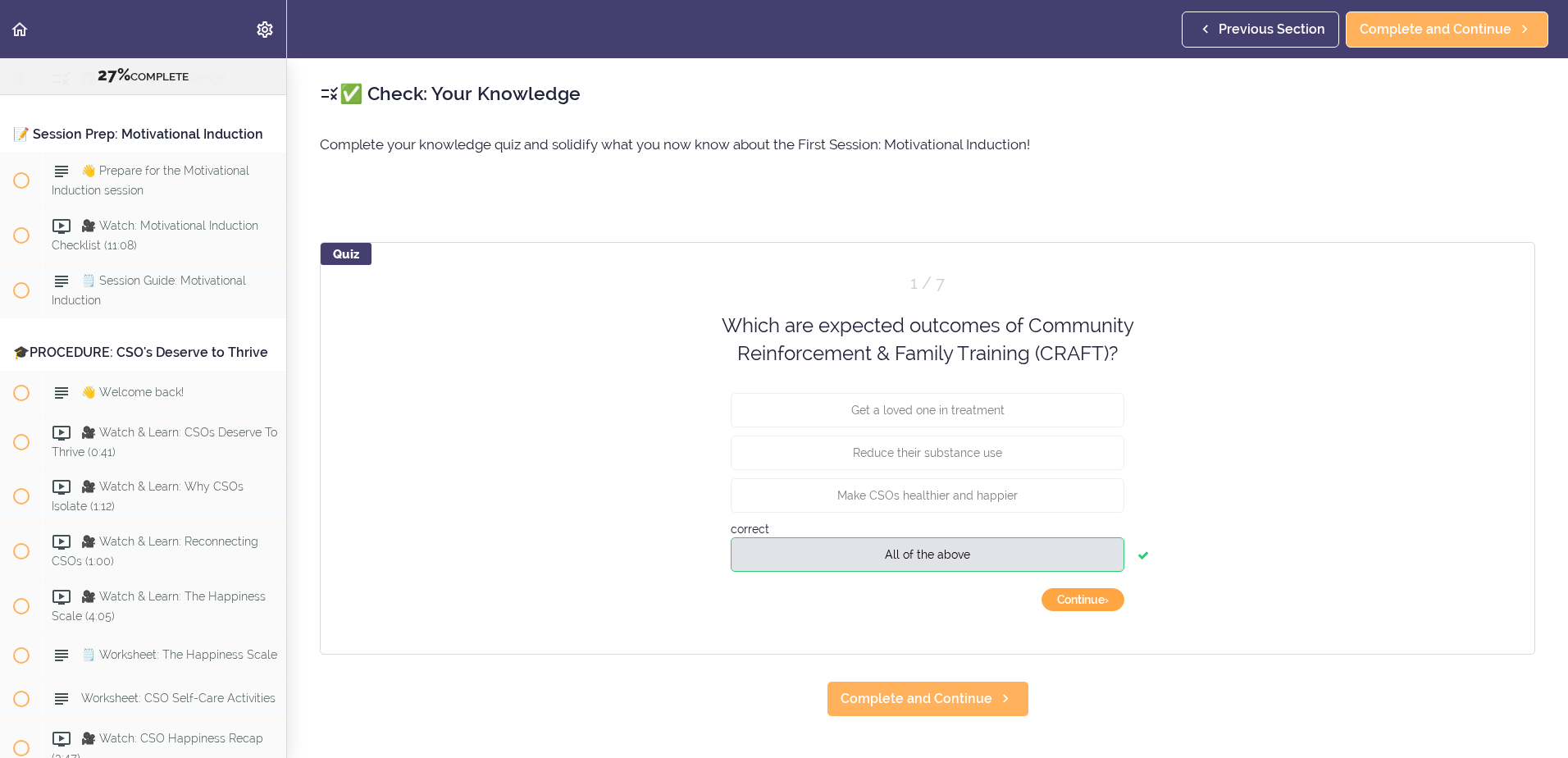
click at [1055, 600] on button "Continue ›" at bounding box center [1082, 600] width 83 height 23
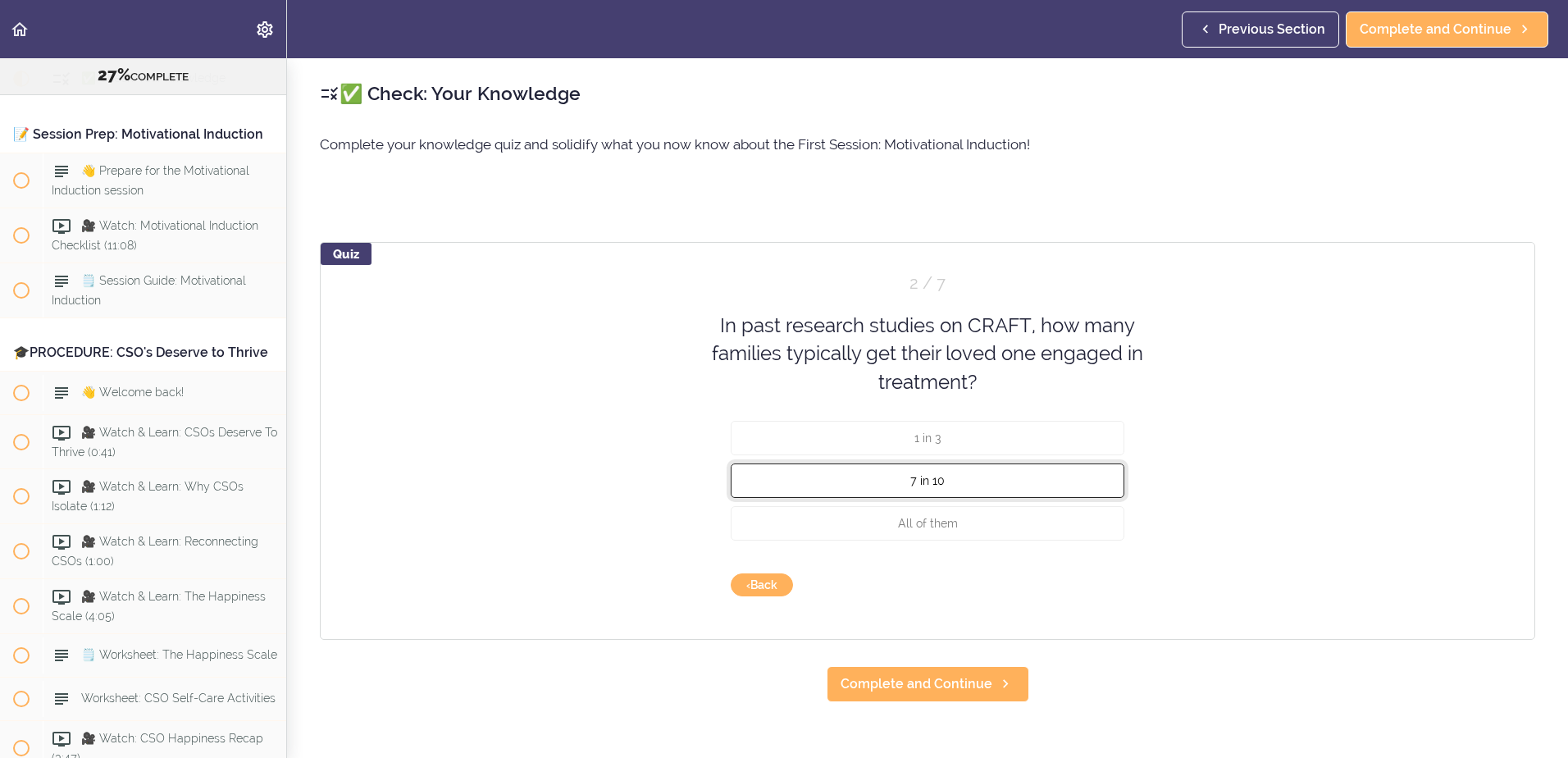
click at [932, 474] on span "7 in 10" at bounding box center [927, 481] width 34 height 13
click at [1086, 583] on button "Check" at bounding box center [1092, 584] width 65 height 23
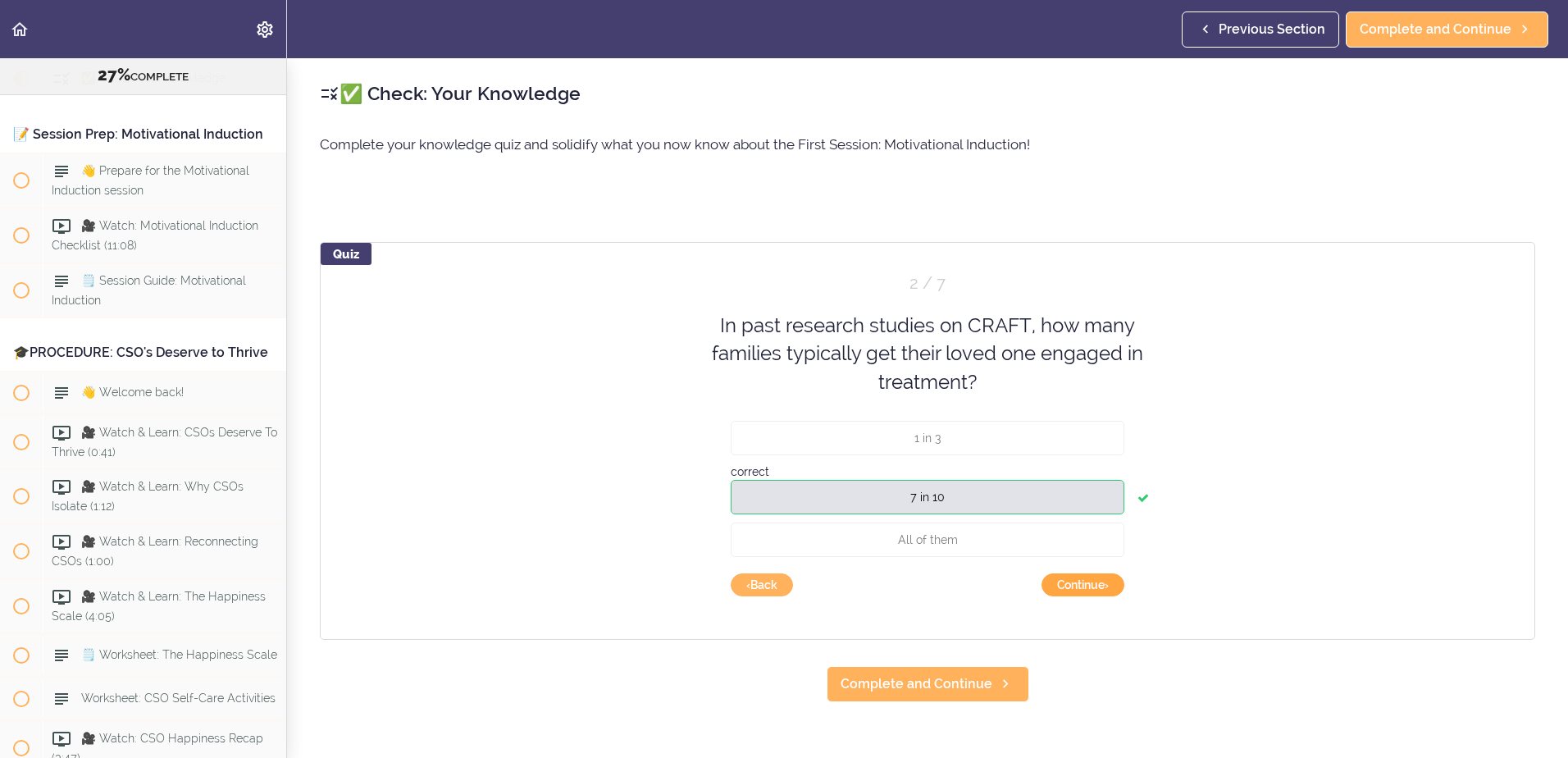
click at [1081, 589] on button "Continue ›" at bounding box center [1082, 584] width 83 height 23
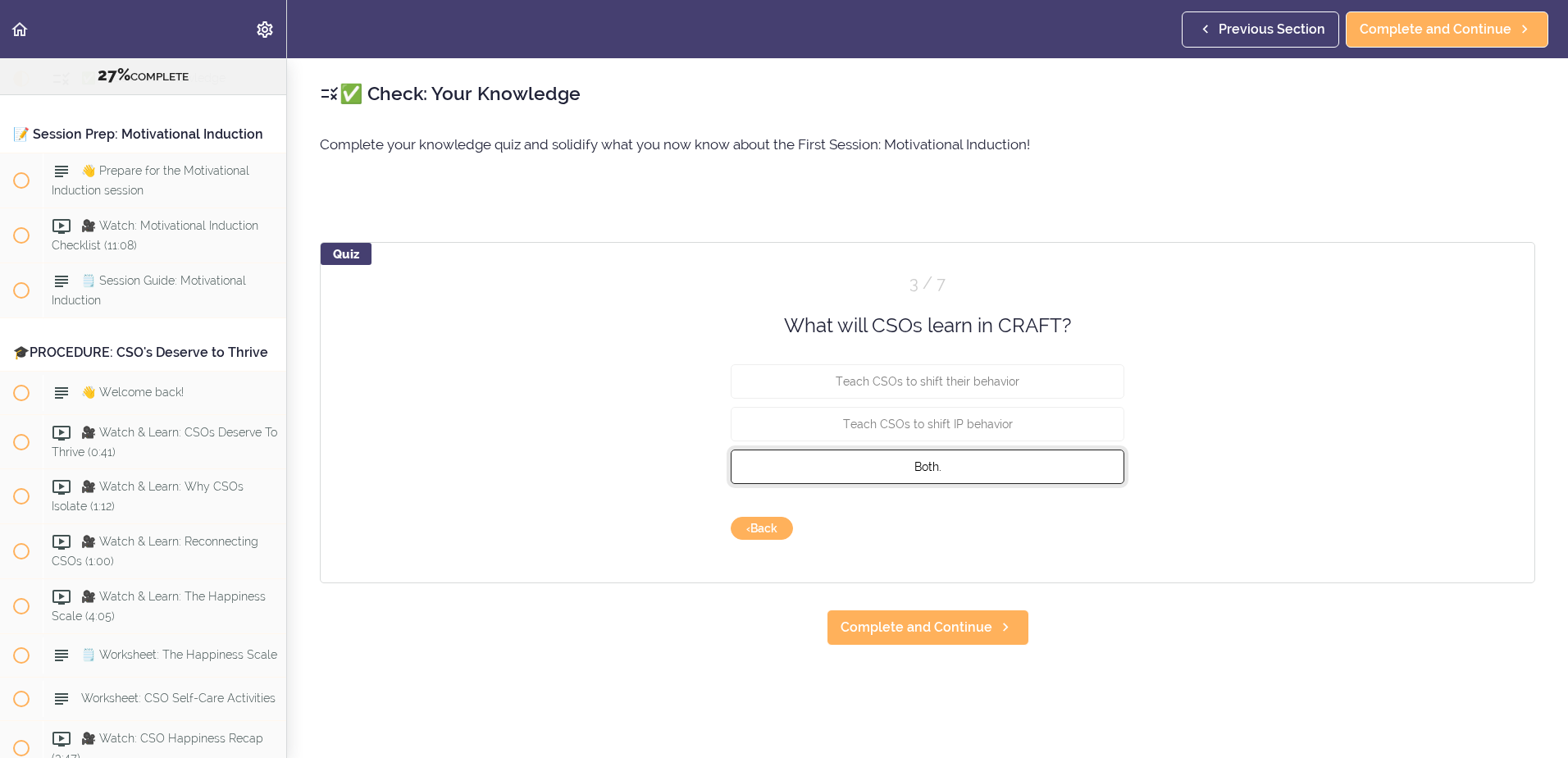
click at [956, 471] on button "Both." at bounding box center [927, 467] width 394 height 34
click at [1097, 530] on button "Check" at bounding box center [1092, 528] width 65 height 23
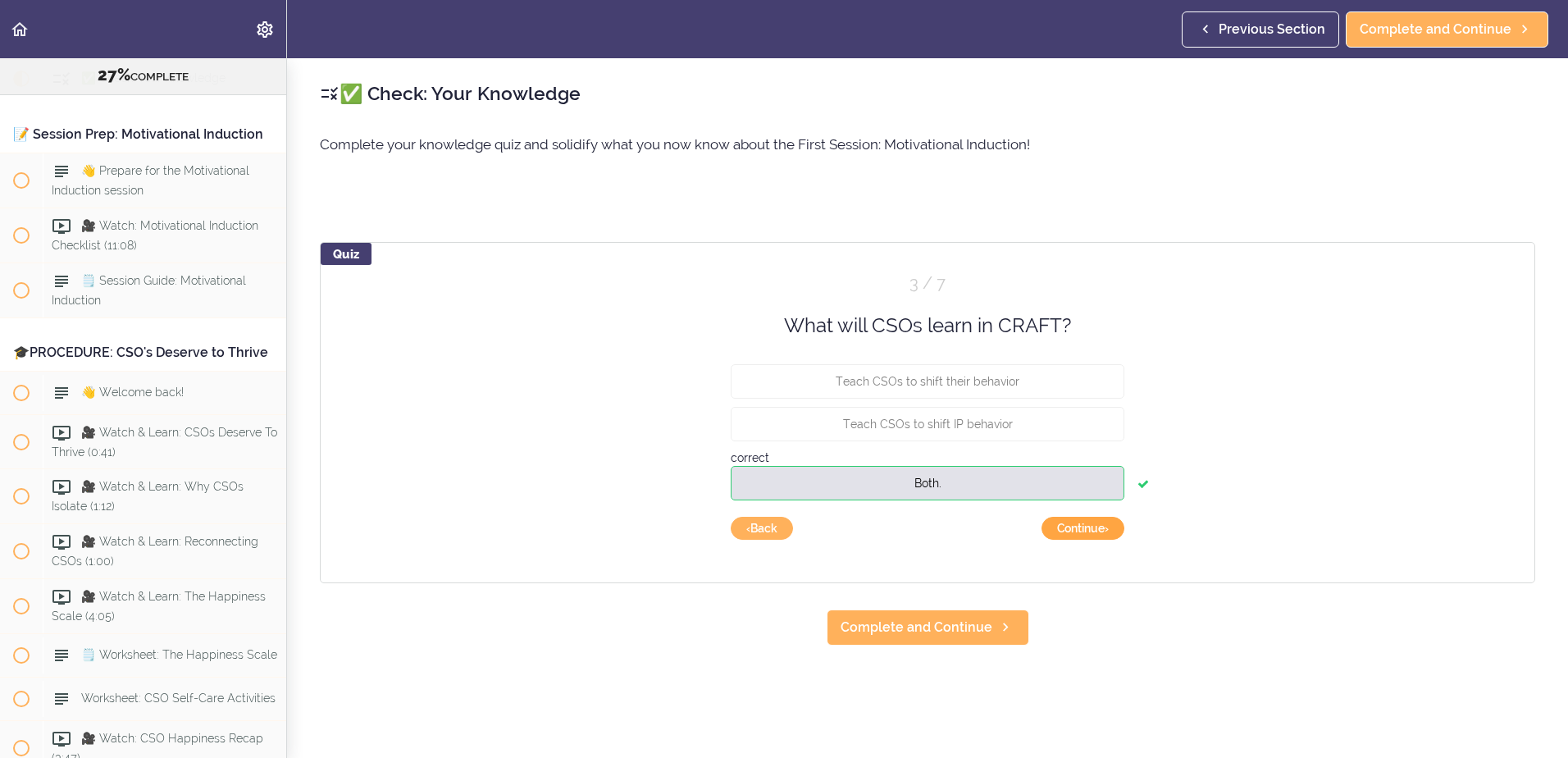
click at [1099, 531] on button "Continue ›" at bounding box center [1082, 528] width 83 height 23
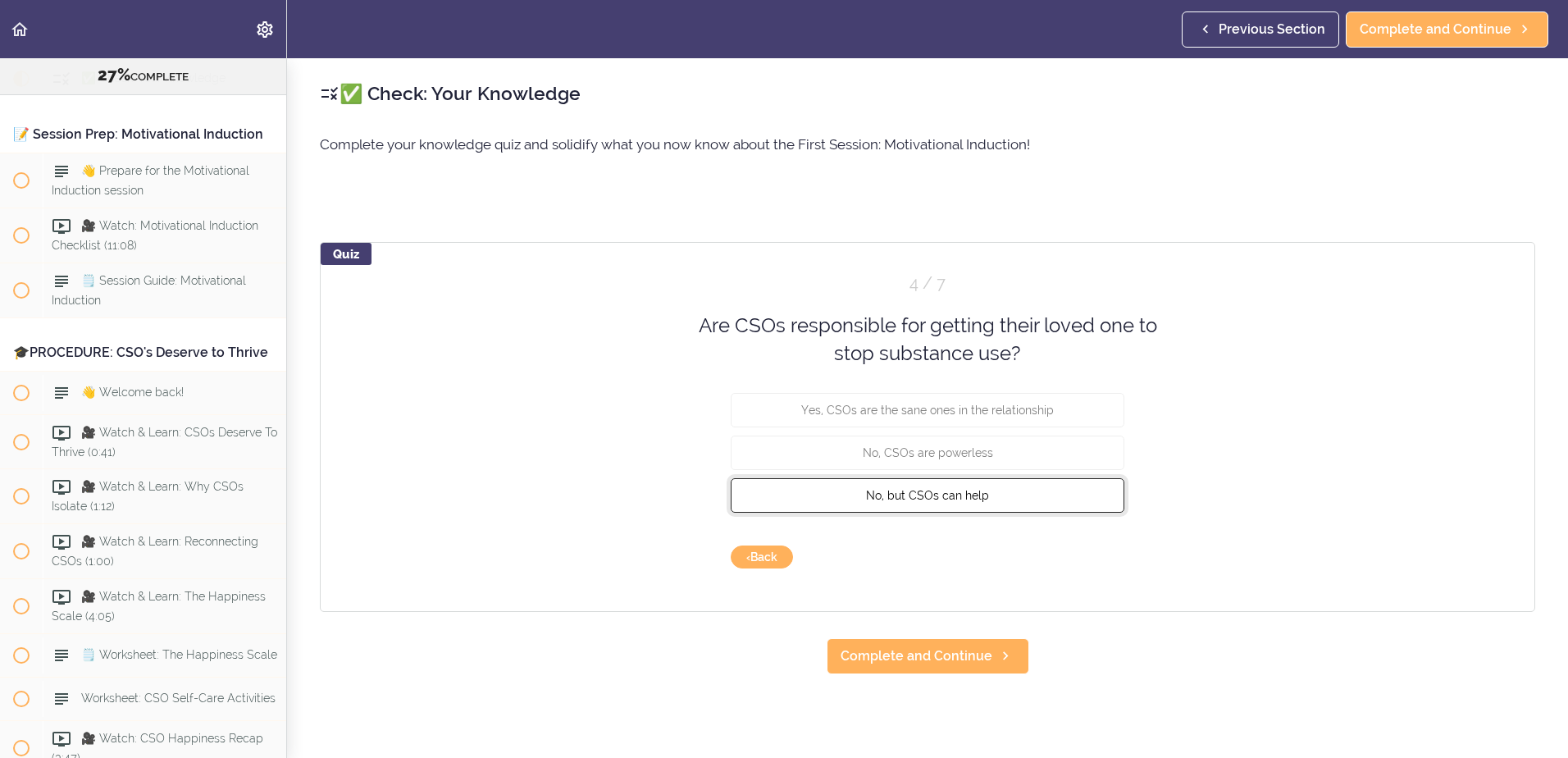
click at [947, 502] on button "No, but CSOs can help" at bounding box center [927, 494] width 394 height 34
click at [1088, 552] on button "Check" at bounding box center [1092, 557] width 65 height 23
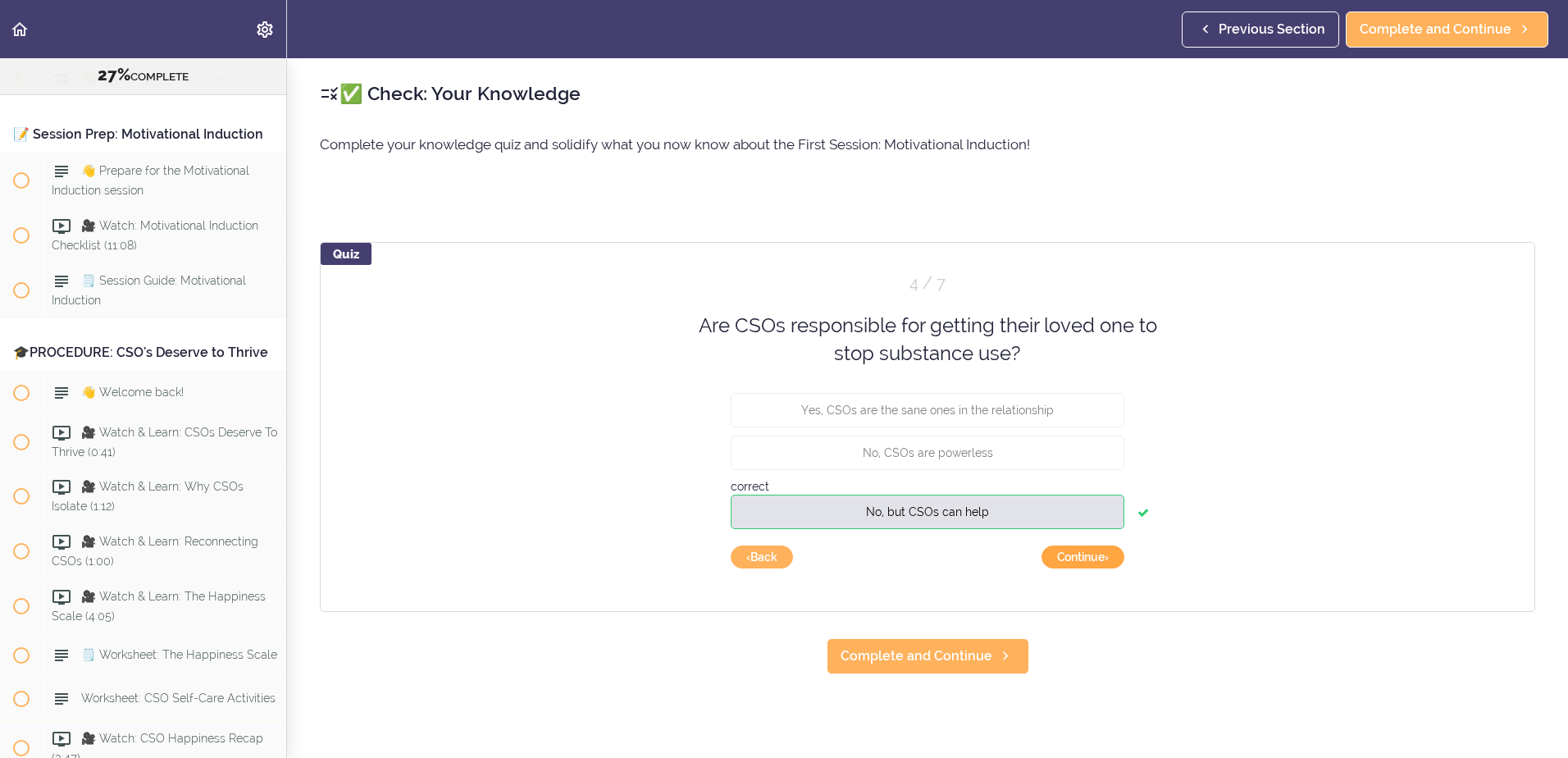
click at [1095, 559] on button "Continue ›" at bounding box center [1082, 557] width 83 height 23
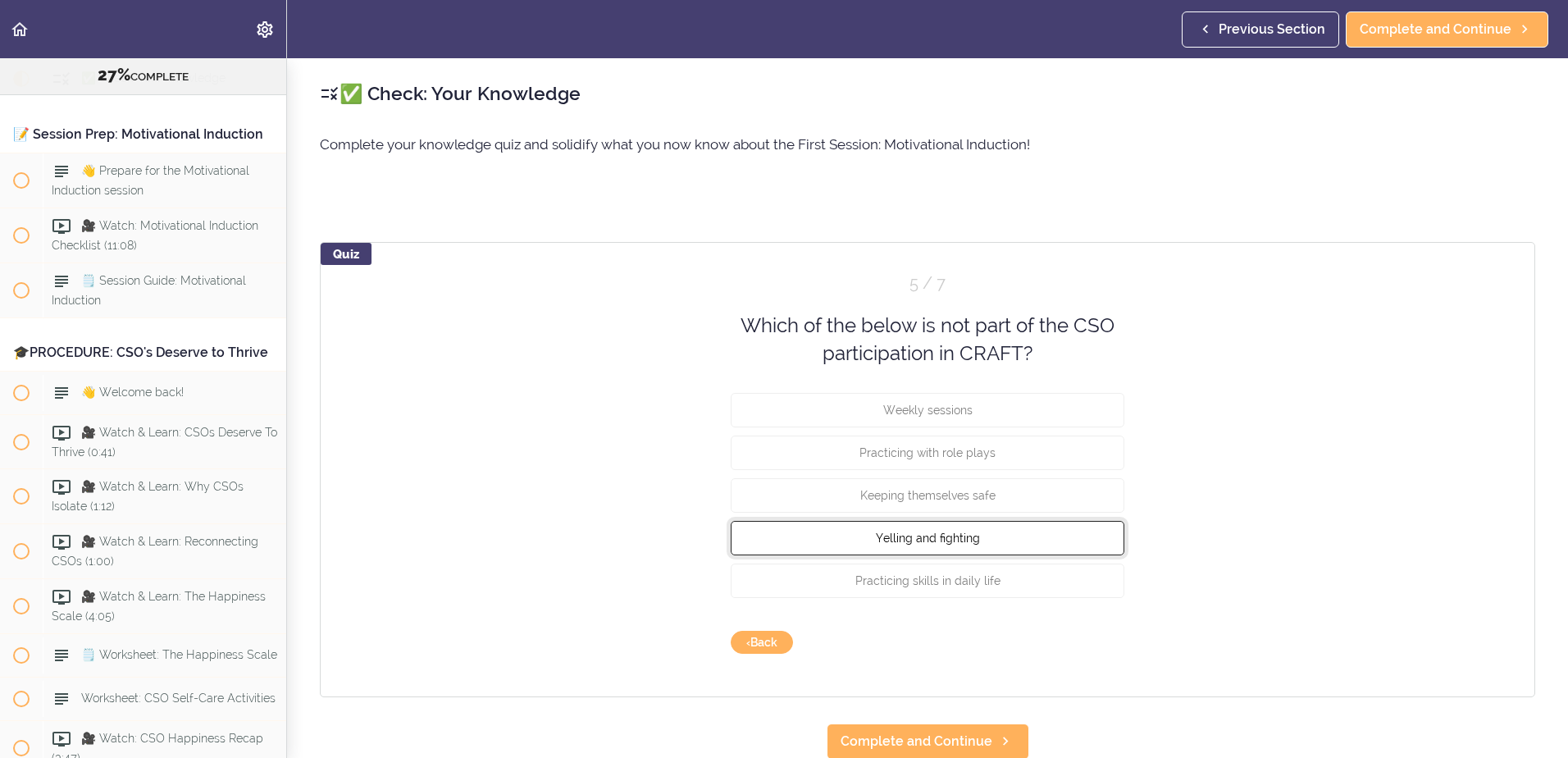
click at [958, 542] on span "Yelling and fighting" at bounding box center [928, 537] width 104 height 13
click at [1104, 637] on button "Check" at bounding box center [1092, 642] width 65 height 23
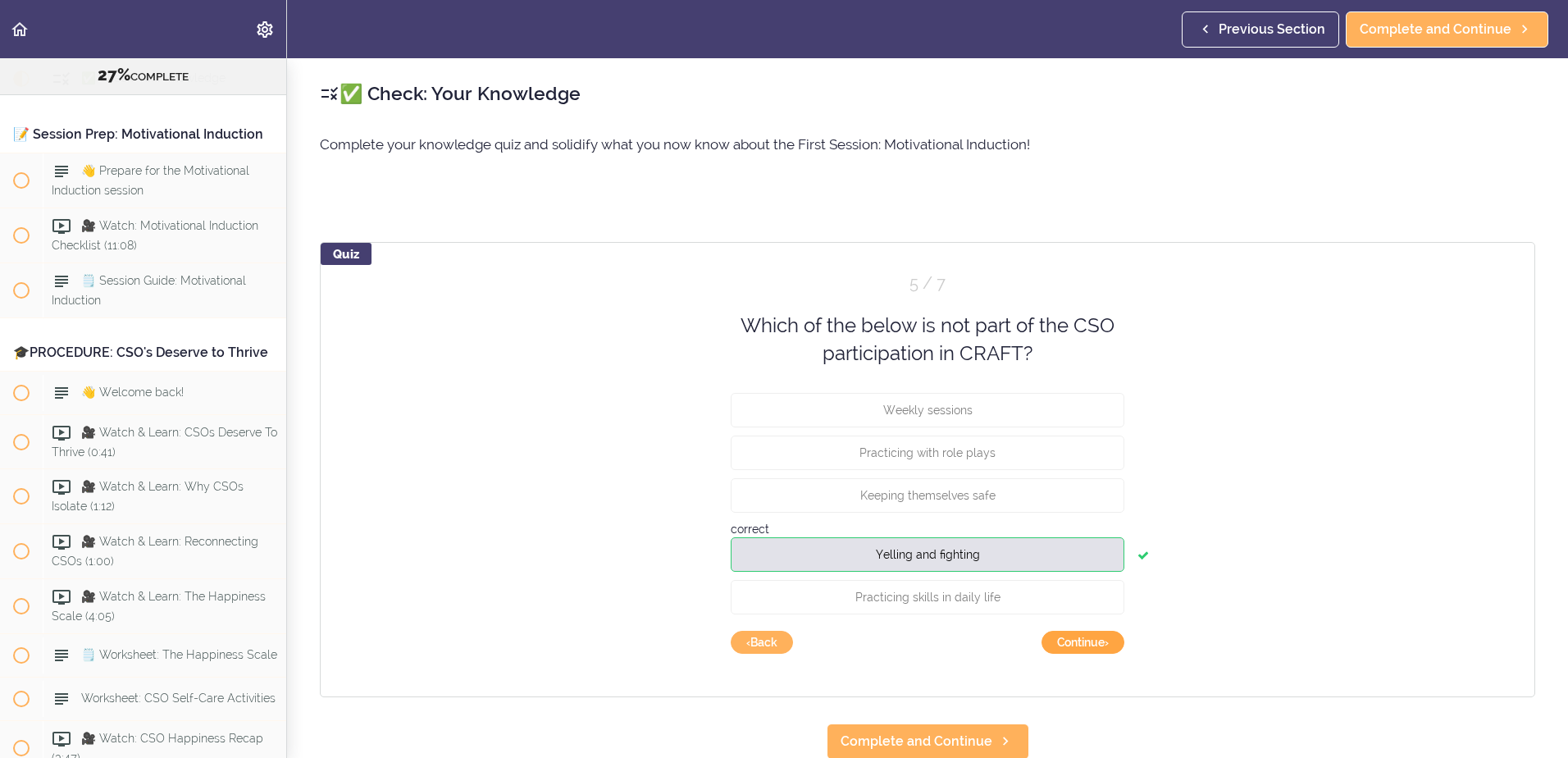
click at [1102, 641] on button "Continue ›" at bounding box center [1082, 642] width 83 height 23
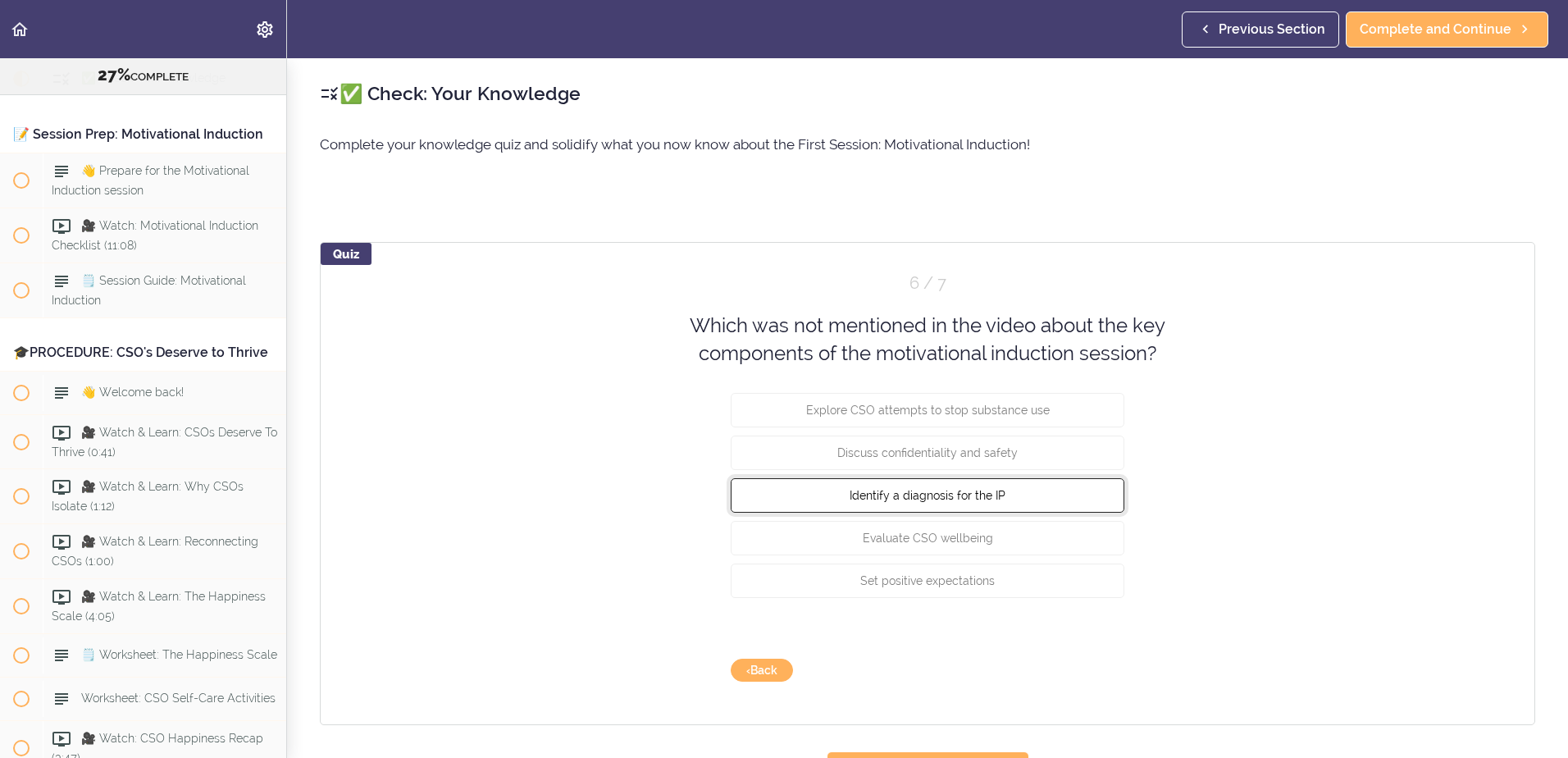
click at [910, 511] on button "Identify a diagnosis for the IP" at bounding box center [927, 494] width 394 height 34
click at [1092, 670] on button "Check" at bounding box center [1092, 670] width 65 height 23
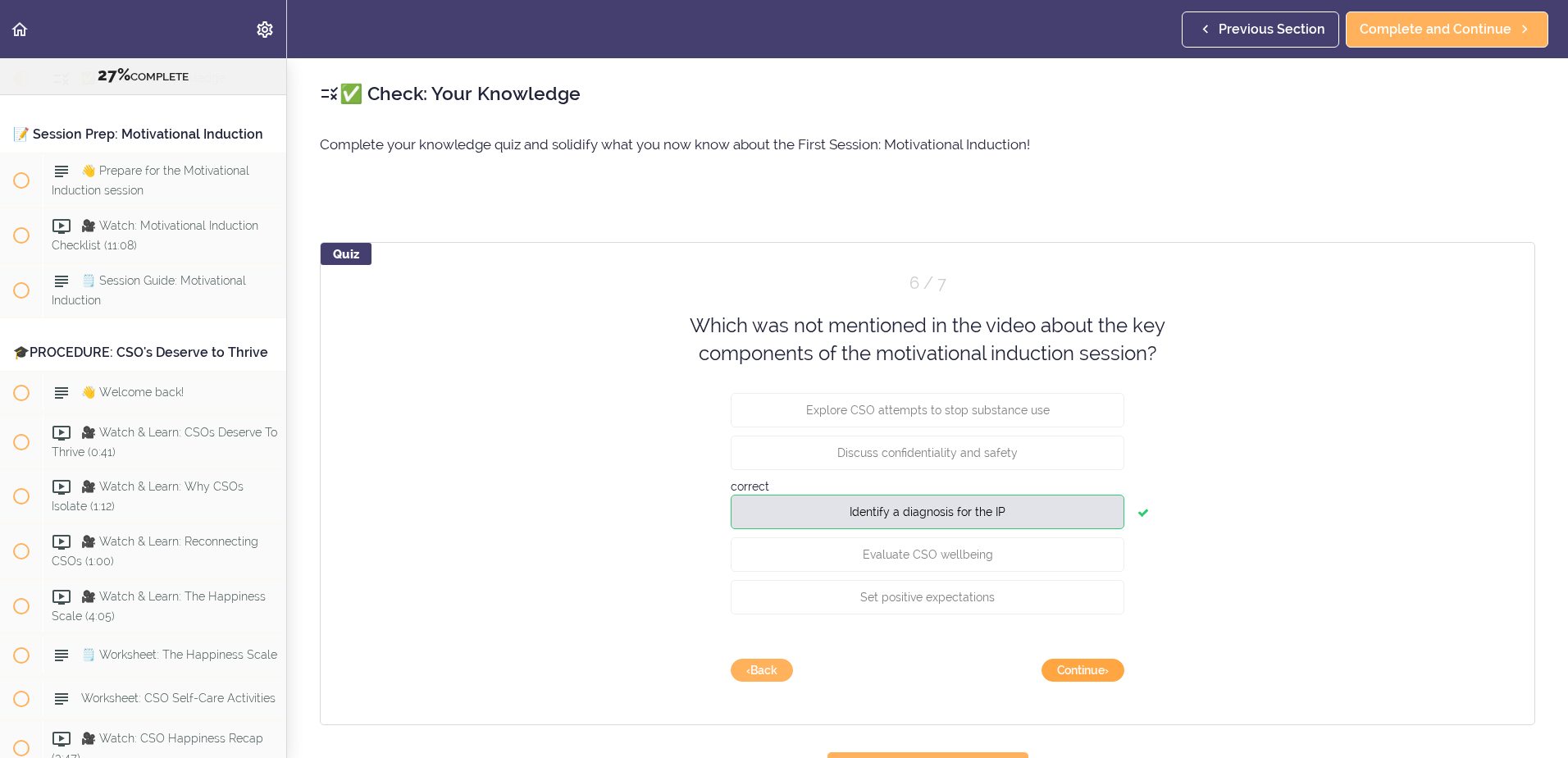
click at [1079, 675] on button "Continue ›" at bounding box center [1082, 670] width 83 height 23
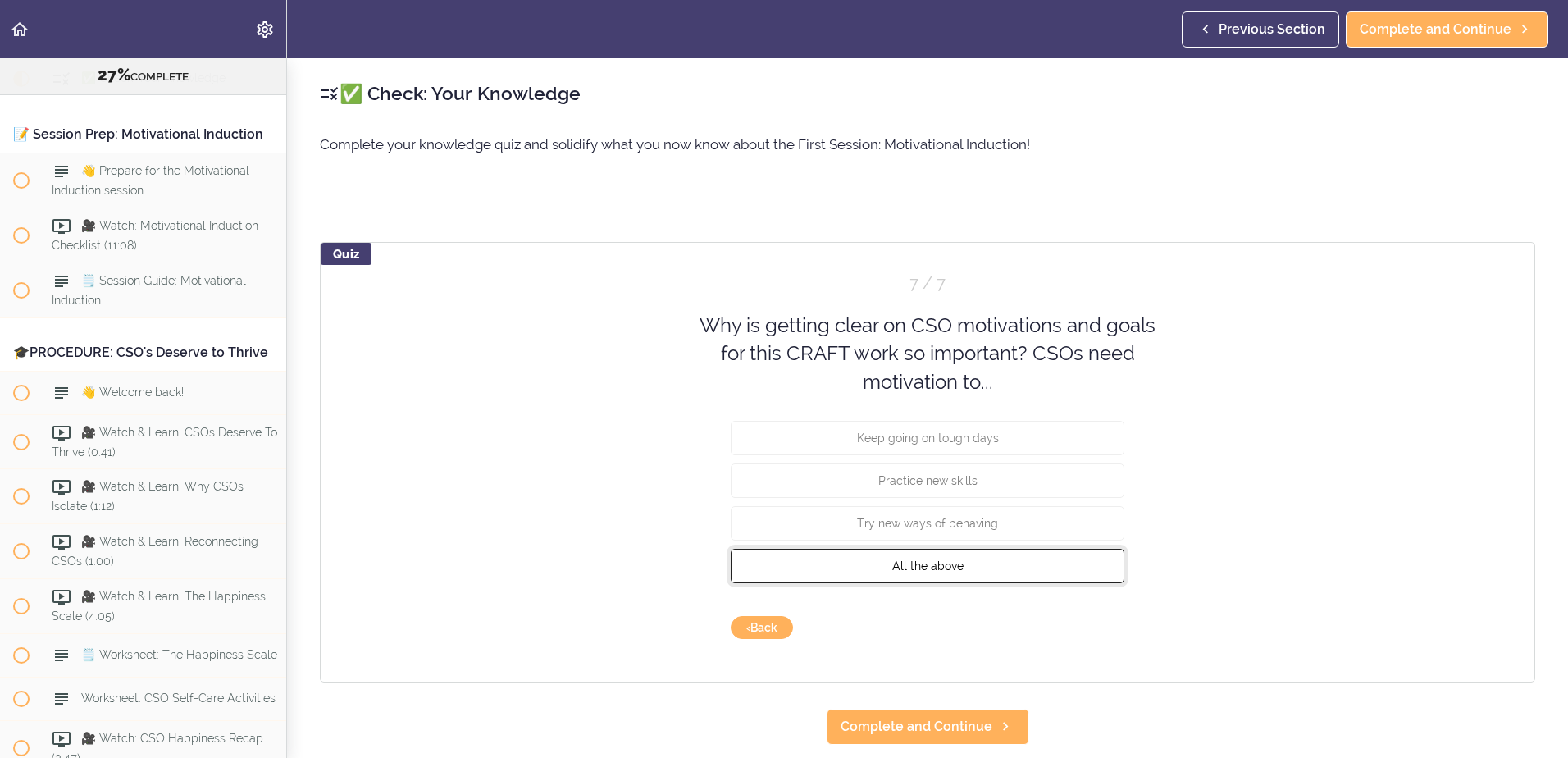
click at [995, 554] on button "All the above" at bounding box center [927, 565] width 394 height 34
click at [1109, 628] on button "Check" at bounding box center [1092, 627] width 65 height 23
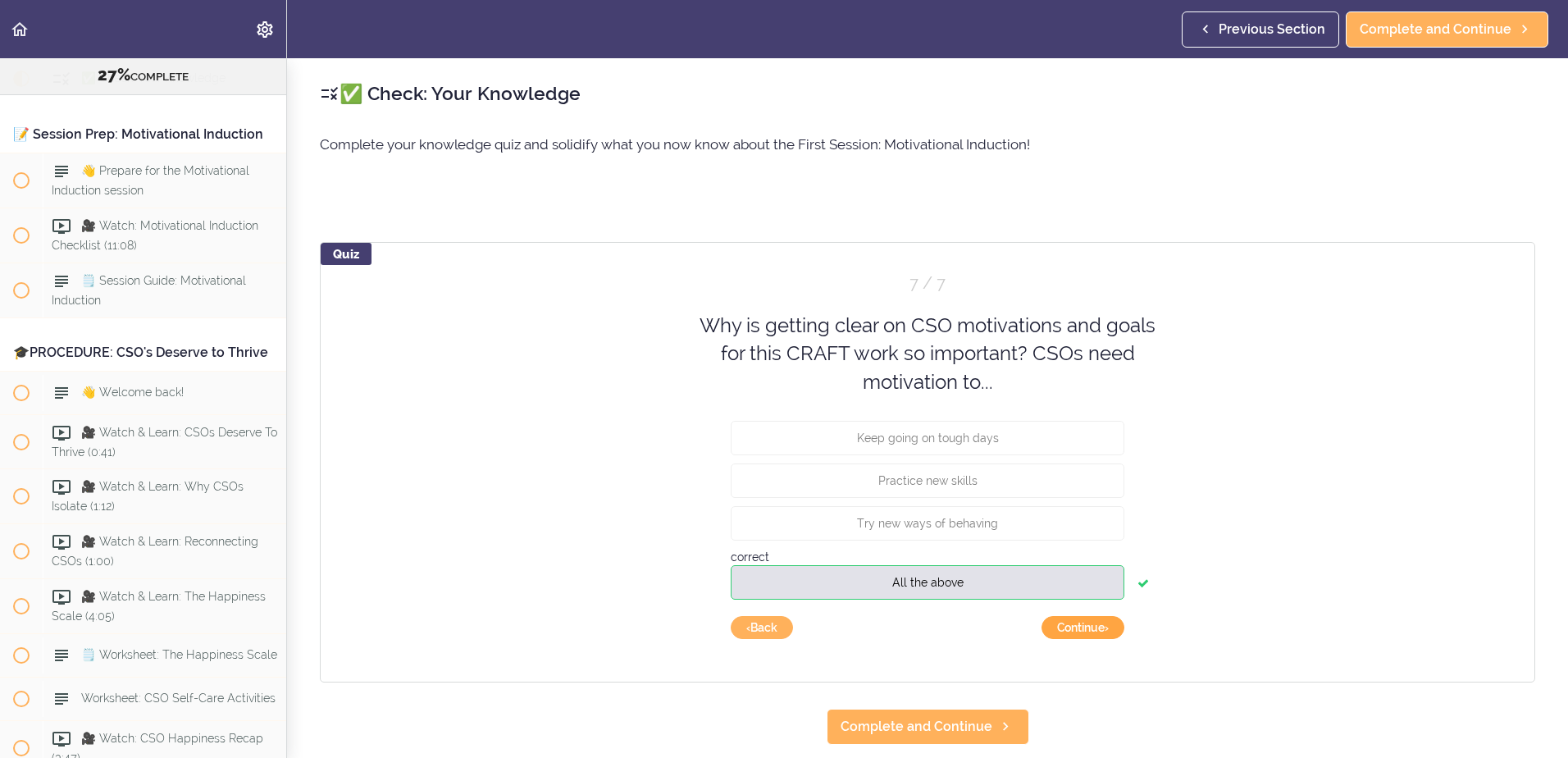
click at [1075, 631] on button "Continue ›" at bounding box center [1082, 627] width 83 height 23
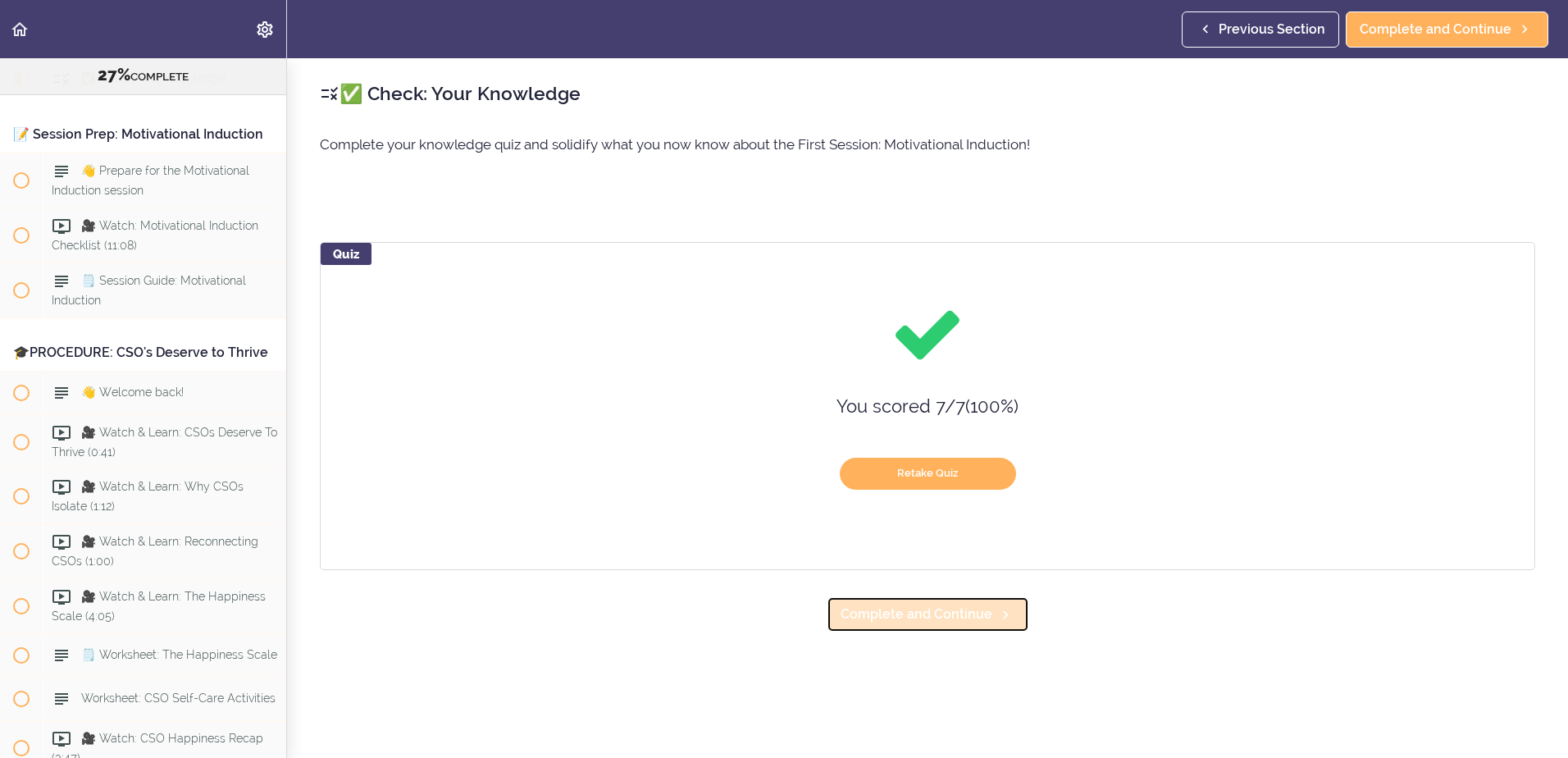
click at [898, 624] on span "Complete and Continue" at bounding box center [916, 614] width 152 height 20
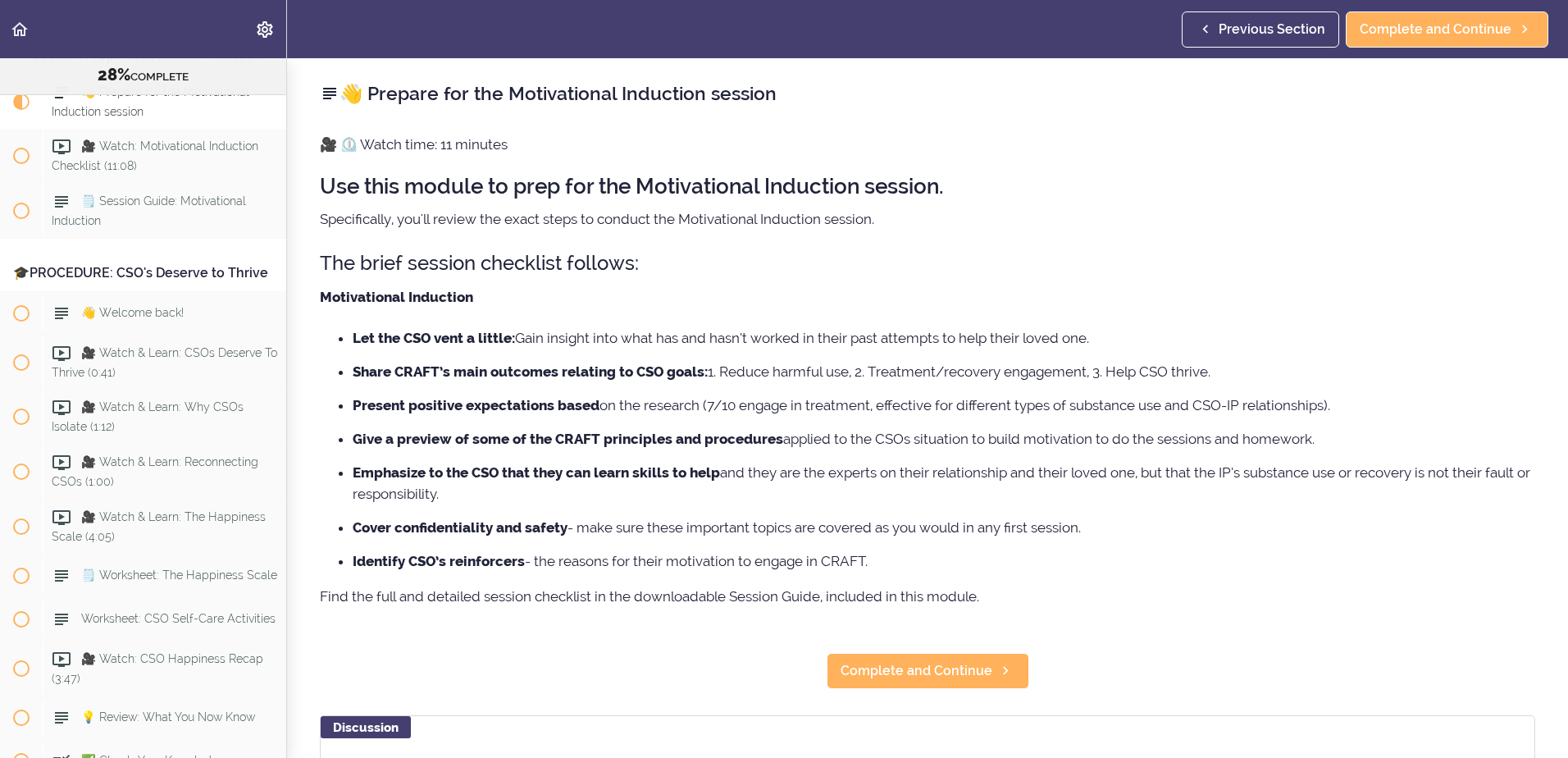
scroll to position [3157, 0]
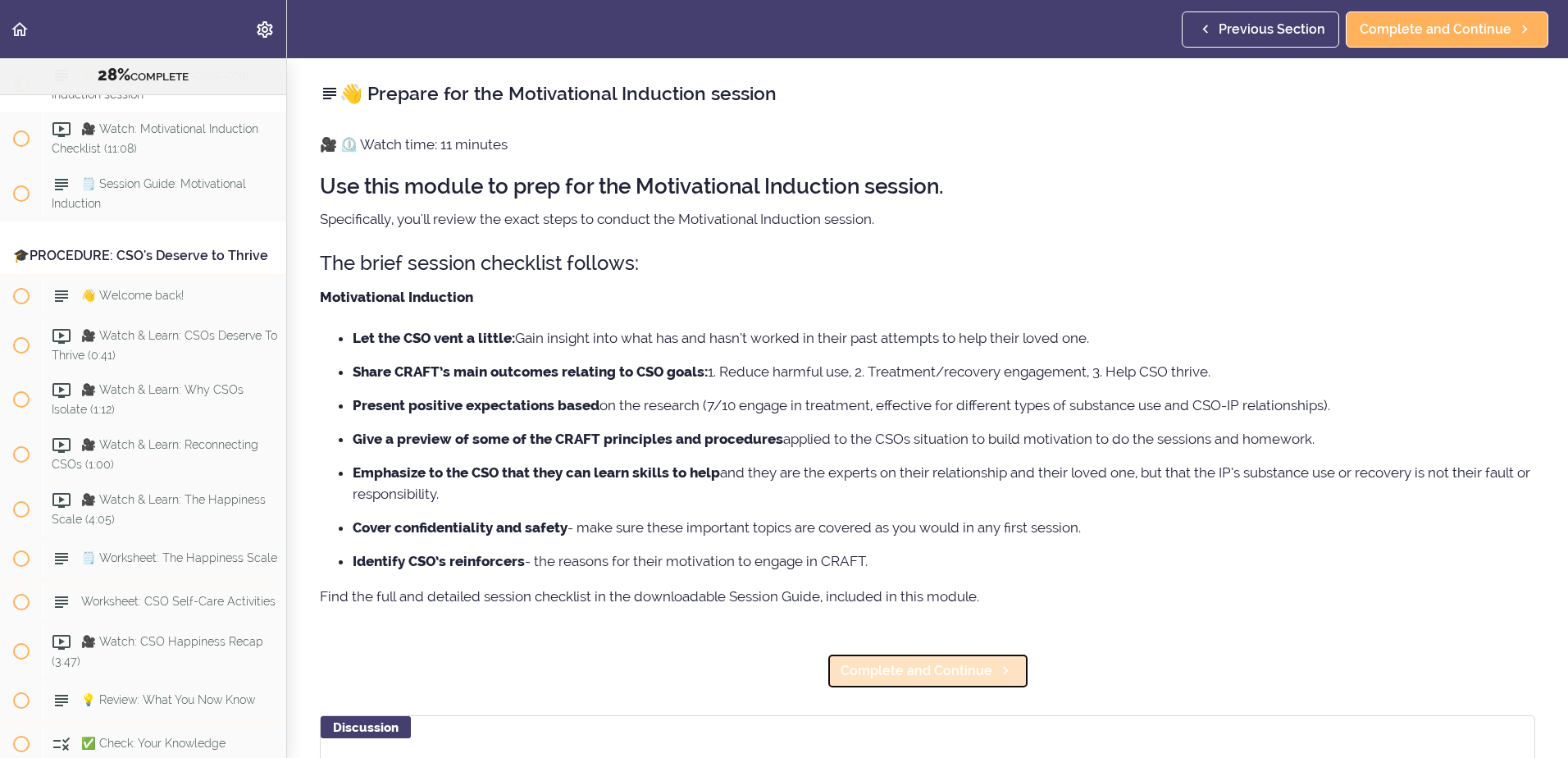
click at [894, 670] on span "Complete and Continue" at bounding box center [916, 671] width 152 height 20
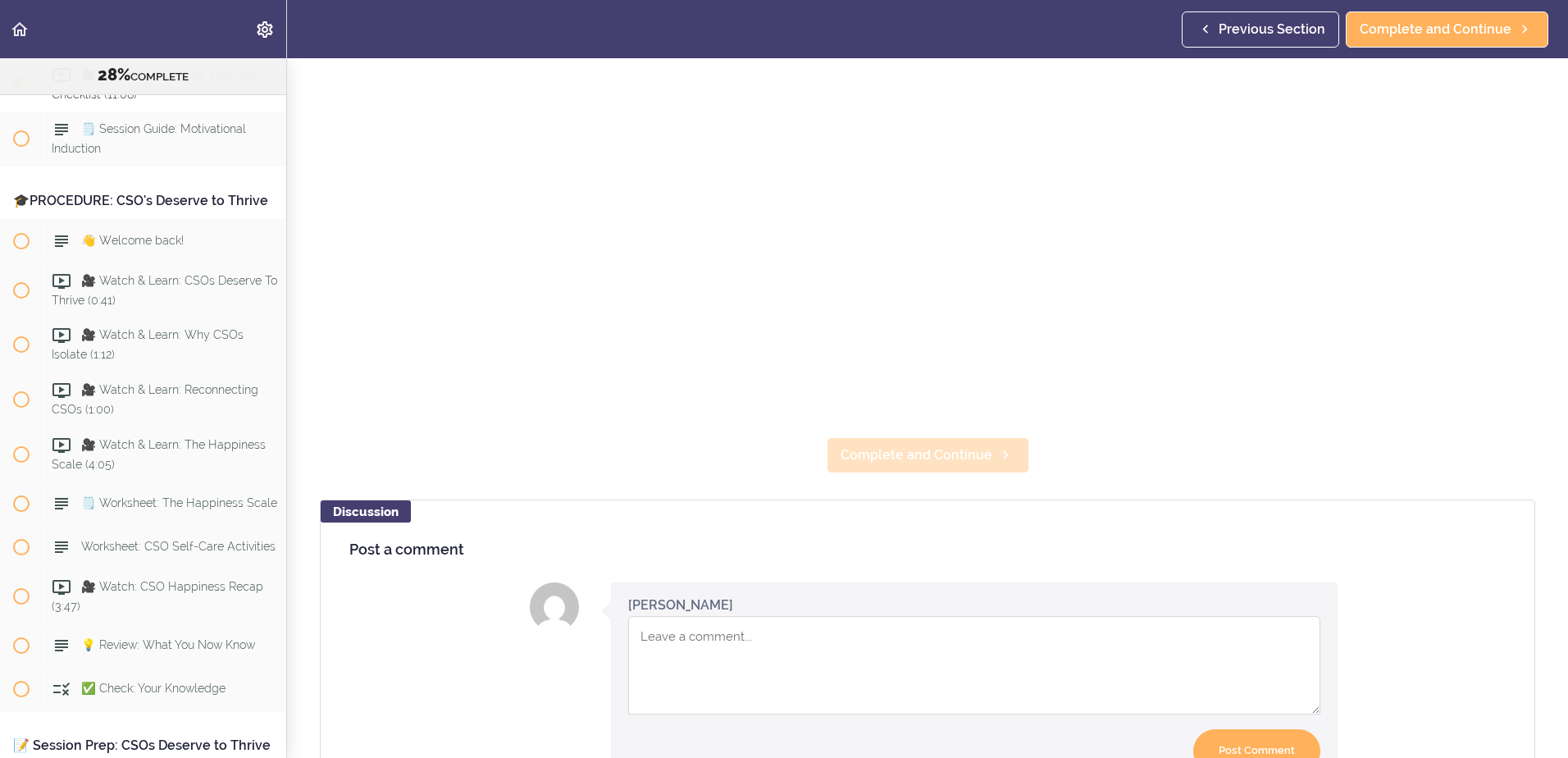
scroll to position [410, 0]
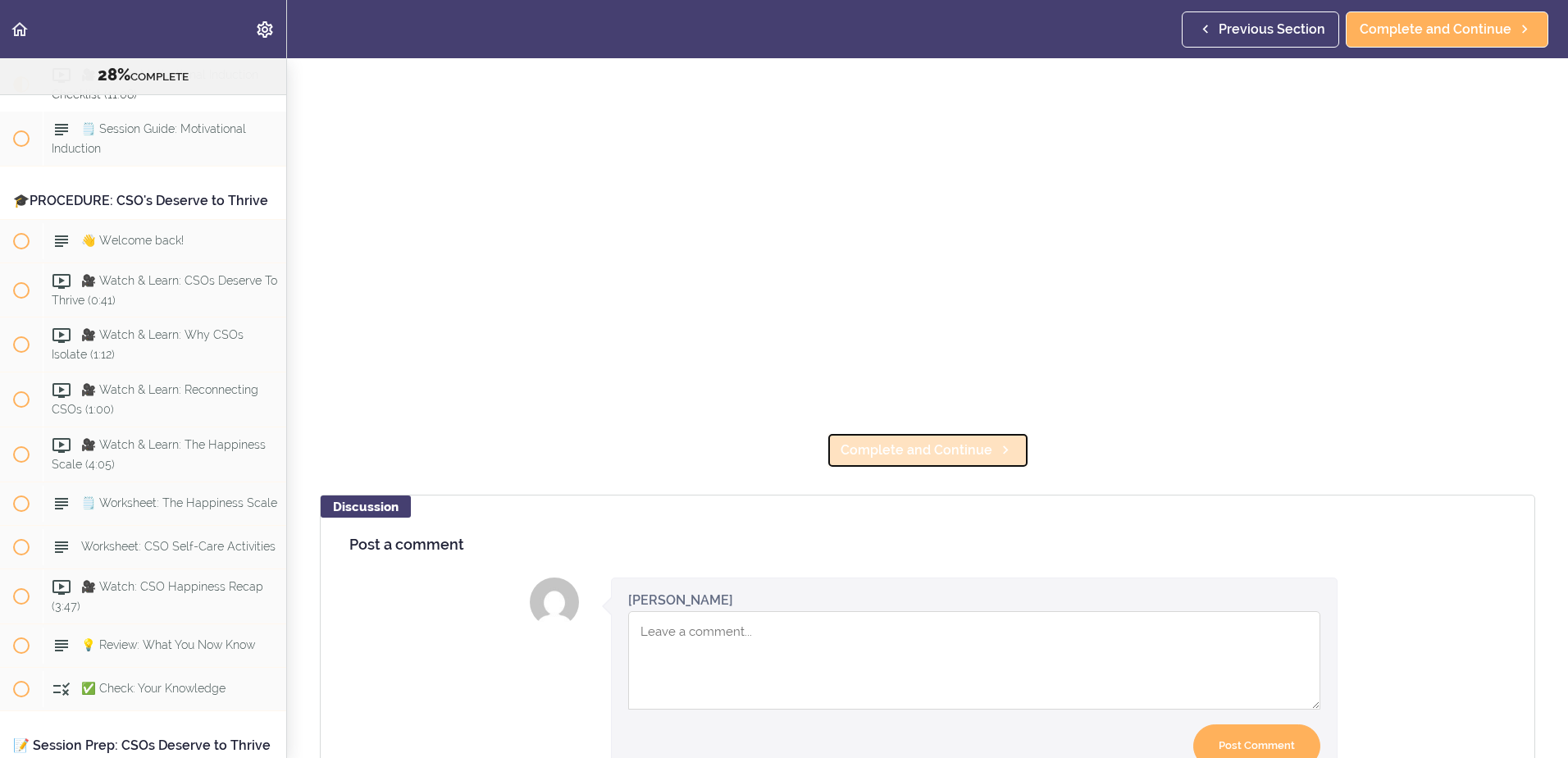
click at [880, 446] on span "Complete and Continue" at bounding box center [916, 450] width 152 height 20
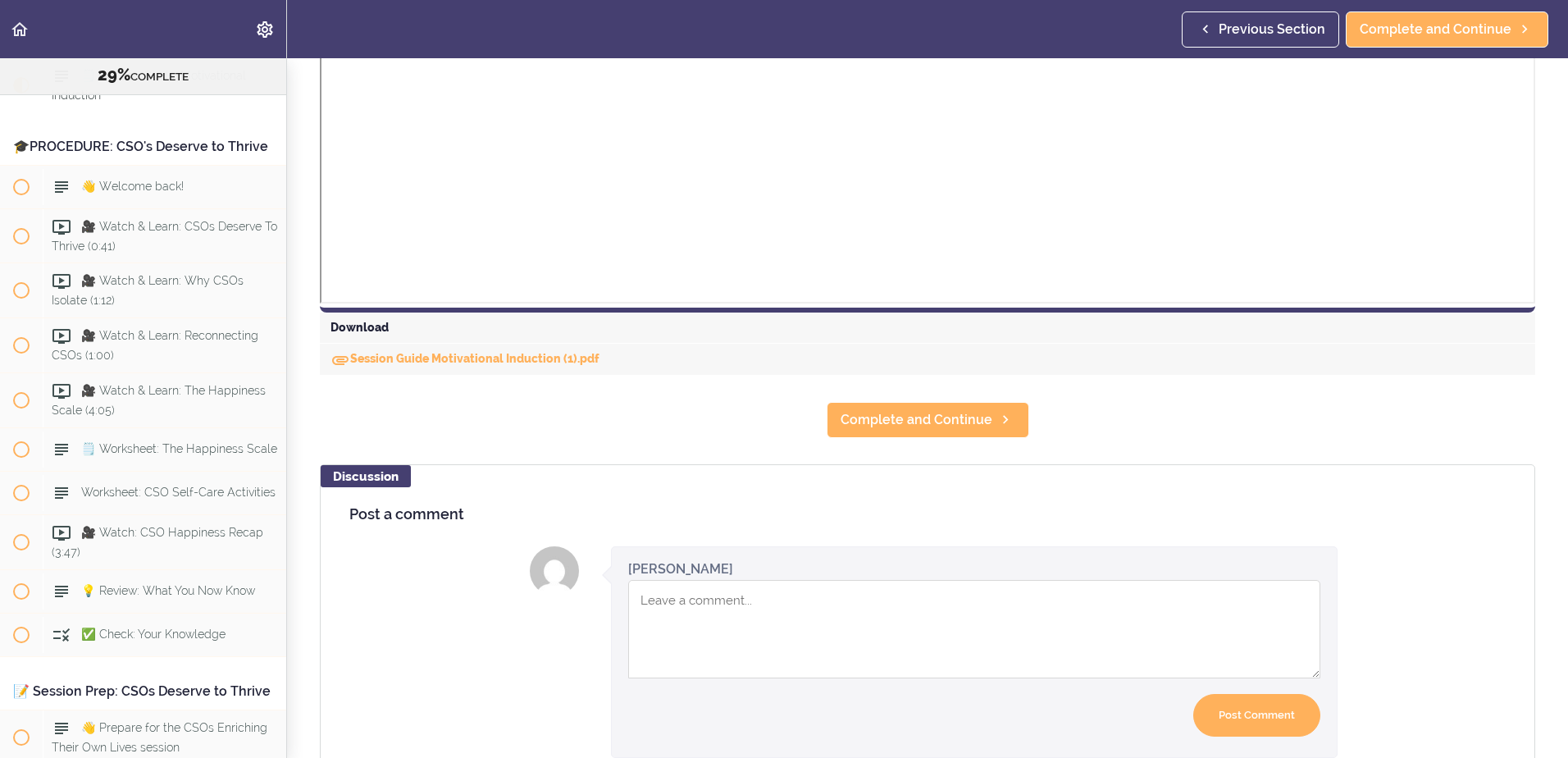
scroll to position [738, 0]
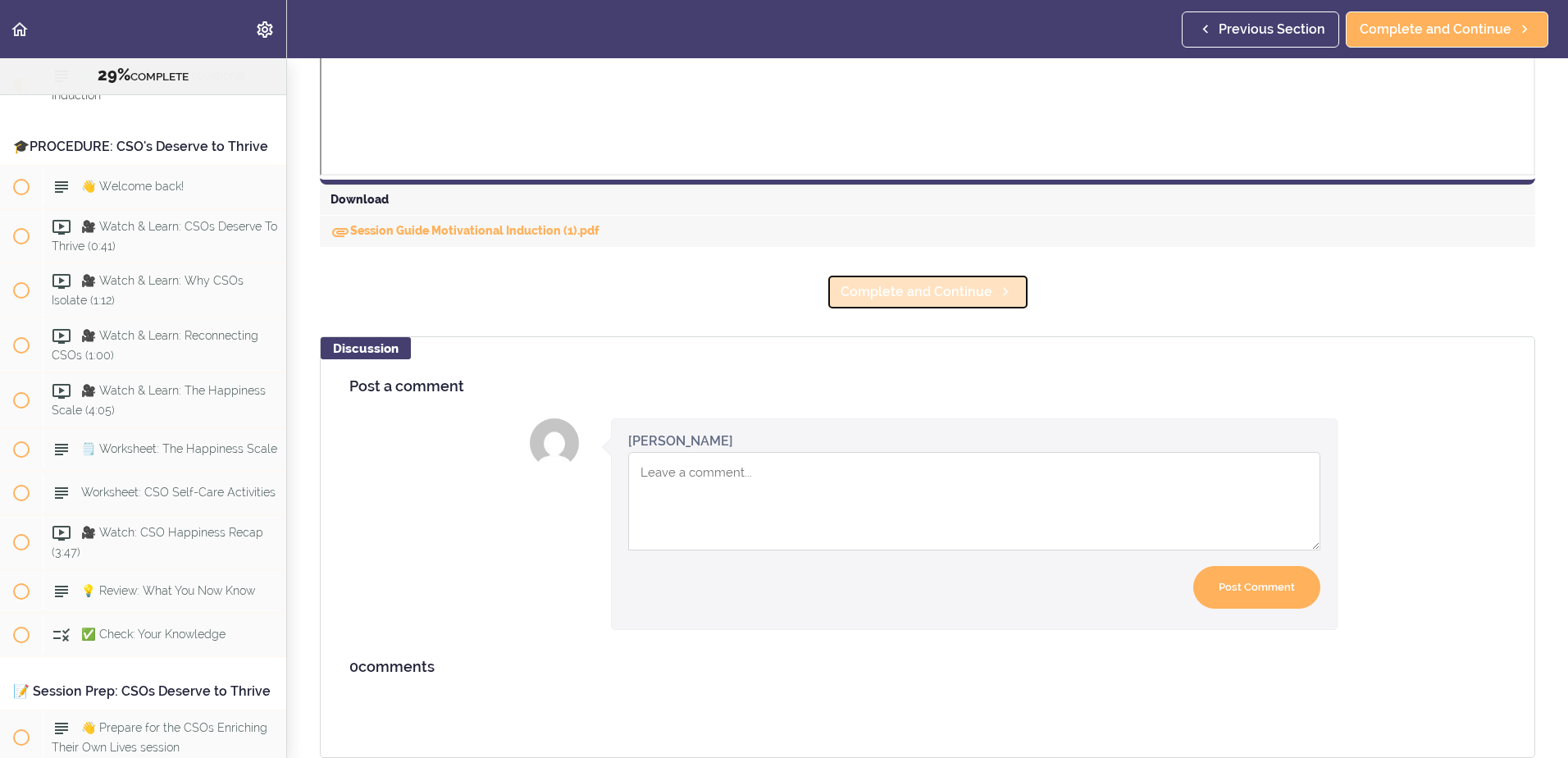
click at [929, 282] on span "Complete and Continue" at bounding box center [916, 291] width 152 height 20
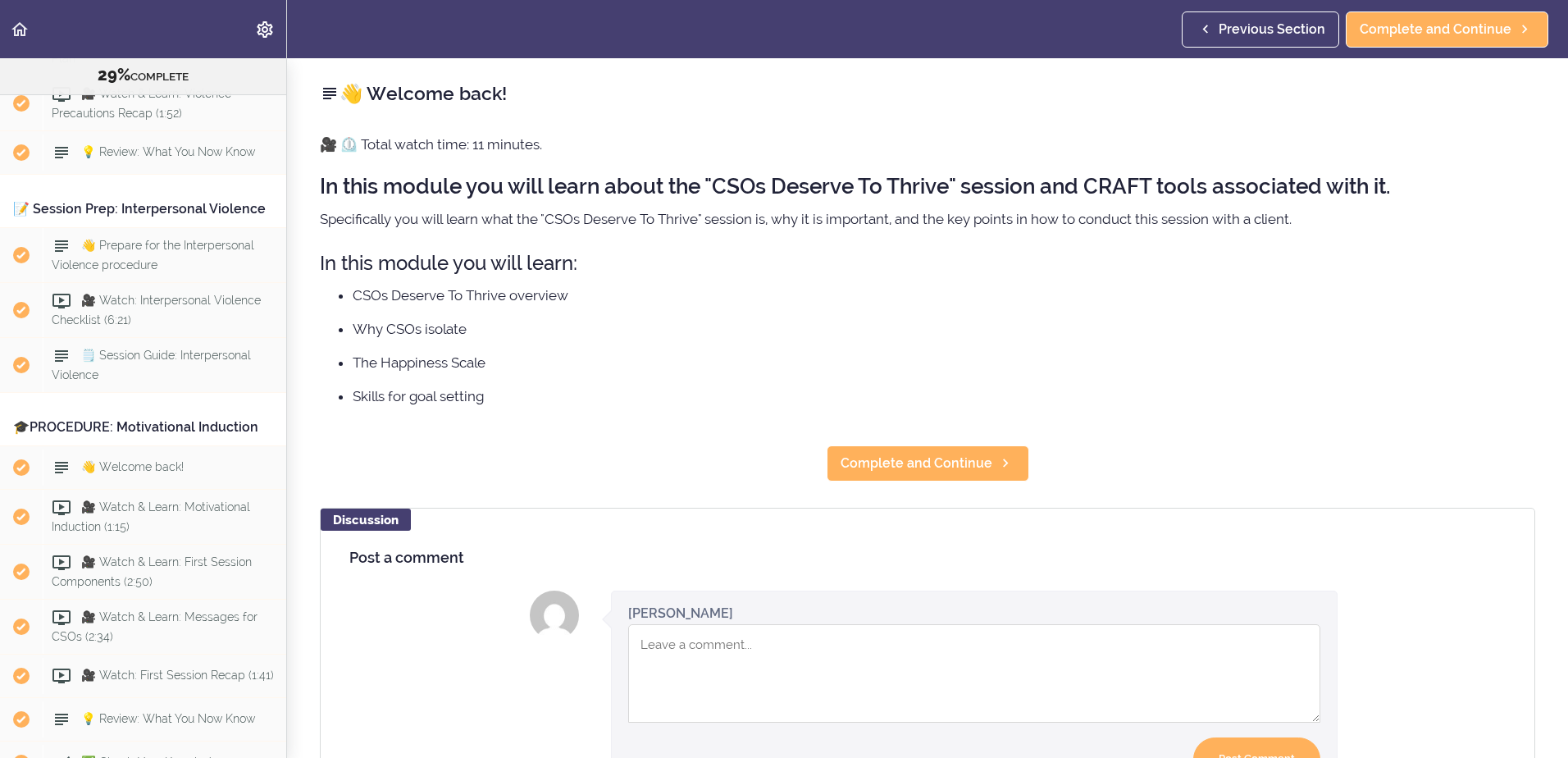
scroll to position [2566, 0]
